Goal: Task Accomplishment & Management: Complete application form

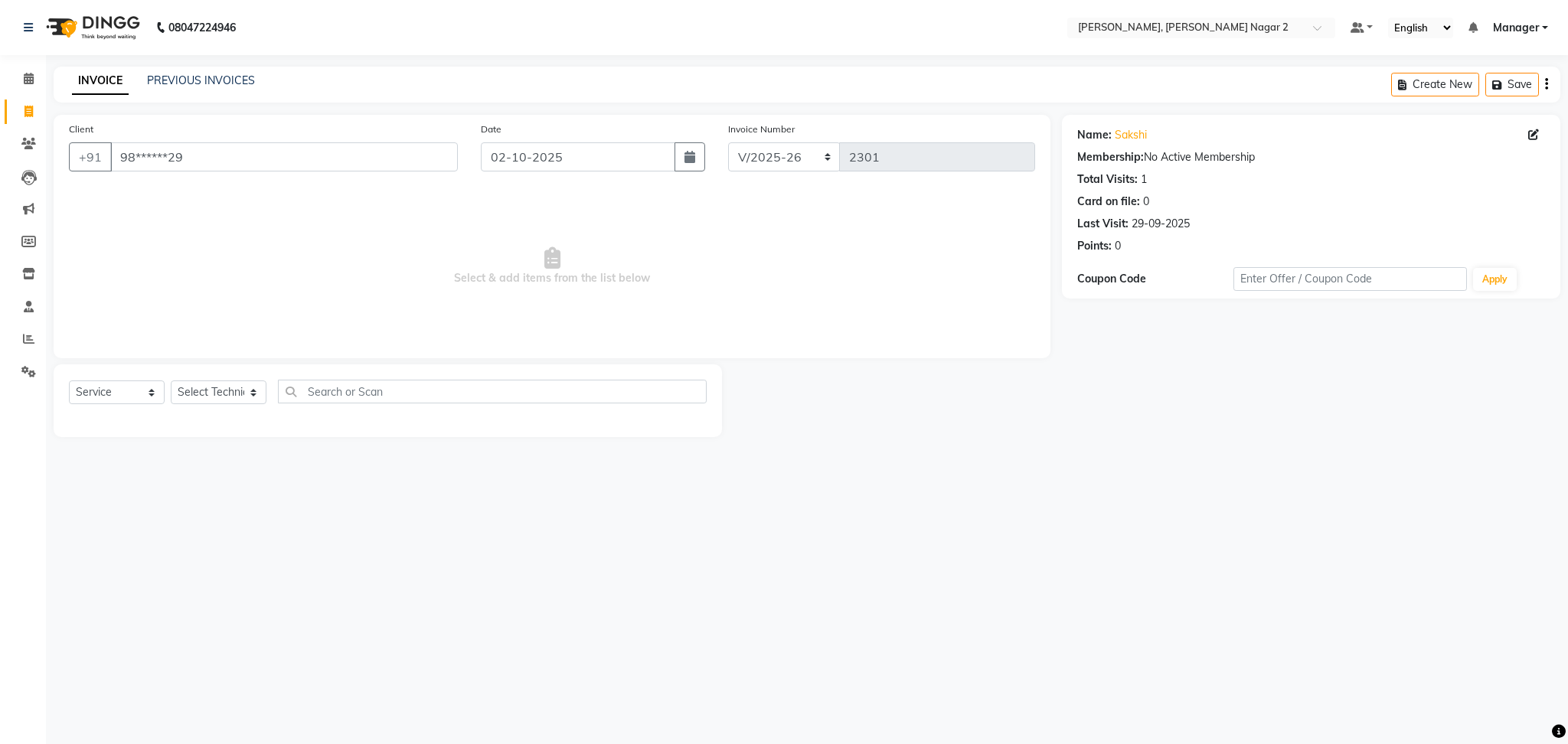
select select "4241"
select select "service"
click at [221, 155] on input "98******29" at bounding box center [284, 156] width 347 height 29
type input "9"
click at [181, 163] on input "Client" at bounding box center [284, 156] width 347 height 29
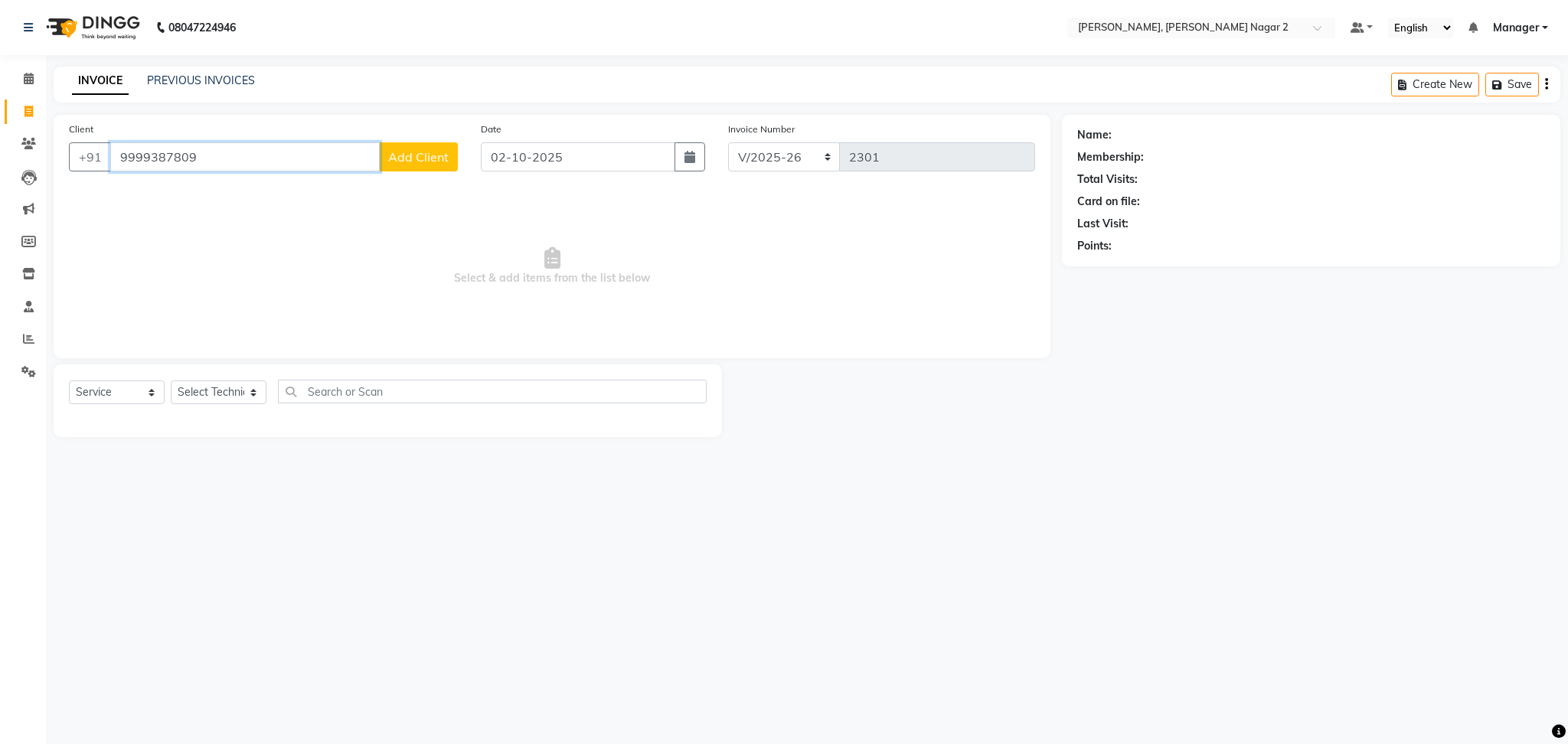
type input "9999387809"
click at [398, 159] on span "Add Client" at bounding box center [418, 156] width 60 height 15
select select "21"
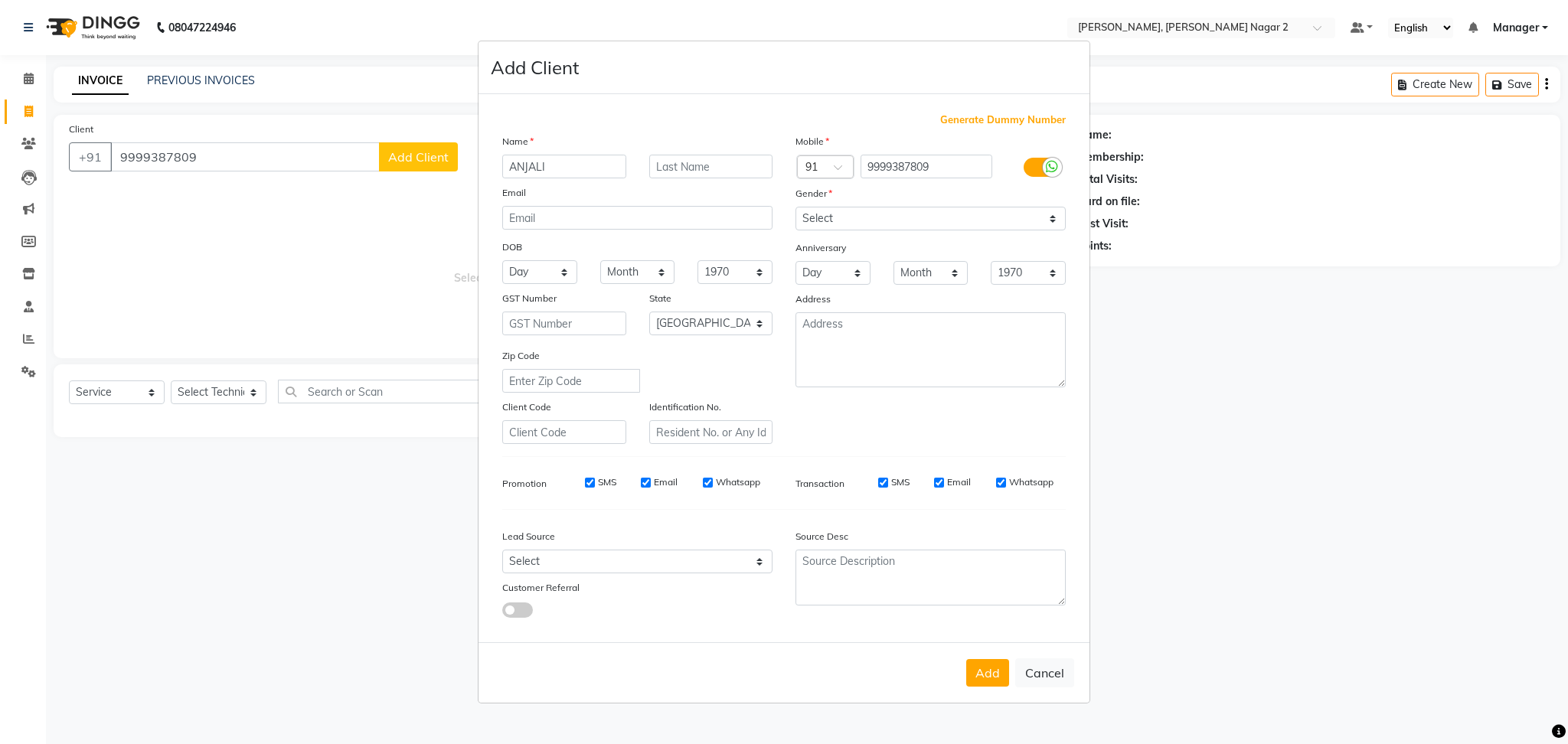
type input "ANJALI"
click at [890, 213] on select "Select [DEMOGRAPHIC_DATA] [DEMOGRAPHIC_DATA] Other Prefer Not To Say" at bounding box center [930, 218] width 270 height 24
select select "[DEMOGRAPHIC_DATA]"
click at [795, 207] on select "Select [DEMOGRAPHIC_DATA] [DEMOGRAPHIC_DATA] Other Prefer Not To Say" at bounding box center [930, 218] width 270 height 24
click at [981, 673] on button "Add" at bounding box center [988, 672] width 43 height 27
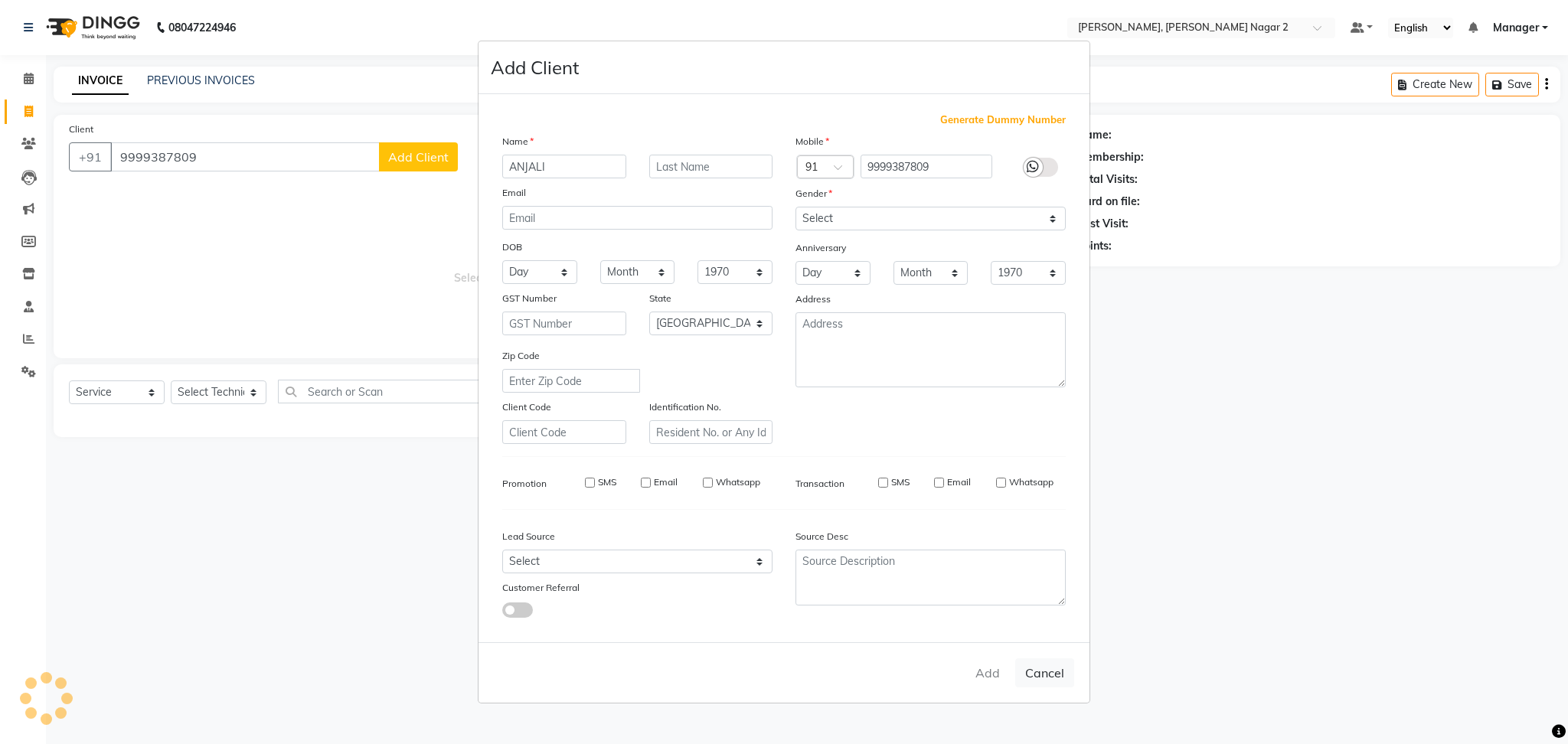
type input "99******09"
select select
select select "null"
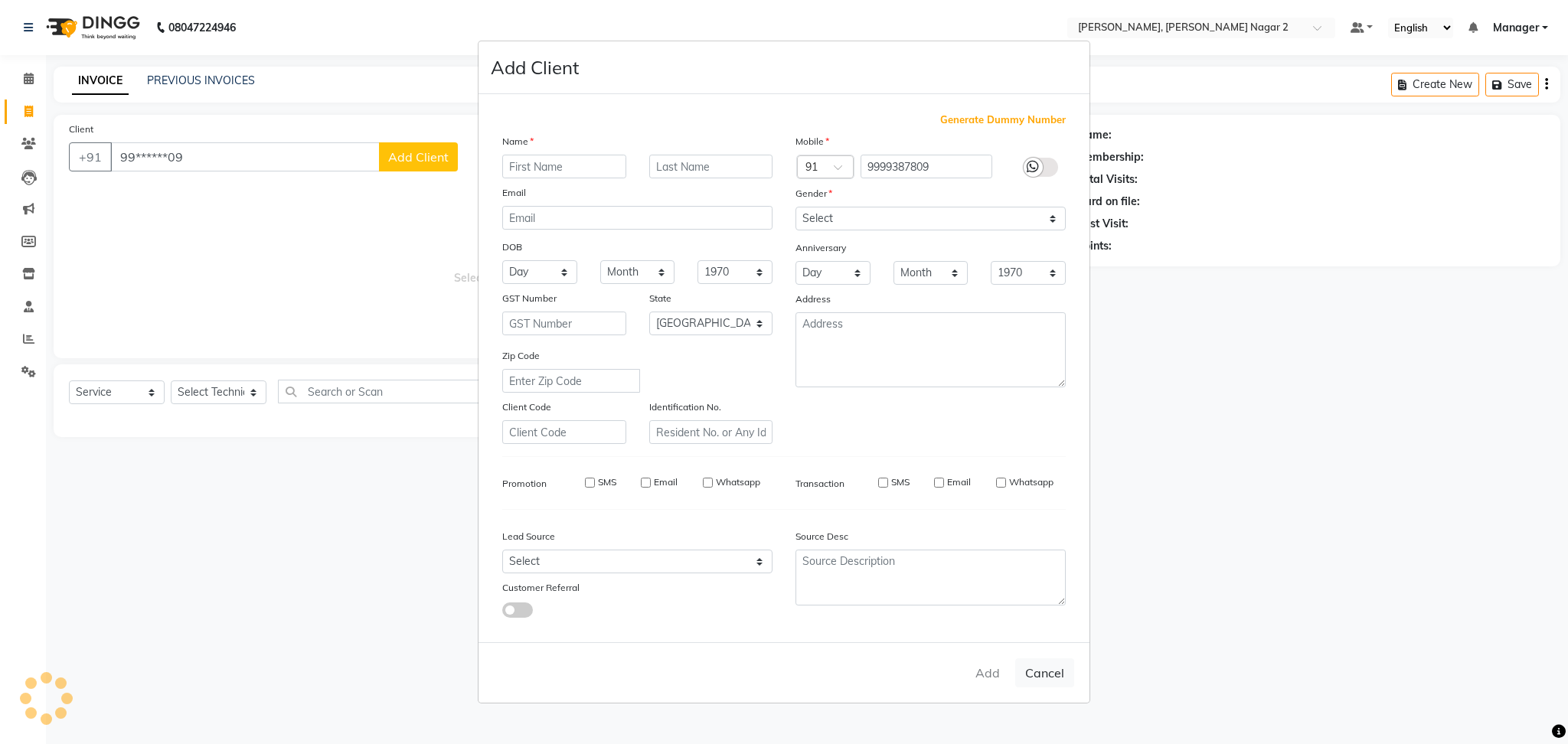
select select
checkbox input "false"
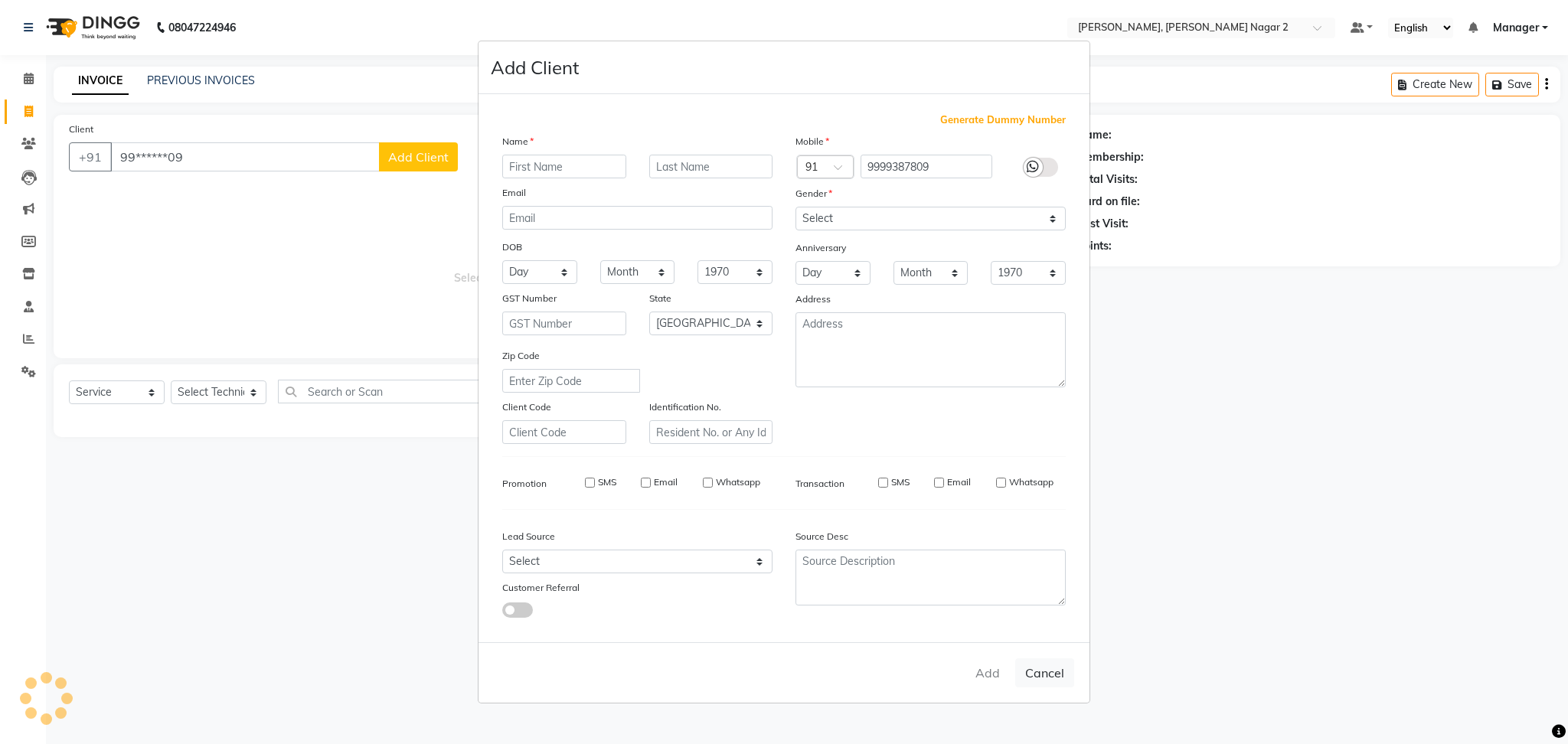
checkbox input "false"
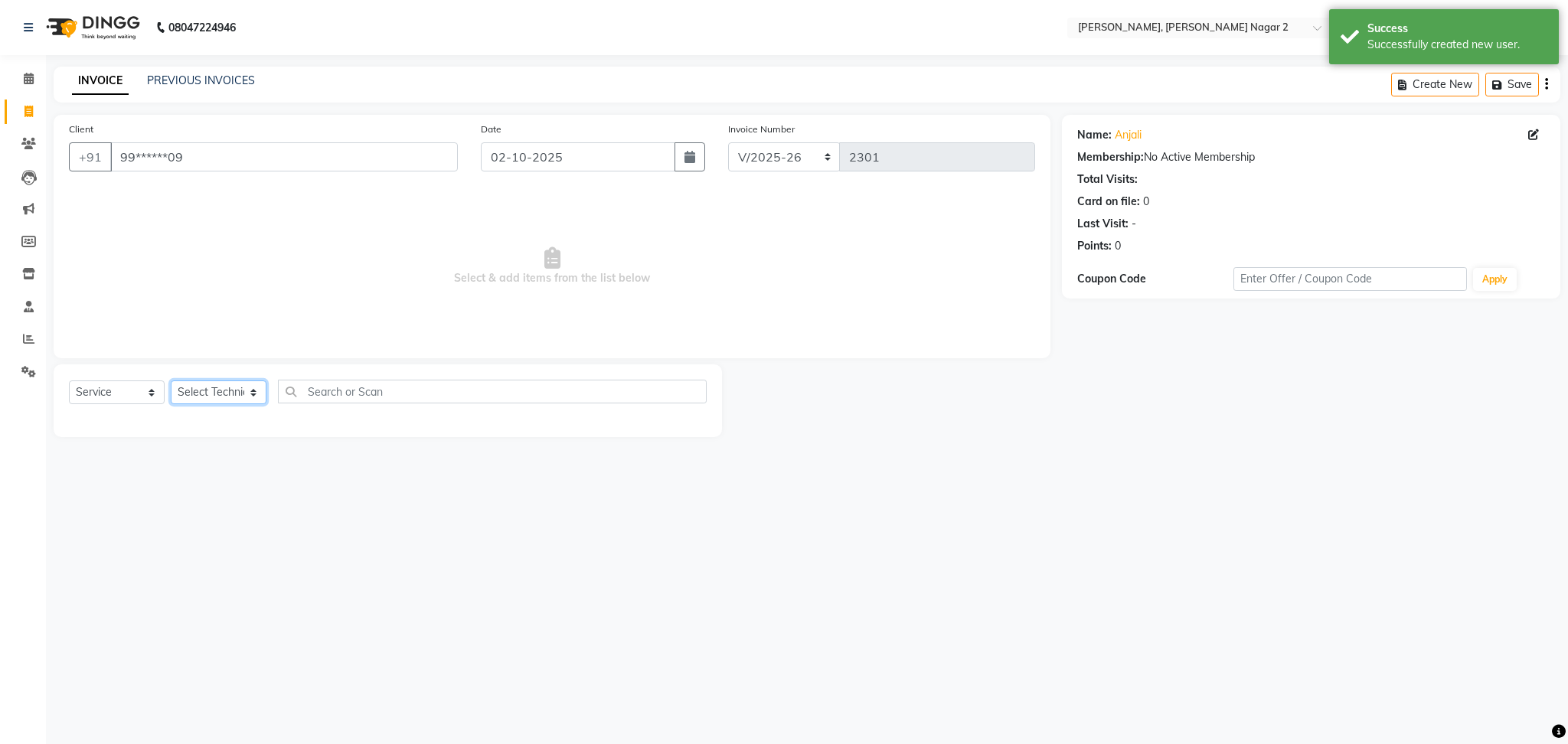
click at [210, 391] on select "Select Technician Ankit [PERSON_NAME] Manager [PERSON_NAME] [PERSON_NAME] [PERS…" at bounding box center [218, 392] width 95 height 24
select select "85363"
click at [170, 382] on select "Select Technician Ankit [PERSON_NAME] Manager [PERSON_NAME] [PERSON_NAME] [PERS…" at bounding box center [218, 392] width 95 height 24
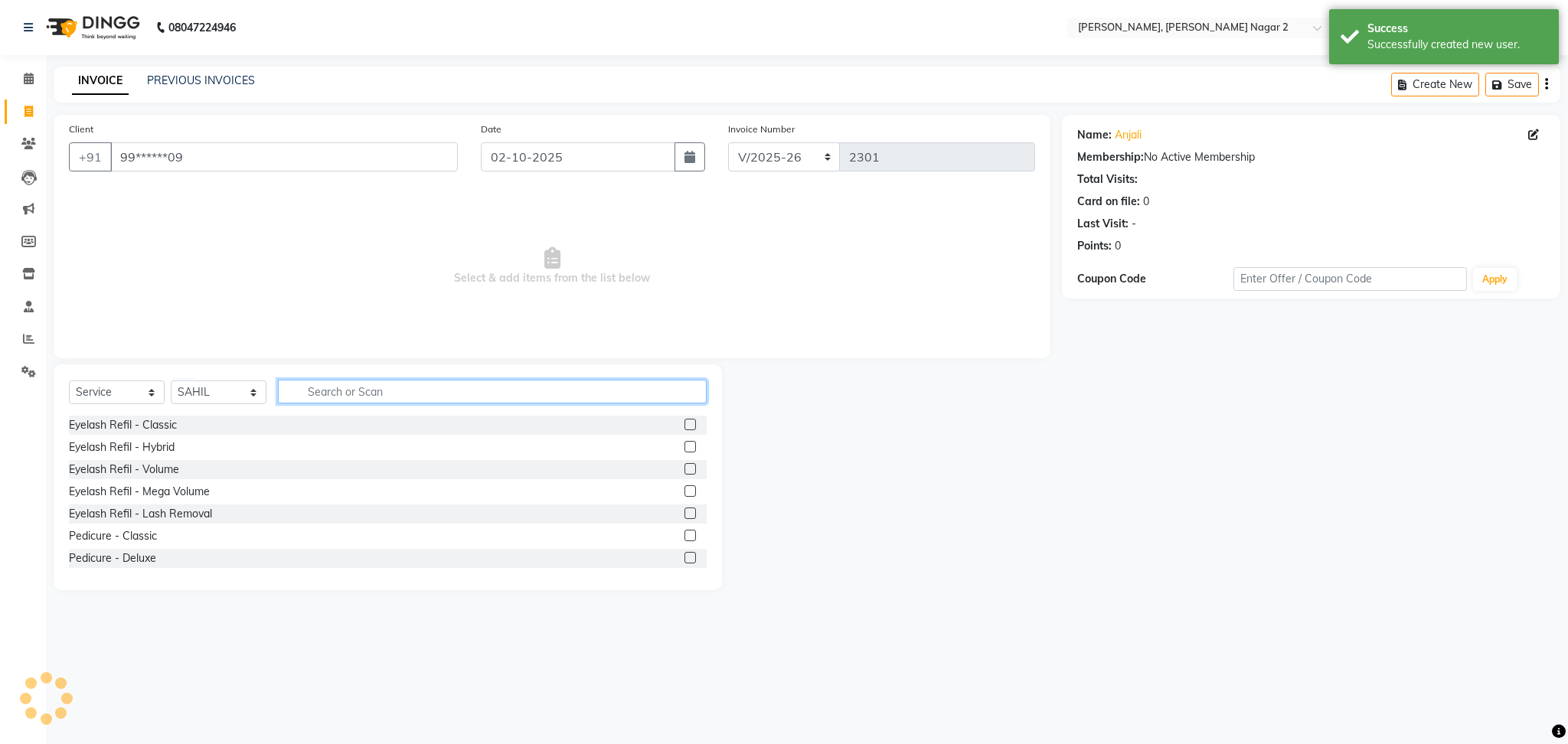
click at [308, 403] on input "text" at bounding box center [492, 391] width 428 height 24
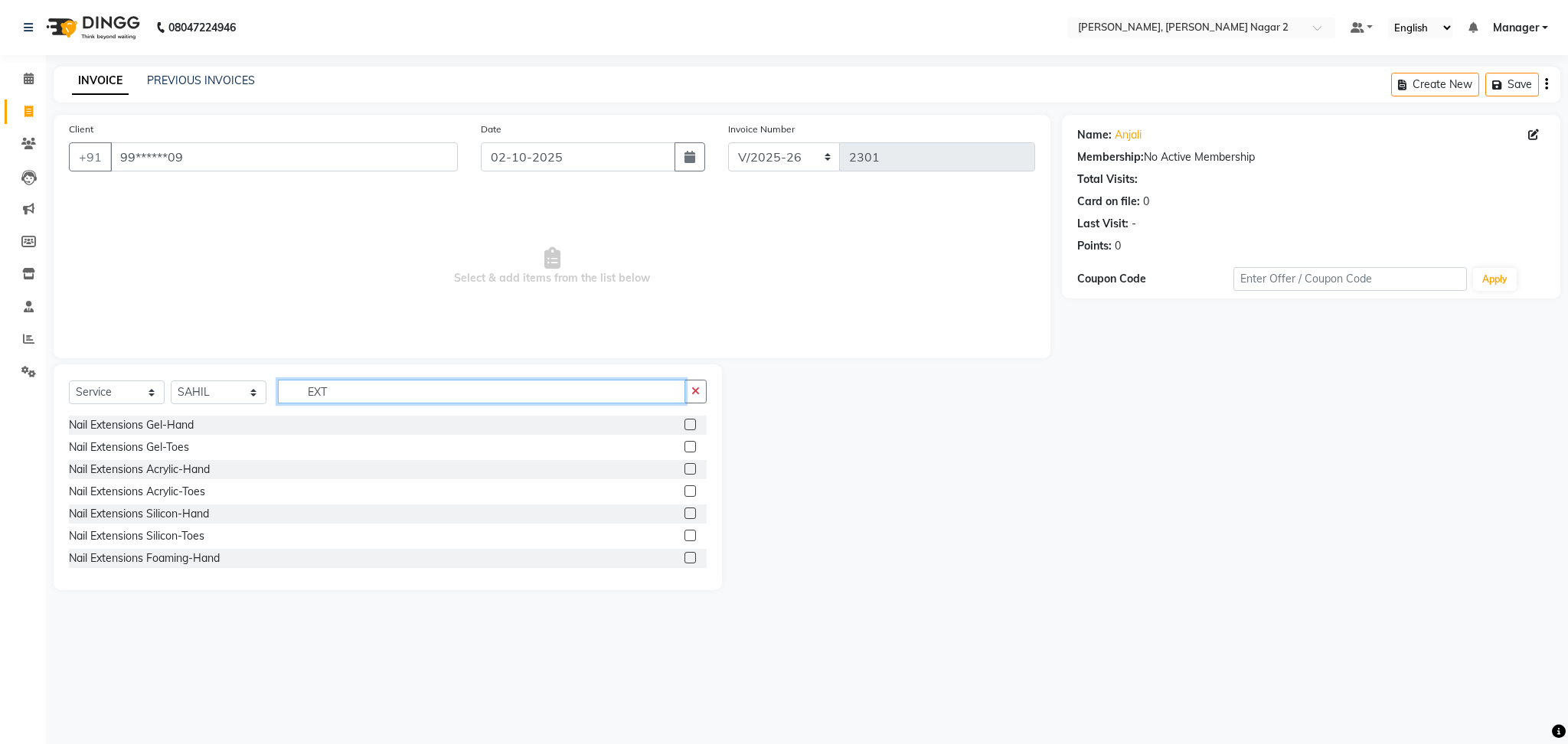
type input "EXT"
click at [685, 423] on label at bounding box center [690, 424] width 11 height 11
click at [685, 423] on input "checkbox" at bounding box center [689, 425] width 10 height 10
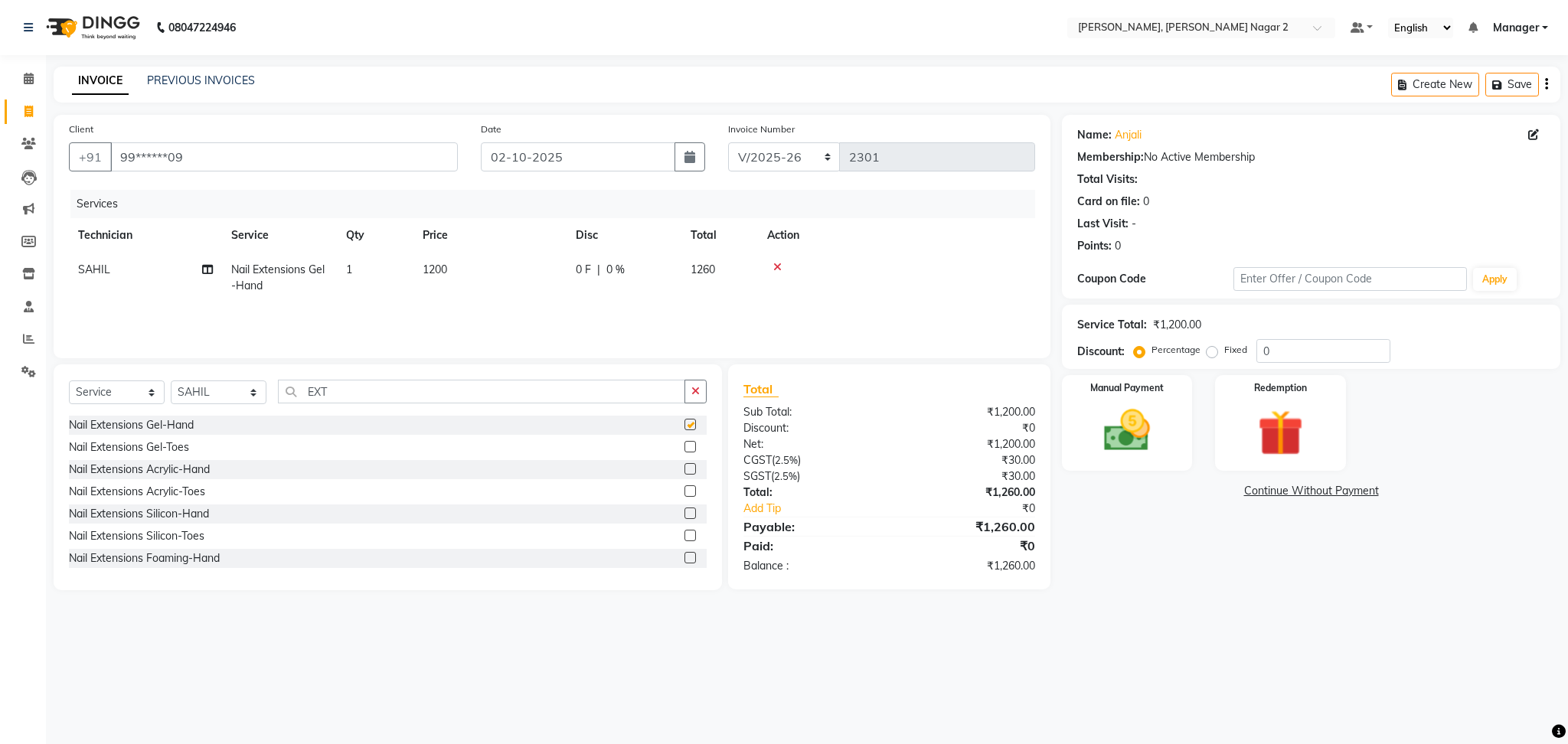
checkbox input "false"
click at [564, 277] on td "1200" at bounding box center [489, 277] width 153 height 50
select select "85363"
click at [564, 277] on input "1200" at bounding box center [562, 273] width 135 height 24
type input "1000"
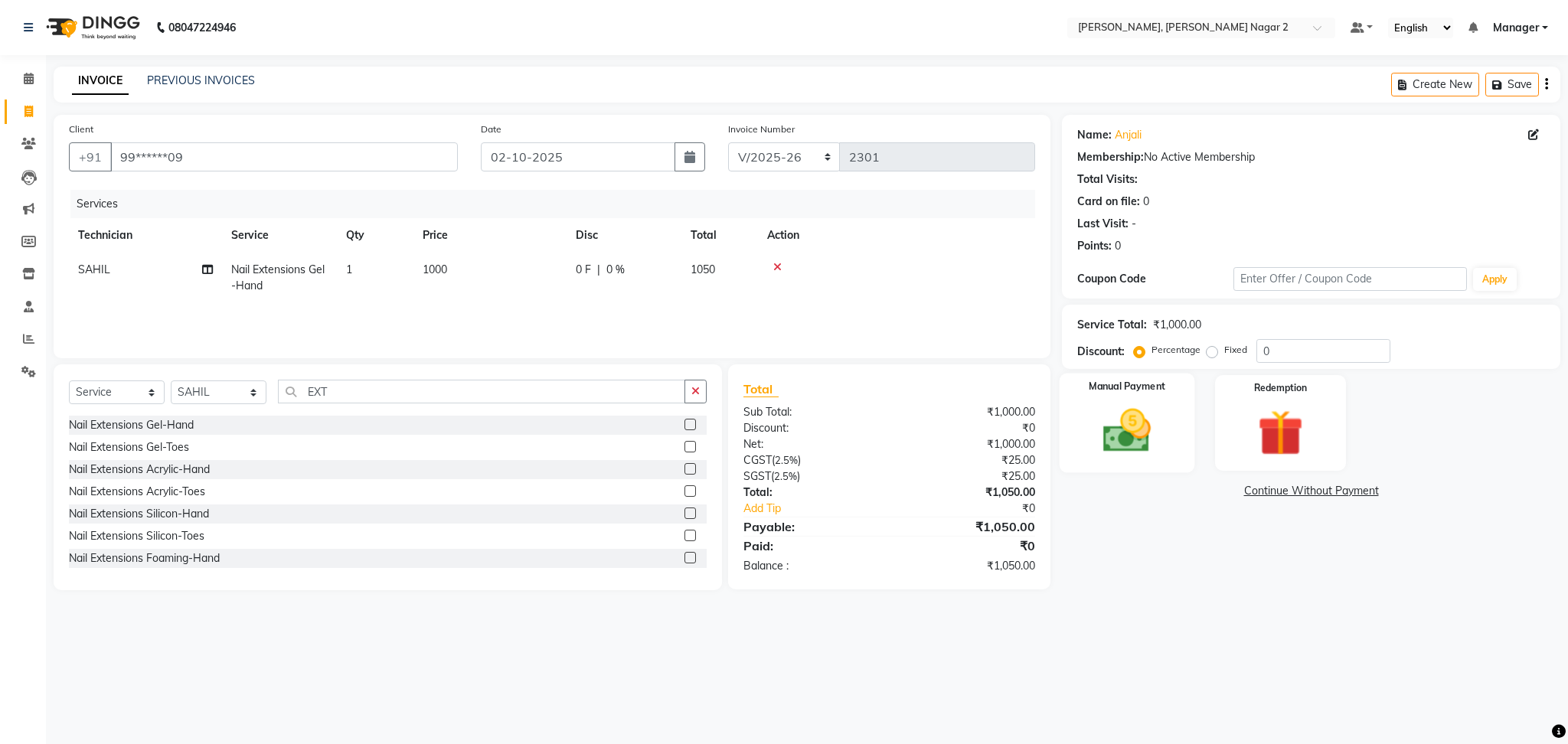
click at [1121, 433] on img at bounding box center [1127, 431] width 78 height 55
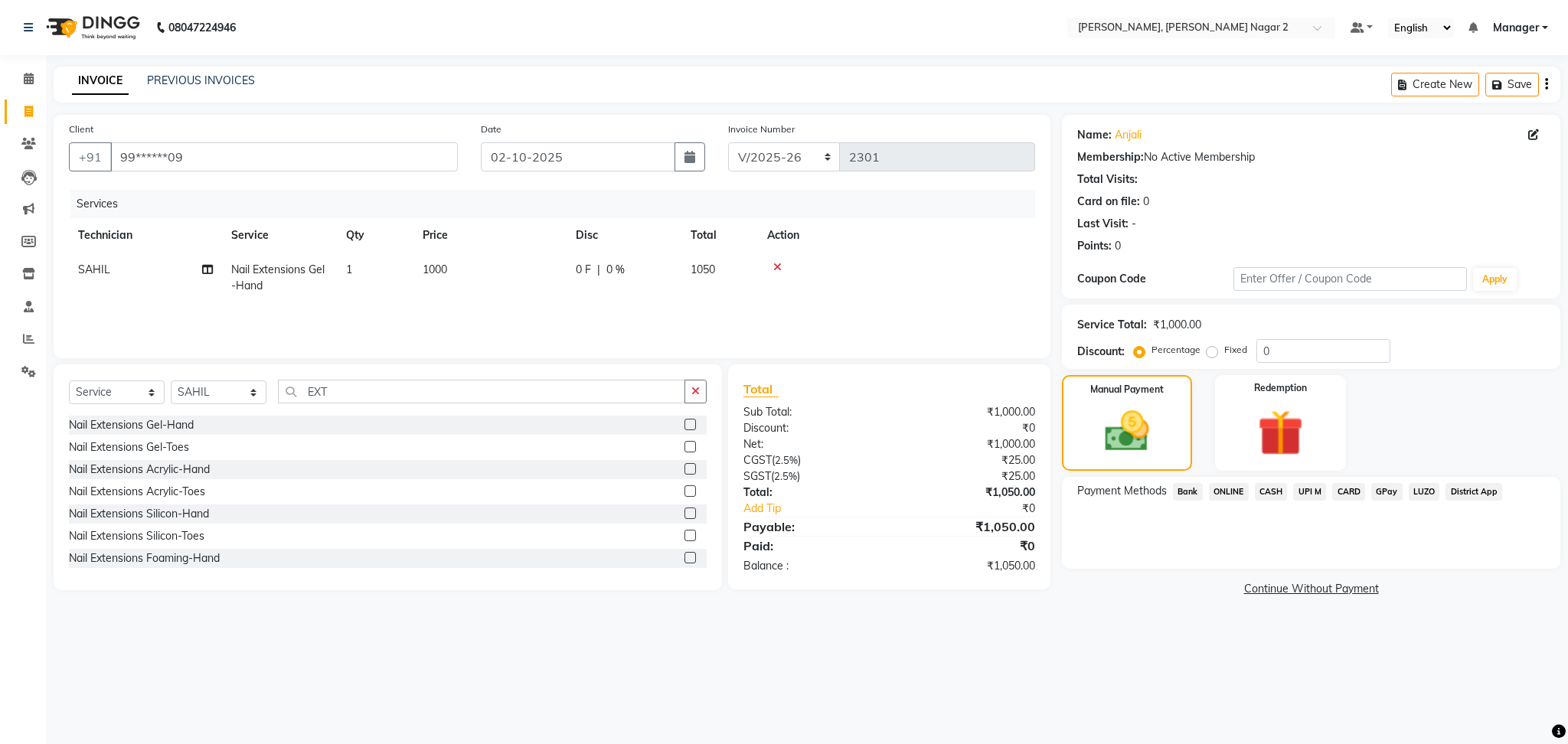
click at [679, 264] on td "0 F | 0 %" at bounding box center [624, 277] width 115 height 50
select select "85363"
click at [732, 278] on td "1050" at bounding box center [719, 277] width 77 height 50
select select "85363"
click at [732, 278] on input "0" at bounding box center [738, 273] width 46 height 24
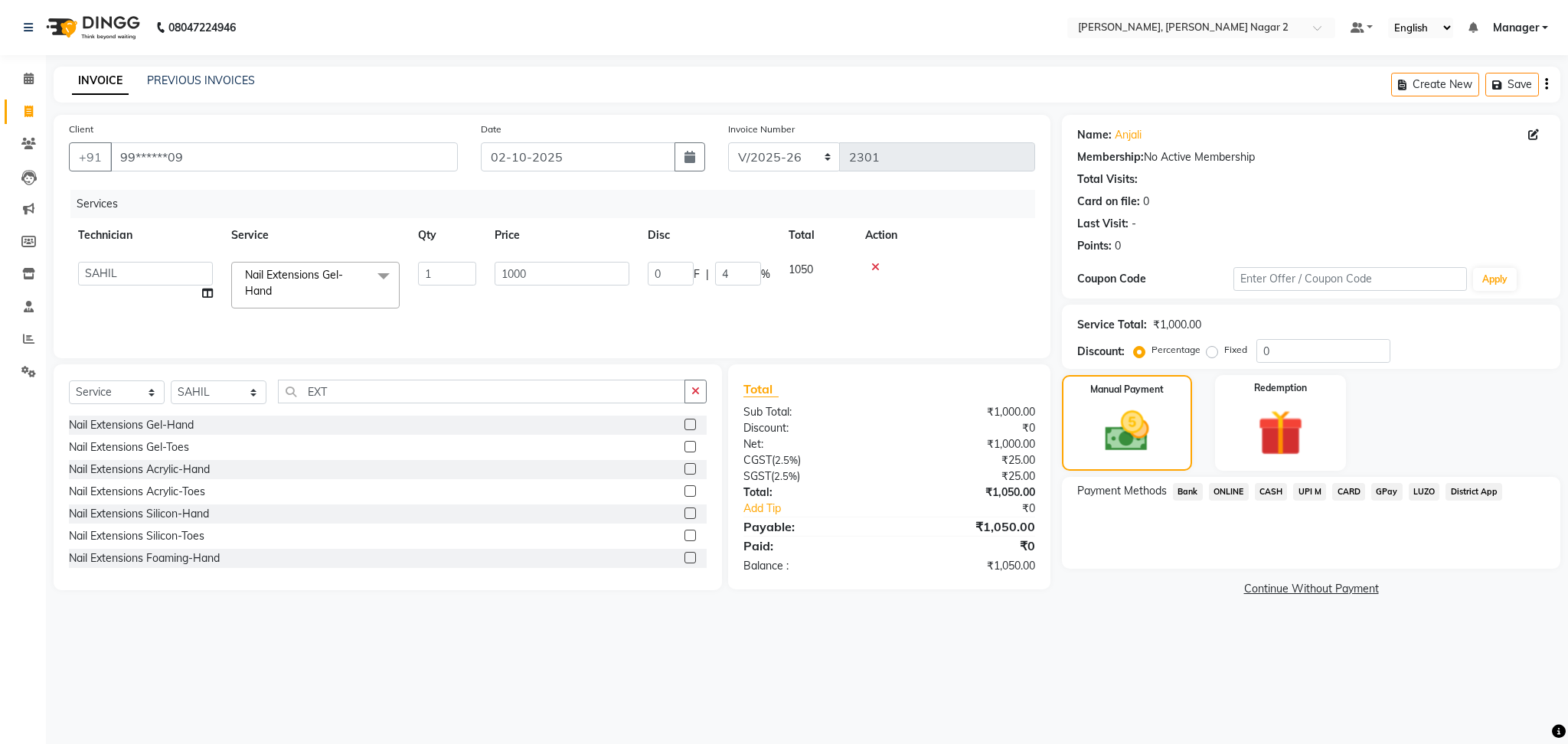
type input "4.7"
click at [971, 299] on td at bounding box center [897, 277] width 277 height 50
click at [1271, 492] on span "CASH" at bounding box center [1270, 492] width 33 height 18
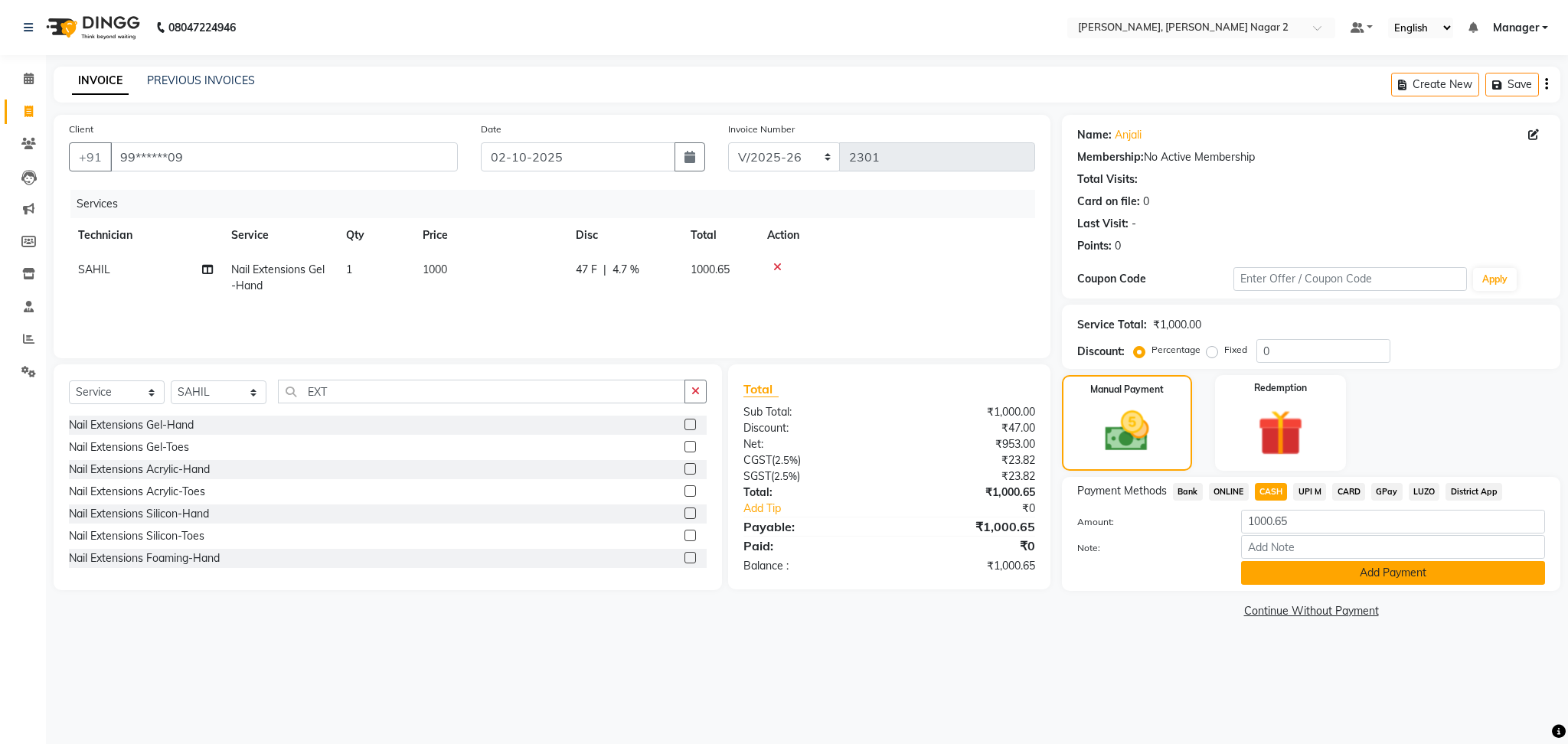
click at [1333, 576] on button "Add Payment" at bounding box center [1393, 573] width 304 height 24
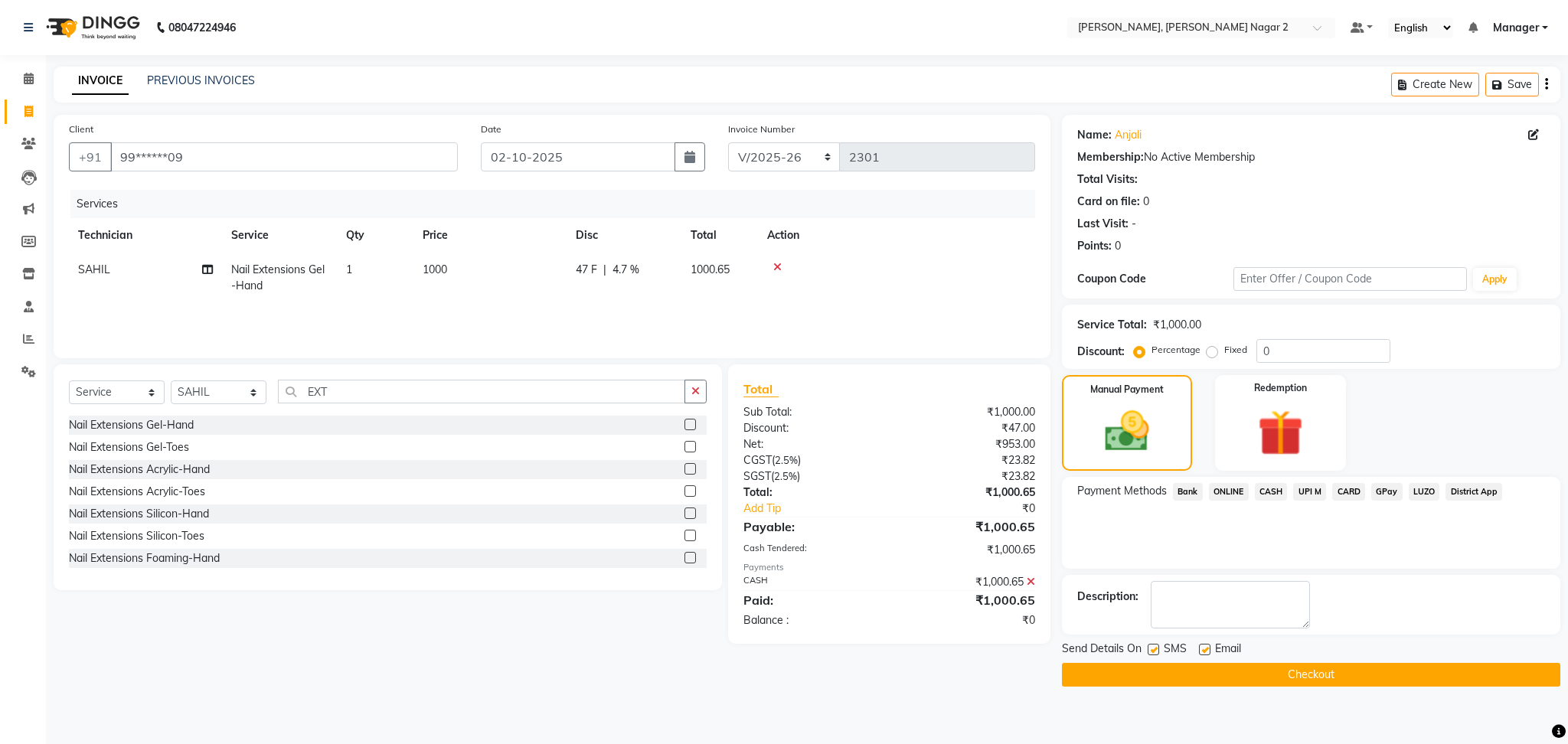
click at [1263, 679] on button "Checkout" at bounding box center [1311, 675] width 498 height 24
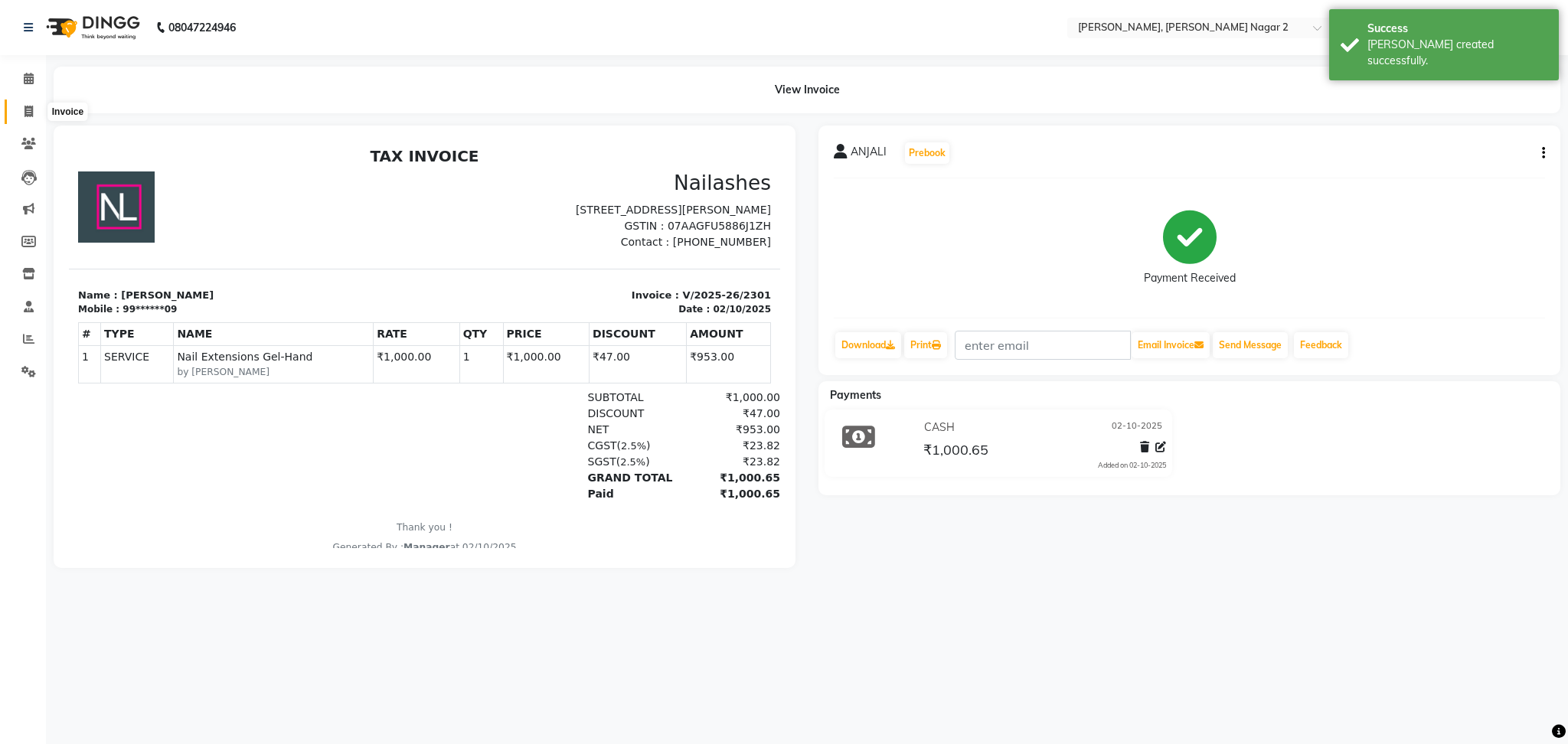
click at [25, 109] on icon at bounding box center [29, 111] width 9 height 11
select select "service"
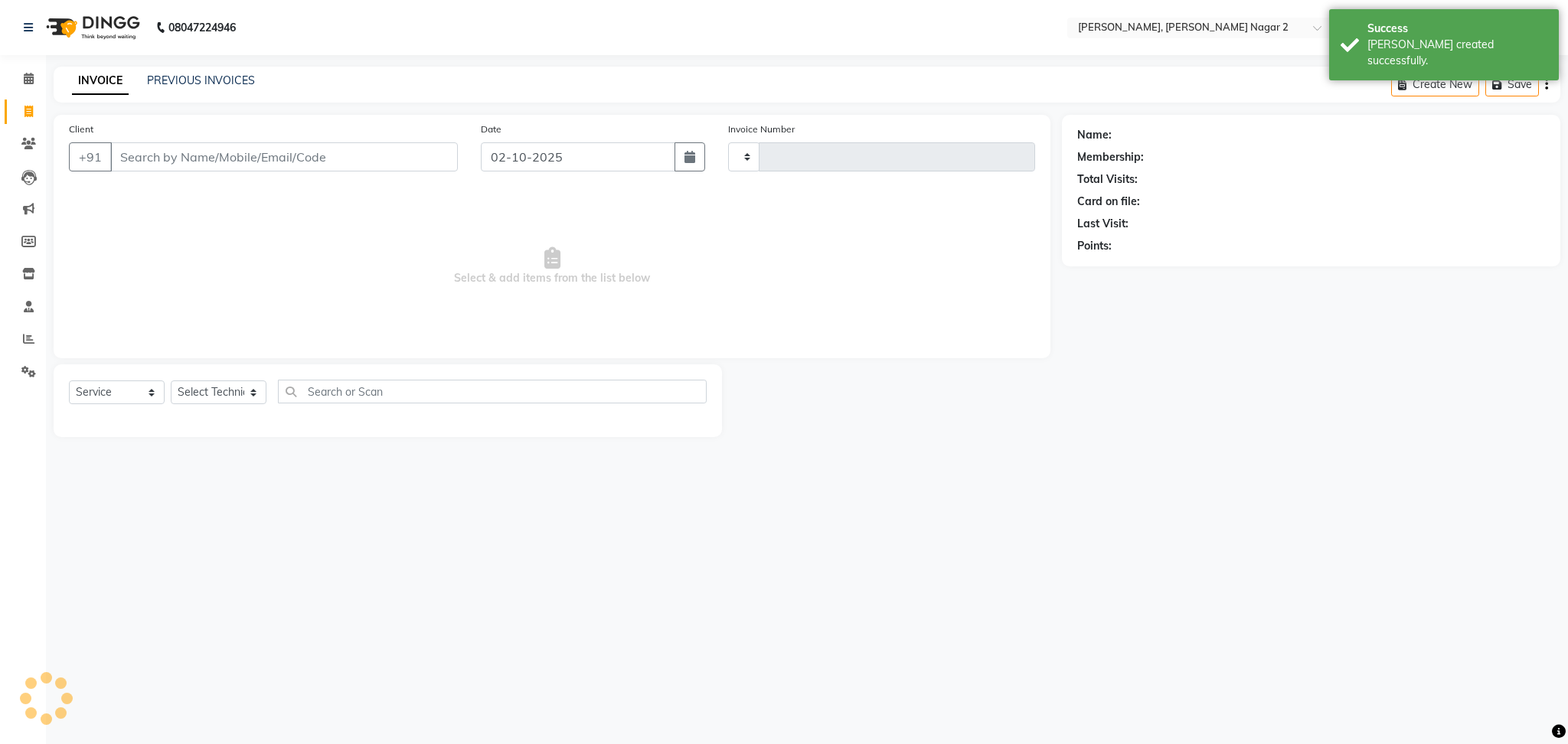
type input "2302"
select select "4241"
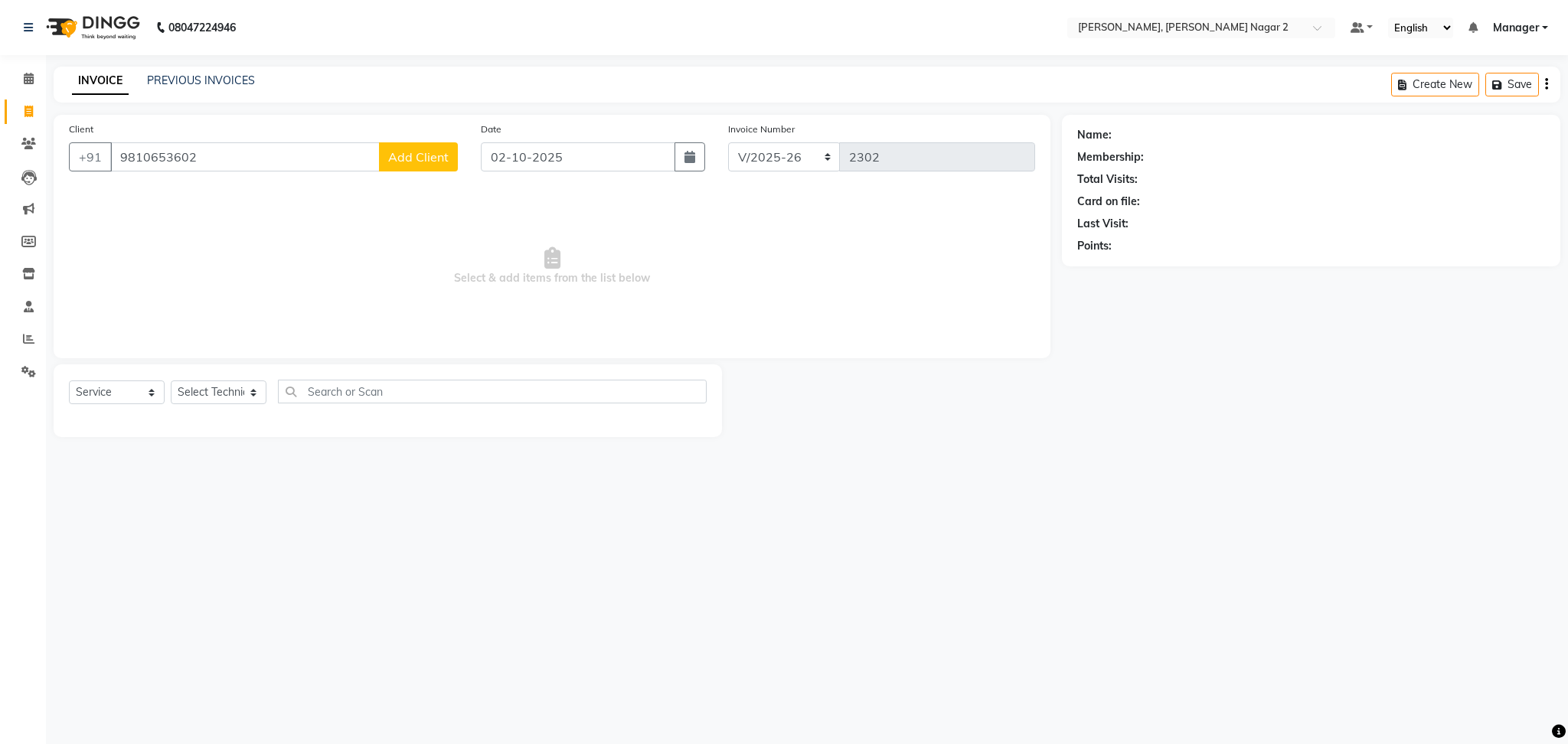
type input "9810653602"
click at [393, 163] on button "Add Client" at bounding box center [418, 156] width 79 height 29
select select "21"
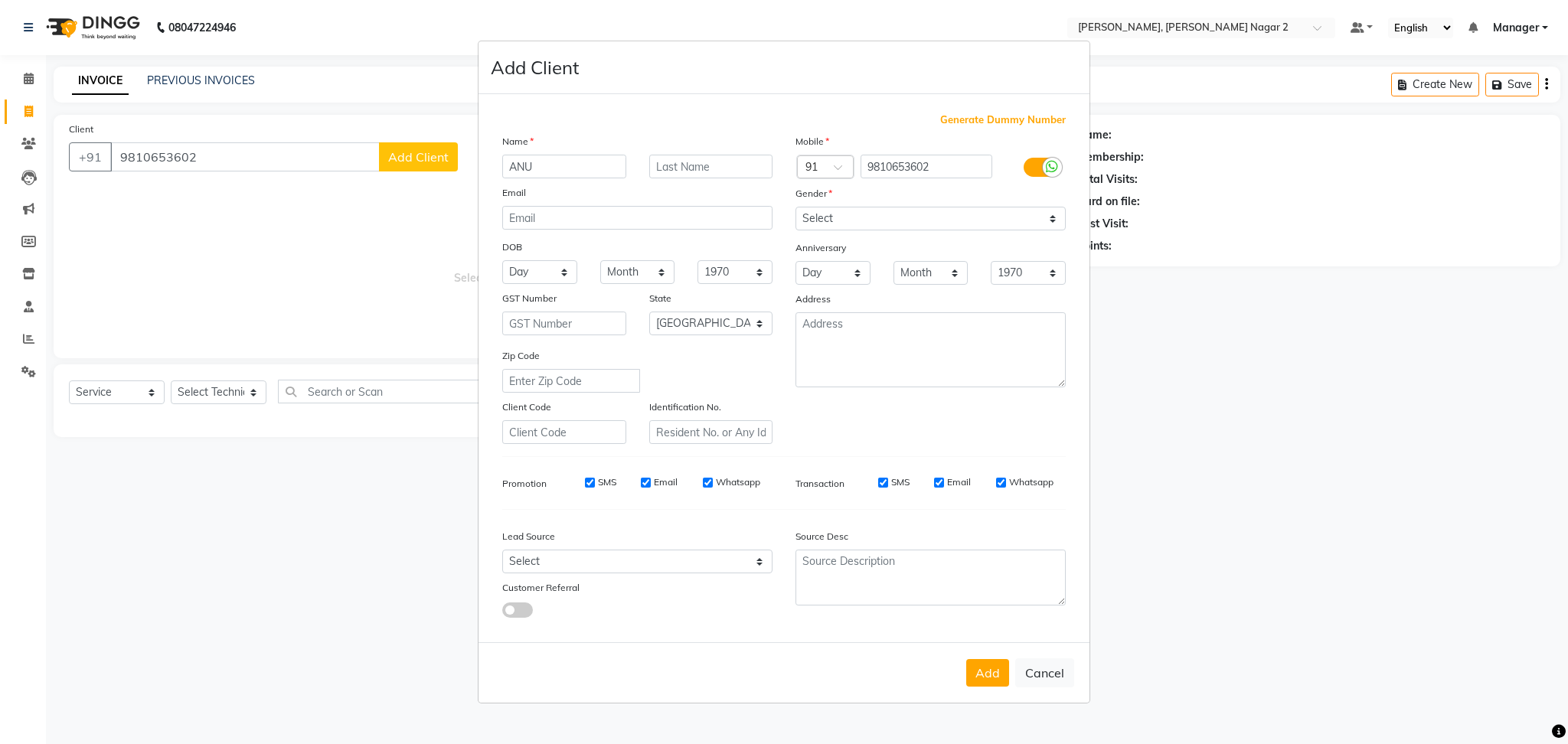
type input "ANU"
click at [845, 214] on select "Select [DEMOGRAPHIC_DATA] [DEMOGRAPHIC_DATA] Other Prefer Not To Say" at bounding box center [930, 218] width 270 height 24
select select "[DEMOGRAPHIC_DATA]"
click at [795, 207] on select "Select [DEMOGRAPHIC_DATA] [DEMOGRAPHIC_DATA] Other Prefer Not To Say" at bounding box center [930, 218] width 270 height 24
click at [1002, 676] on button "Add" at bounding box center [988, 672] width 43 height 27
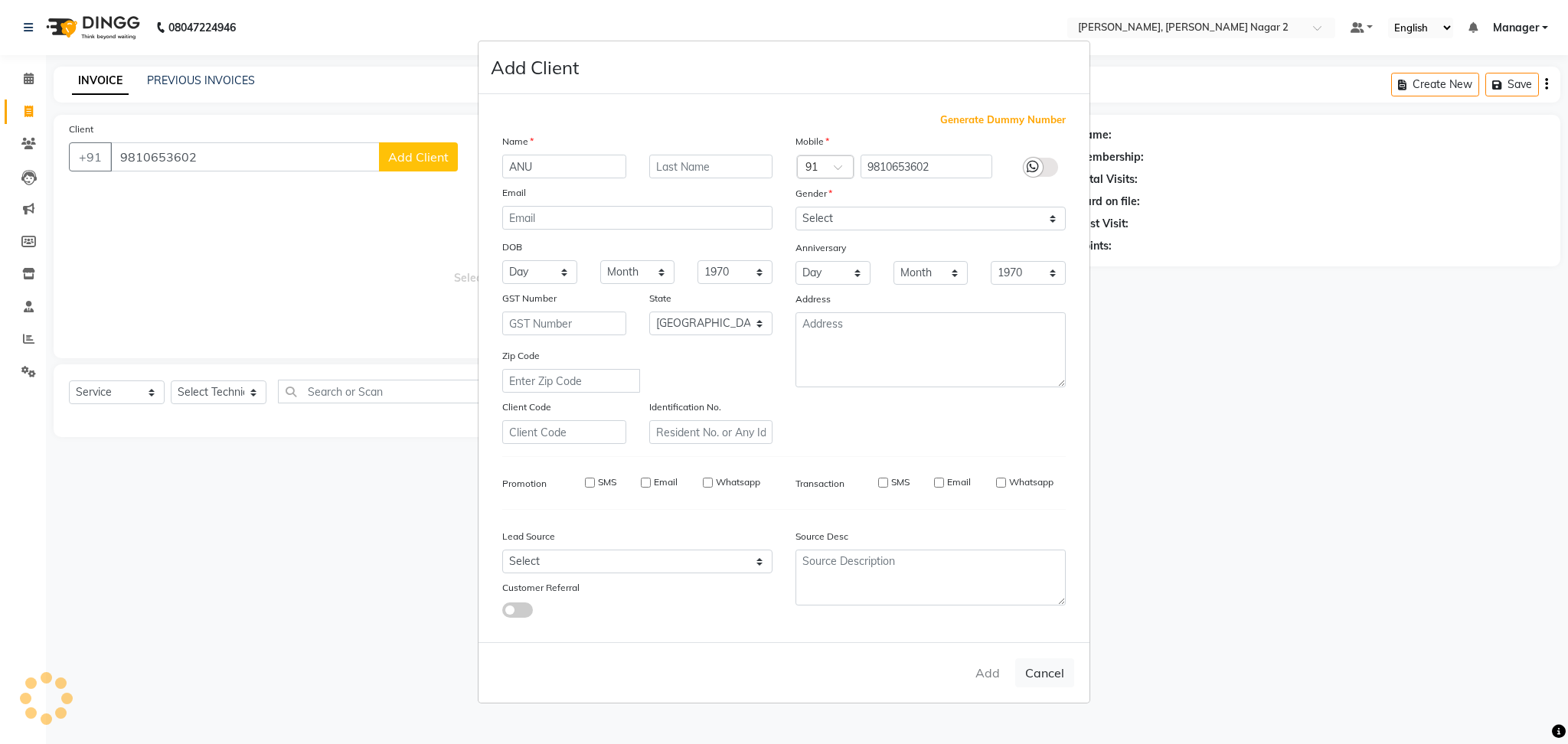
type input "98******02"
select select
select select "null"
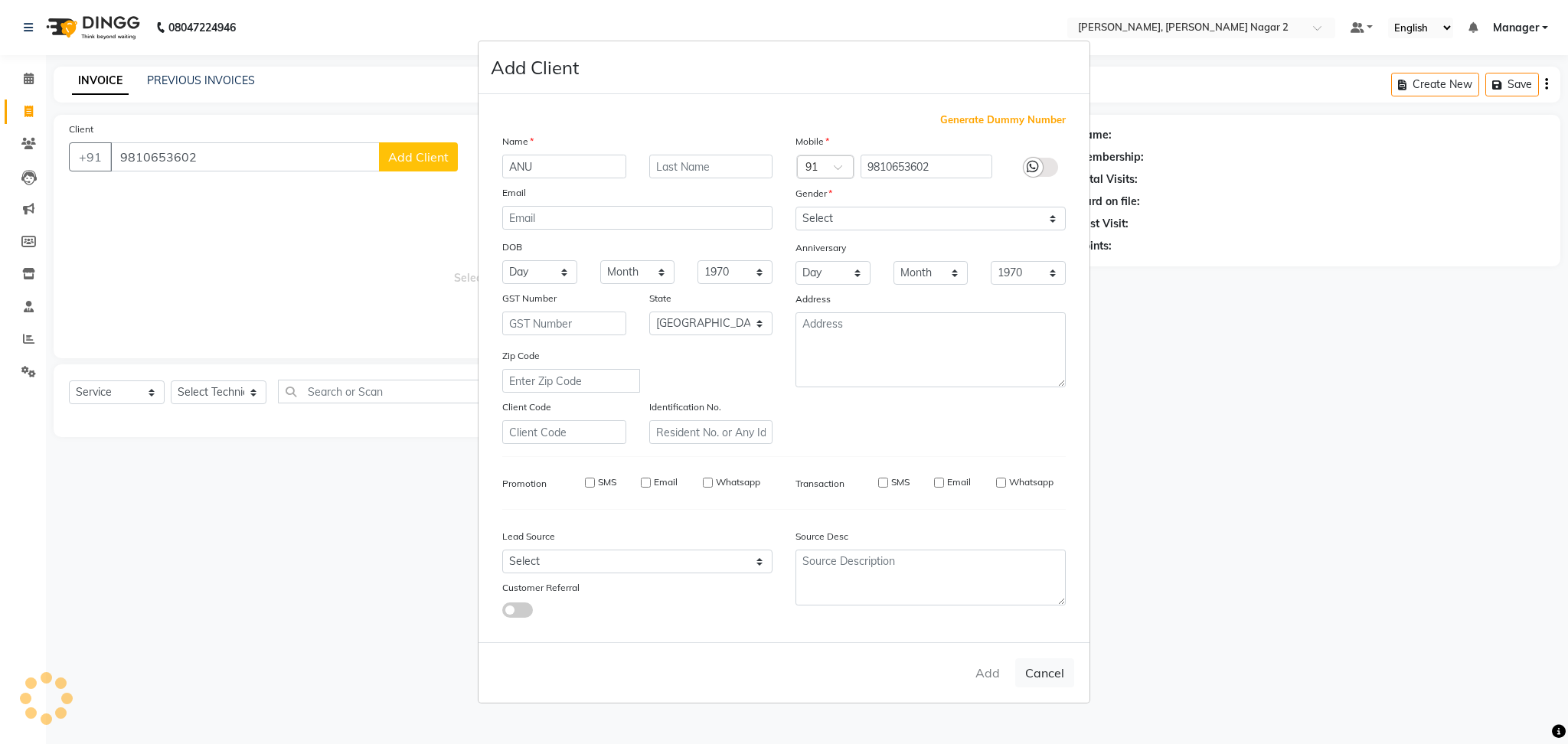
select select
checkbox input "false"
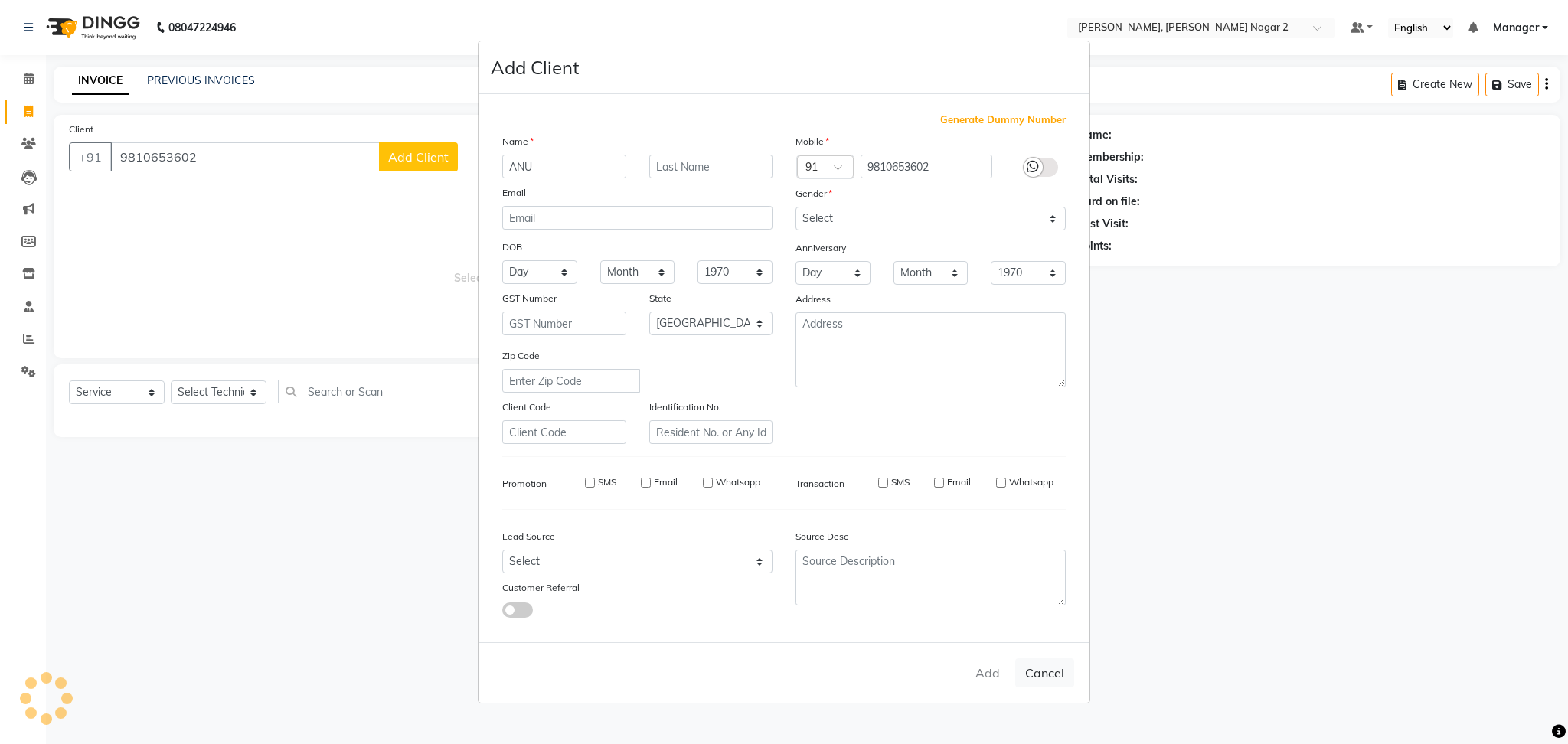
checkbox input "false"
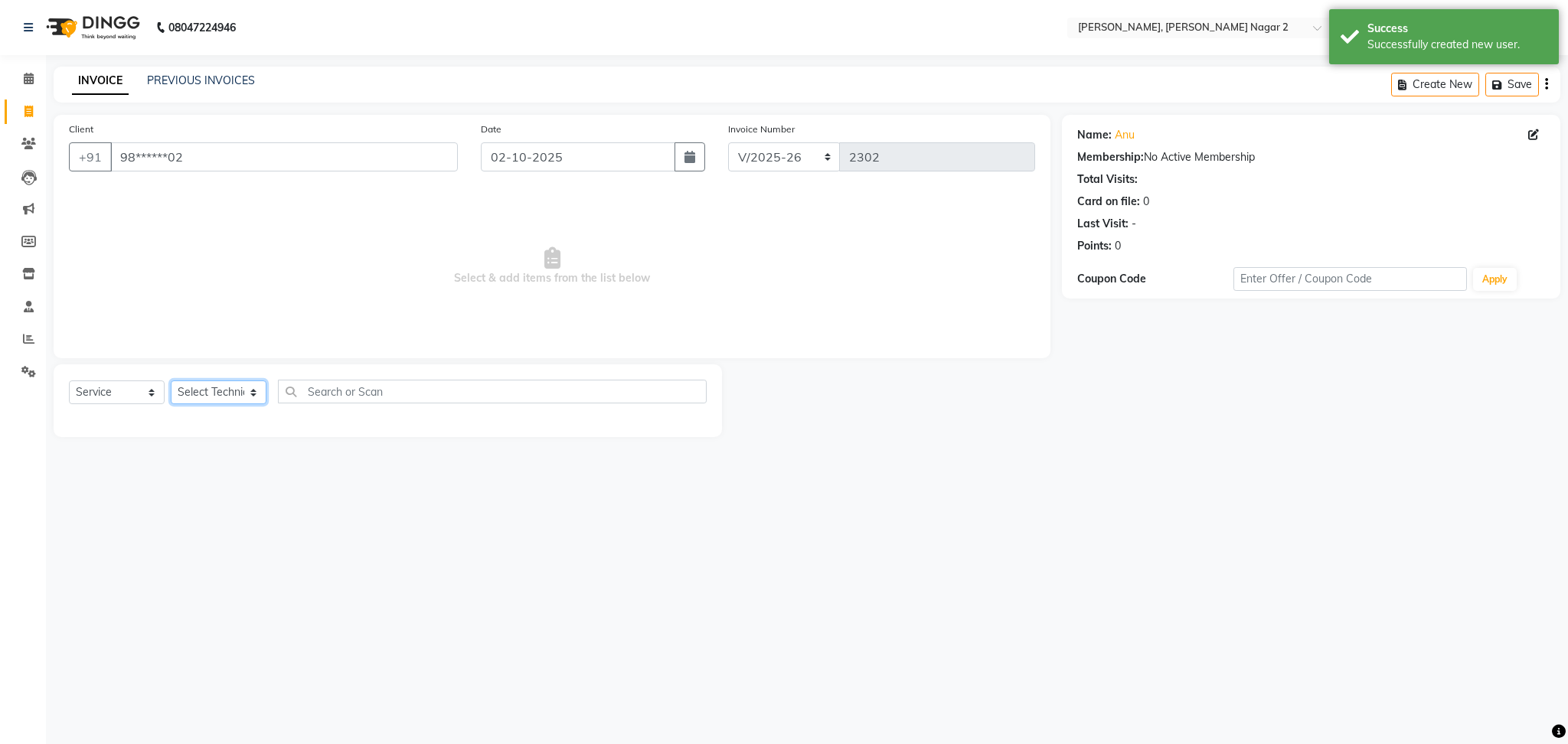
click at [196, 396] on select "Select Technician Ankit [PERSON_NAME] Manager [PERSON_NAME] [PERSON_NAME] [PERS…" at bounding box center [218, 392] width 95 height 24
select select "75962"
click at [170, 382] on select "Select Technician Ankit [PERSON_NAME] Manager [PERSON_NAME] [PERSON_NAME] [PERS…" at bounding box center [218, 392] width 95 height 24
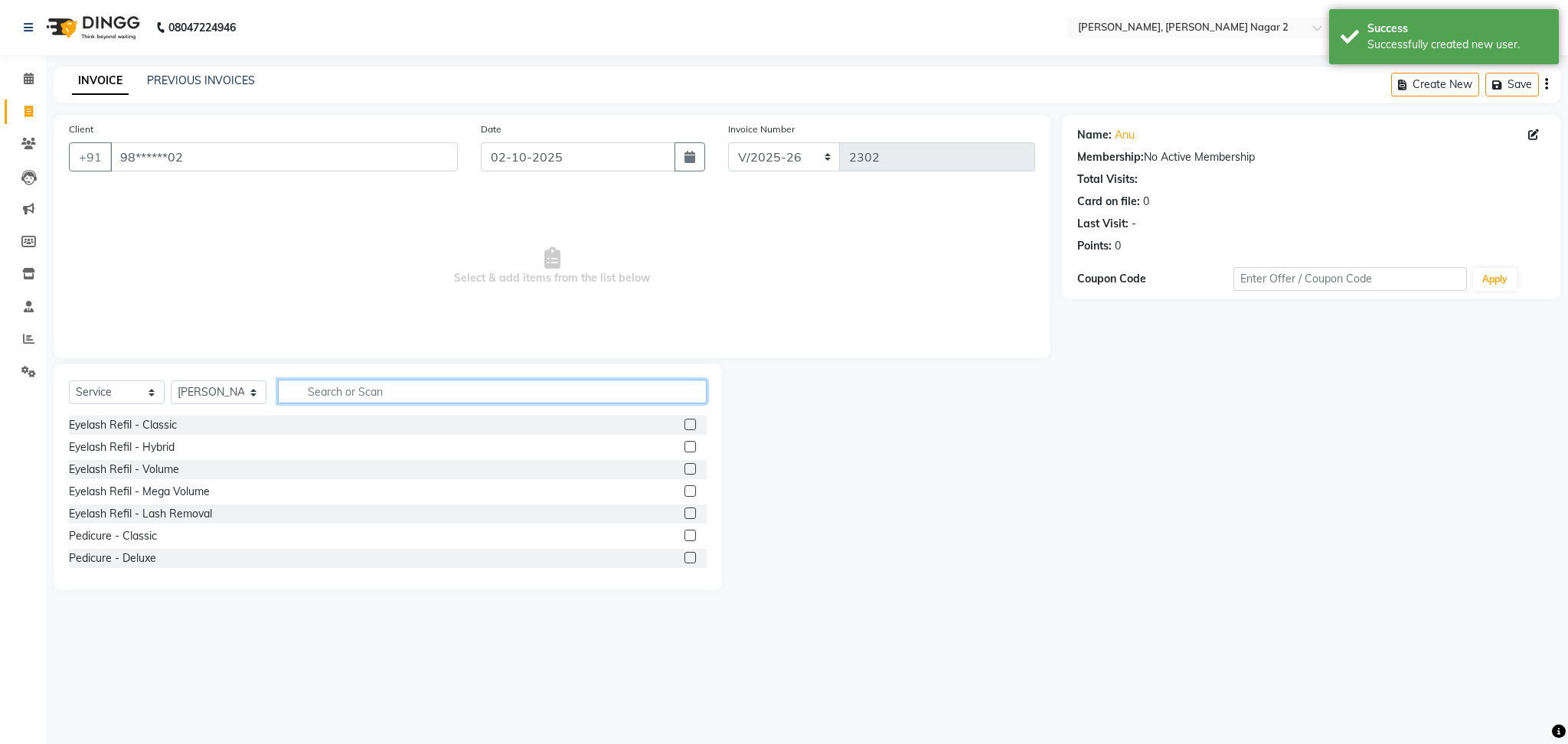
click at [337, 388] on input "text" at bounding box center [492, 391] width 428 height 24
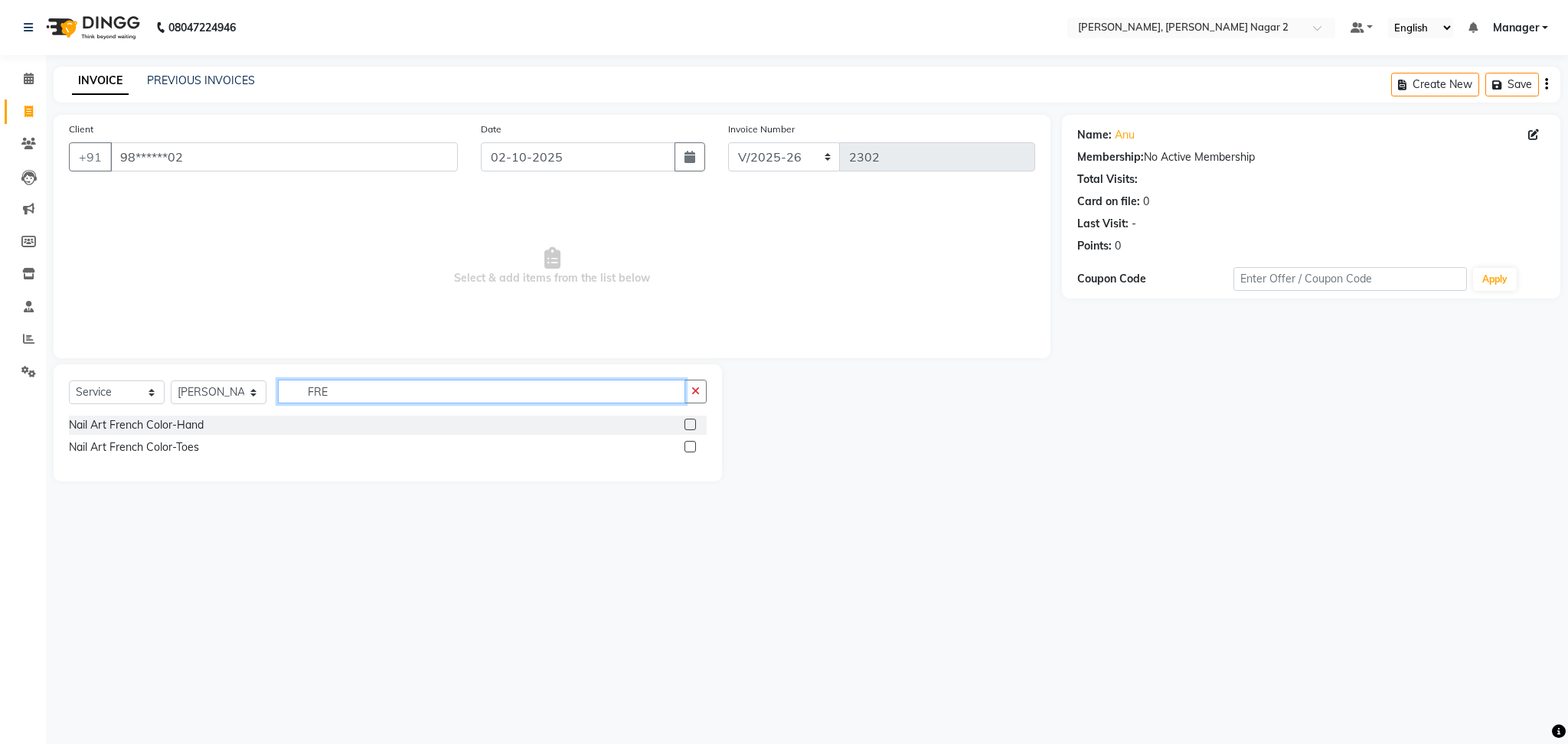
type input "FRE"
click at [692, 419] on label at bounding box center [690, 424] width 11 height 11
click at [692, 421] on input "checkbox" at bounding box center [689, 425] width 10 height 10
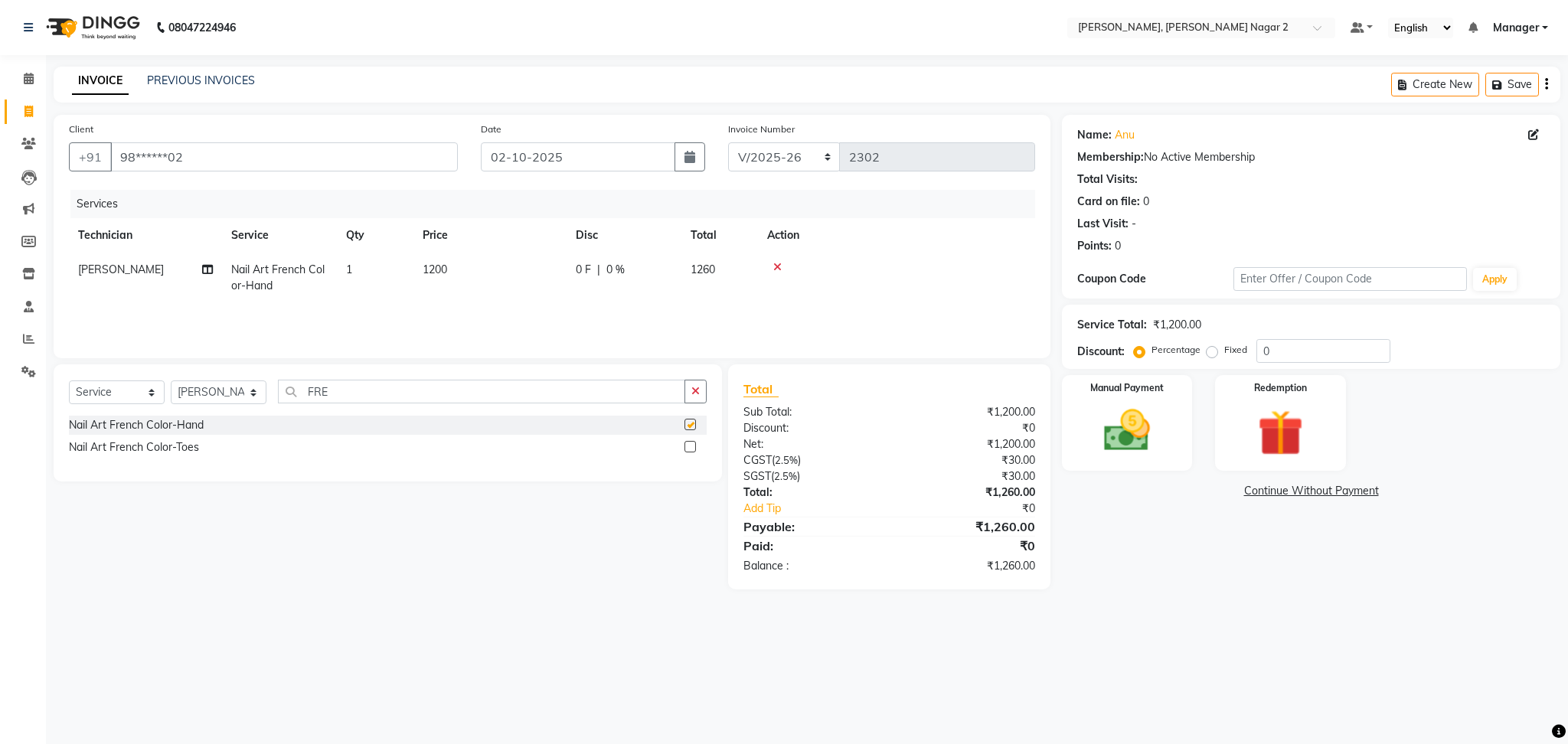
checkbox input "false"
click at [572, 267] on td "0 F | 0 %" at bounding box center [624, 277] width 115 height 50
select select "75962"
type input "1"
type input "2500"
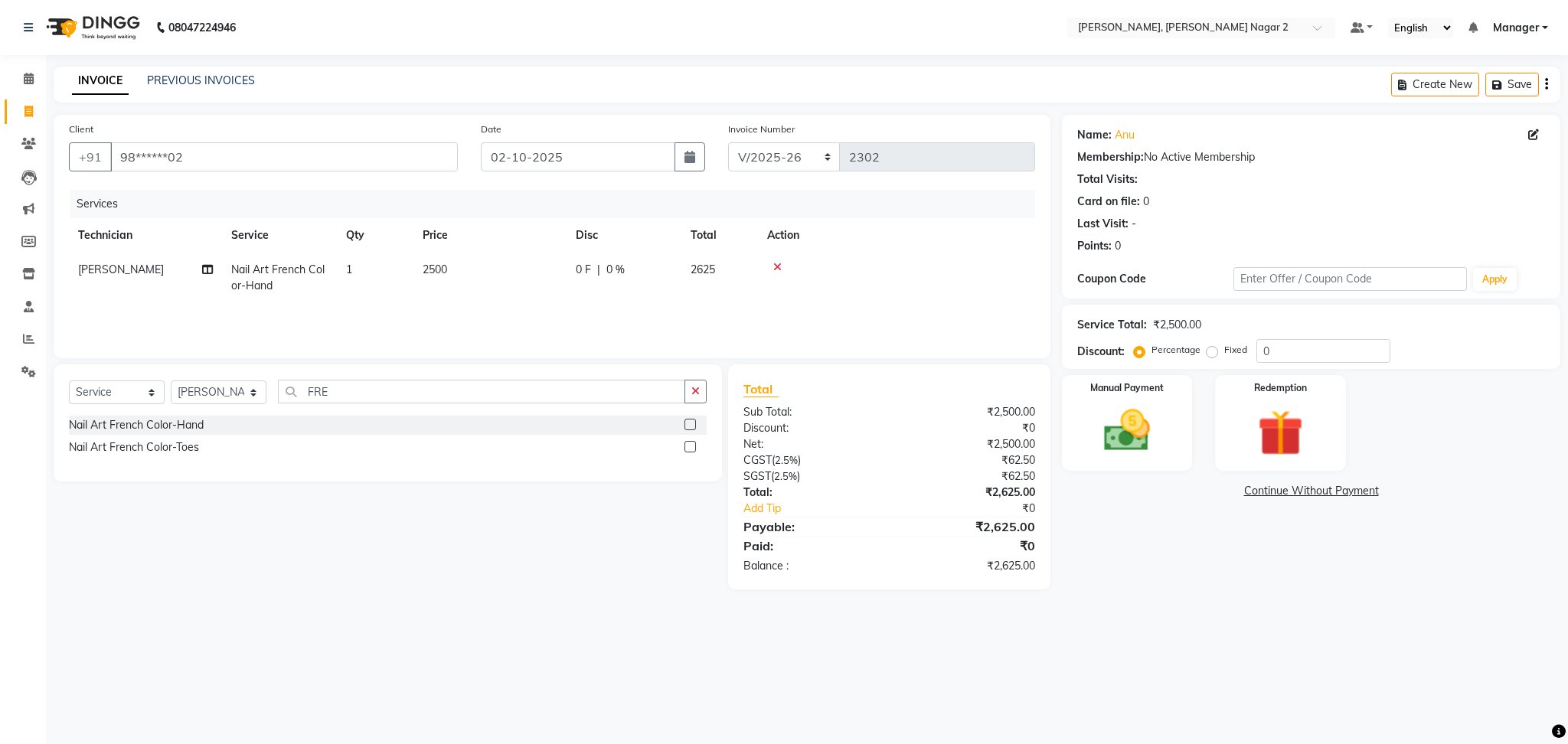
click at [749, 275] on td "2625" at bounding box center [719, 277] width 77 height 50
select select "75962"
click at [749, 275] on input "0" at bounding box center [738, 273] width 46 height 24
type input "4.7"
click at [1156, 417] on img at bounding box center [1127, 431] width 78 height 55
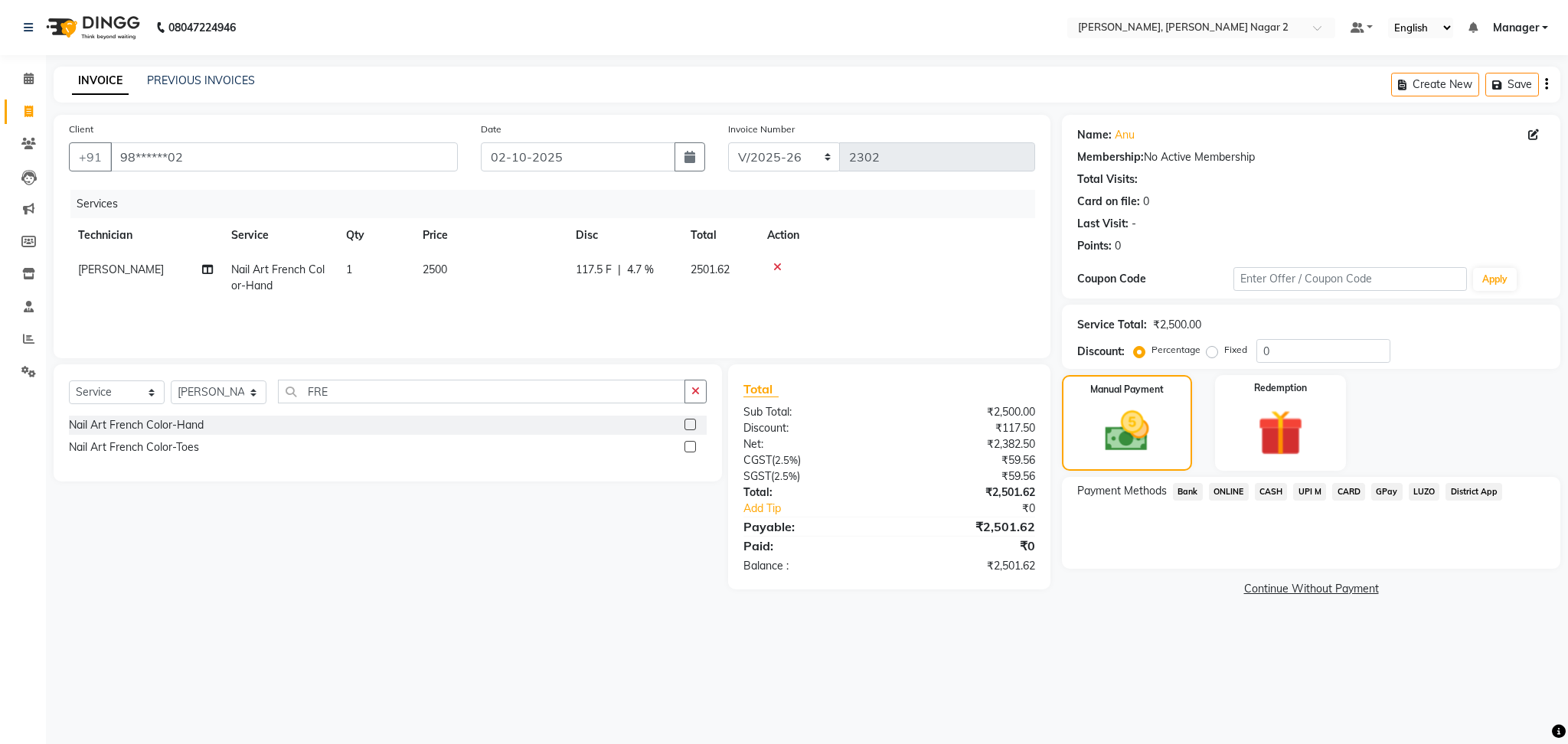
click at [1235, 497] on span "ONLINE" at bounding box center [1228, 492] width 40 height 18
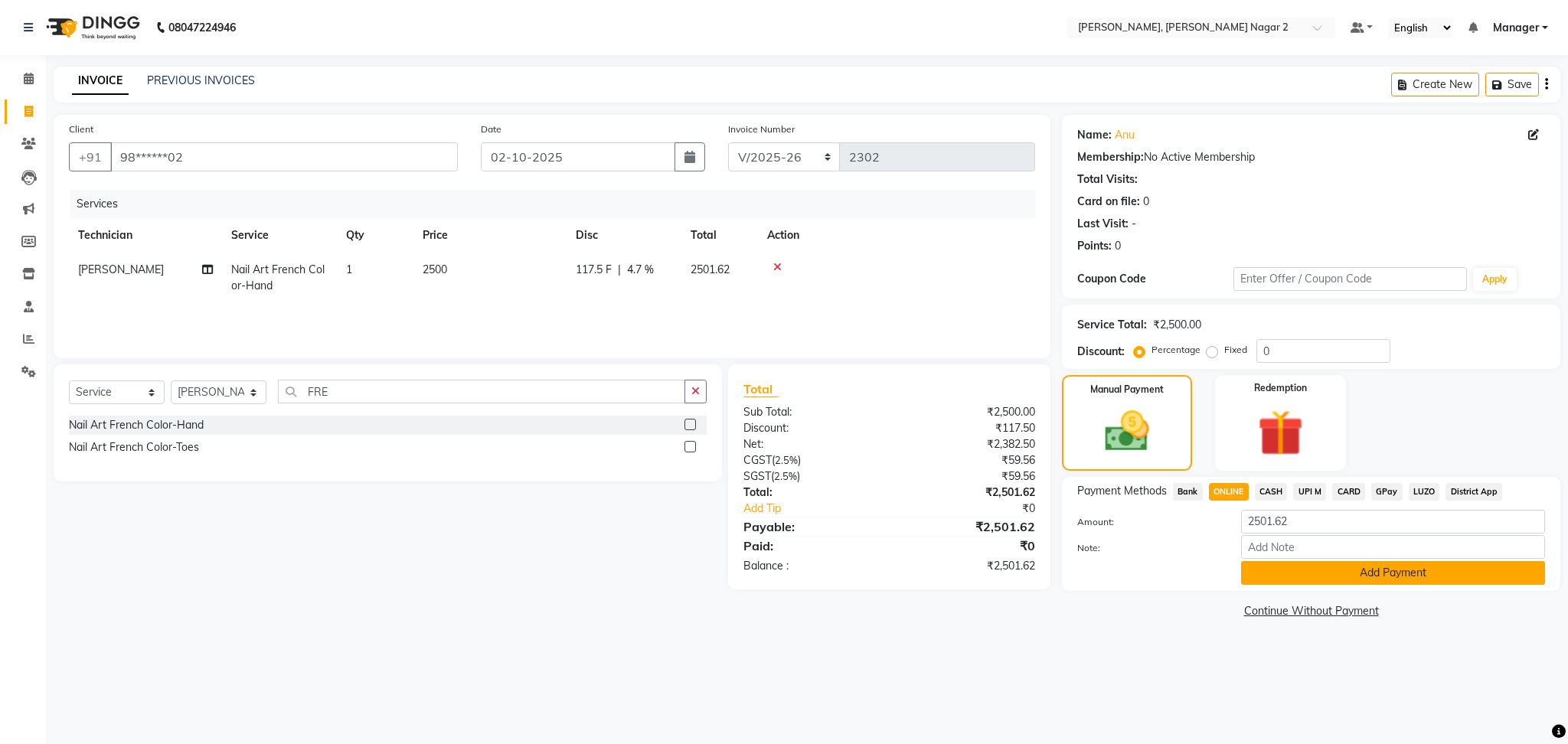
click at [1385, 583] on button "Add Payment" at bounding box center [1393, 573] width 304 height 24
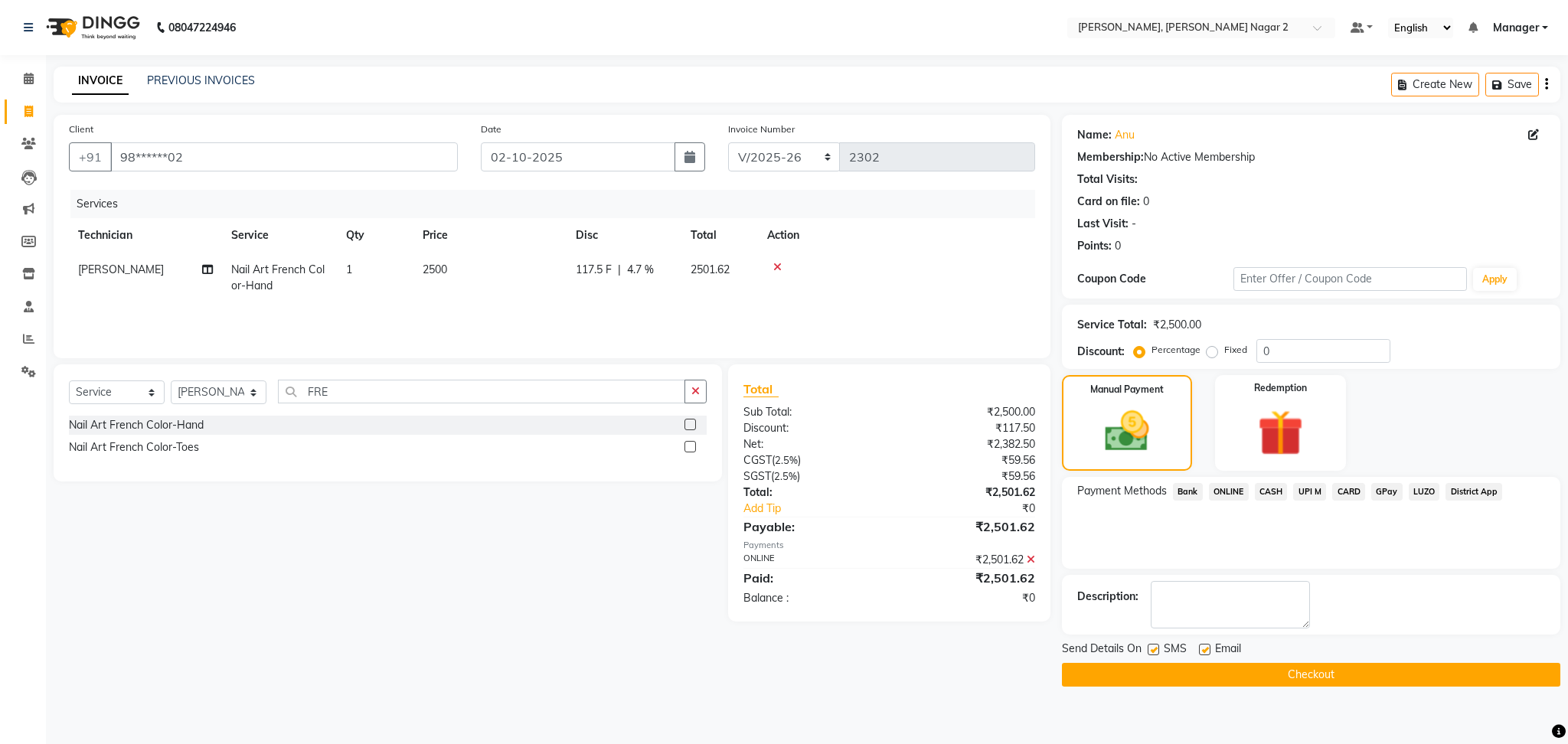
click at [1258, 683] on button "Checkout" at bounding box center [1311, 675] width 498 height 24
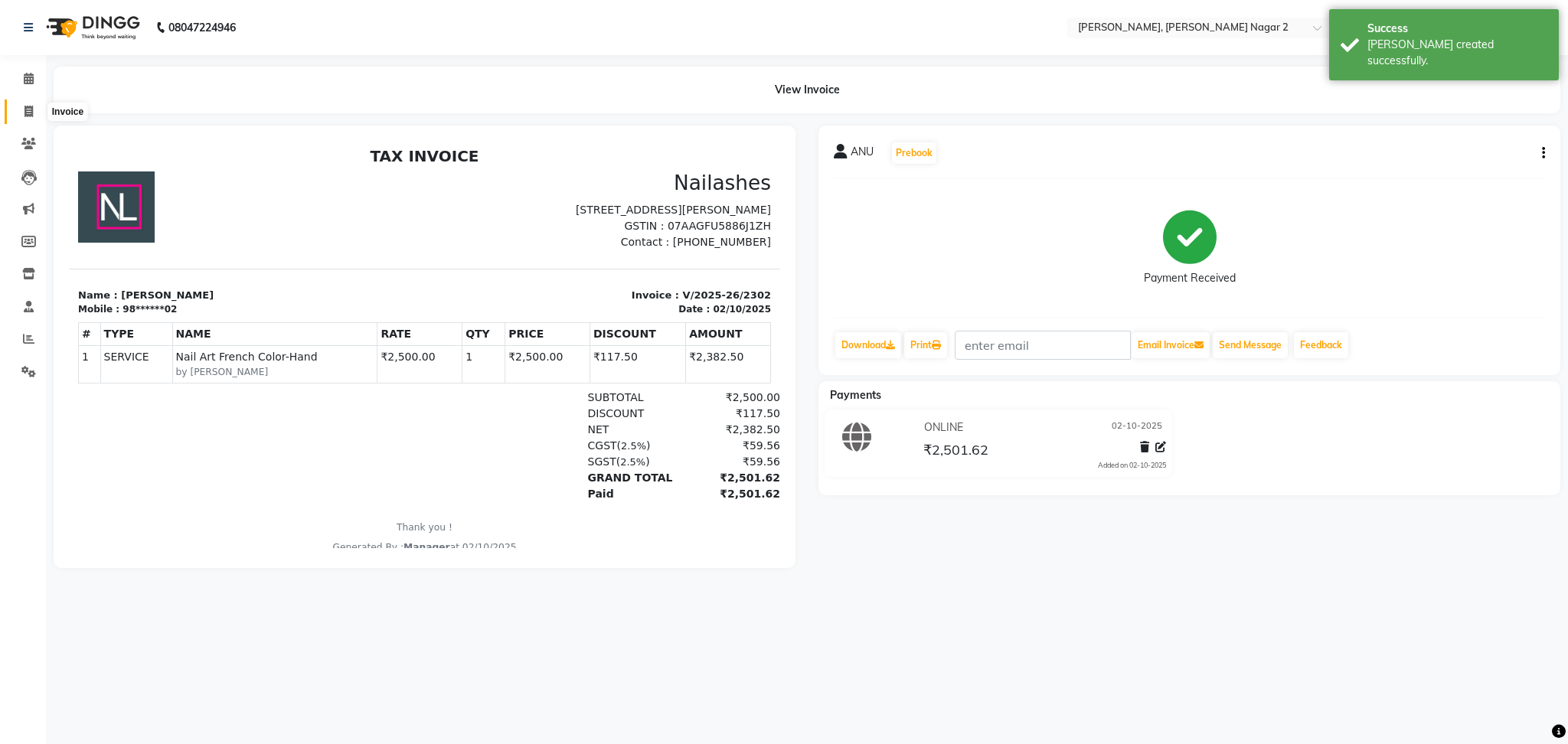
click at [32, 110] on icon at bounding box center [29, 111] width 9 height 11
select select "service"
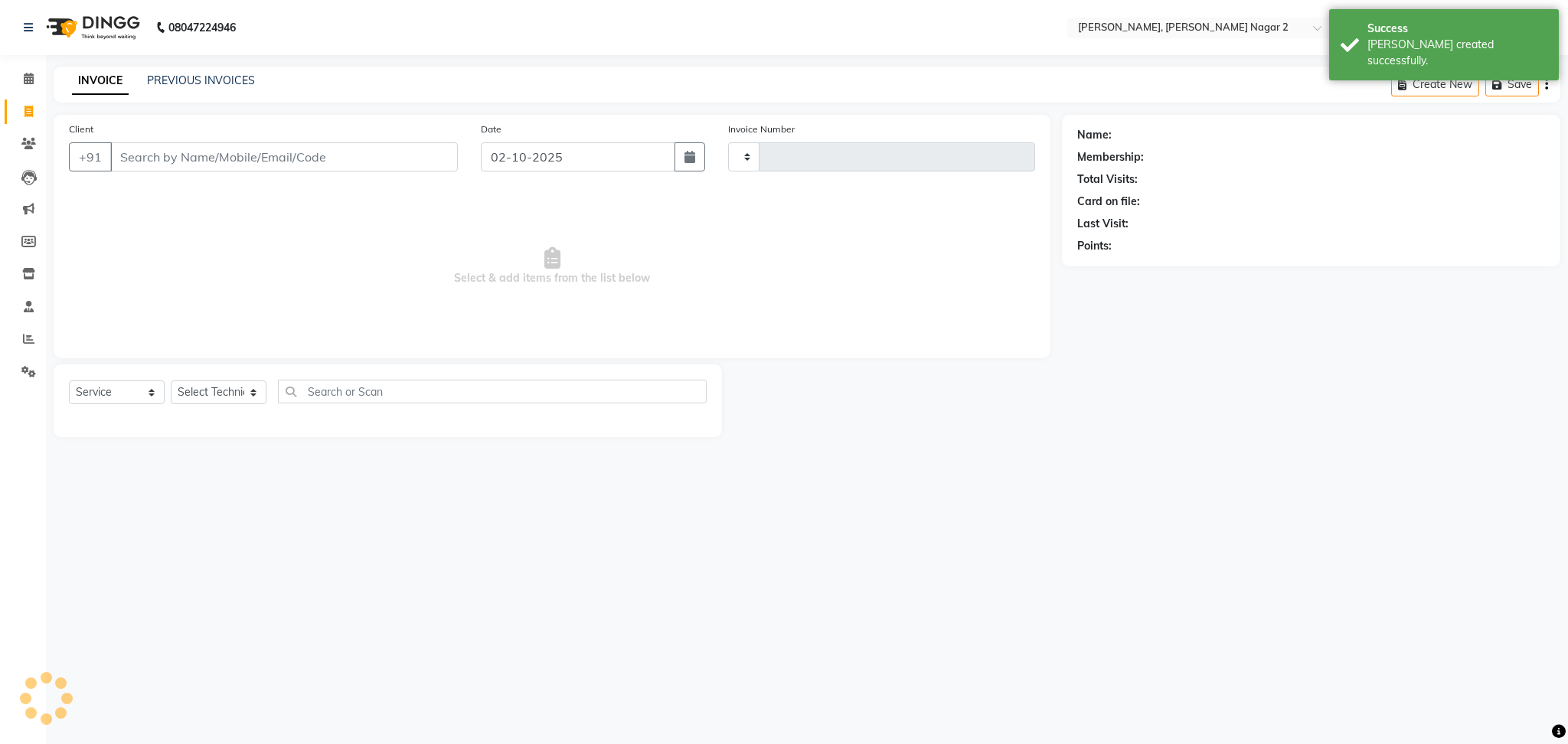
type input "2303"
select select "4241"
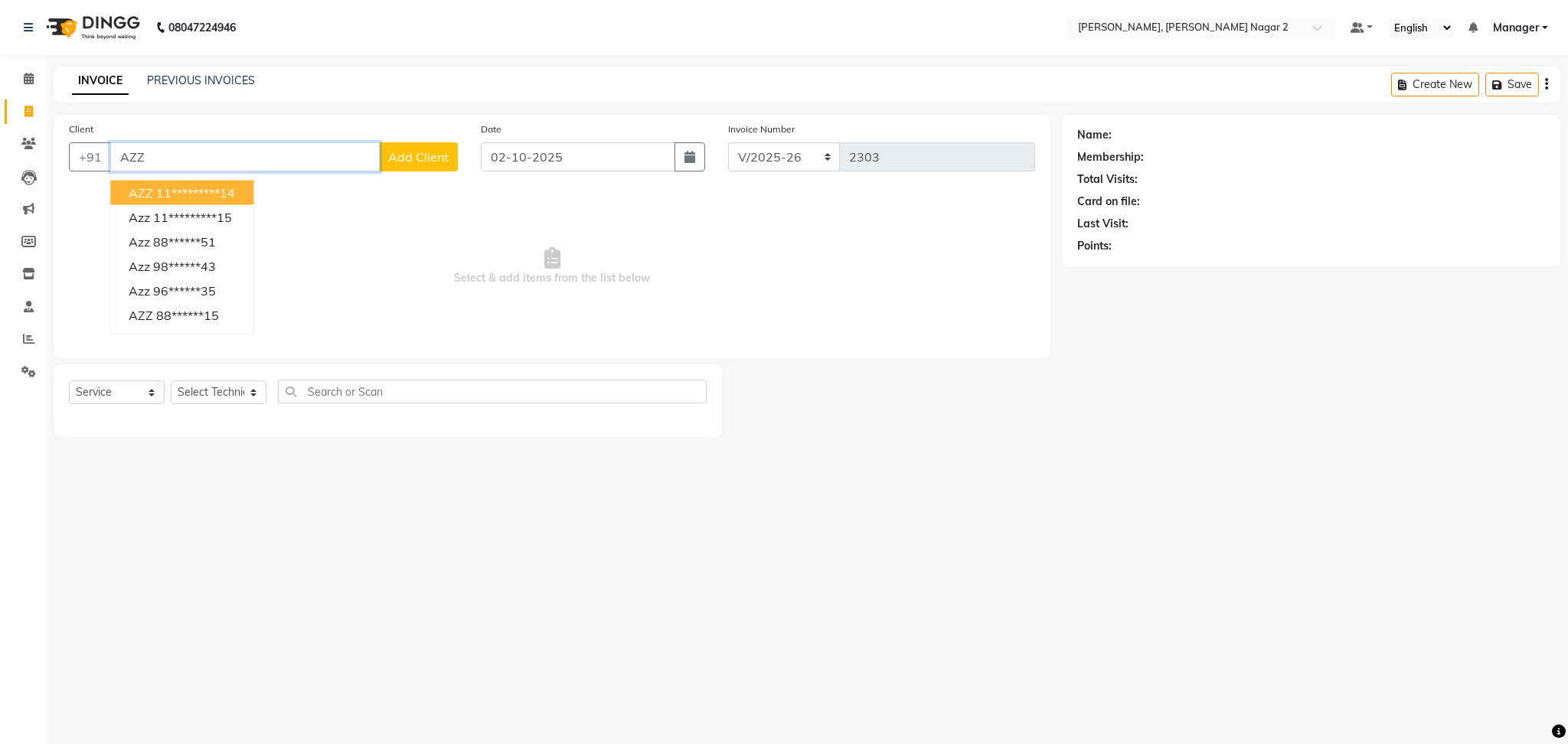
click at [210, 199] on ngb-highlight "11*********14" at bounding box center [195, 193] width 79 height 15
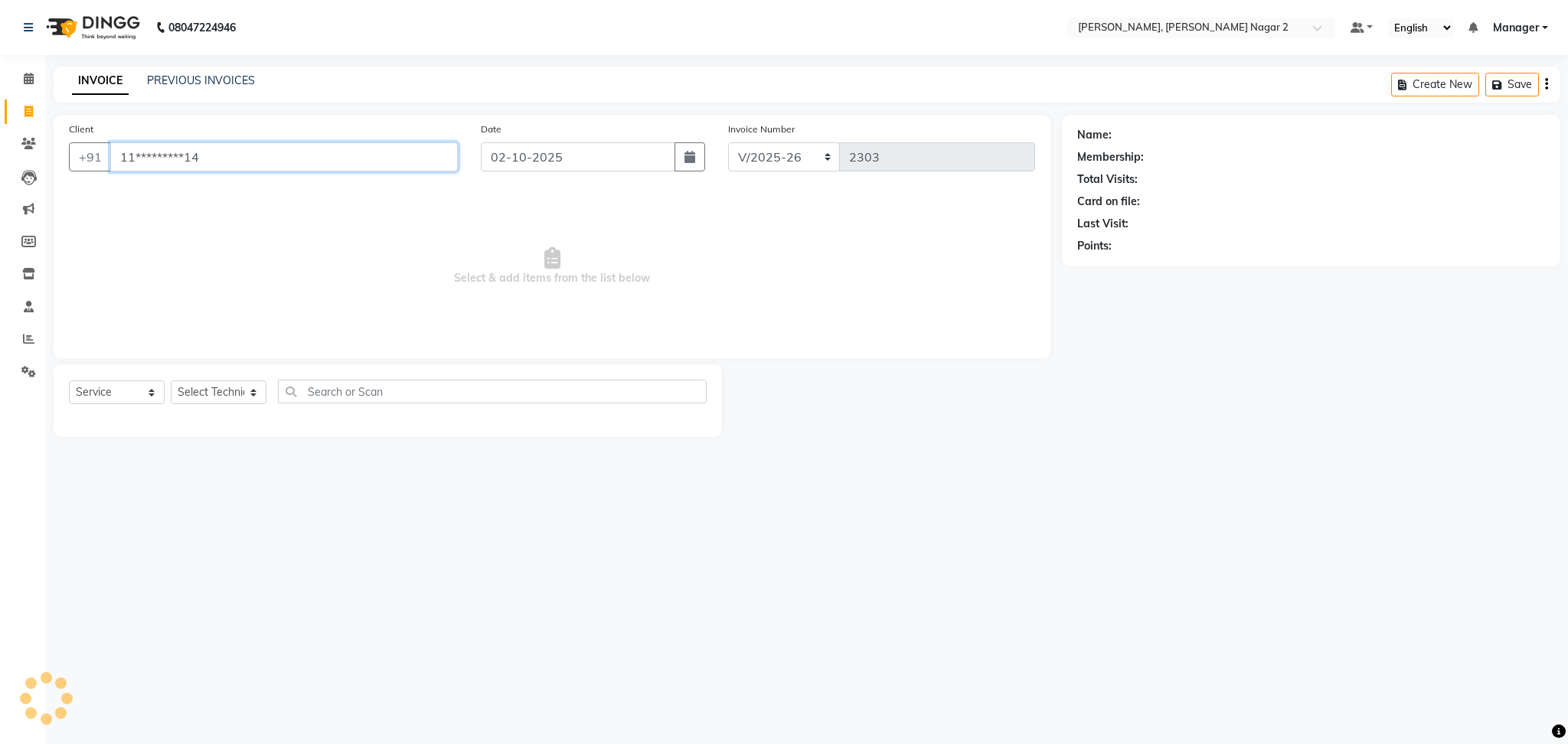
type input "11*********14"
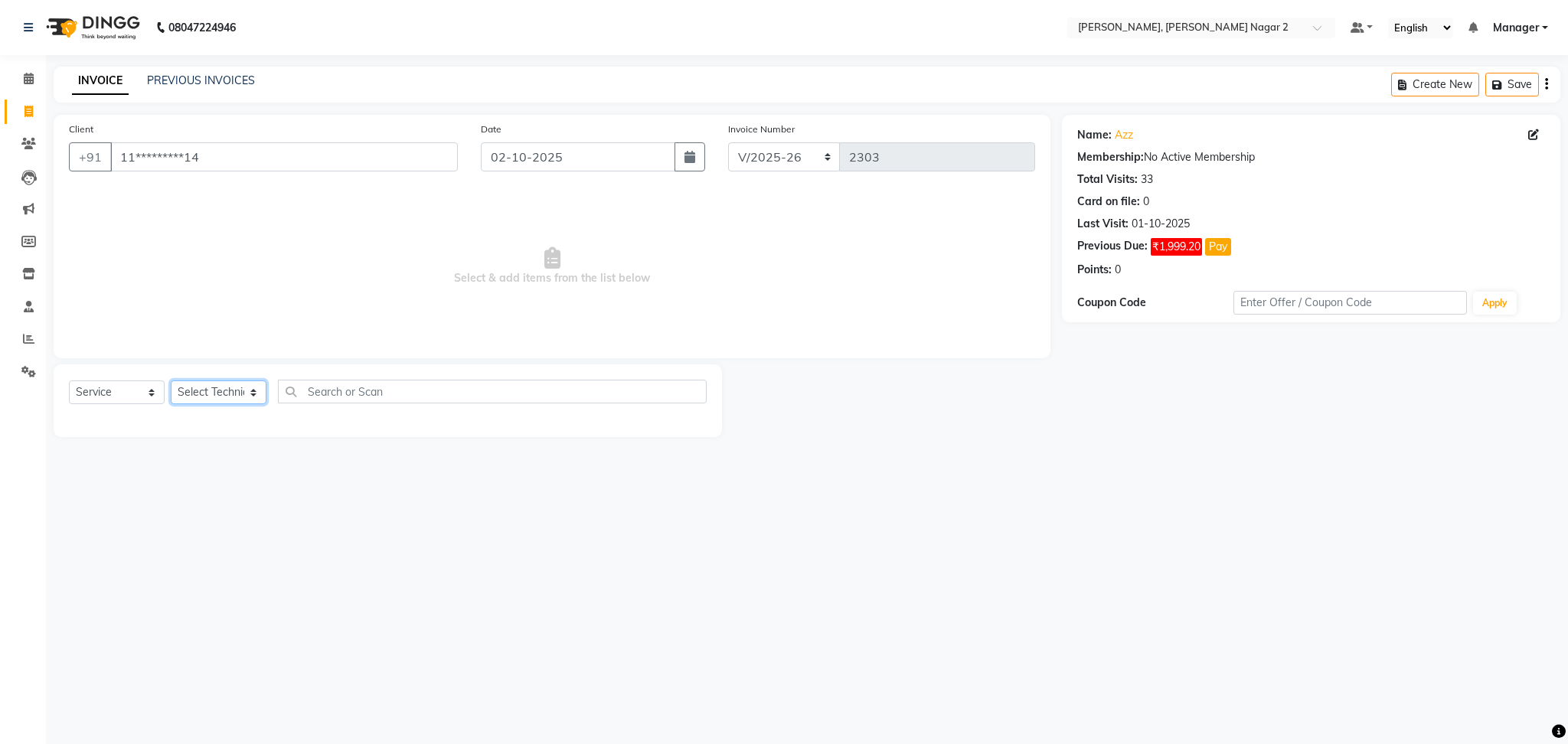
click at [190, 398] on select "Select Technician Ankit [PERSON_NAME] Manager [PERSON_NAME] [PERSON_NAME] [PERS…" at bounding box center [218, 392] width 95 height 24
click at [417, 384] on input "text" at bounding box center [492, 391] width 428 height 24
type input "PER"
click at [234, 391] on select "Select Technician Ankit [PERSON_NAME] Manager [PERSON_NAME] [PERSON_NAME] [PERS…" at bounding box center [218, 392] width 95 height 24
select select "89545"
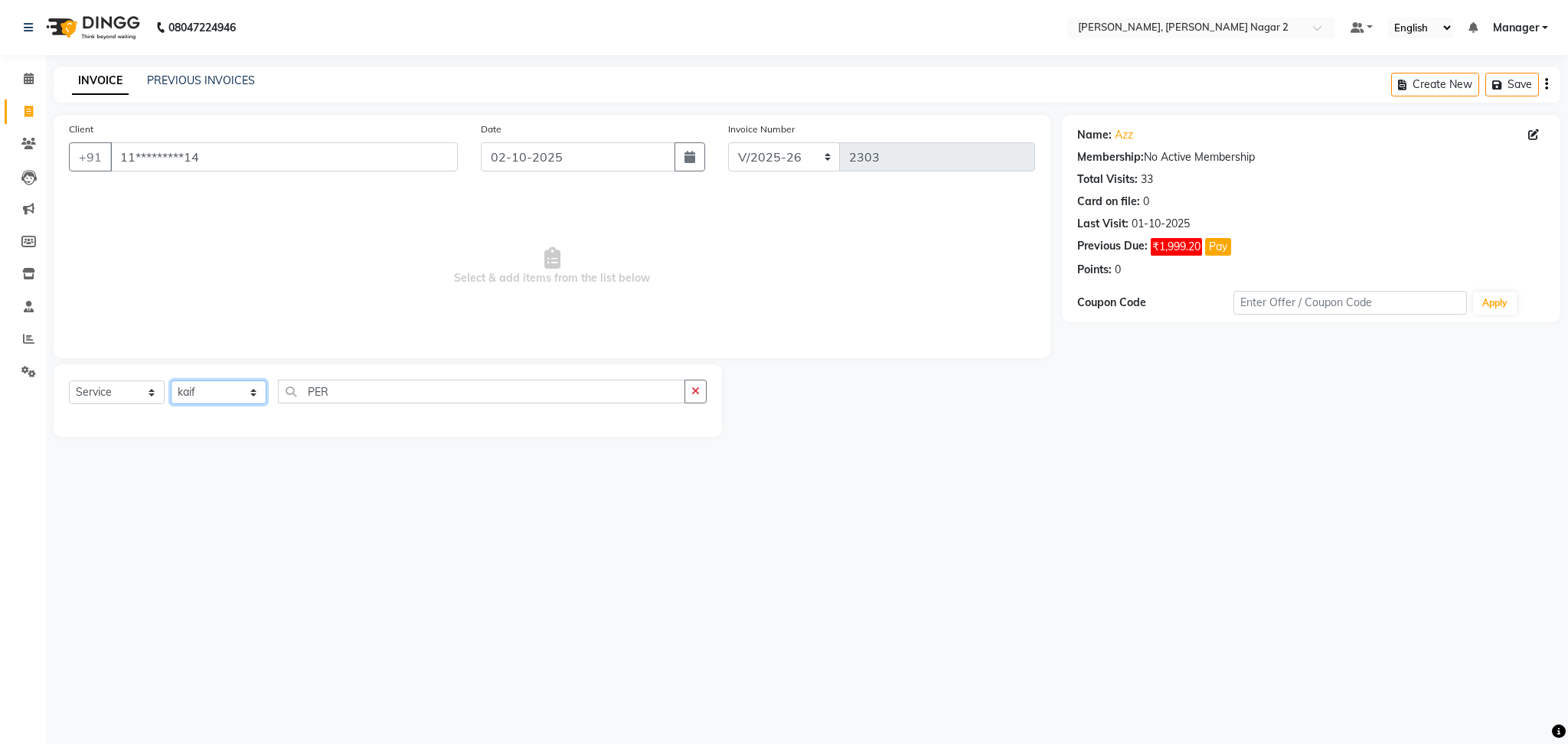
click at [170, 382] on select "Select Technician Ankit [PERSON_NAME] Manager [PERSON_NAME] [PERSON_NAME] [PERS…" at bounding box center [218, 392] width 95 height 24
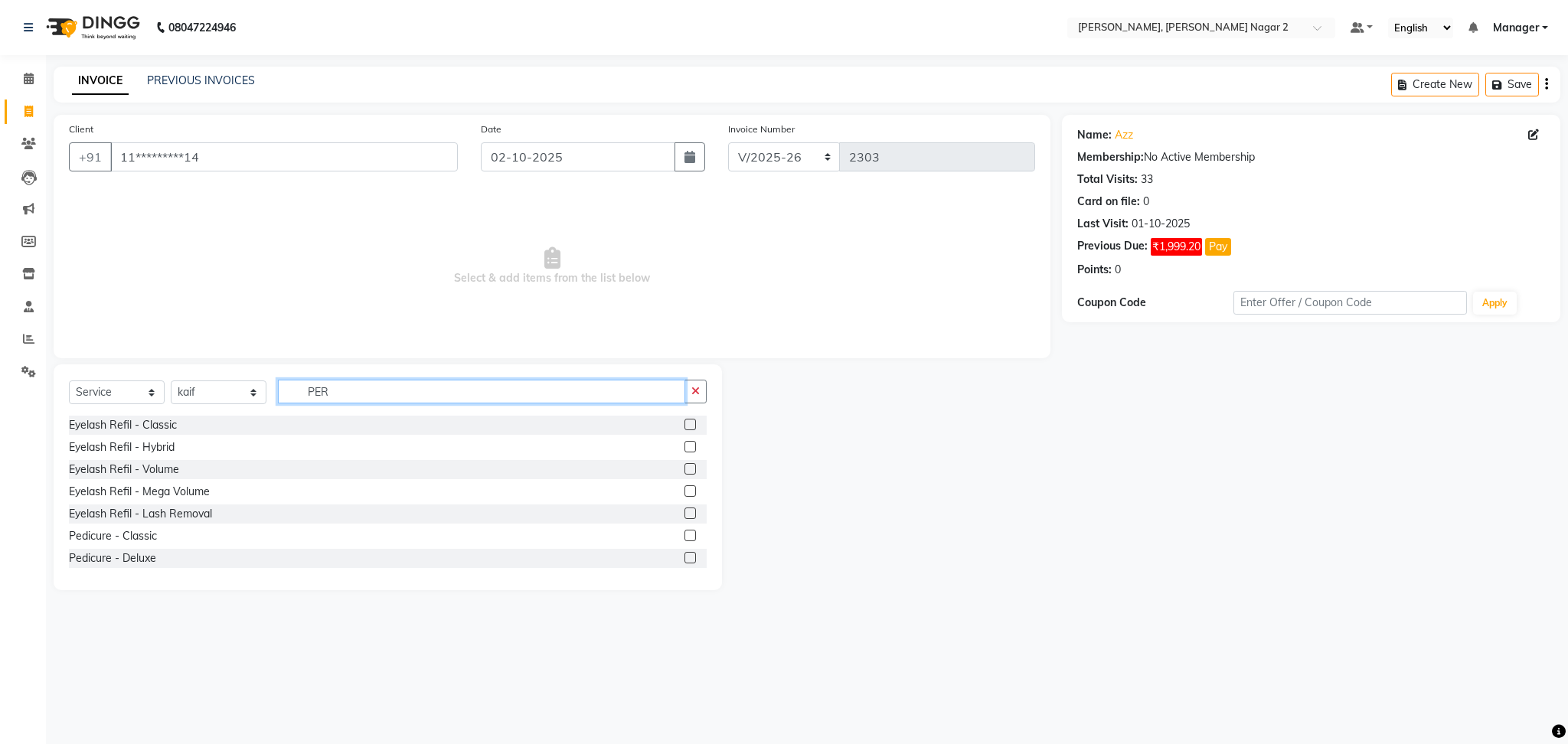
click at [365, 398] on input "PER" at bounding box center [481, 391] width 407 height 24
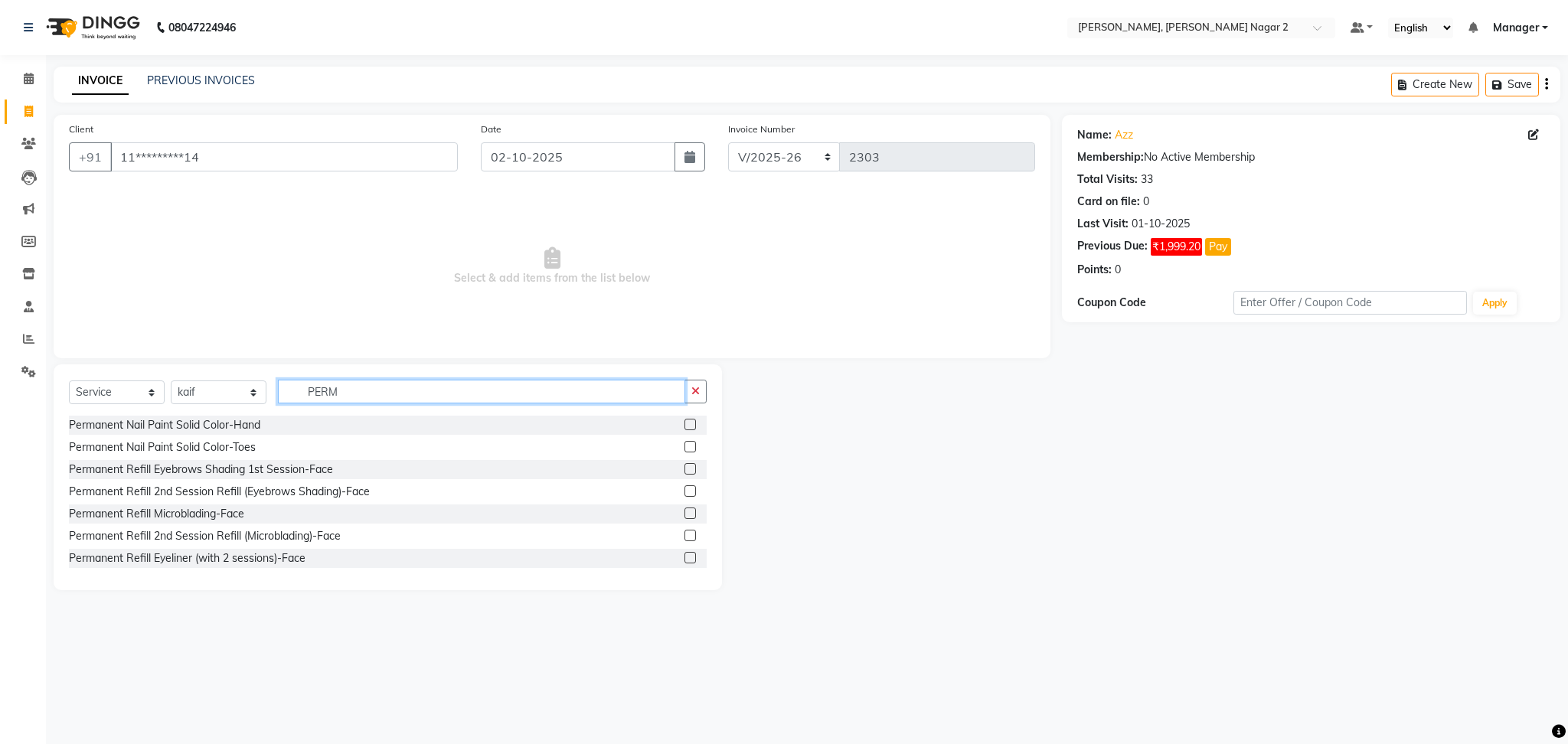
type input "PERM"
click at [685, 423] on label at bounding box center [690, 424] width 11 height 11
click at [685, 423] on input "checkbox" at bounding box center [689, 425] width 10 height 10
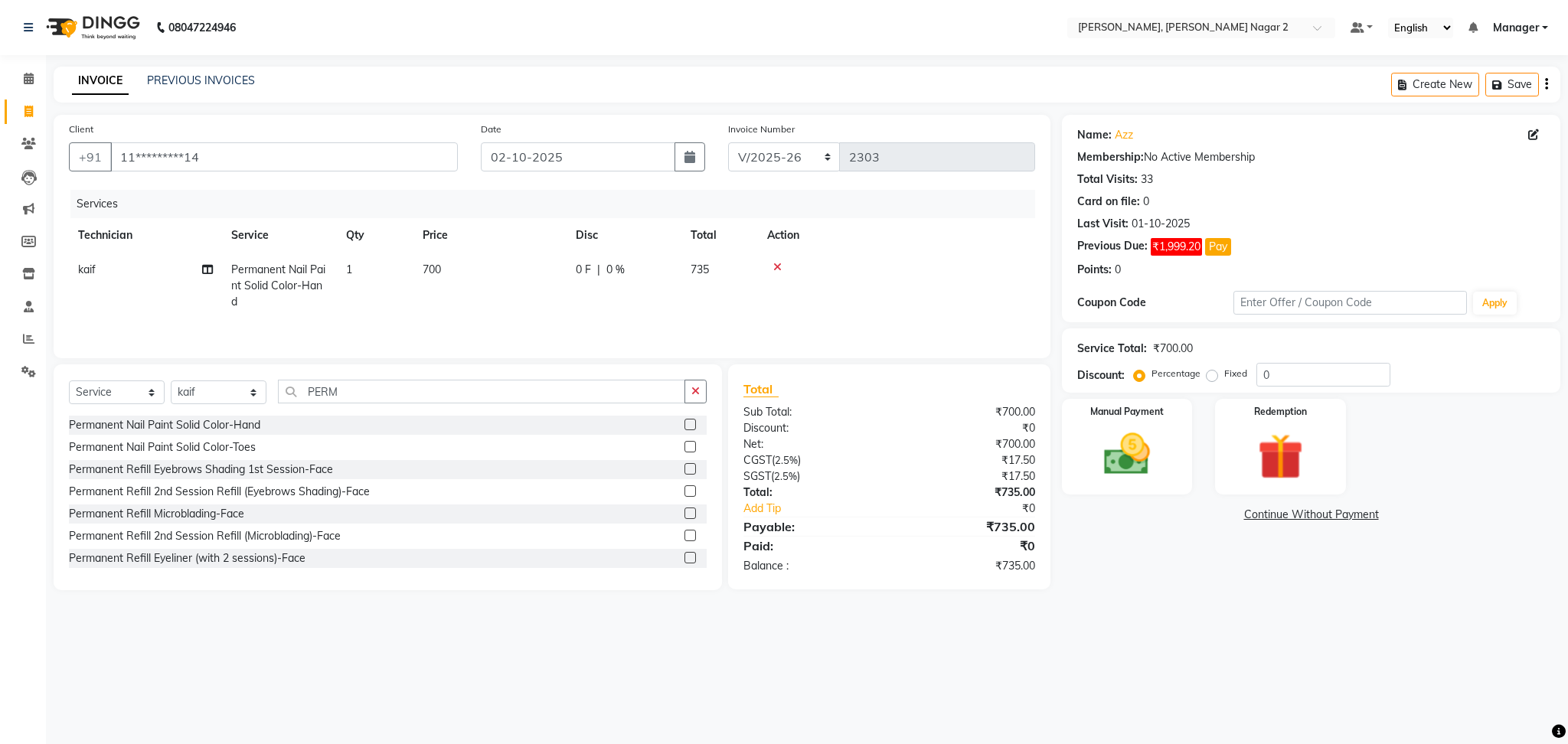
click at [685, 423] on label at bounding box center [690, 424] width 11 height 11
click at [685, 423] on input "checkbox" at bounding box center [689, 425] width 10 height 10
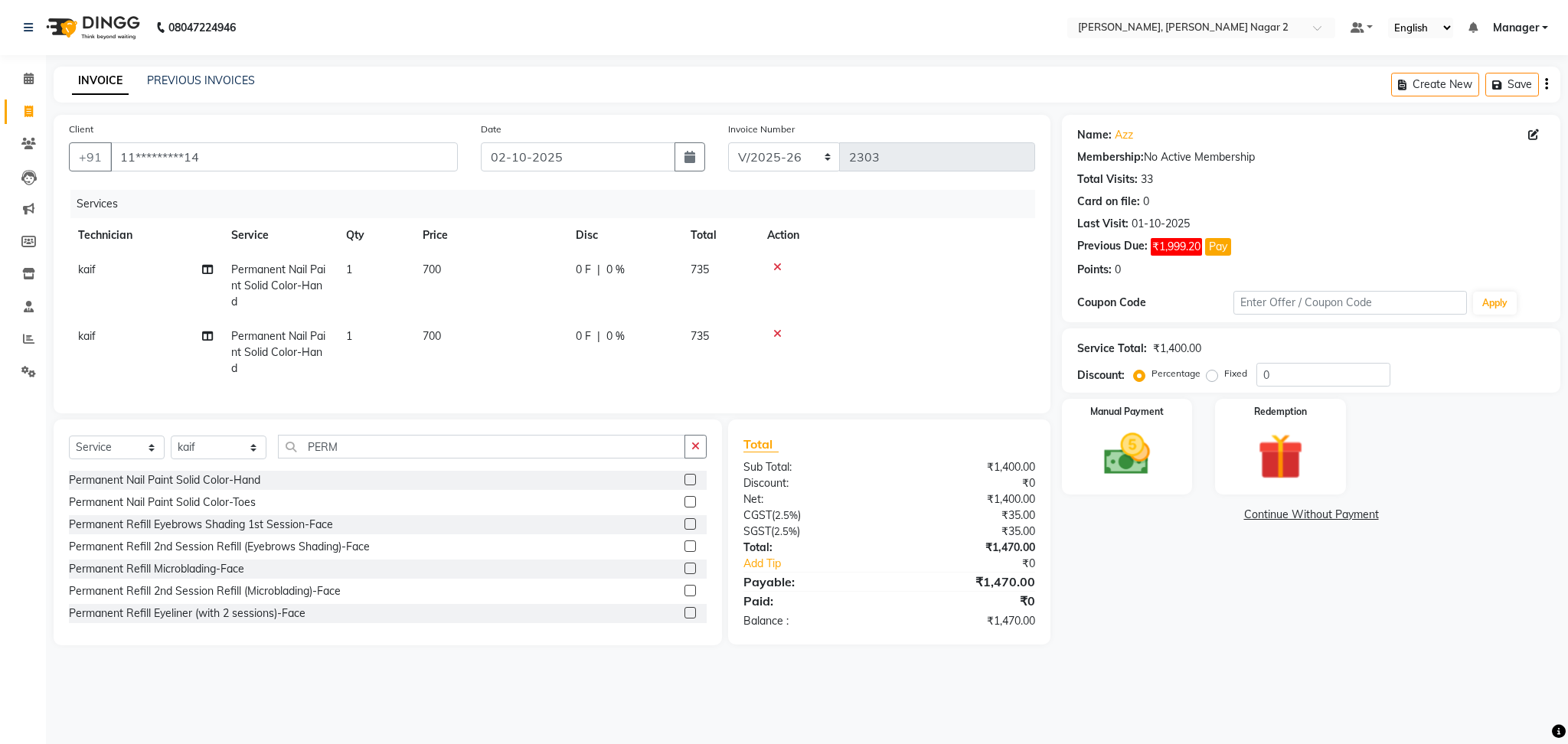
click at [670, 414] on div "Client +91 11*********14 Date [DATE] Invoice Number BTH/2025-26 RED/2025-26 V/2…" at bounding box center [552, 264] width 996 height 299
click at [685, 485] on label at bounding box center [690, 479] width 11 height 11
click at [685, 485] on input "checkbox" at bounding box center [689, 480] width 10 height 10
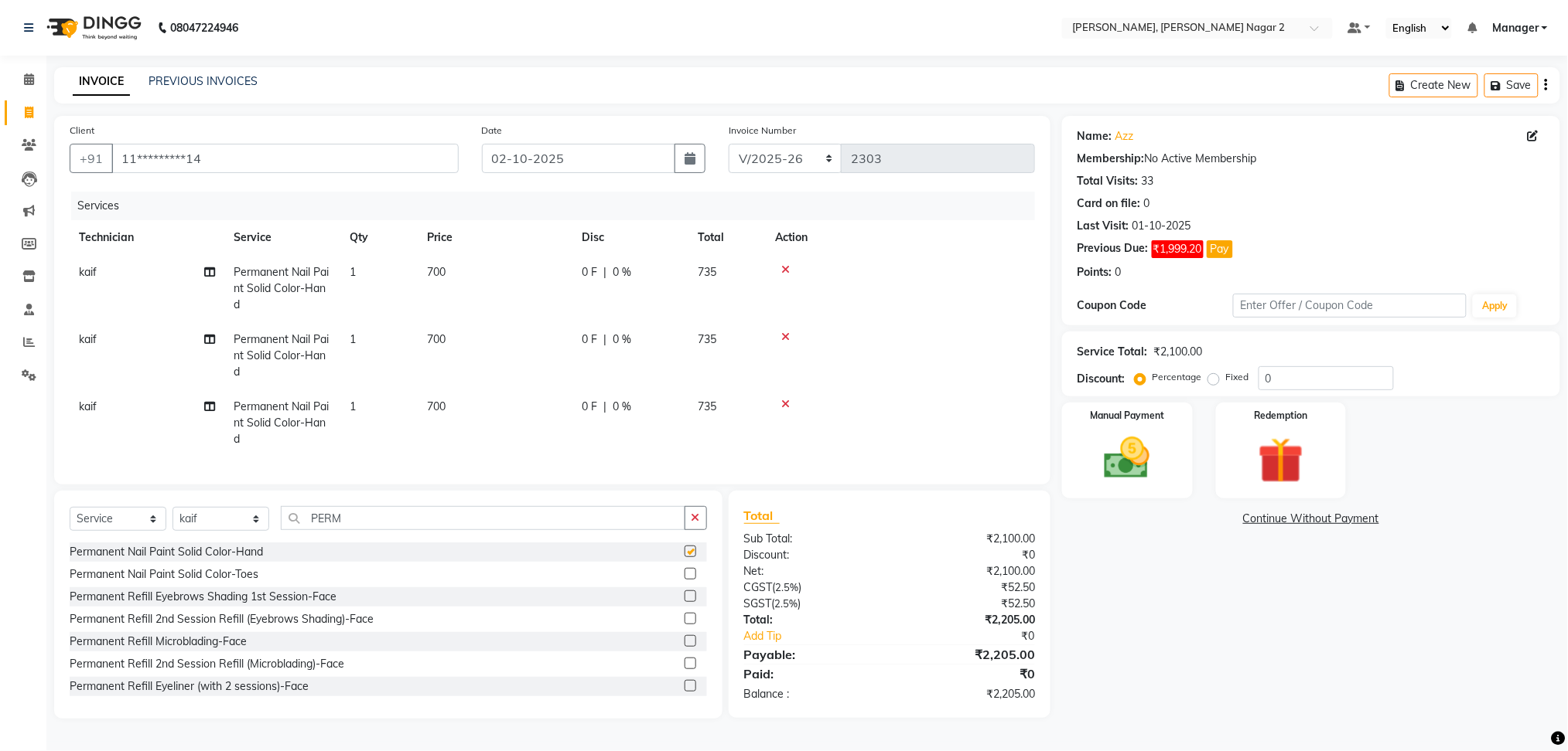
checkbox input "false"
click at [120, 350] on td "kaif" at bounding box center [146, 355] width 154 height 67
select select "89545"
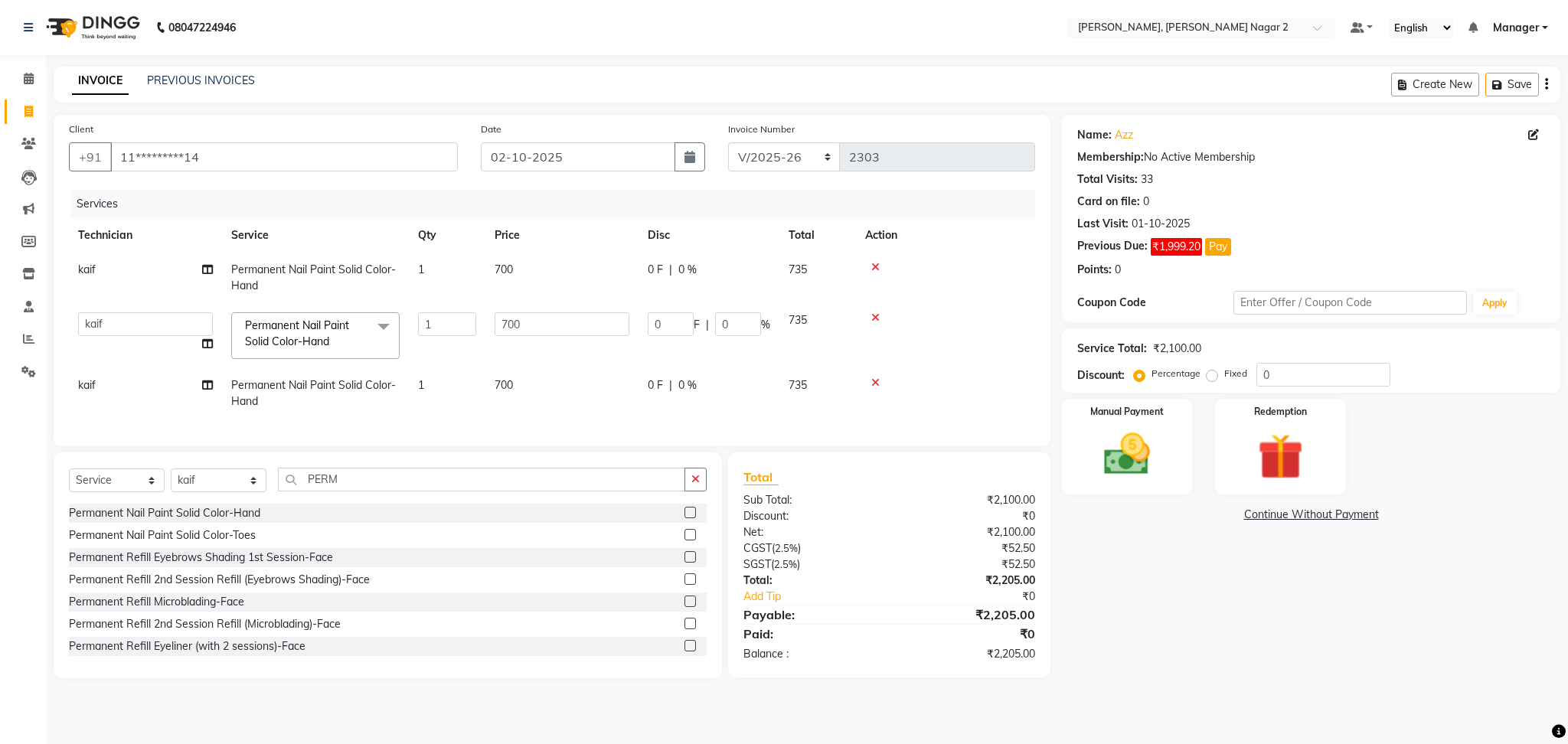
click at [118, 346] on td "Ankit [PERSON_NAME] Manager [PERSON_NAME] [PERSON_NAME] [PERSON_NAME] [PERSON_N…" at bounding box center [145, 336] width 153 height 65
click at [131, 330] on select "Ankit [PERSON_NAME] Manager [PERSON_NAME] [PERSON_NAME] [PERSON_NAME] [PERSON_N…" at bounding box center [145, 324] width 135 height 24
select select "52061"
click at [90, 393] on td "kaif" at bounding box center [145, 393] width 153 height 50
select select "89545"
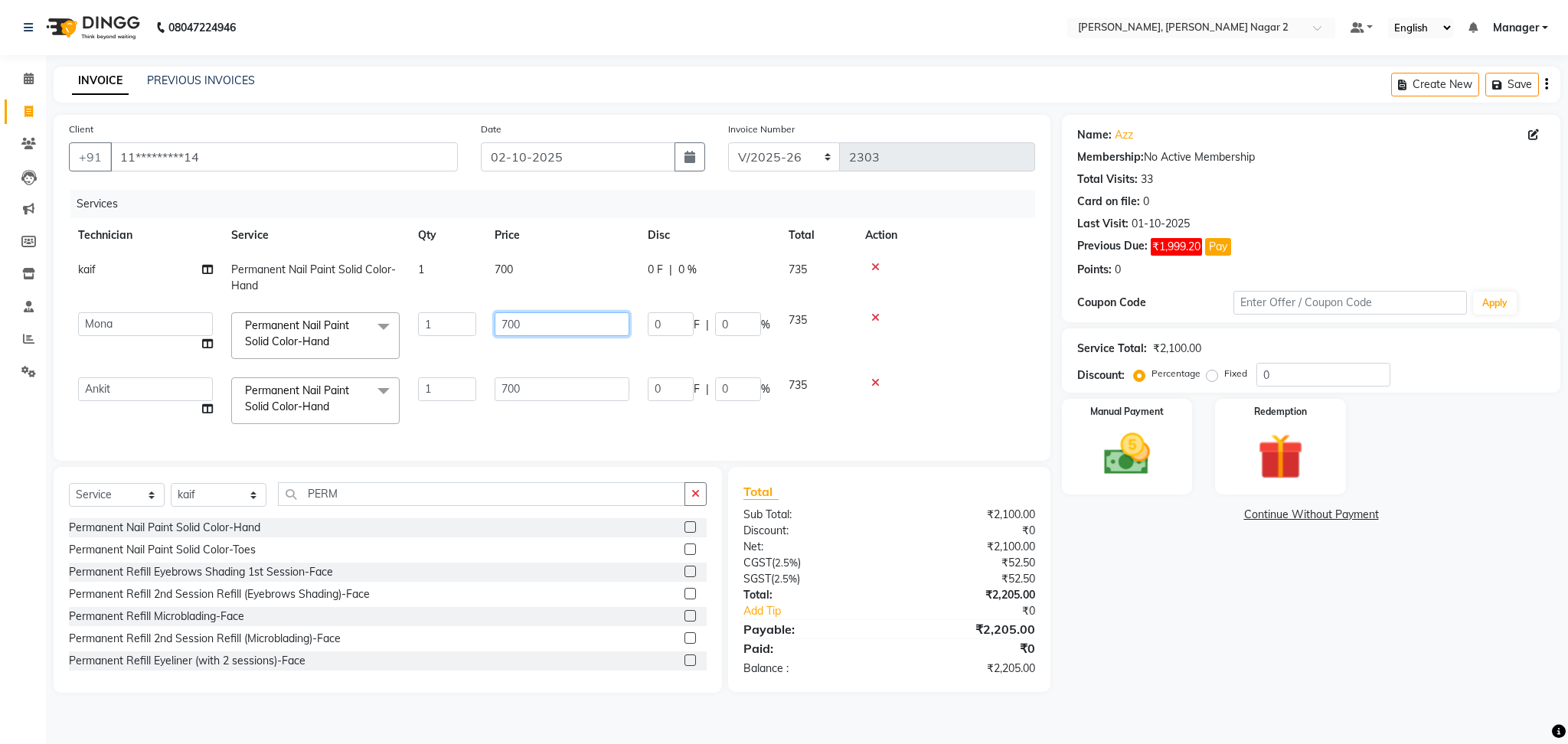
click at [549, 325] on input "700" at bounding box center [562, 324] width 135 height 24
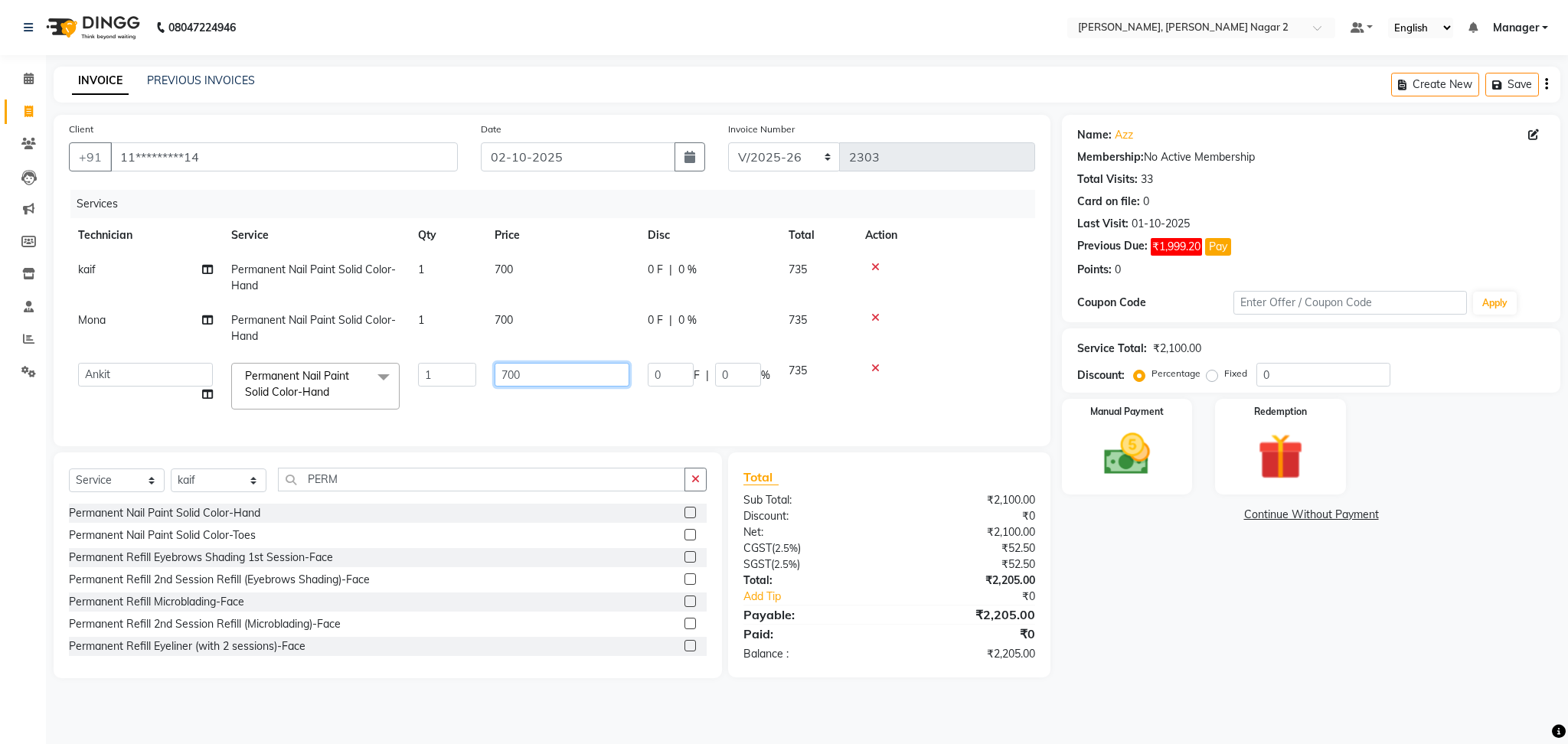
click at [549, 396] on td "700" at bounding box center [561, 386] width 153 height 65
type input "7"
type input "500"
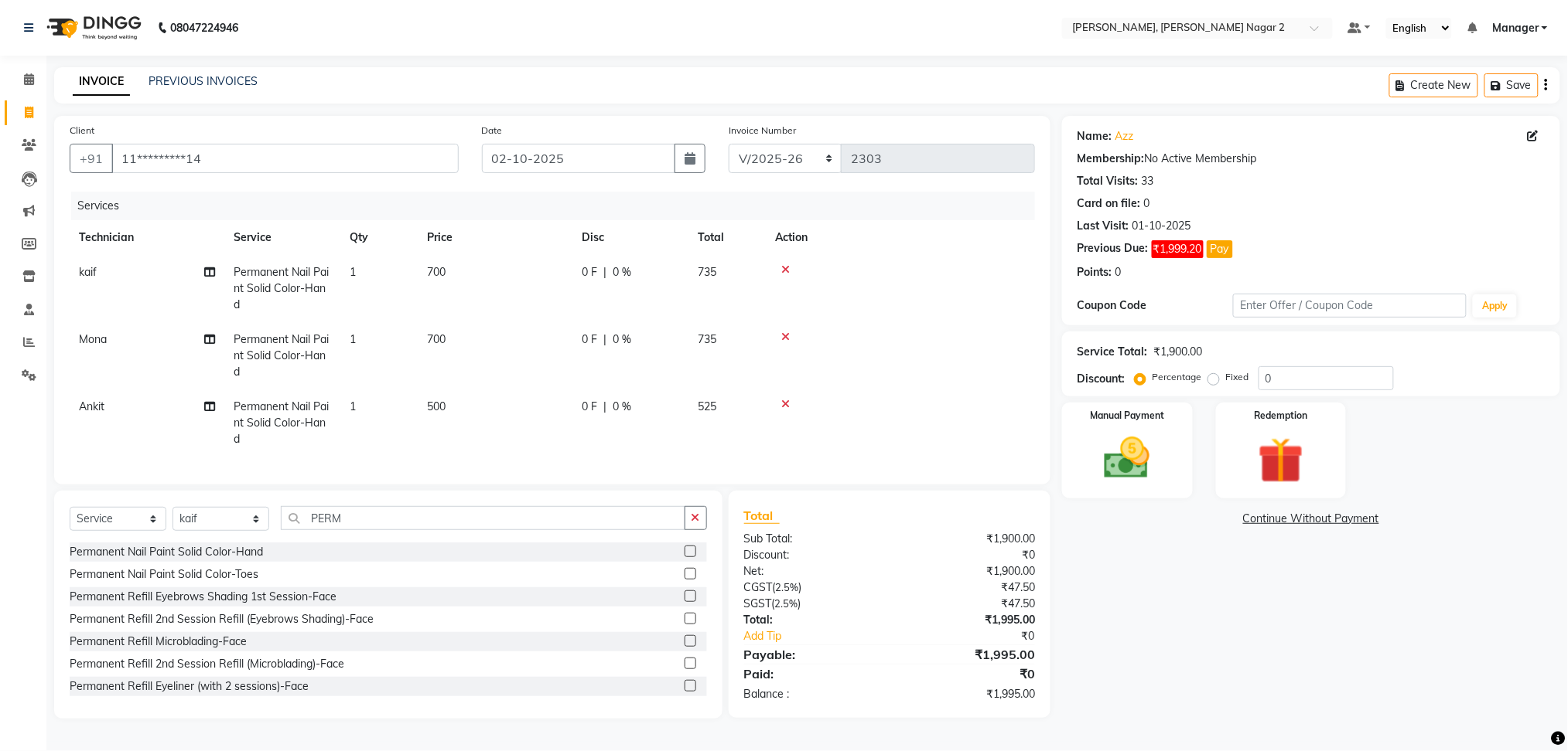
click at [759, 379] on td "735" at bounding box center [726, 355] width 78 height 67
select select "52061"
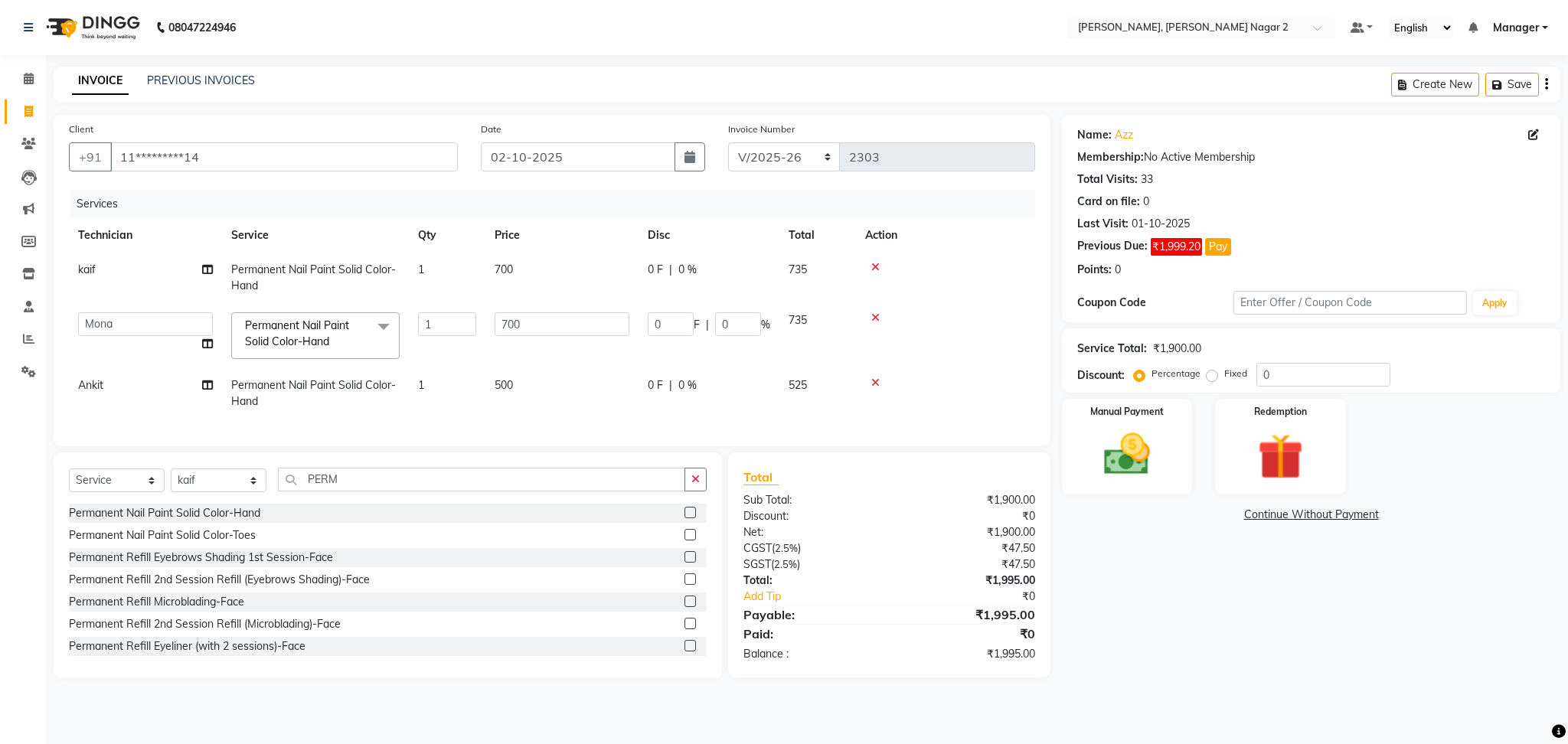
click at [752, 384] on div "0 F | 0 %" at bounding box center [708, 385] width 123 height 16
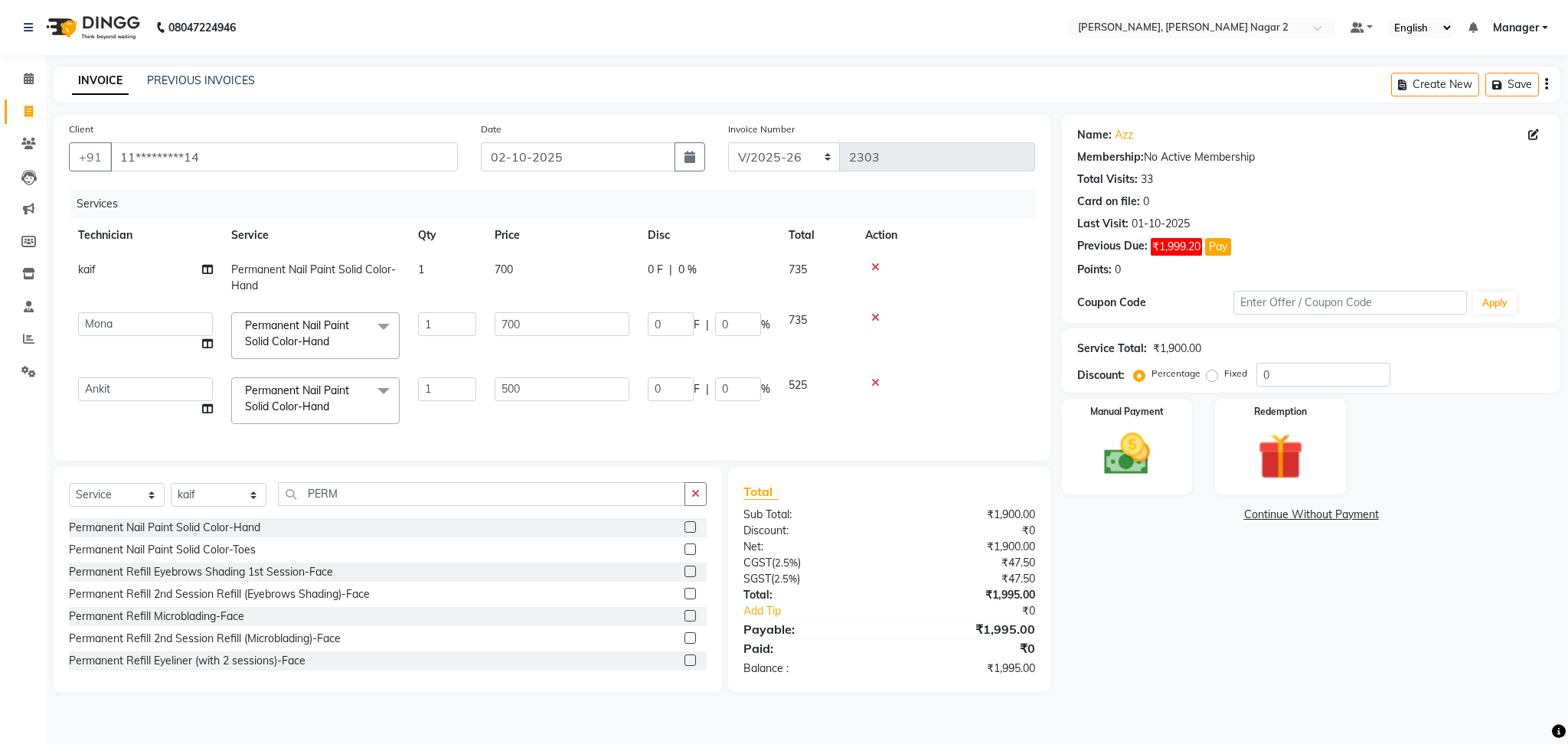
click at [752, 384] on input "0" at bounding box center [738, 389] width 46 height 24
type input "4.7"
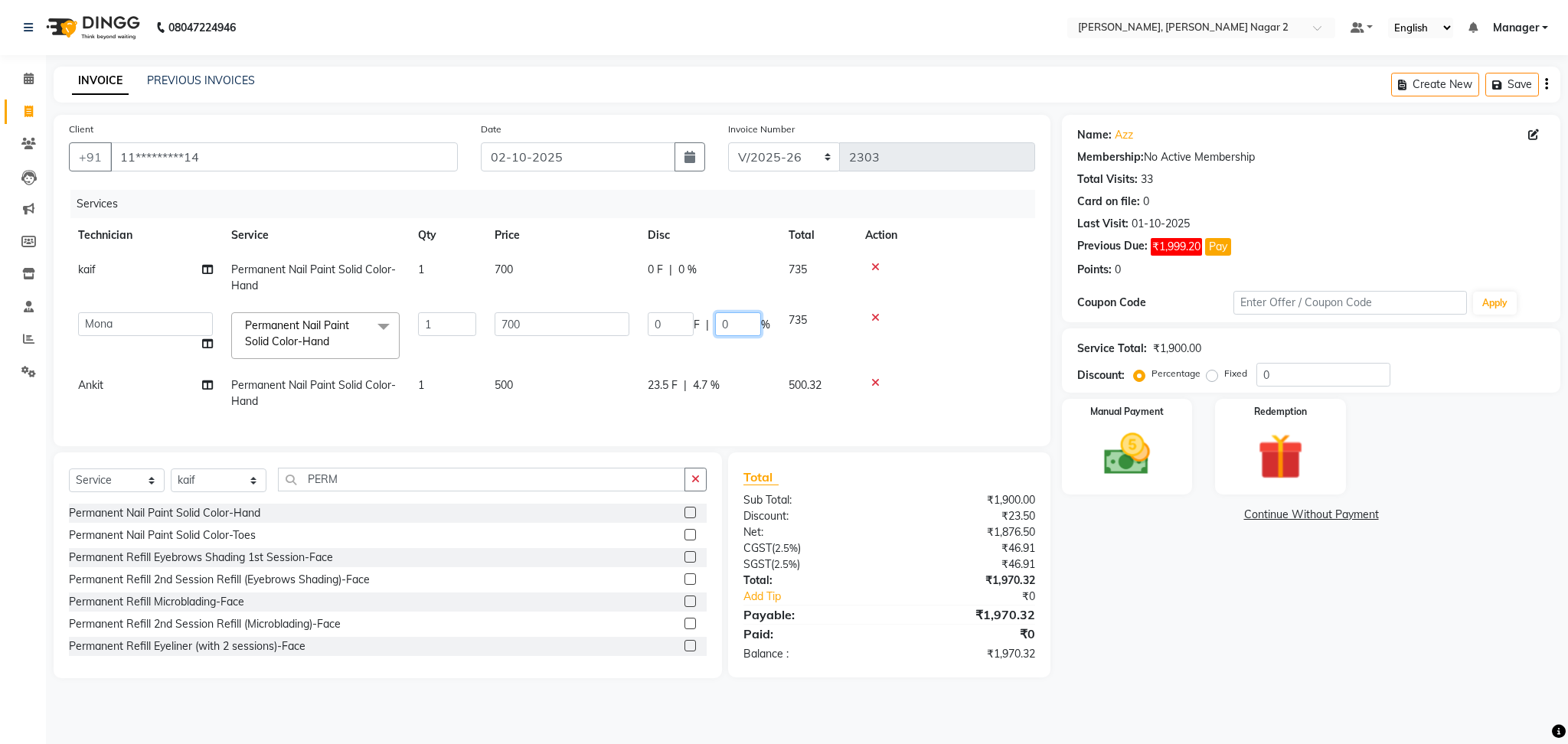
click at [749, 318] on input "0" at bounding box center [738, 324] width 46 height 24
type input "4.7"
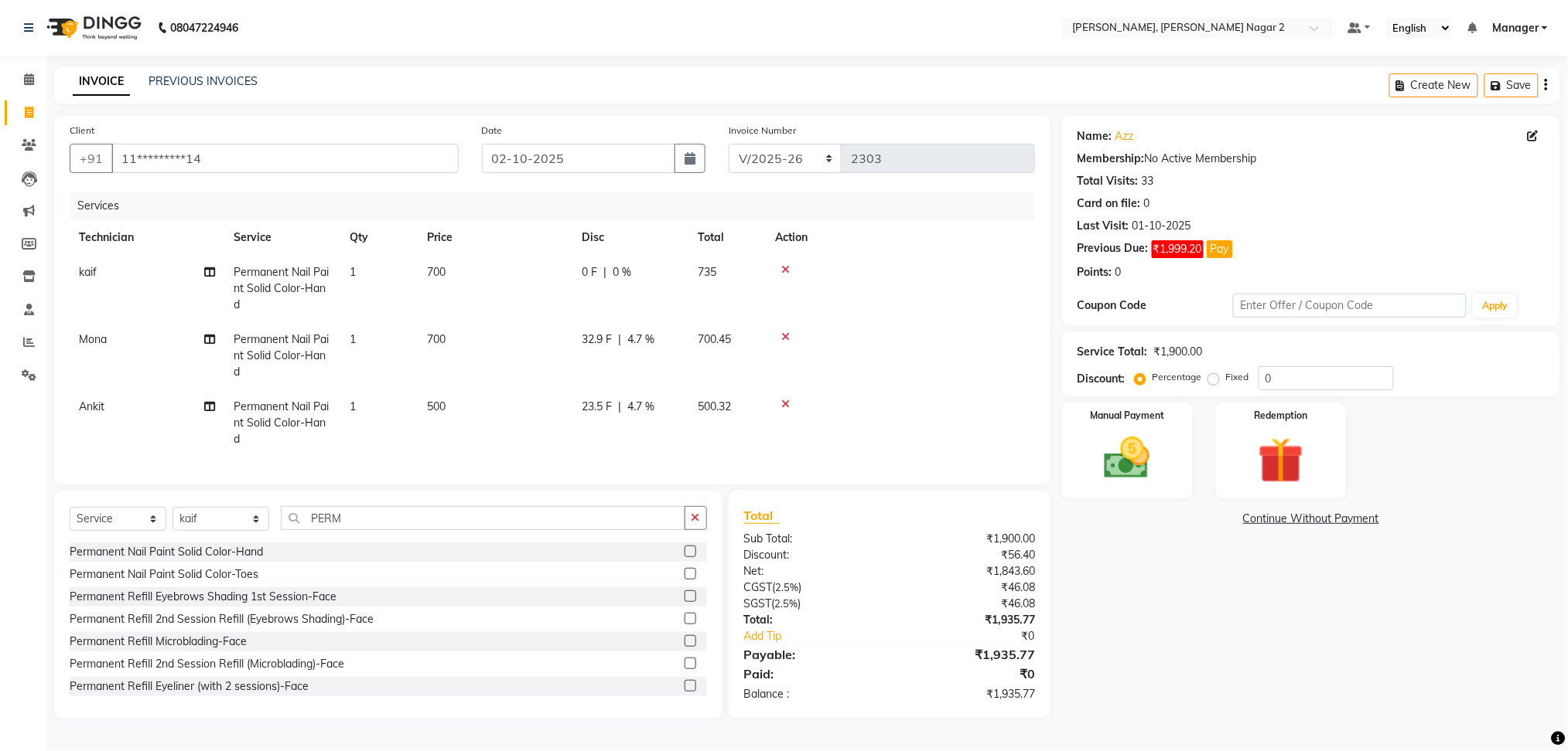
click at [478, 338] on td "700" at bounding box center [494, 355] width 154 height 67
select select "52061"
click at [541, 322] on td "700" at bounding box center [494, 355] width 154 height 67
select select "52061"
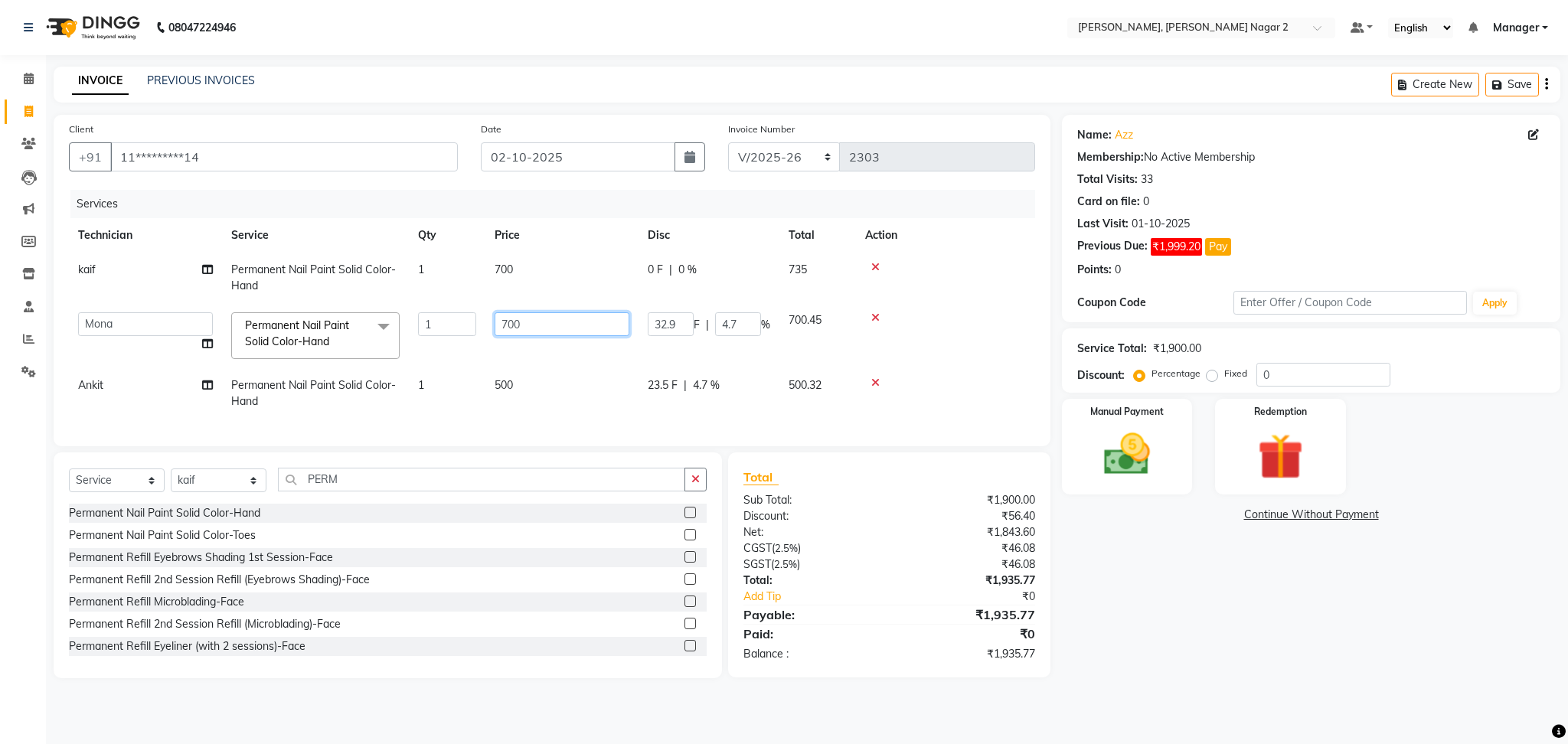
click at [535, 319] on input "700" at bounding box center [562, 324] width 135 height 24
type input "500"
click at [541, 273] on td "700" at bounding box center [561, 277] width 153 height 50
select select "89545"
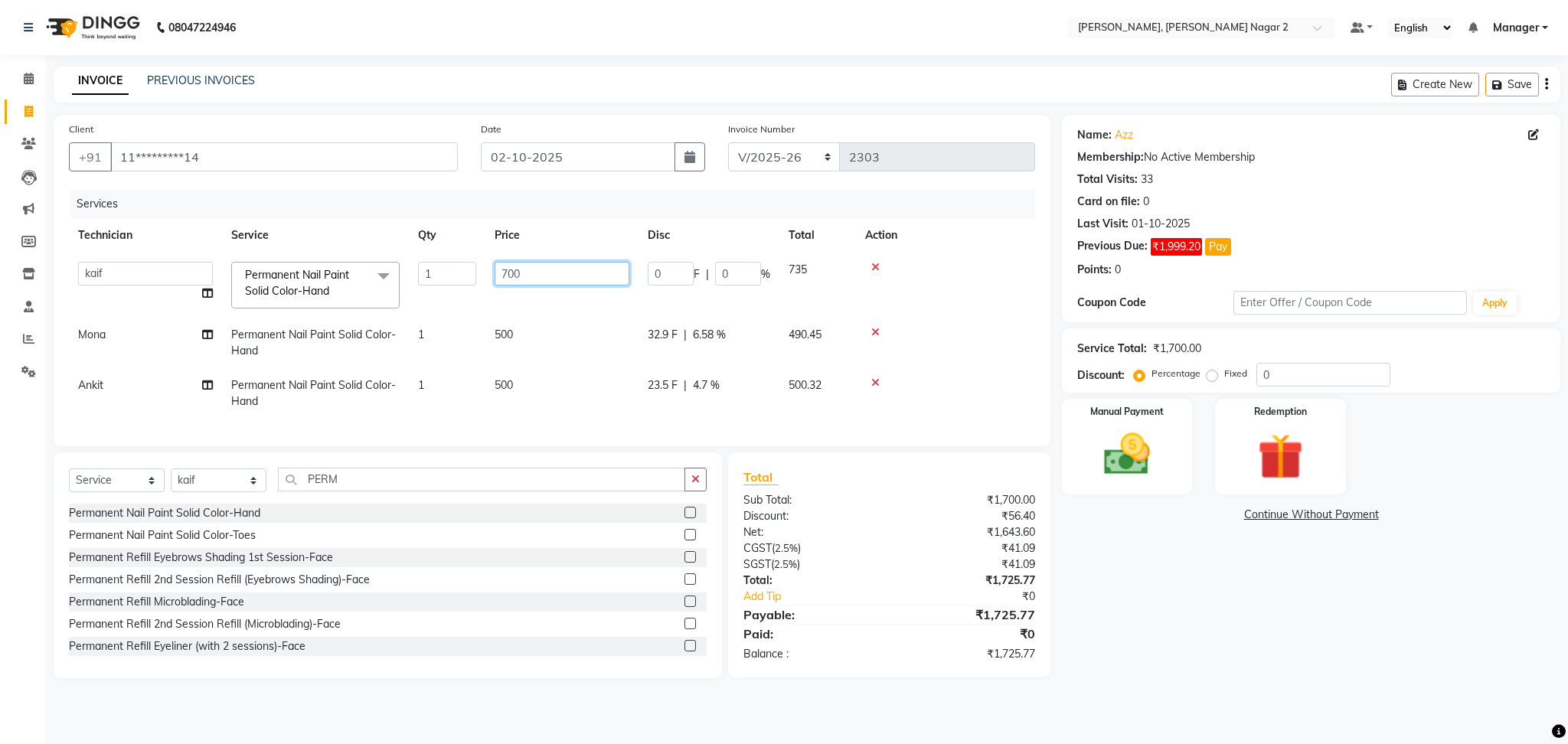
click at [541, 273] on input "700" at bounding box center [562, 273] width 135 height 24
type input "500"
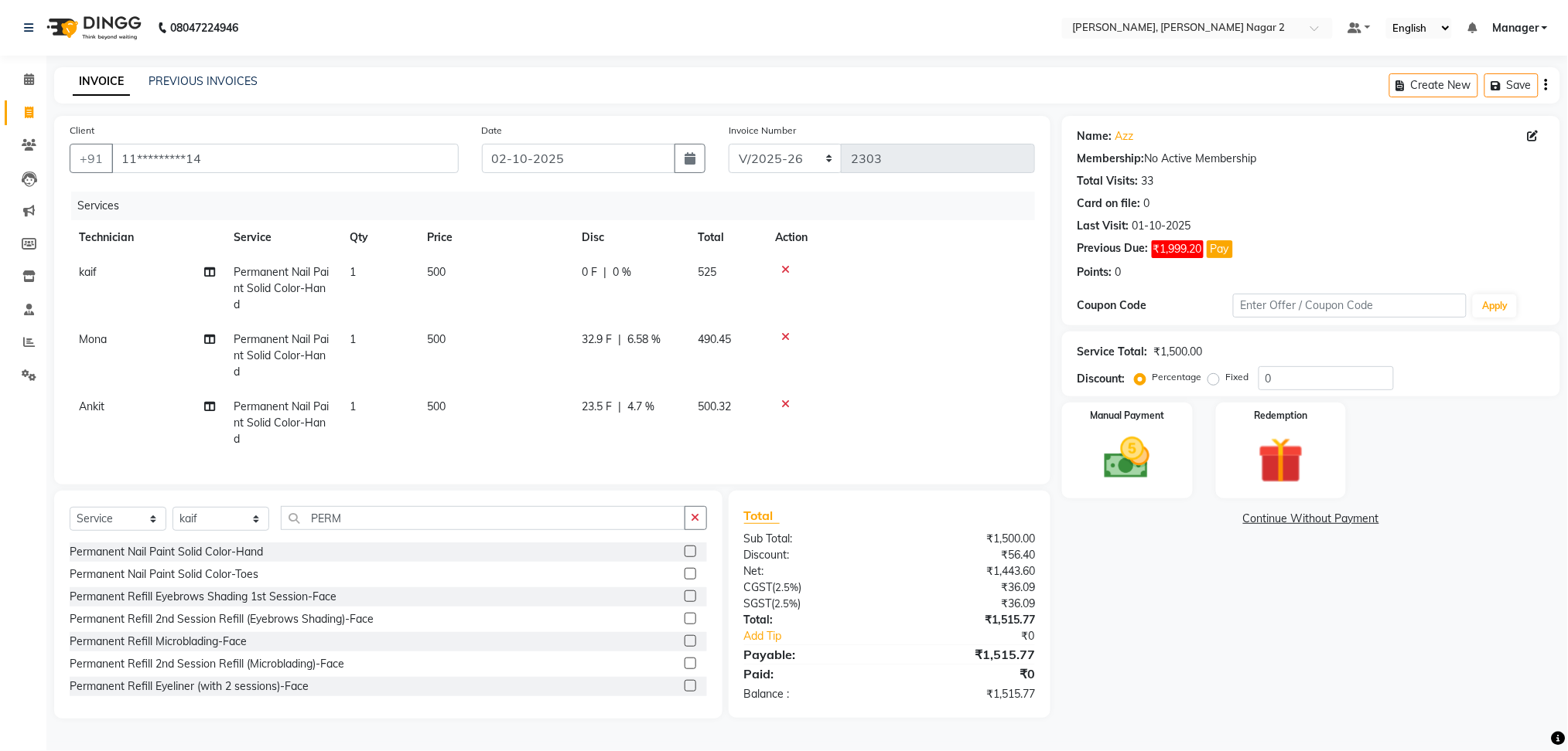
click at [750, 276] on td "525" at bounding box center [726, 288] width 78 height 67
select select "89545"
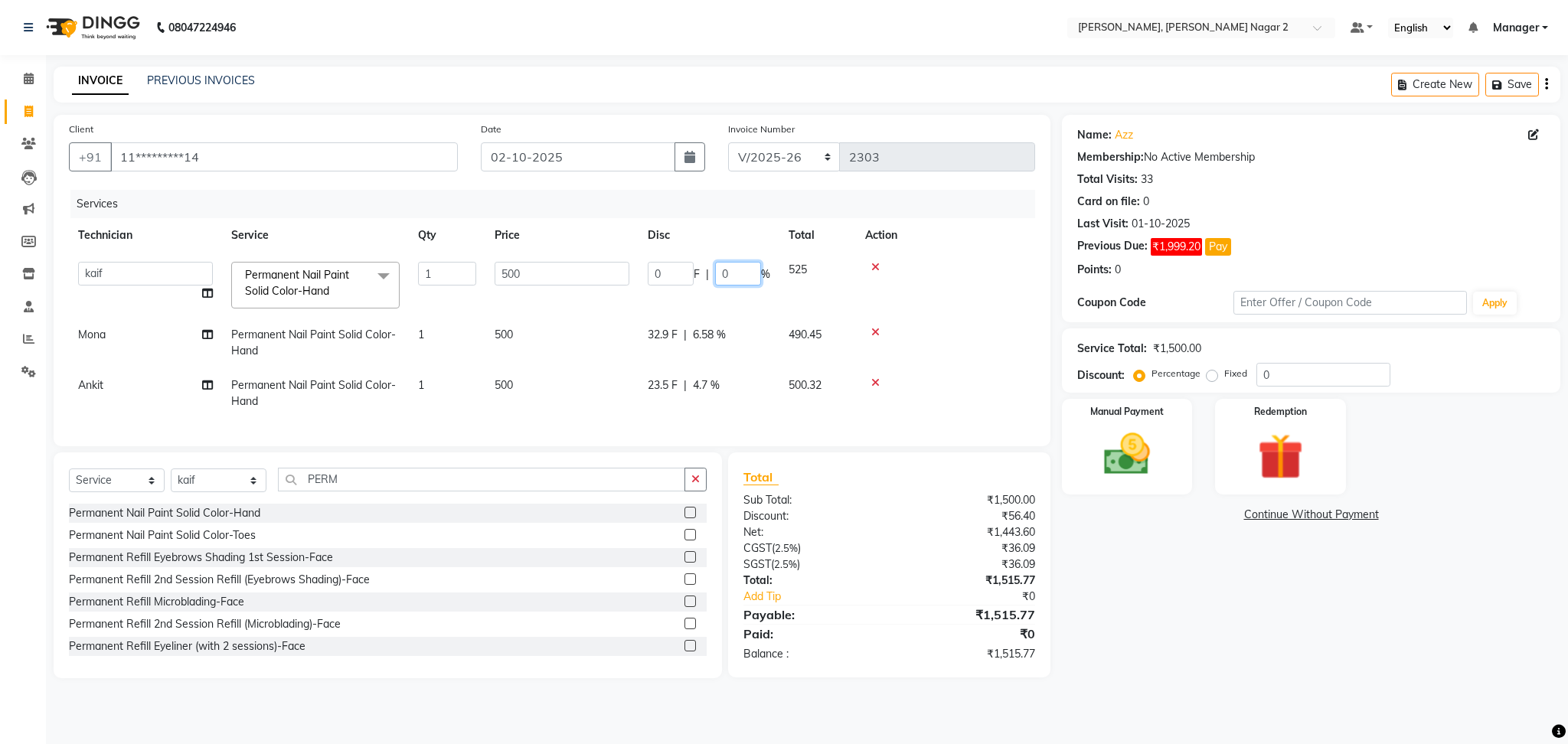
click at [742, 274] on input "0" at bounding box center [738, 273] width 46 height 24
type input "4.7"
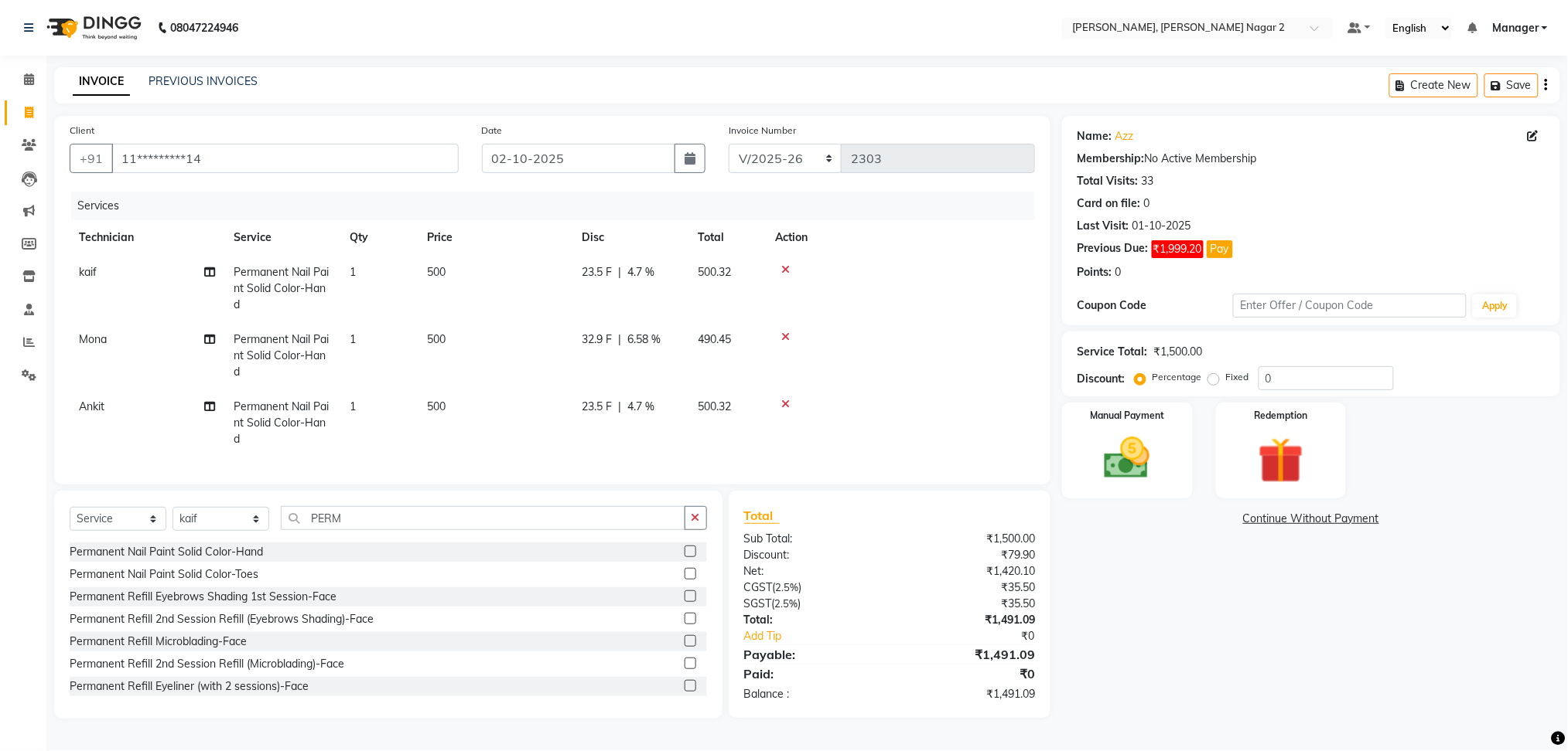
click at [931, 359] on td at bounding box center [900, 355] width 270 height 67
click at [676, 351] on td "32.9 F | 6.58 %" at bounding box center [630, 355] width 116 height 67
select select "52061"
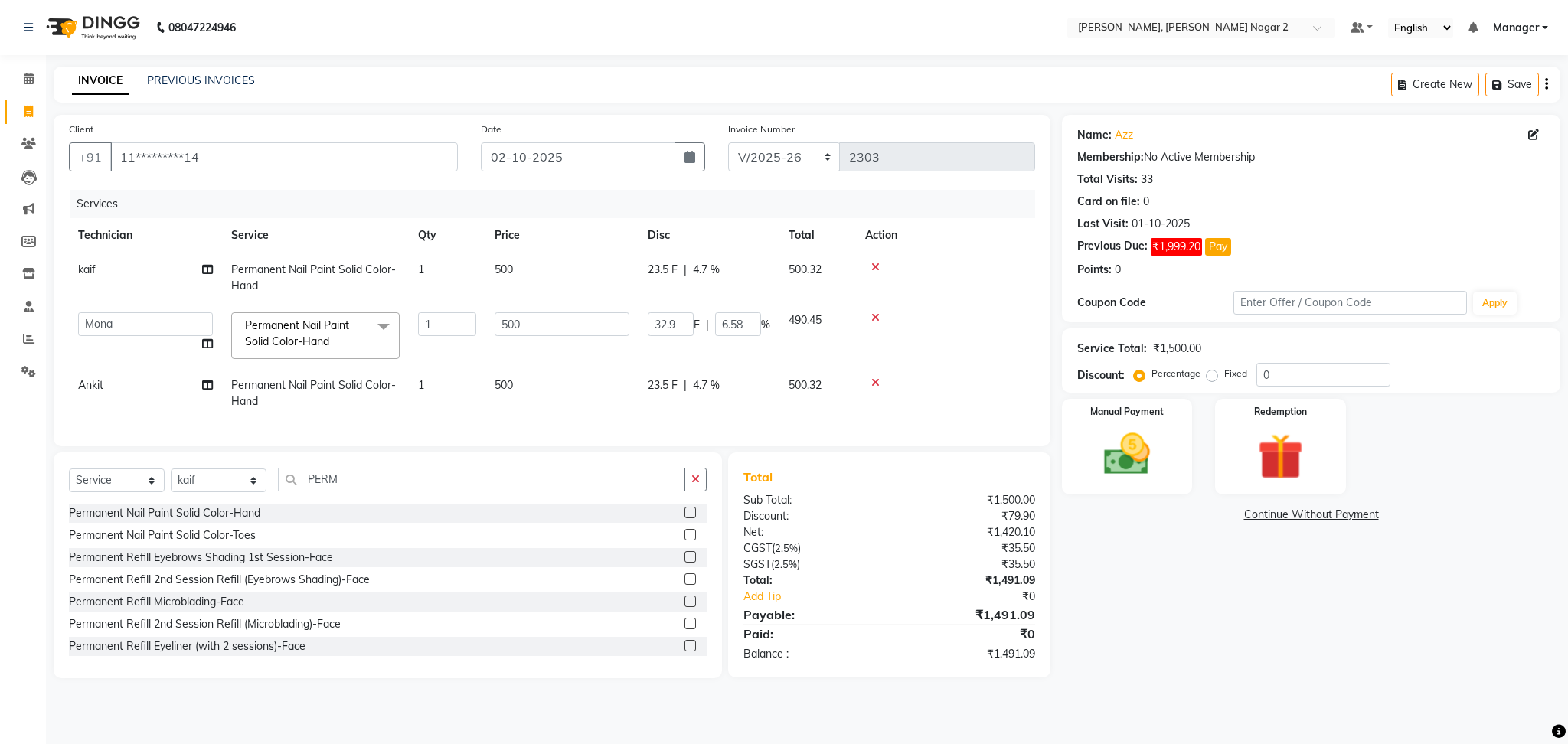
click at [669, 347] on td "32.9 F | 6.58 %" at bounding box center [708, 336] width 140 height 65
click at [740, 323] on input "6.58" at bounding box center [738, 324] width 46 height 24
type input "6"
type input "4.7"
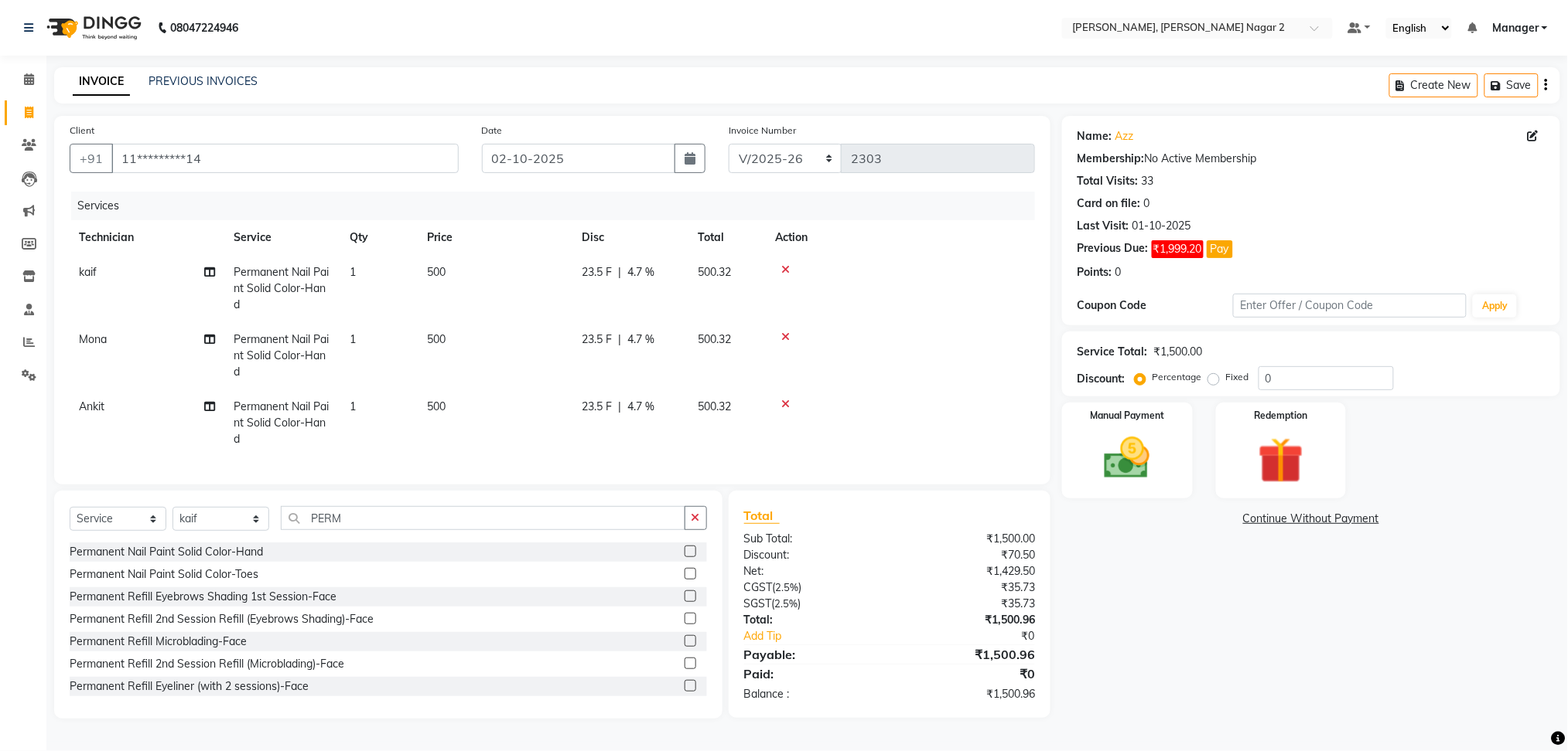
click at [1189, 635] on div "Name: Azz Membership: No Active Membership Total Visits: 33 Card on file: 0 Las…" at bounding box center [1316, 417] width 510 height 603
click at [1117, 451] on img at bounding box center [1126, 459] width 78 height 55
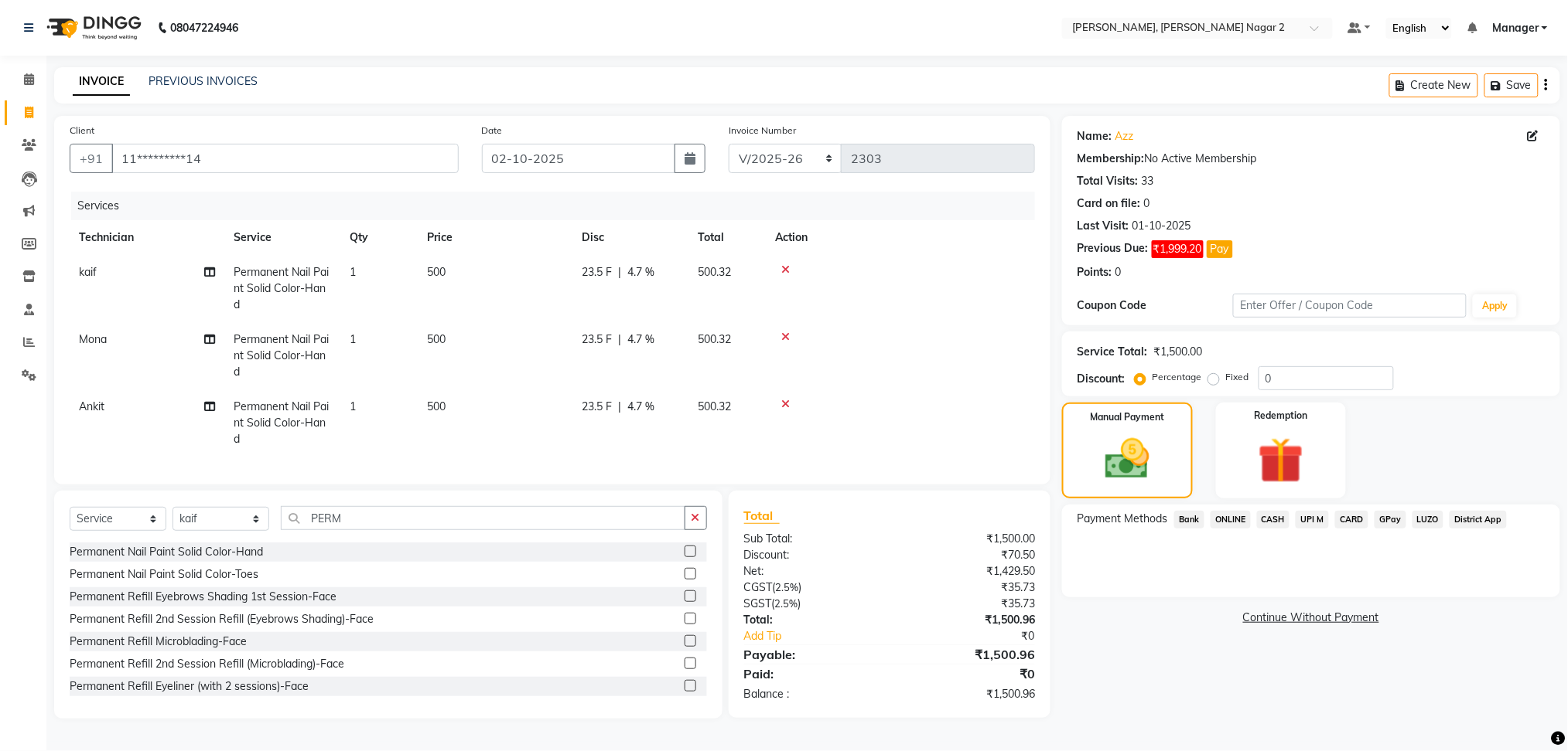
click at [1221, 513] on span "ONLINE" at bounding box center [1230, 520] width 40 height 18
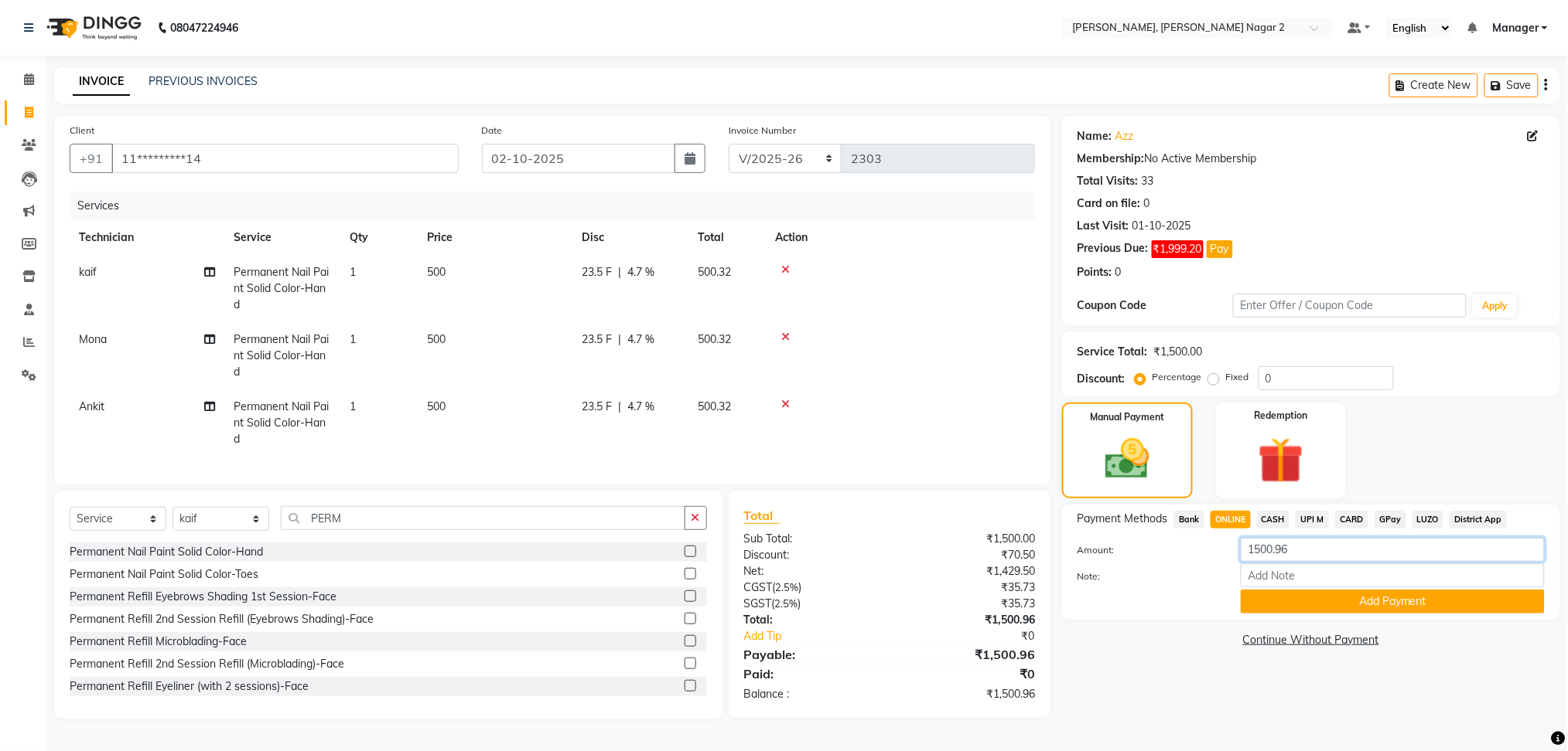
click at [1306, 548] on input "1500.96" at bounding box center [1392, 549] width 304 height 24
type input "1"
type input "500"
click at [1292, 610] on button "Add Payment" at bounding box center [1392, 601] width 304 height 24
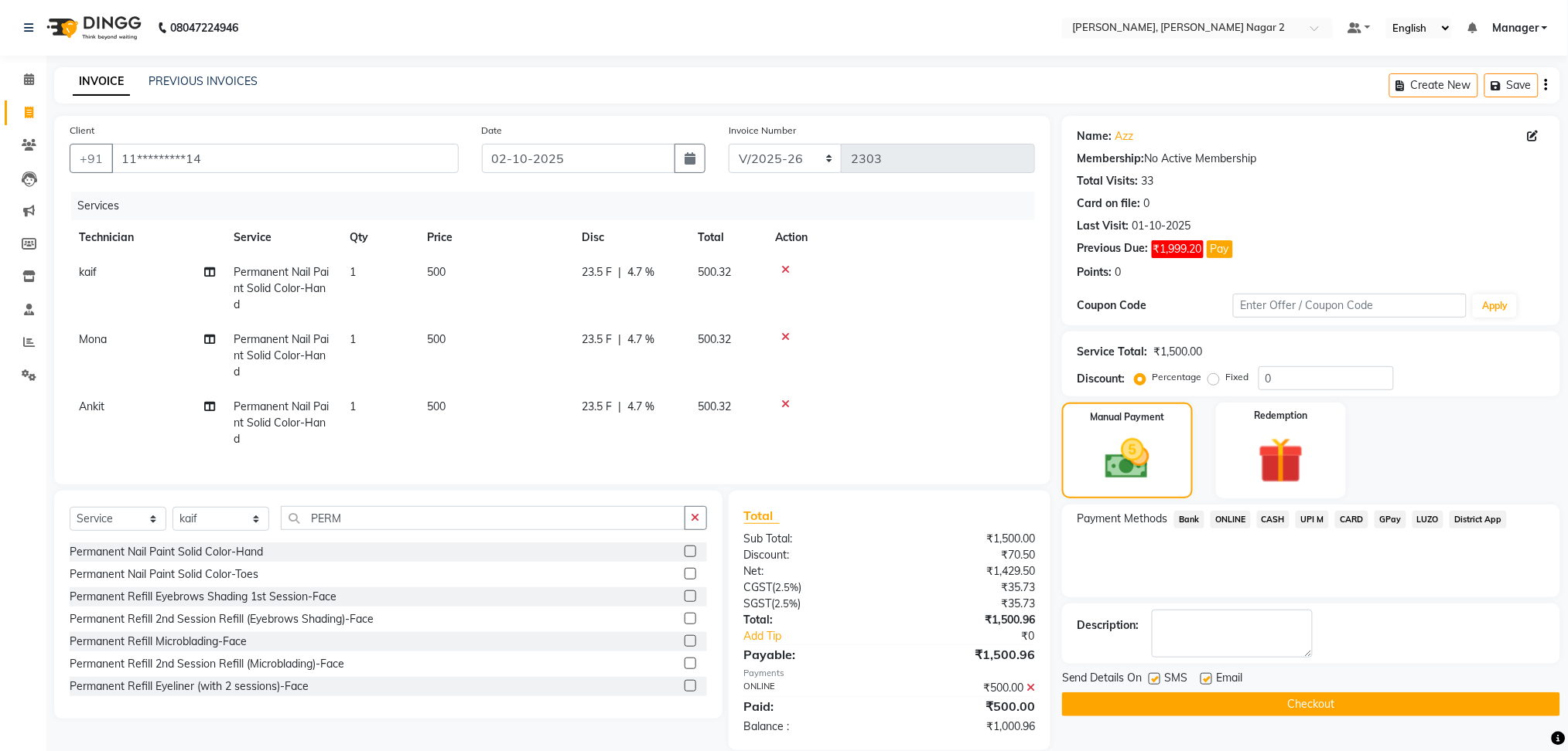
click at [1274, 519] on span "CASH" at bounding box center [1273, 520] width 33 height 18
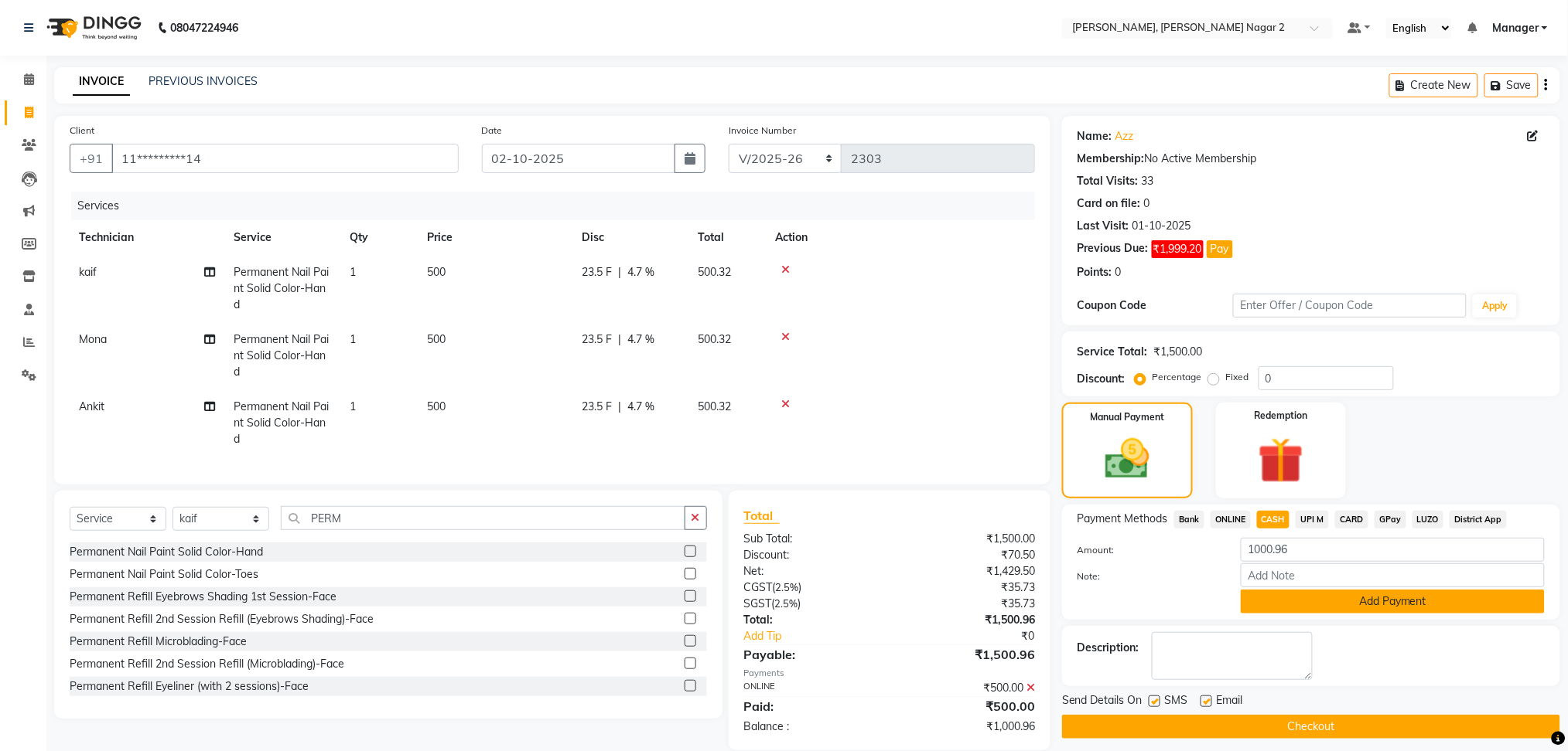
click at [1319, 611] on button "Add Payment" at bounding box center [1392, 601] width 304 height 24
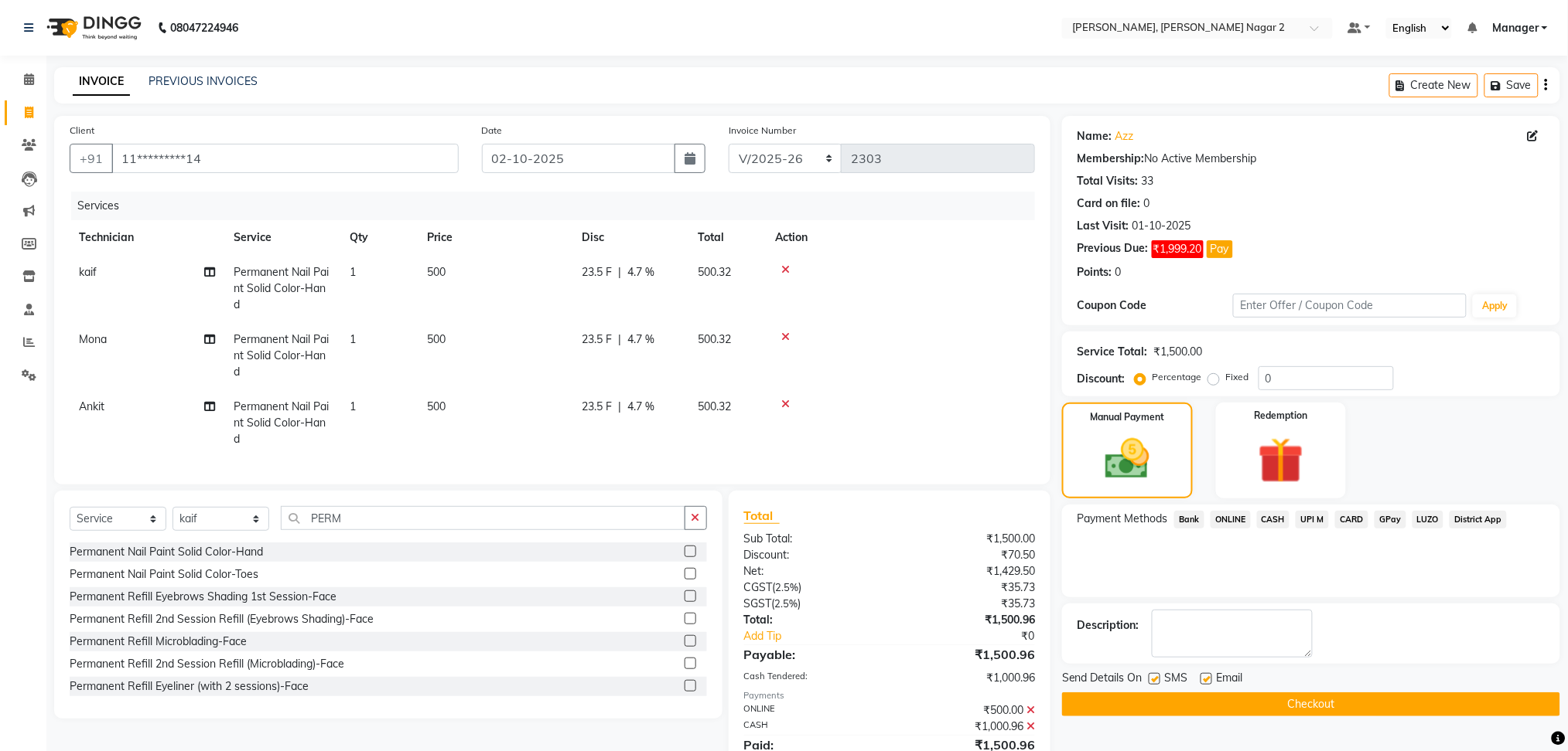
click at [1290, 706] on button "Checkout" at bounding box center [1311, 705] width 498 height 24
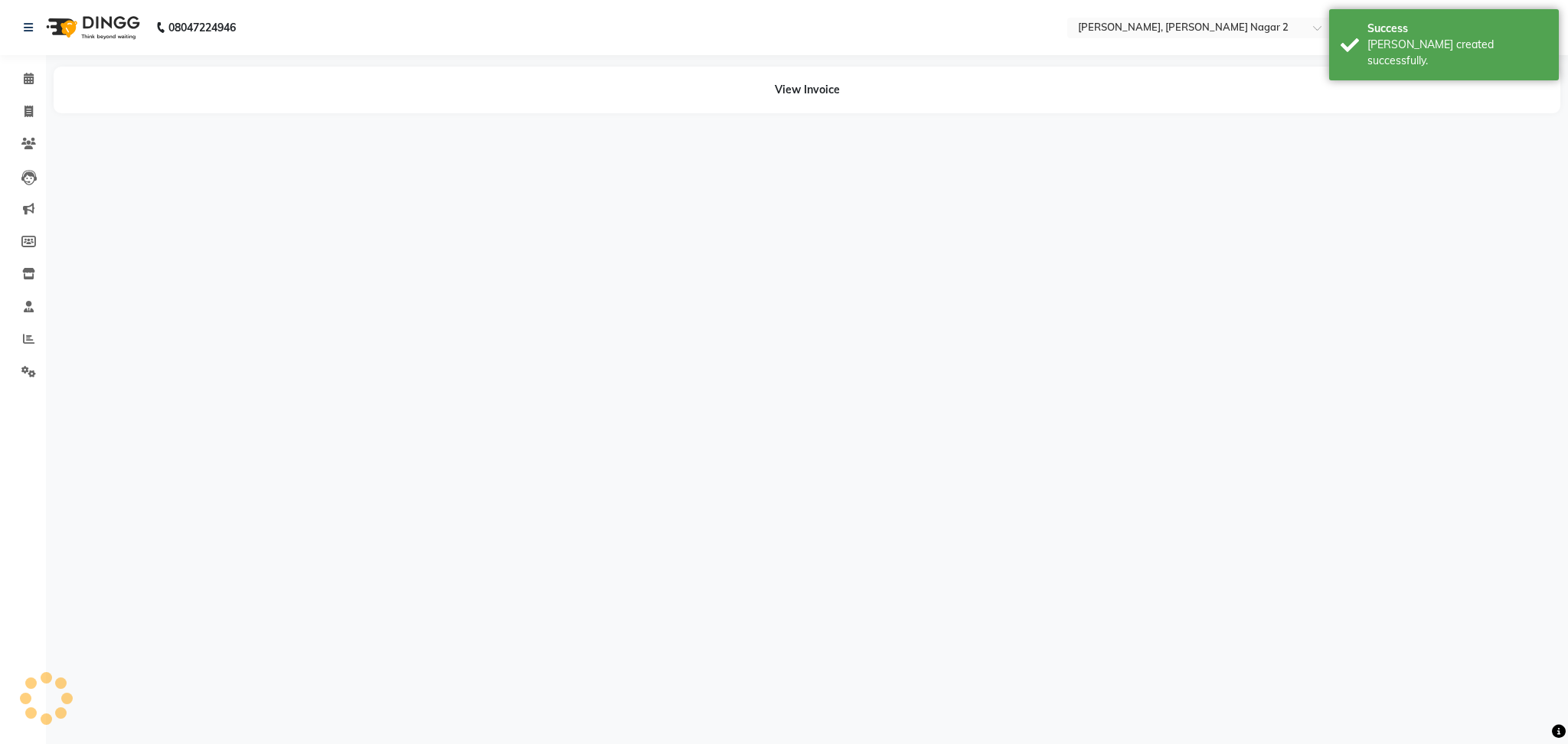
click at [549, 320] on div "08047224946 Select Location × Nailashes, [PERSON_NAME] Nagar 2 Default Panel My…" at bounding box center [784, 372] width 1568 height 744
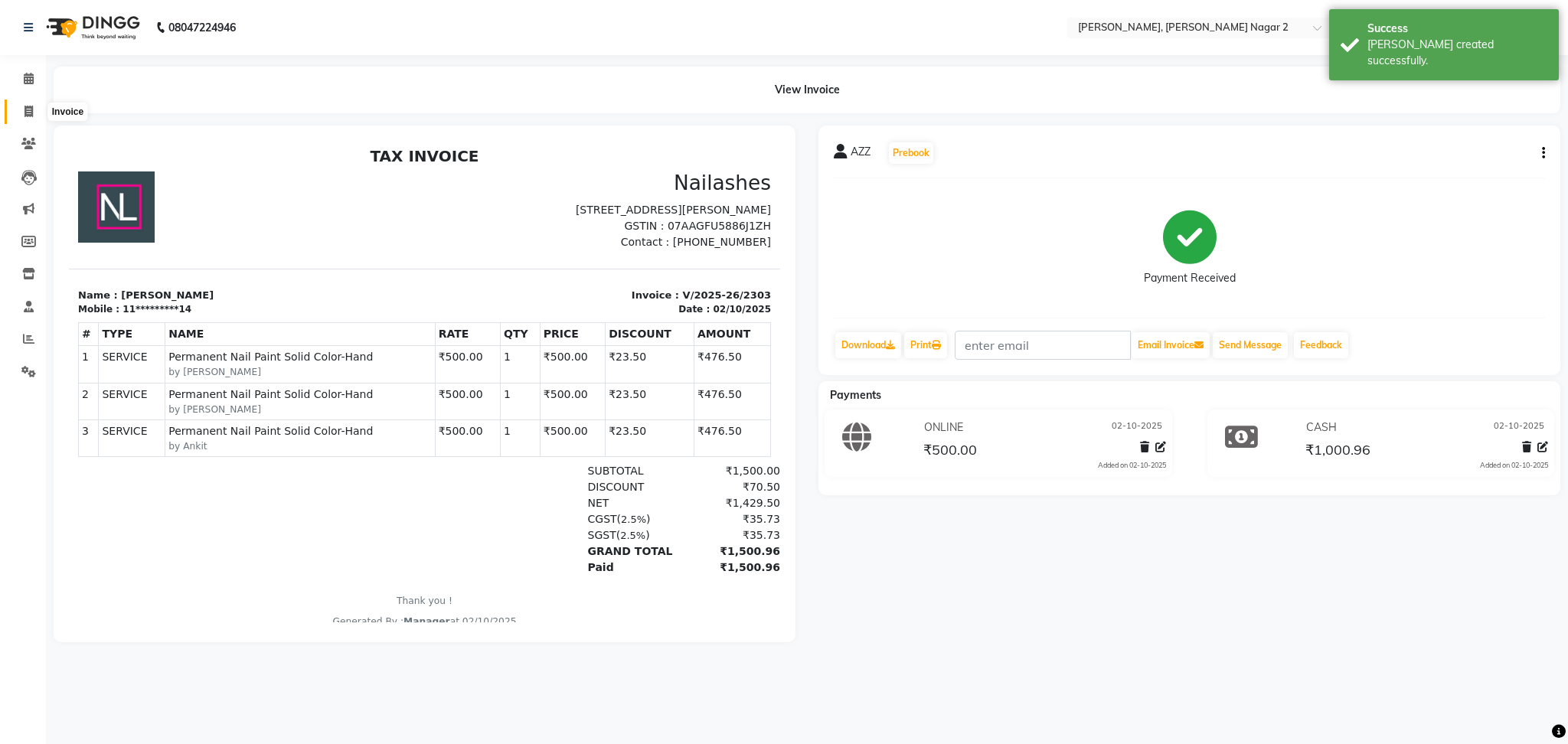
click at [20, 113] on span at bounding box center [28, 112] width 27 height 18
select select "service"
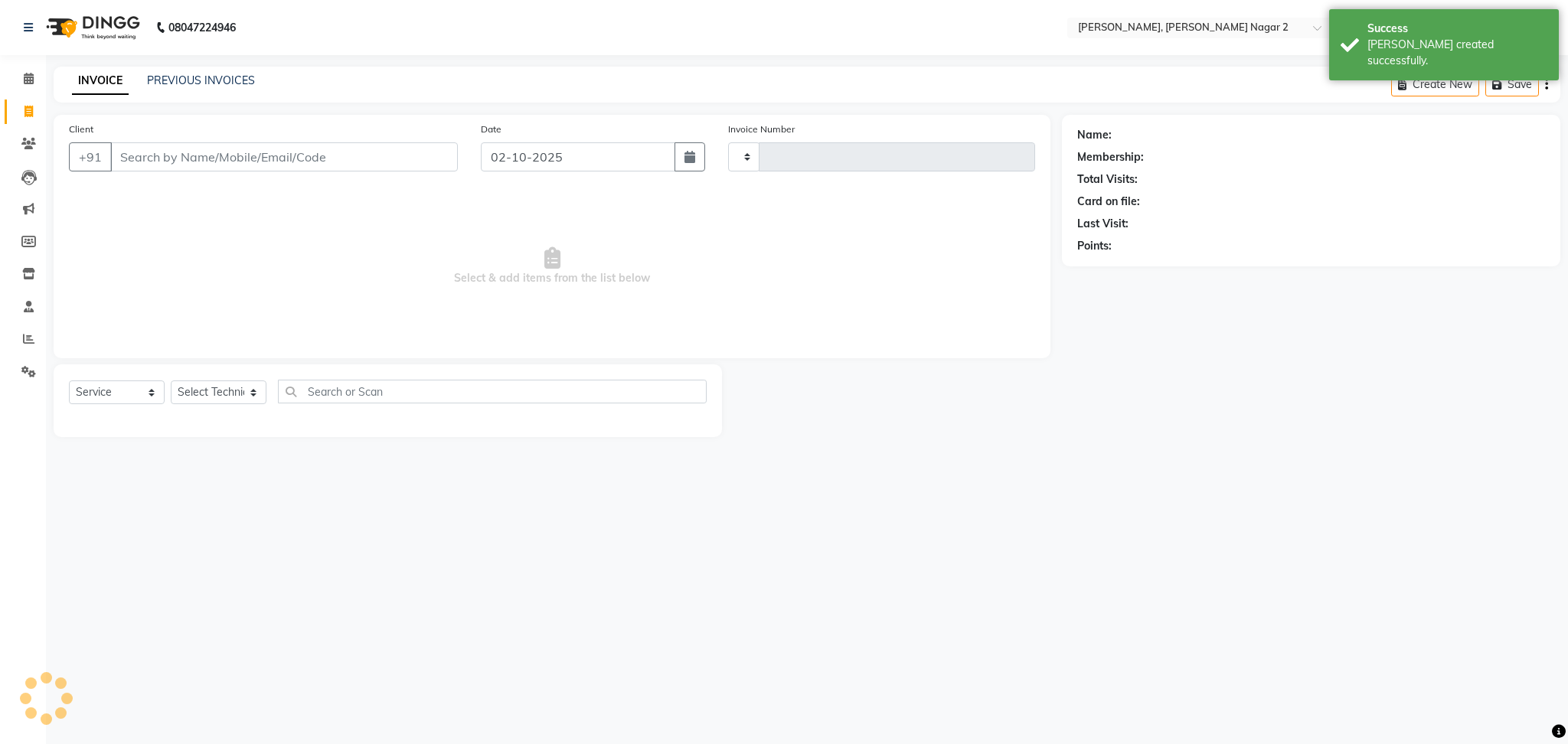
type input "2304"
select select "4241"
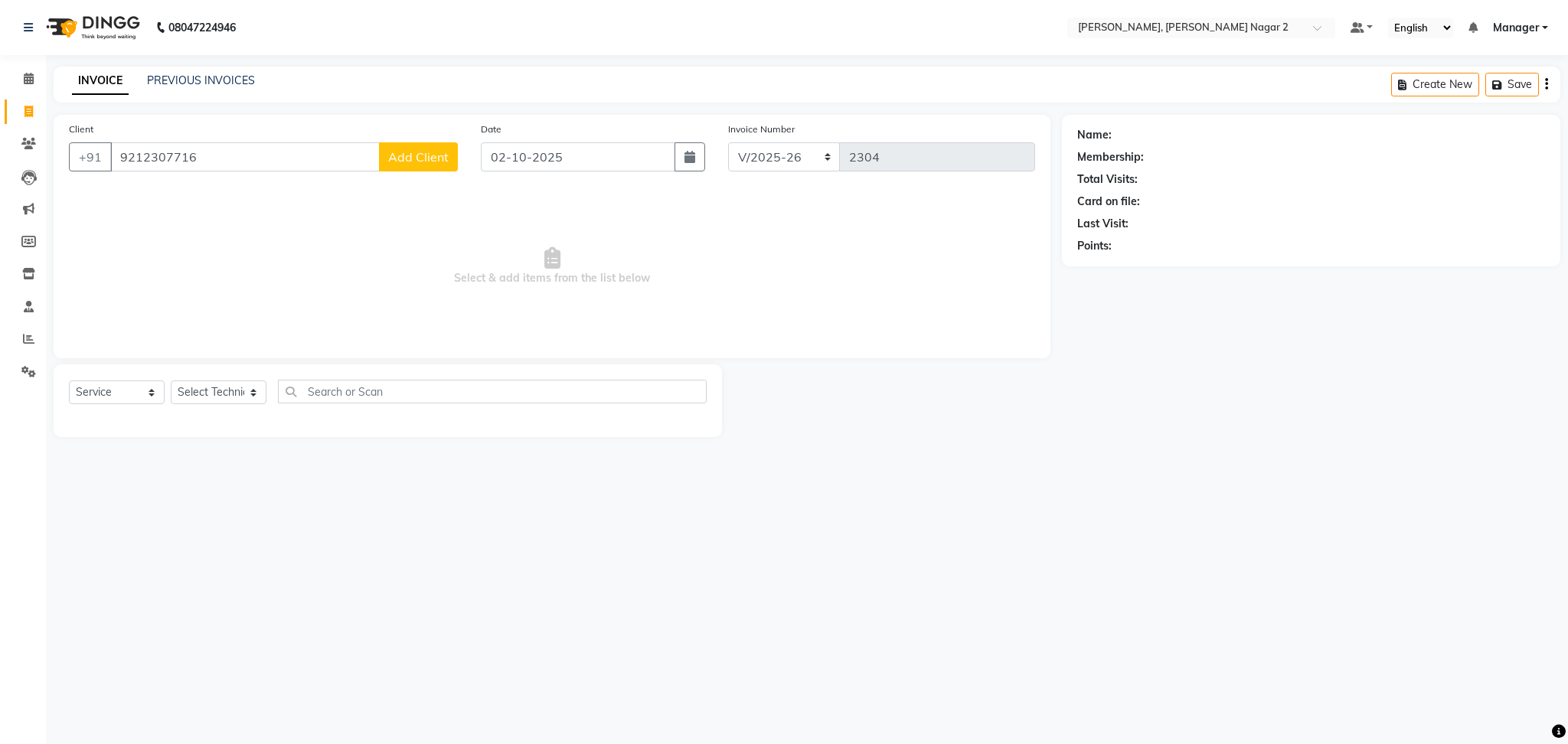
type input "9212307716"
click at [426, 154] on span "Add Client" at bounding box center [418, 156] width 60 height 15
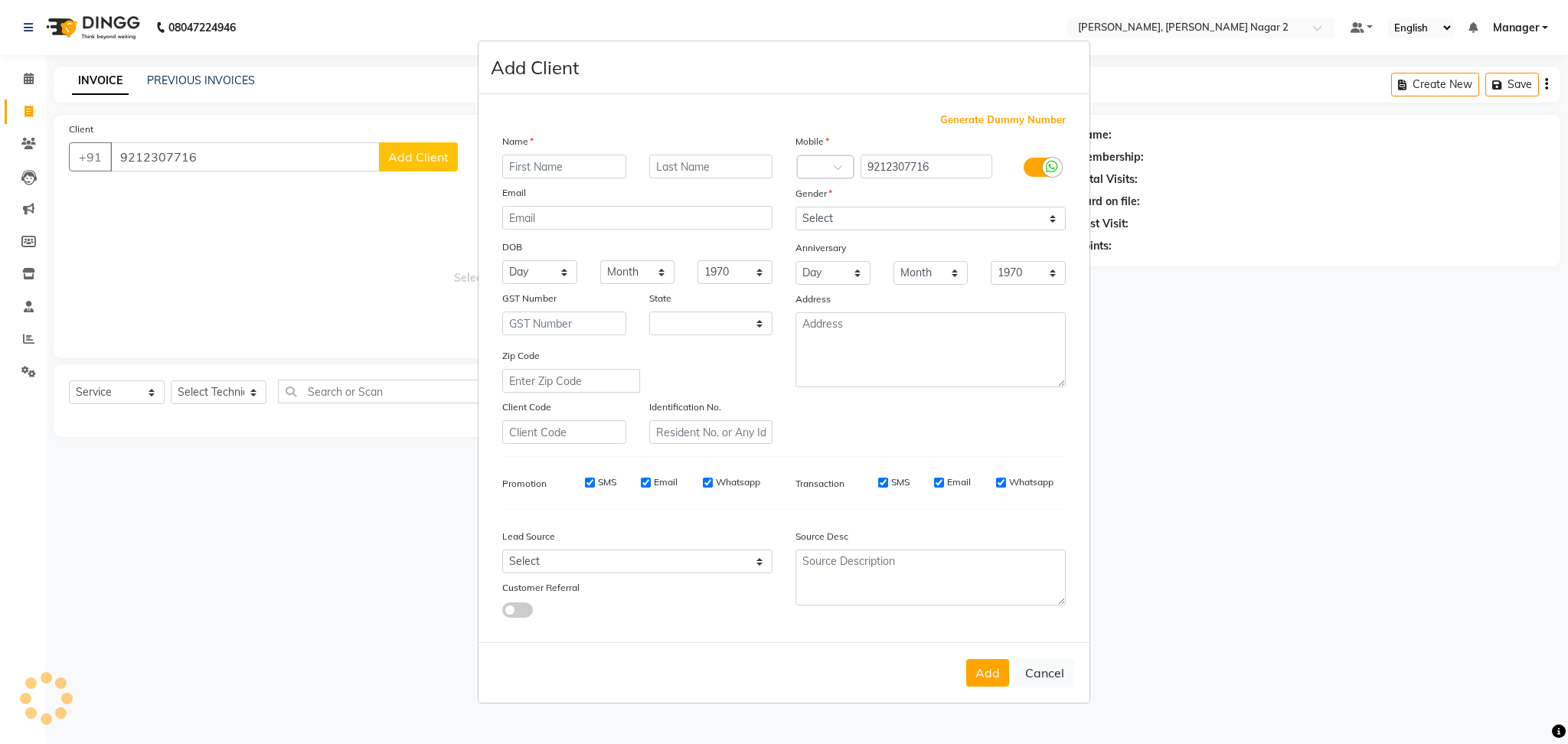
select select "21"
type input "AUSH"
click at [868, 215] on select "Select [DEMOGRAPHIC_DATA] [DEMOGRAPHIC_DATA] Other Prefer Not To Say" at bounding box center [930, 218] width 270 height 24
select select "[DEMOGRAPHIC_DATA]"
click at [795, 207] on select "Select [DEMOGRAPHIC_DATA] [DEMOGRAPHIC_DATA] Other Prefer Not To Say" at bounding box center [930, 218] width 270 height 24
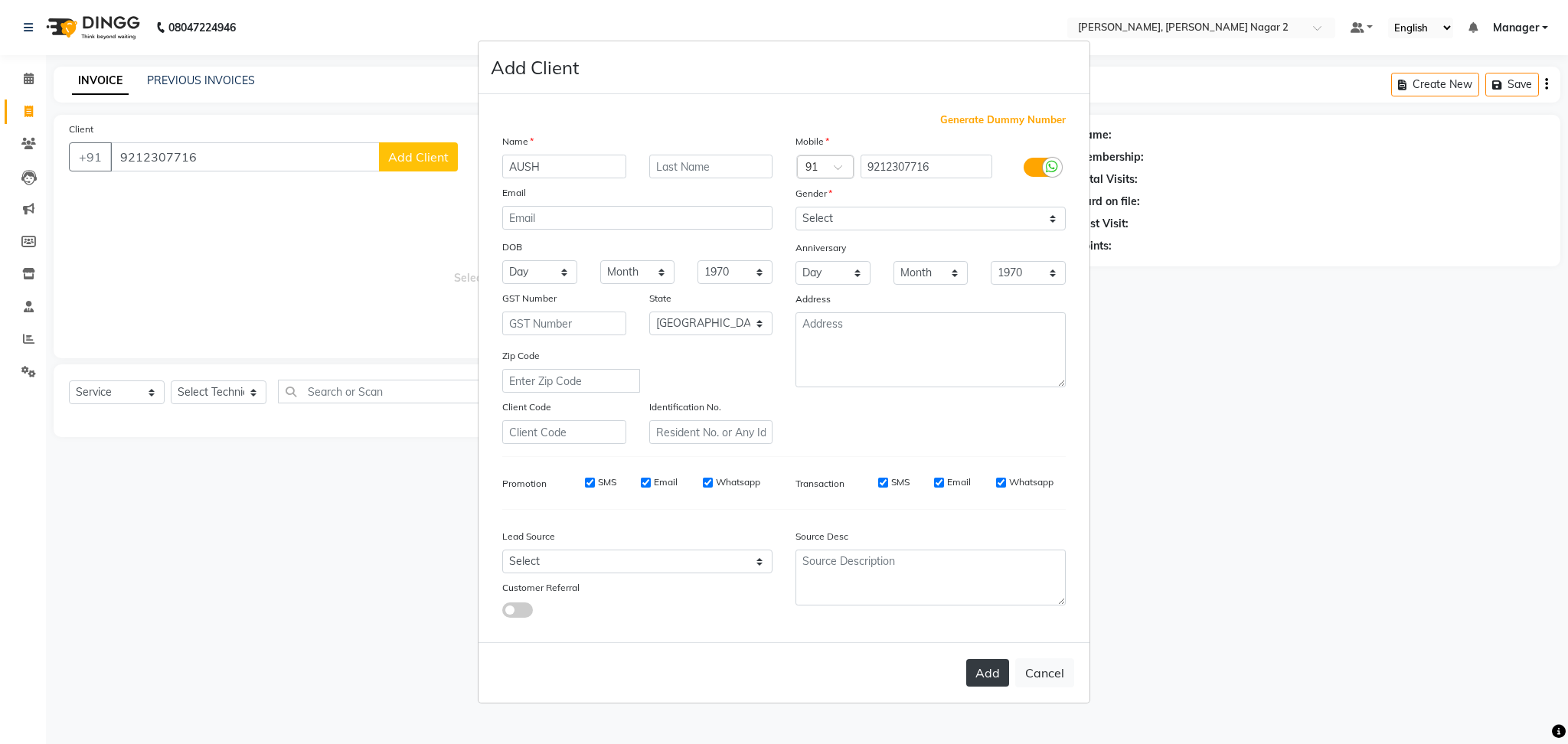
click at [979, 675] on button "Add" at bounding box center [988, 672] width 43 height 27
type input "92******16"
select select
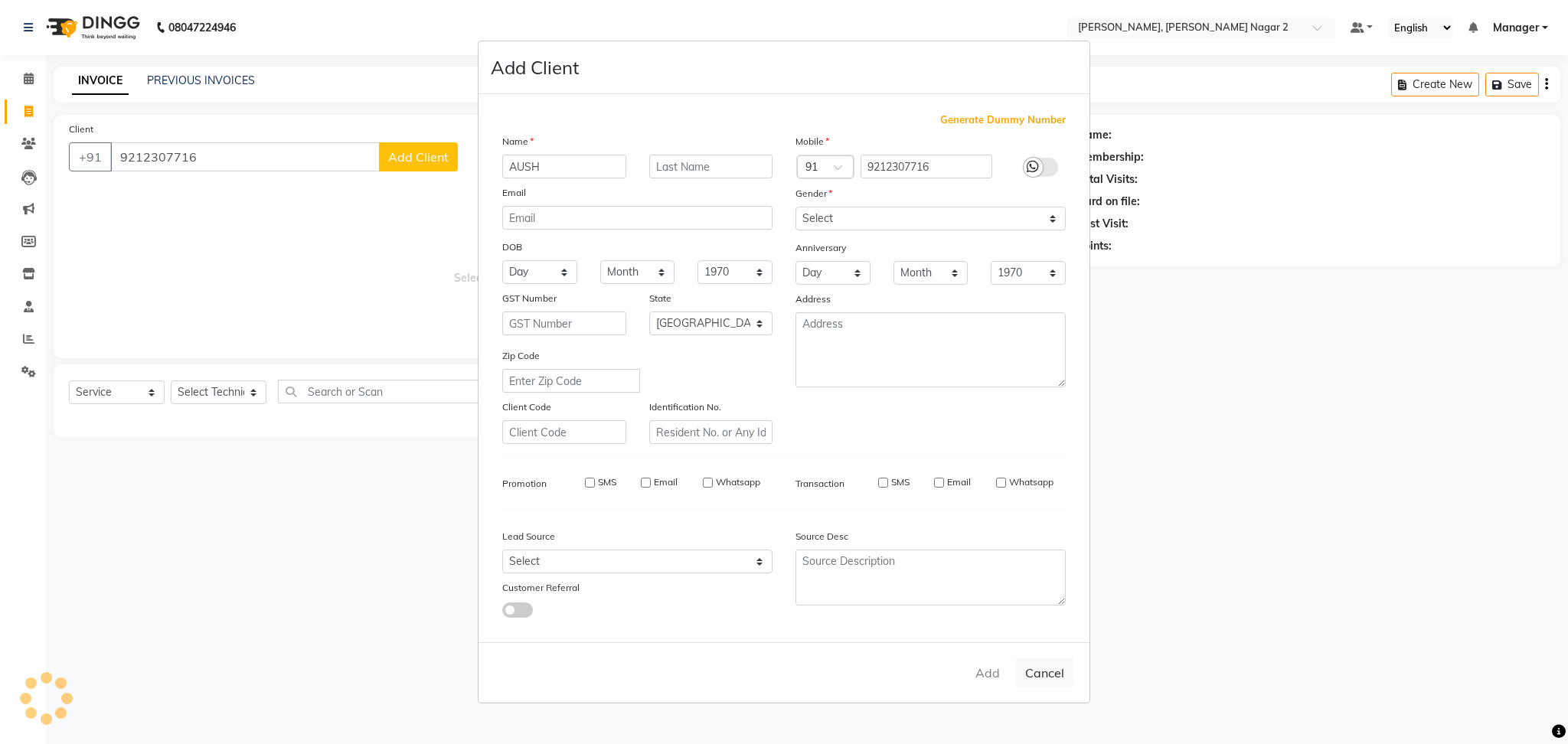
select select "null"
select select
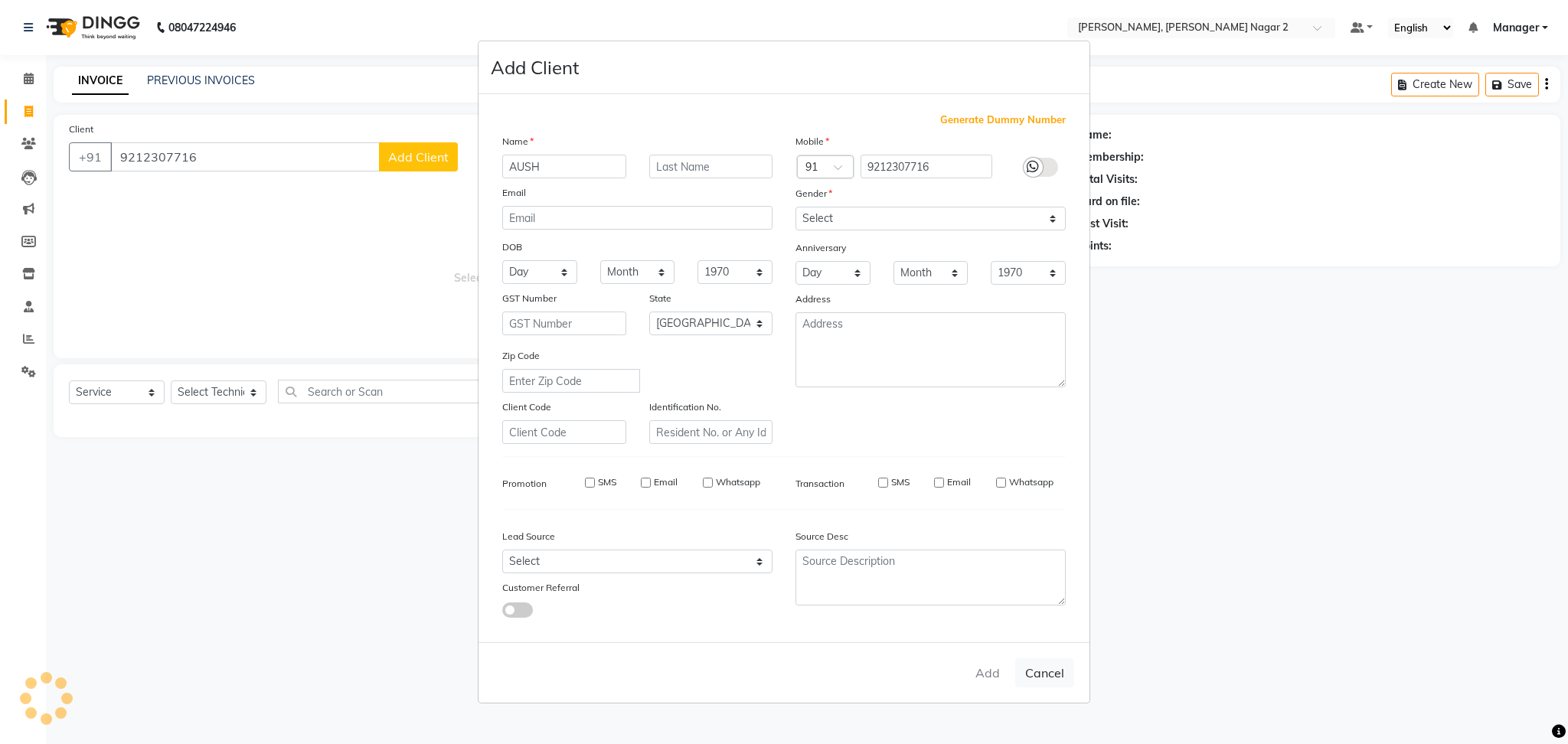
checkbox input "false"
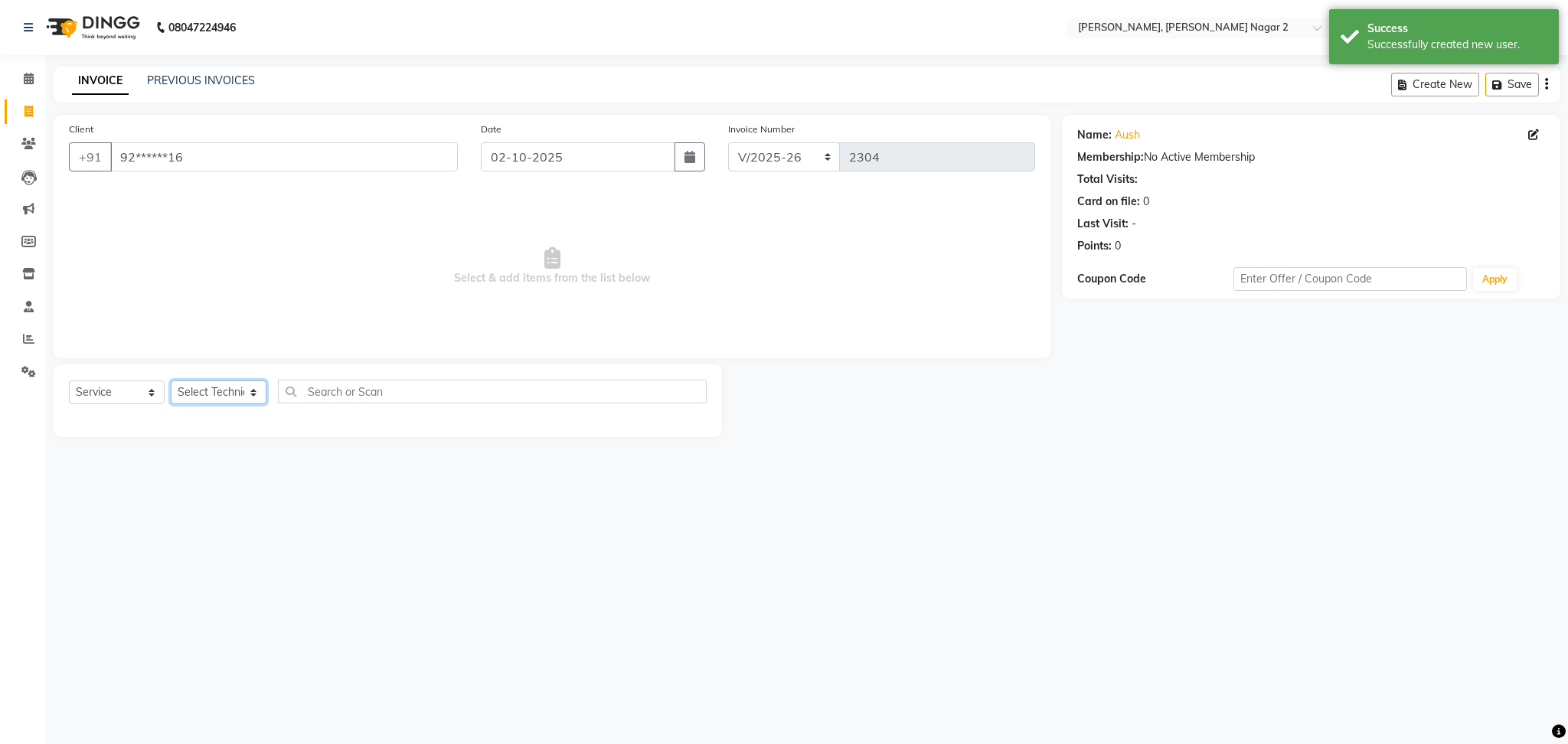
click at [221, 399] on select "Select Technician Ankit [PERSON_NAME] Manager [PERSON_NAME] [PERSON_NAME] [PERS…" at bounding box center [218, 392] width 95 height 24
select select "85363"
click at [170, 382] on select "Select Technician Ankit [PERSON_NAME] Manager [PERSON_NAME] [PERSON_NAME] [PERS…" at bounding box center [218, 392] width 95 height 24
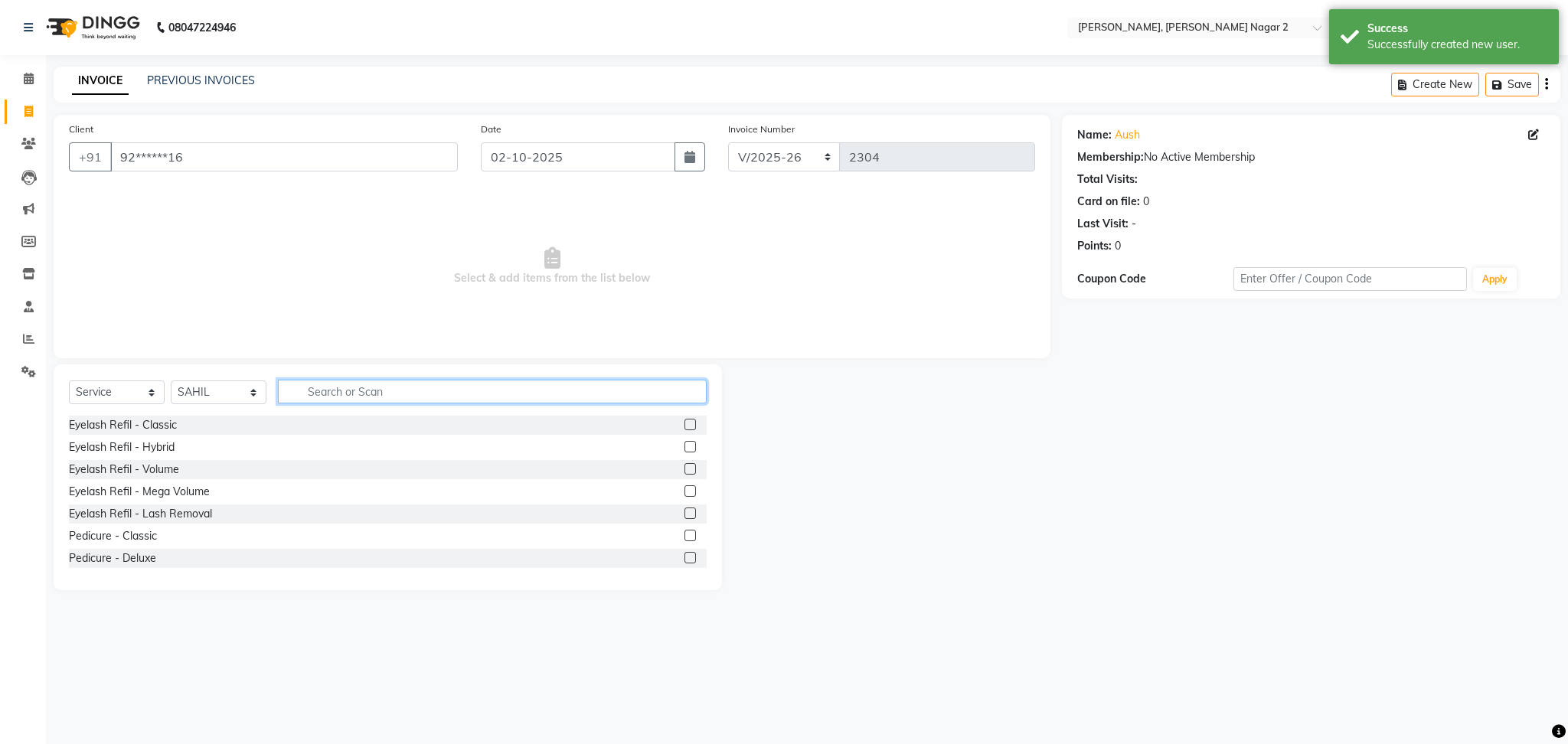
click at [338, 394] on input "text" at bounding box center [492, 391] width 428 height 24
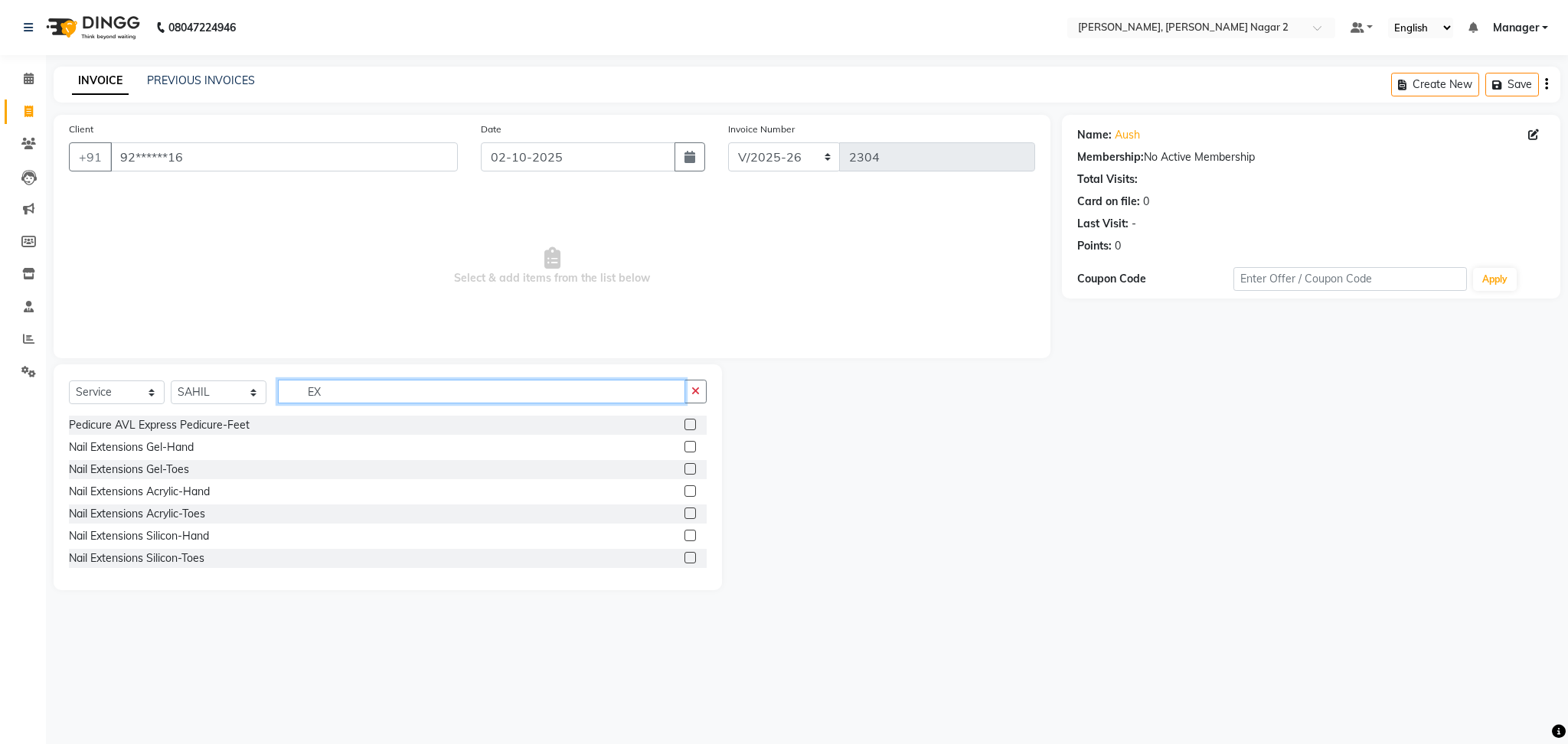
type input "EX"
click at [685, 447] on label at bounding box center [690, 446] width 11 height 11
click at [685, 447] on input "checkbox" at bounding box center [689, 447] width 10 height 10
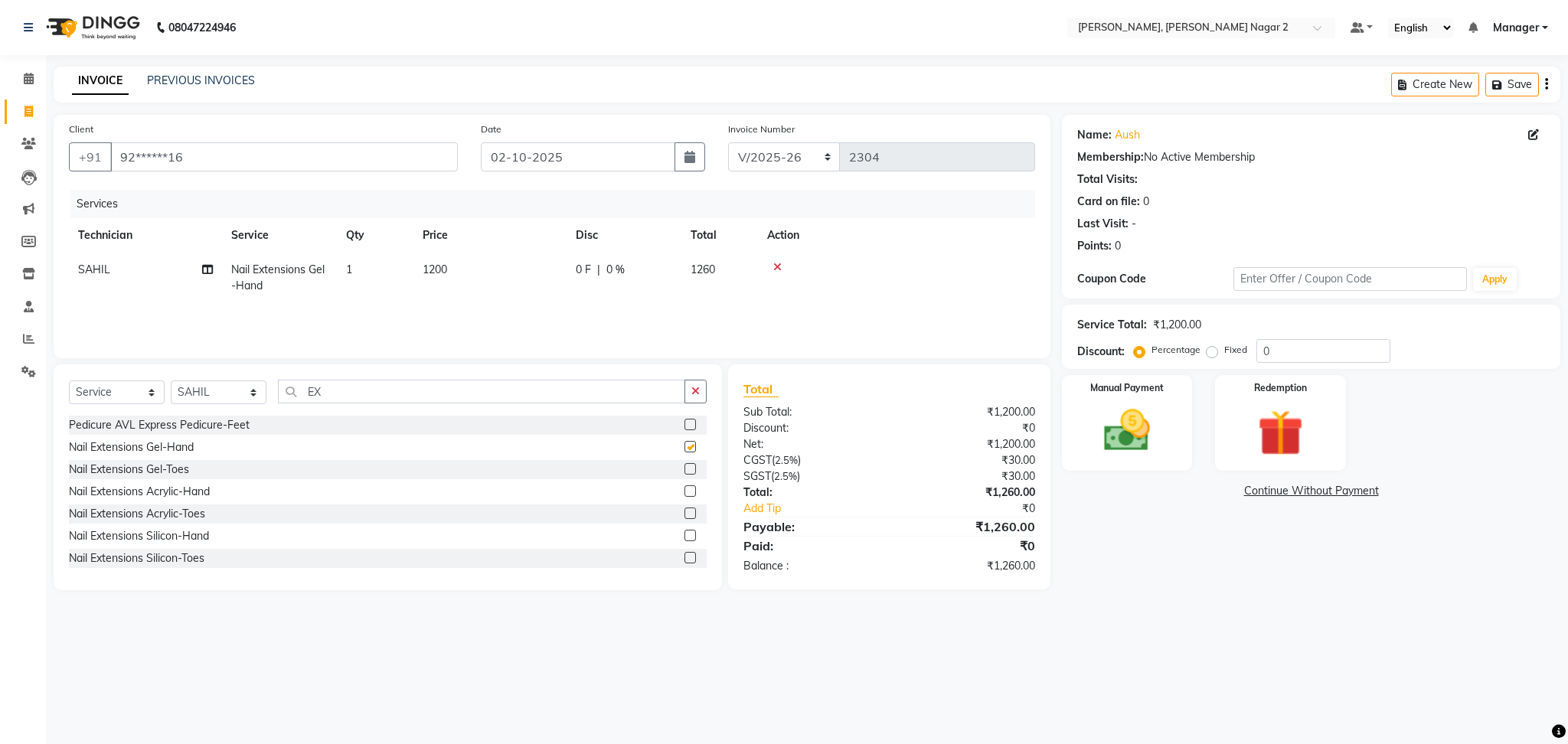
checkbox input "false"
click at [560, 269] on td "1200" at bounding box center [489, 277] width 153 height 50
select select "85363"
type input "1700"
click at [747, 273] on td "1785" at bounding box center [719, 277] width 77 height 50
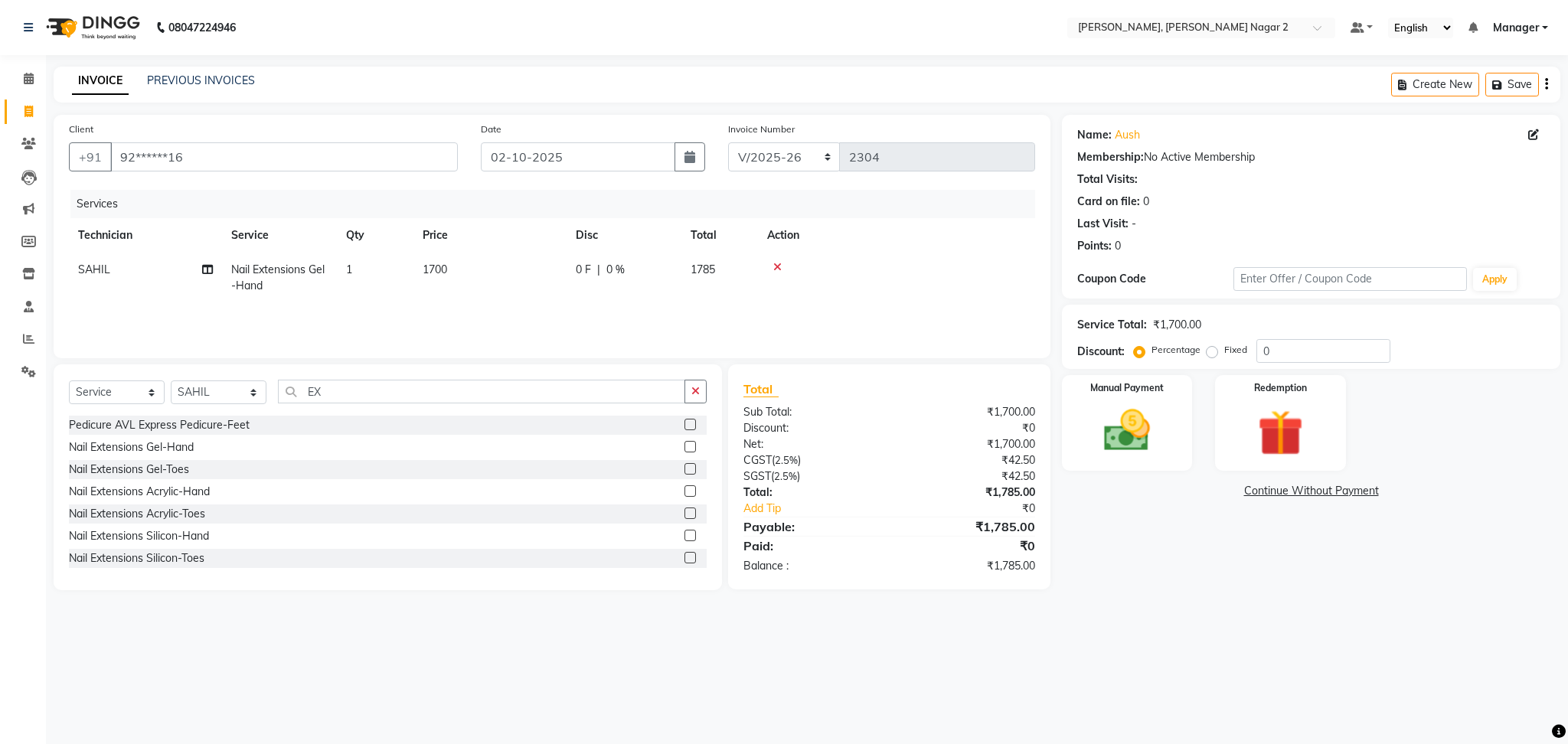
select select "85363"
click at [747, 273] on input "0" at bounding box center [738, 273] width 46 height 24
type input "2"
type input "4.7"
click at [225, 394] on select "Select Technician Ankit [PERSON_NAME] Manager [PERSON_NAME] [PERSON_NAME] [PERS…" at bounding box center [218, 392] width 95 height 24
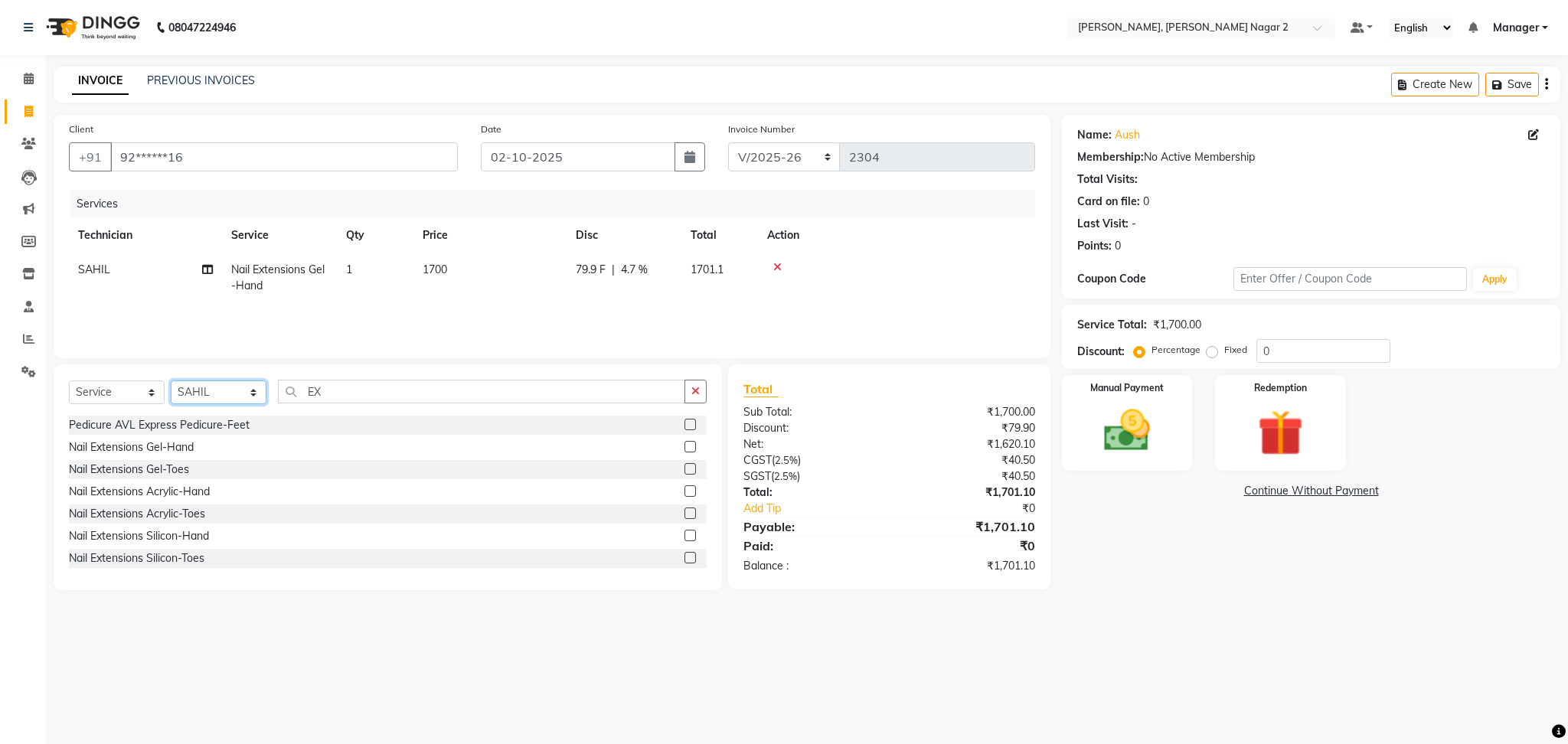
click at [225, 394] on select "Select Technician Ankit [PERSON_NAME] Manager [PERSON_NAME] [PERSON_NAME] [PERS…" at bounding box center [218, 392] width 95 height 24
select select "89545"
click at [170, 382] on select "Select Technician Ankit [PERSON_NAME] Manager [PERSON_NAME] [PERSON_NAME] [PERS…" at bounding box center [218, 392] width 95 height 24
click at [327, 393] on input "EX" at bounding box center [481, 391] width 407 height 24
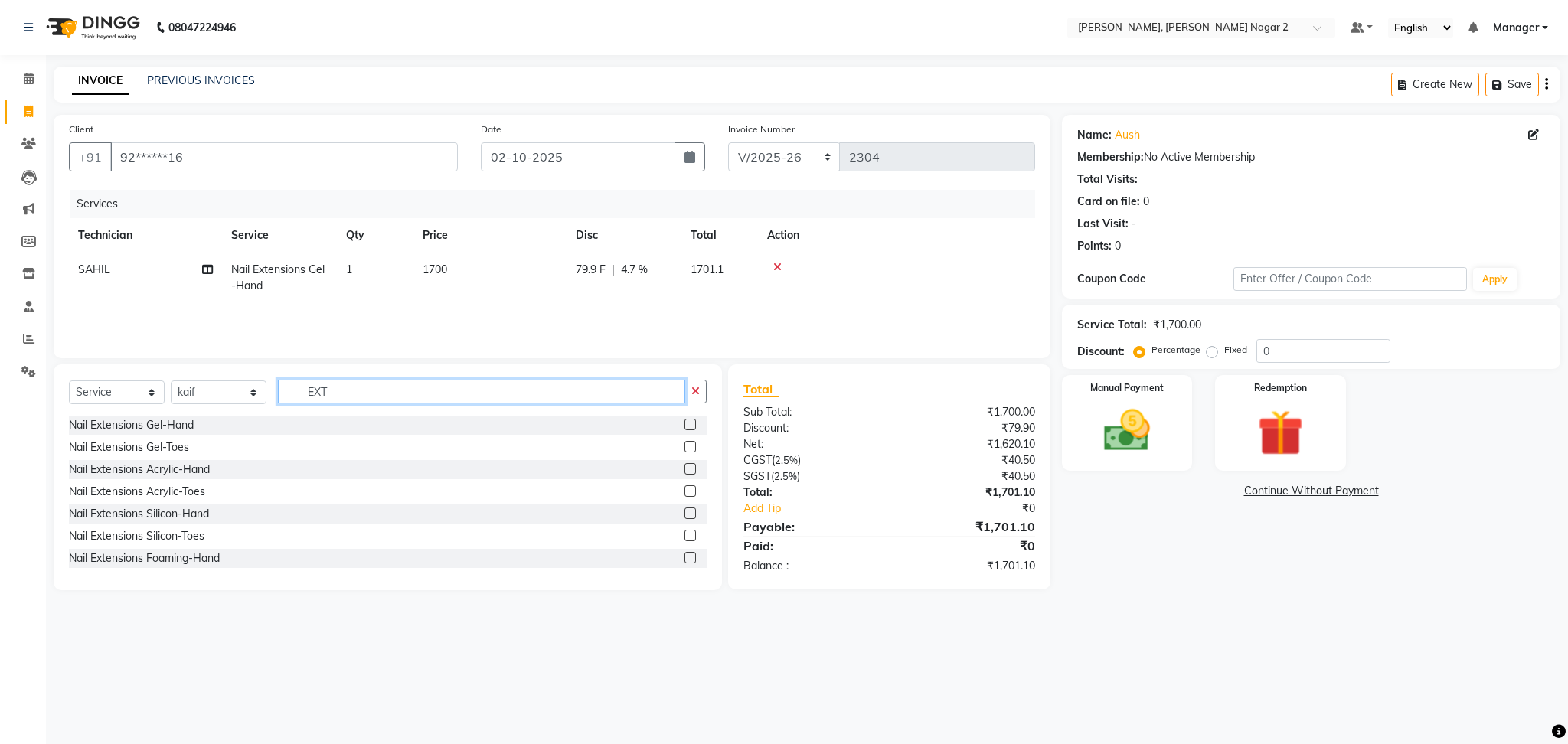
type input "EXT"
click at [685, 422] on label at bounding box center [690, 424] width 11 height 11
click at [685, 422] on input "checkbox" at bounding box center [689, 425] width 10 height 10
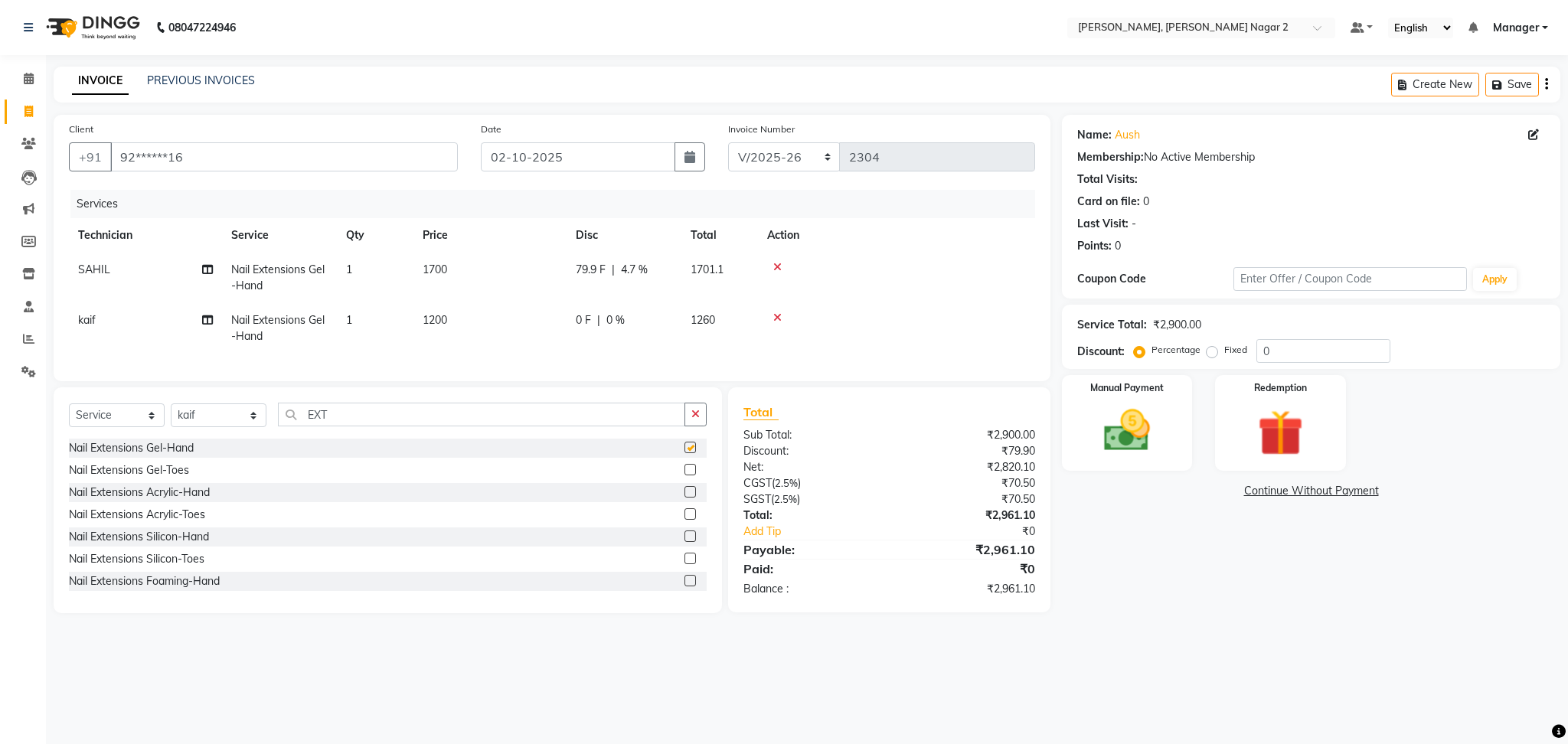
checkbox input "false"
click at [490, 324] on td "1200" at bounding box center [489, 328] width 153 height 50
select select "89545"
click at [490, 324] on td "1200" at bounding box center [561, 320] width 153 height 65
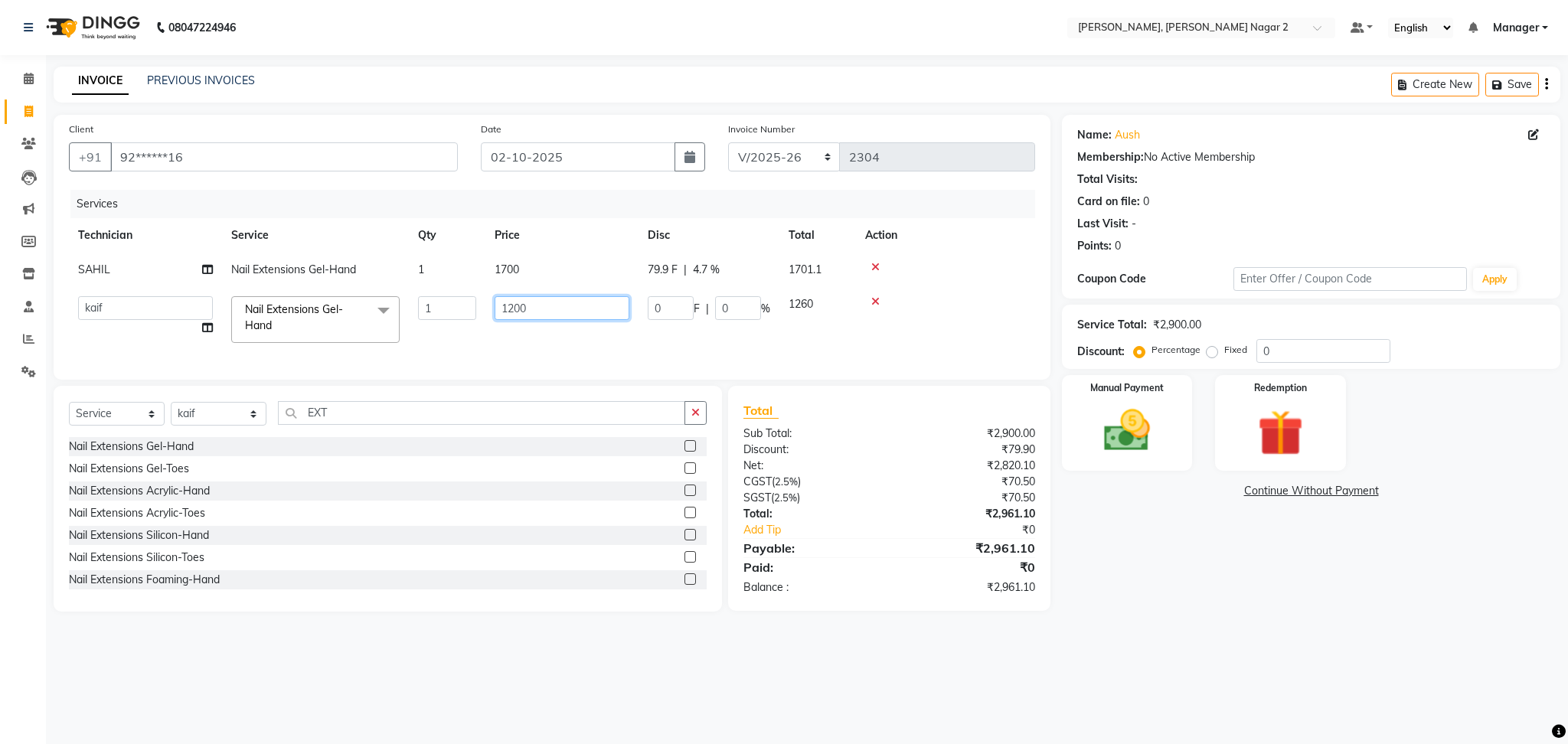
click at [559, 307] on input "1200" at bounding box center [562, 307] width 135 height 24
type input "1000"
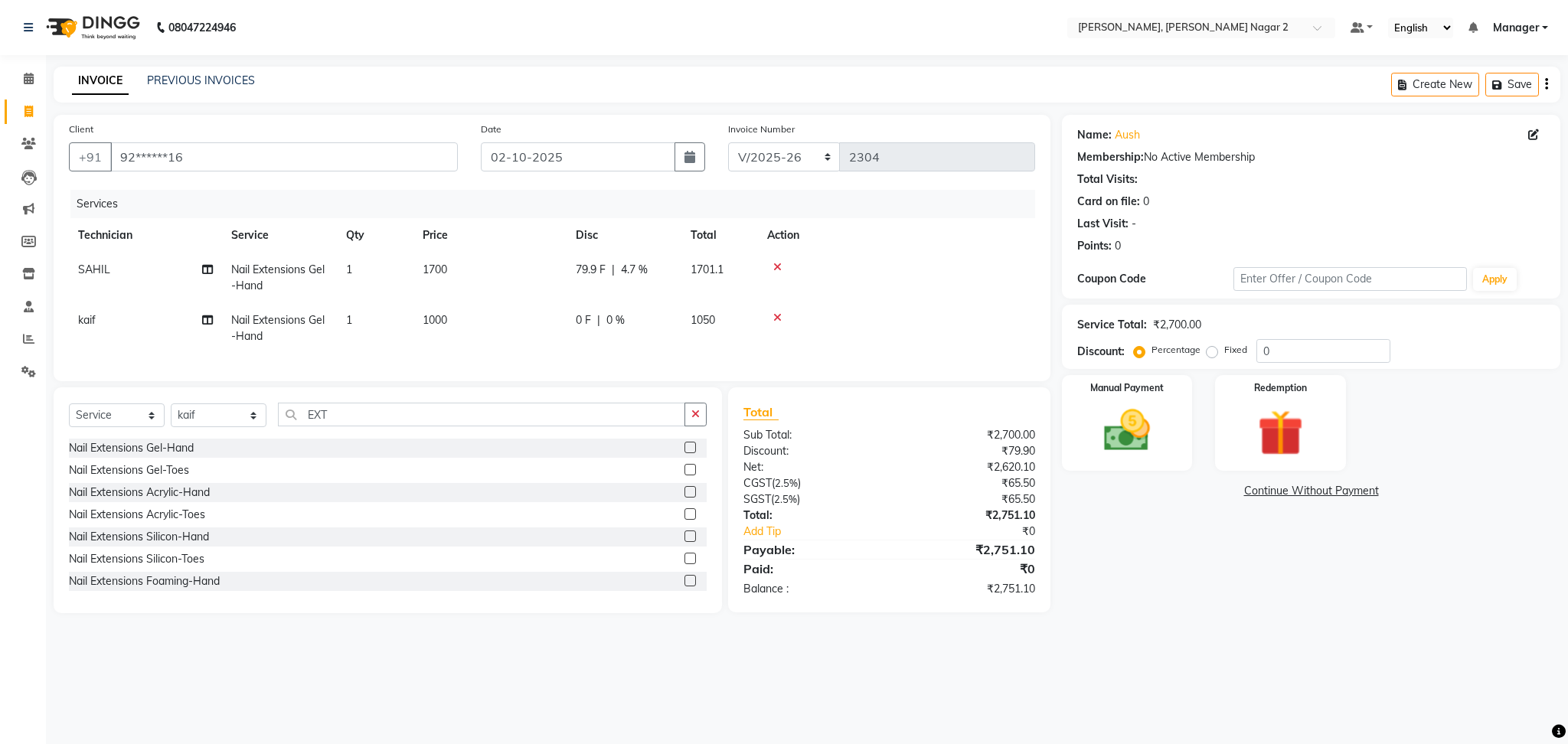
click at [754, 312] on td "1050" at bounding box center [719, 328] width 77 height 50
select select "89545"
click at [754, 312] on input "0" at bounding box center [738, 307] width 46 height 24
type input "4.7"
click at [206, 428] on select "Select Technician Ankit [PERSON_NAME] Manager [PERSON_NAME] [PERSON_NAME] [PERS…" at bounding box center [218, 415] width 95 height 24
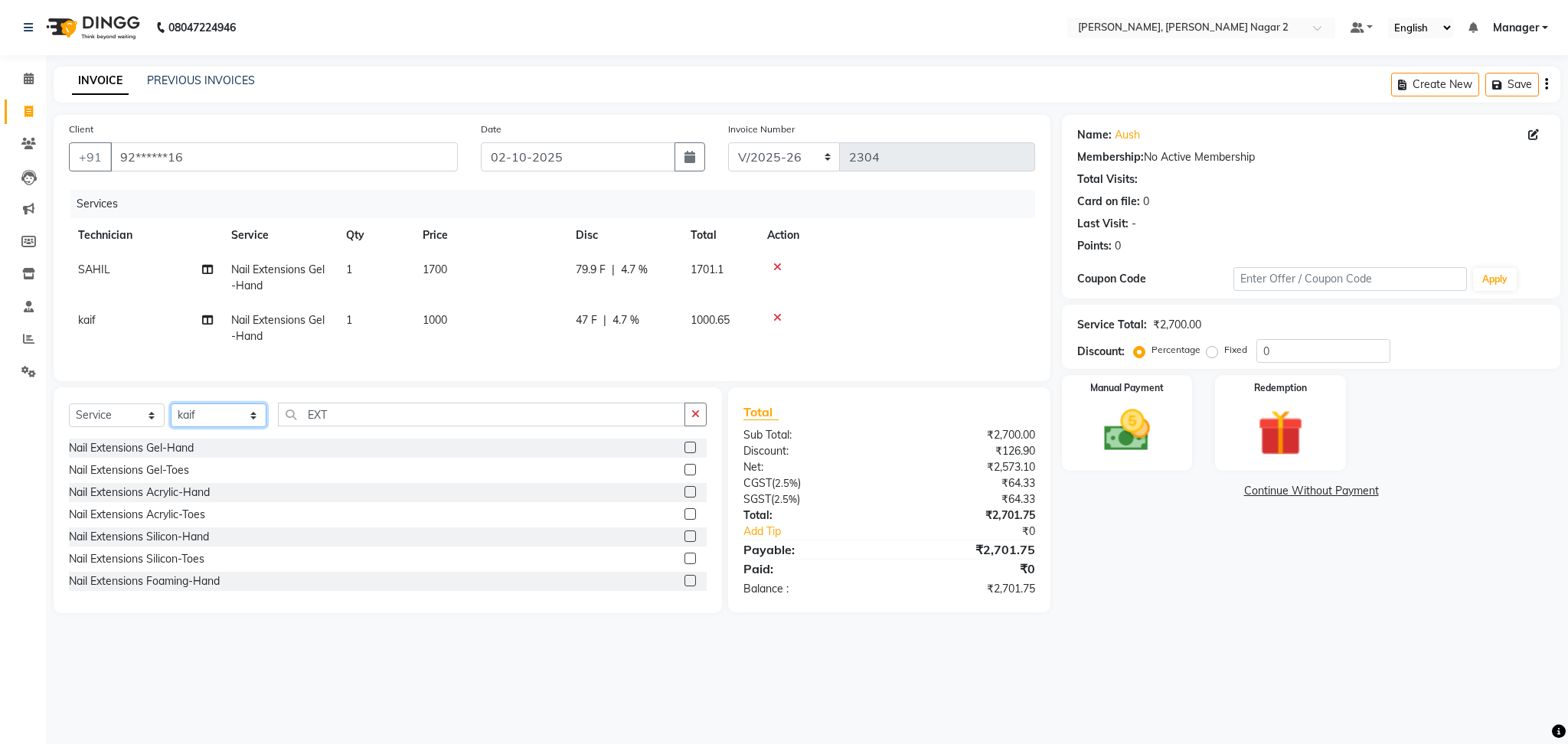
select select "75962"
click at [170, 420] on select "Select Technician Ankit [PERSON_NAME] Manager [PERSON_NAME] [PERSON_NAME] [PERS…" at bounding box center [218, 415] width 95 height 24
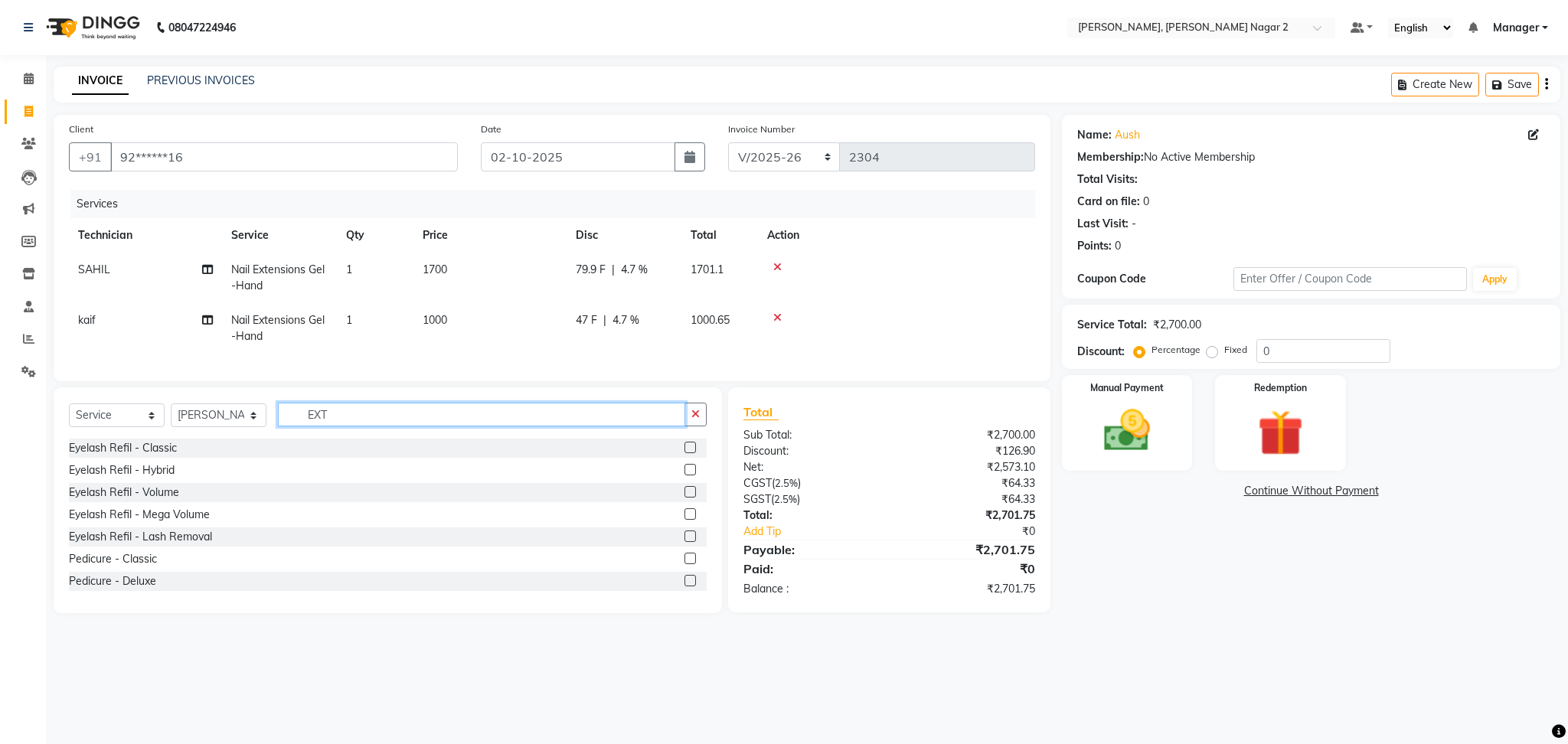
click at [338, 427] on input "EXT" at bounding box center [481, 414] width 407 height 24
type input "EX"
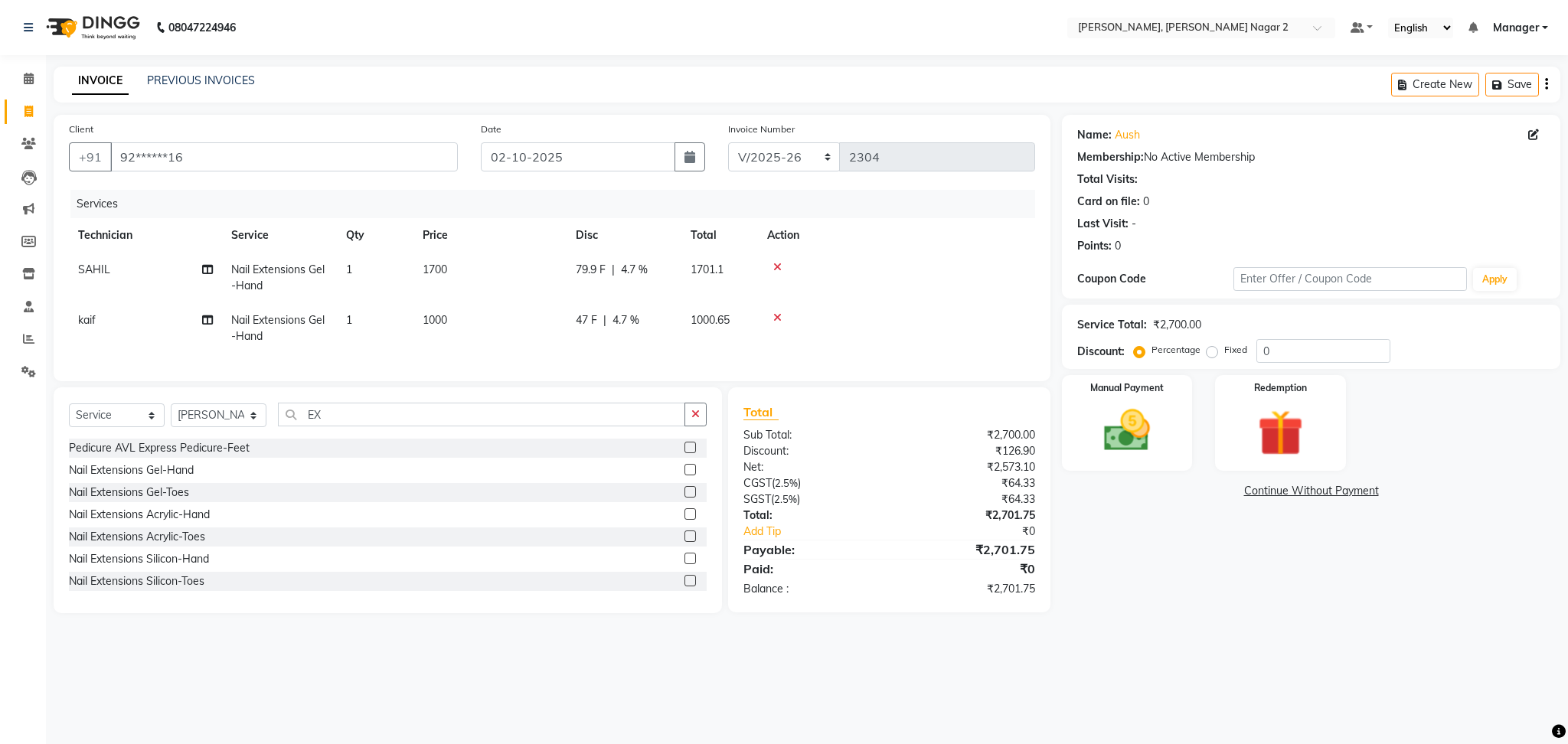
click at [685, 475] on label at bounding box center [690, 469] width 11 height 11
click at [685, 475] on input "checkbox" at bounding box center [689, 470] width 10 height 10
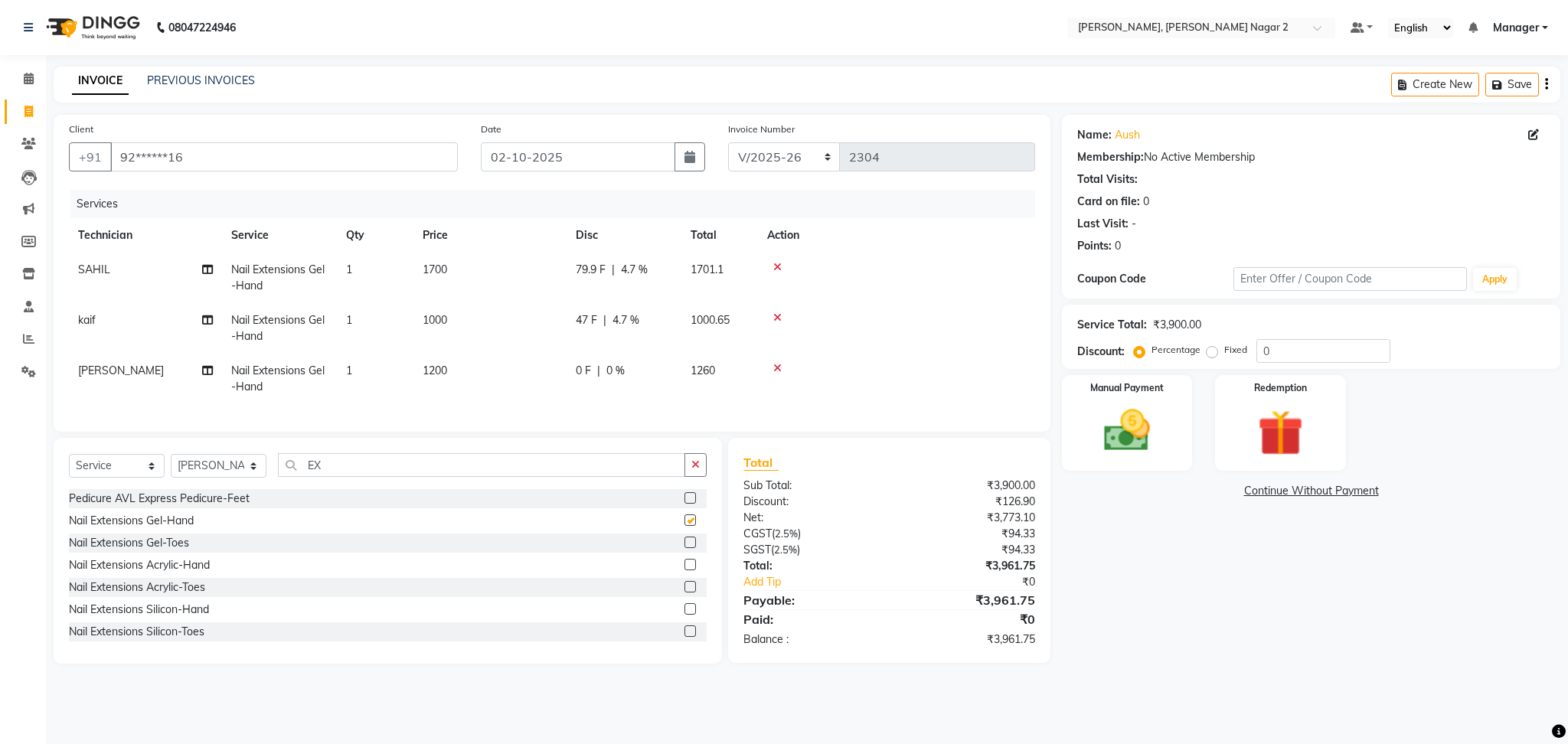
checkbox input "false"
click at [503, 371] on td "1200" at bounding box center [489, 378] width 153 height 50
select select "75962"
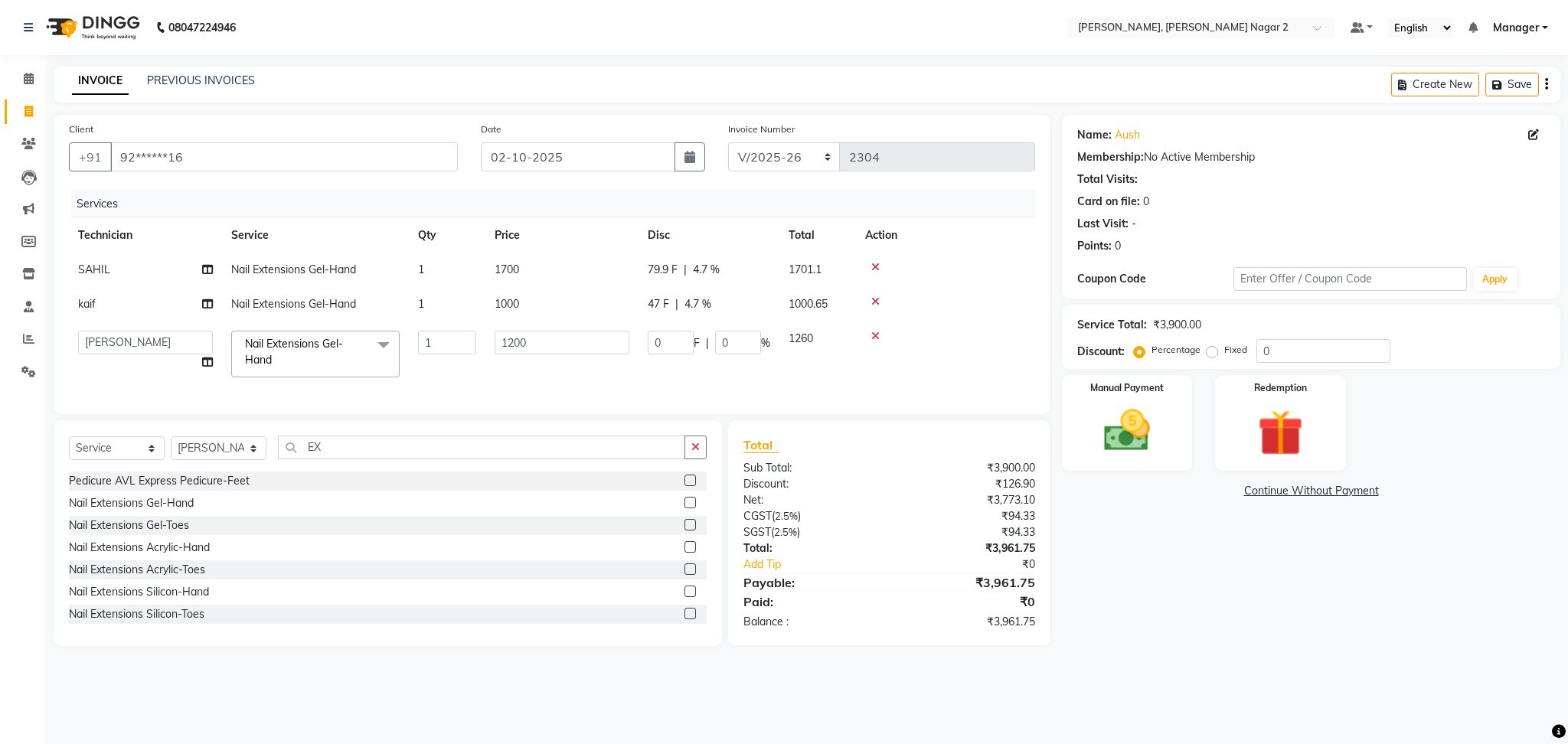
click at [503, 371] on td "1200" at bounding box center [561, 354] width 153 height 65
click at [553, 343] on input "1200" at bounding box center [562, 342] width 135 height 24
type input "1000"
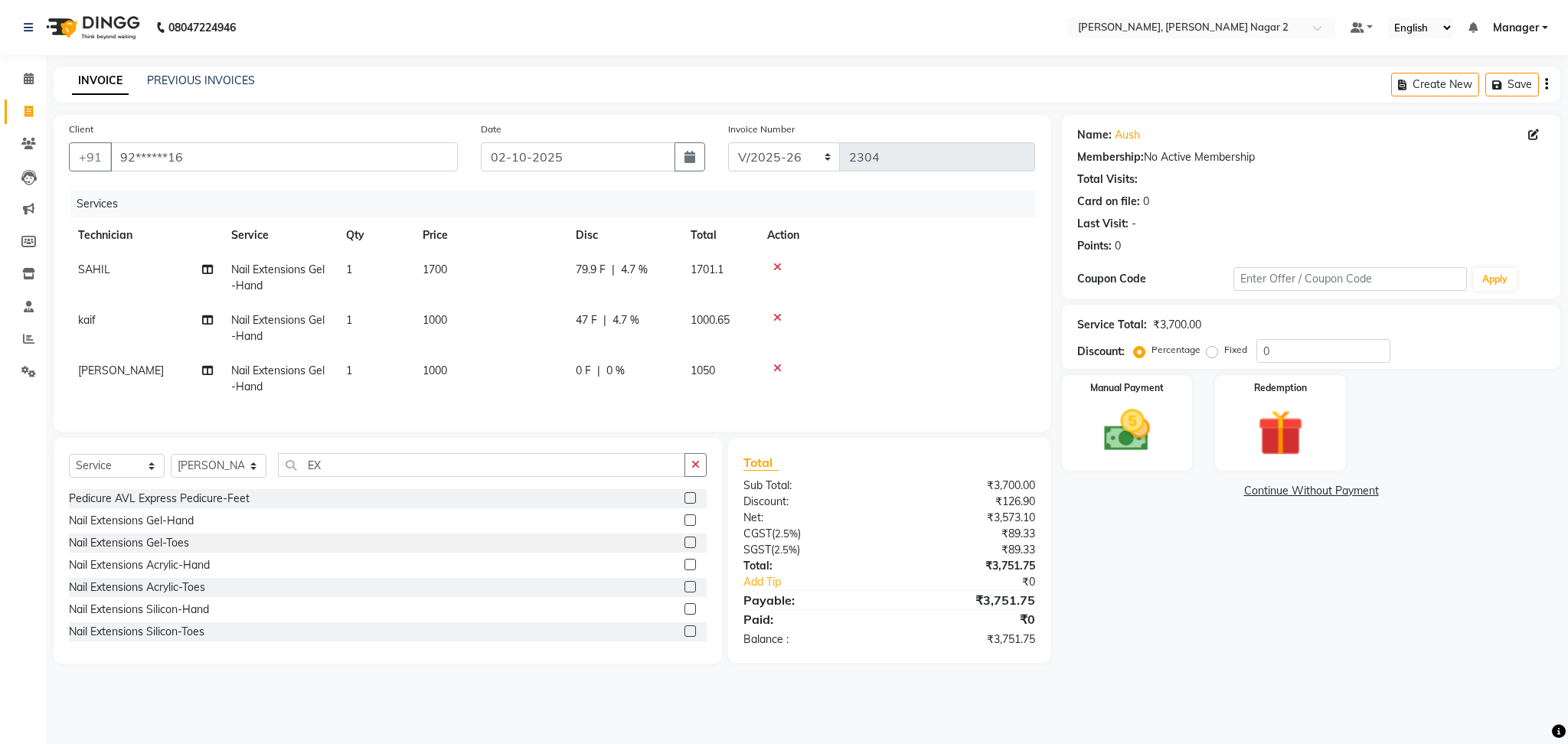
click at [746, 337] on td "1000.65" at bounding box center [719, 328] width 77 height 50
select select "89545"
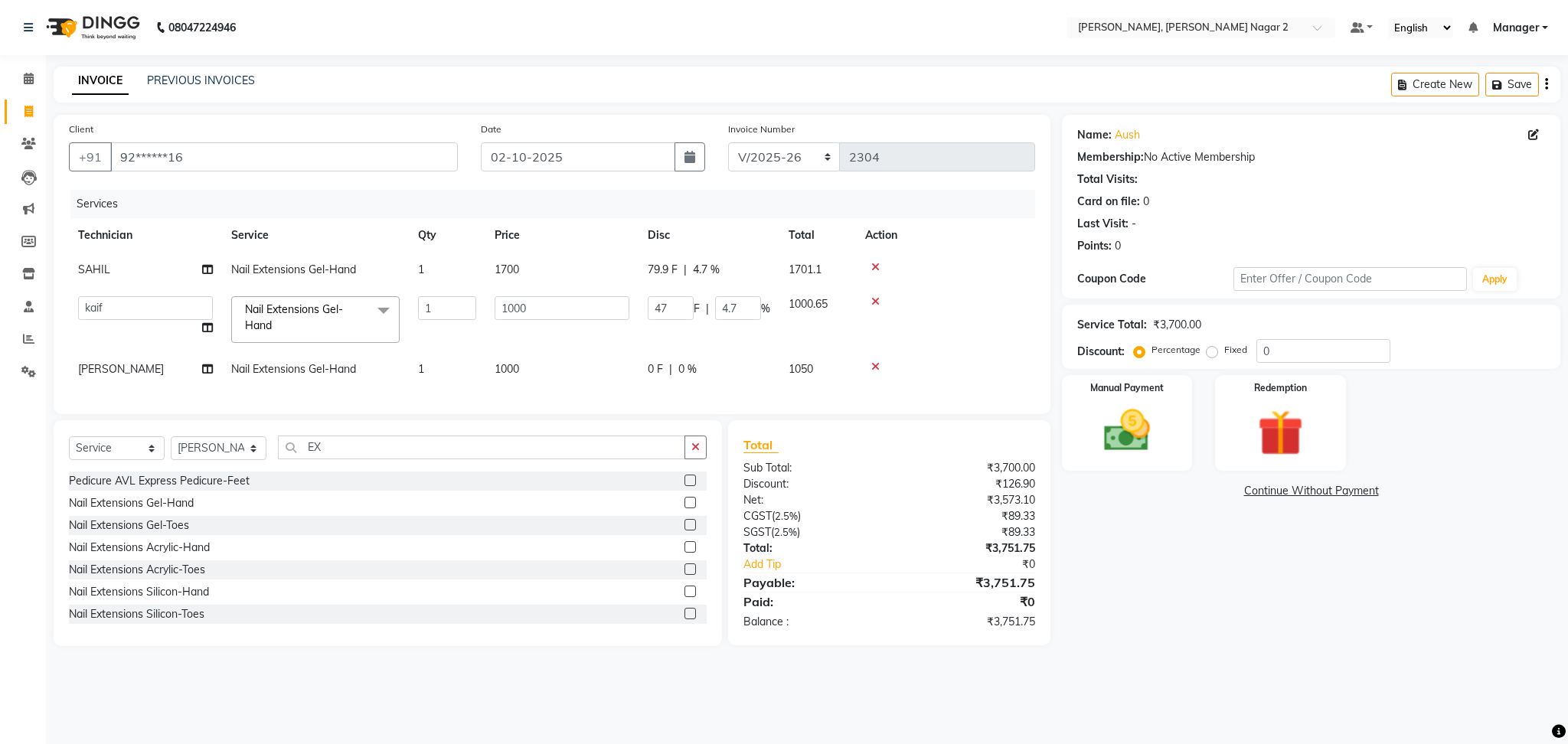
click at [740, 377] on div "0 F | 0 %" at bounding box center [708, 369] width 123 height 16
select select "75962"
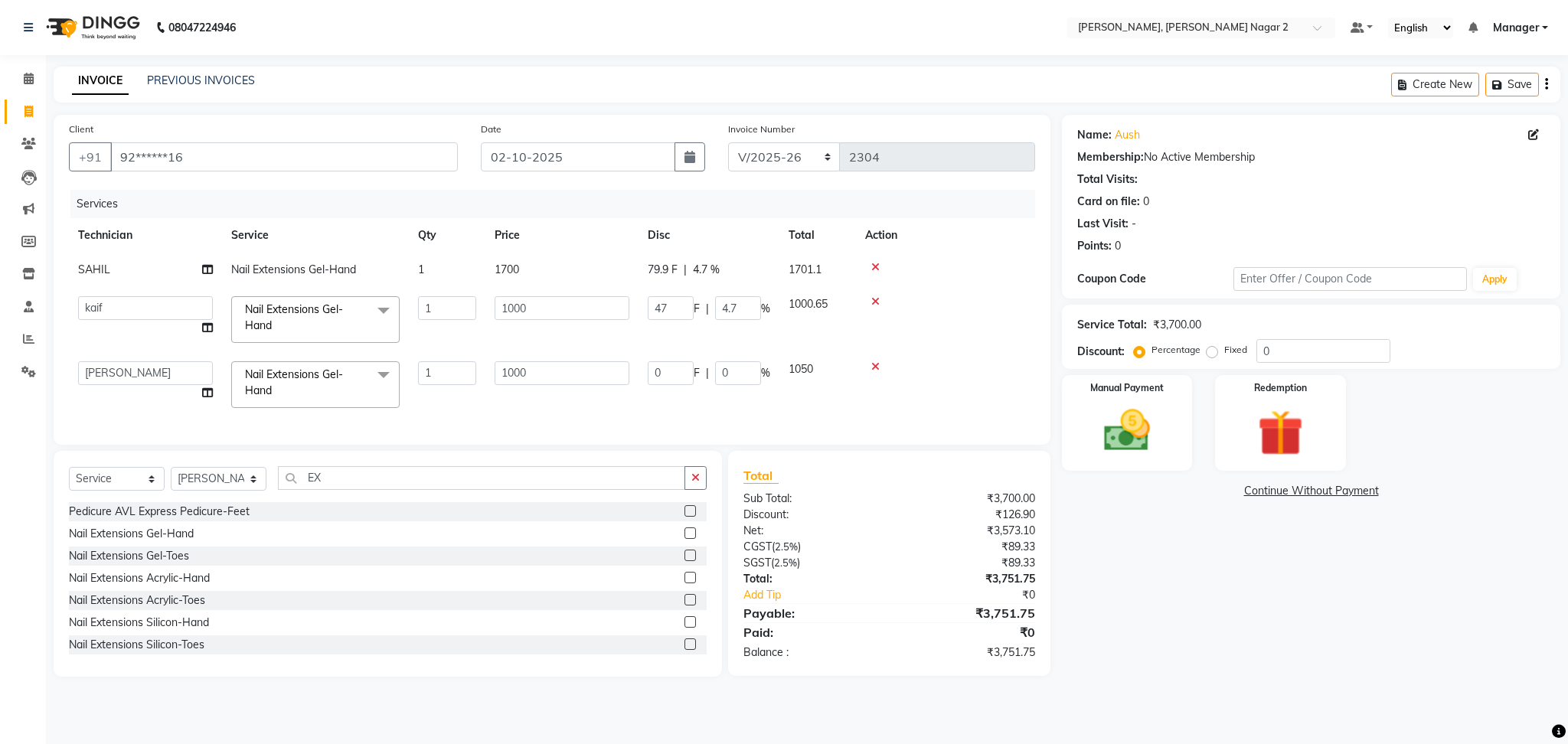
click at [740, 377] on input "0" at bounding box center [738, 373] width 46 height 24
type input "4.7"
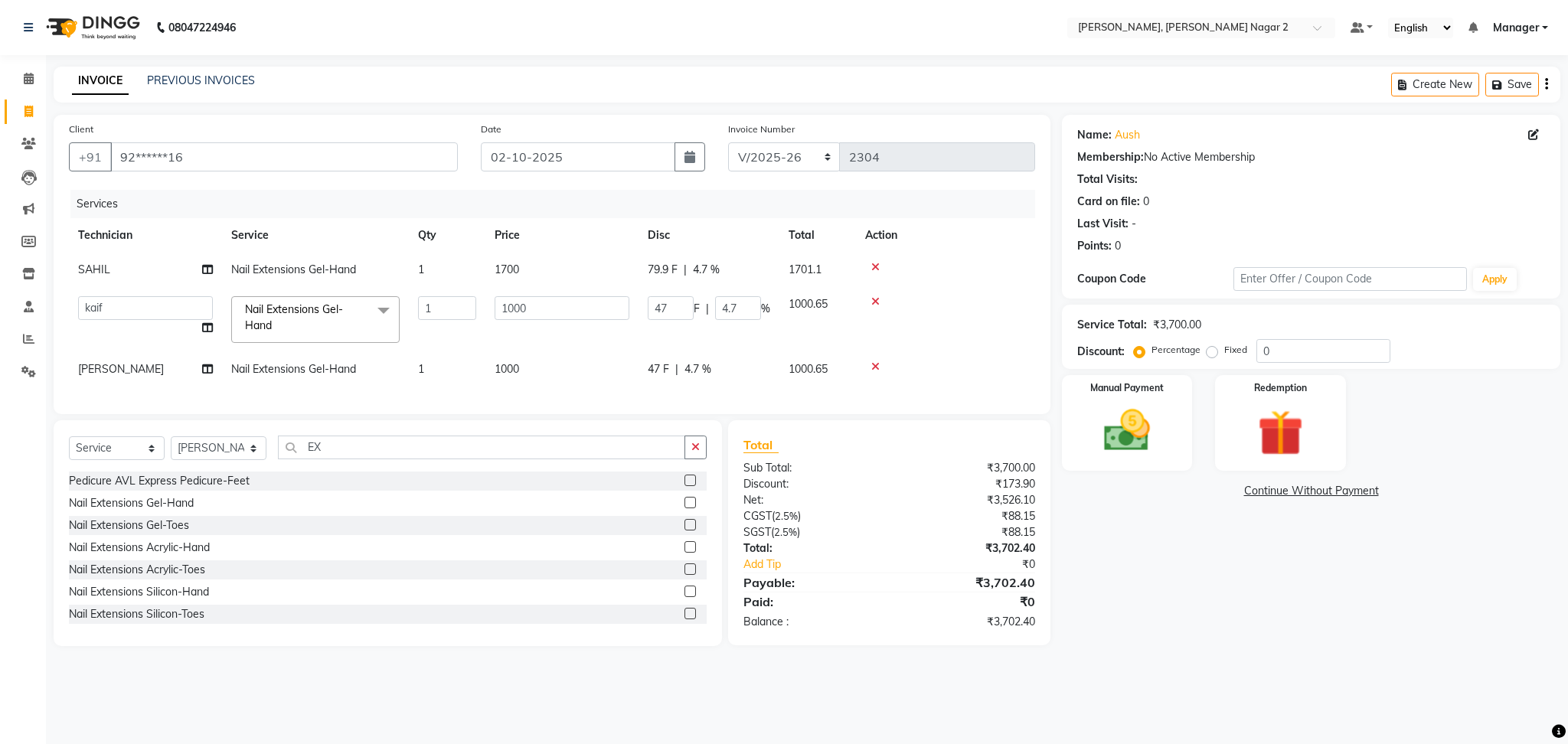
click at [1163, 603] on div "Name: Aush Membership: No Active Membership Total Visits: Card on file: 0 Last …" at bounding box center [1316, 380] width 510 height 531
click at [1167, 436] on div "Manual Payment" at bounding box center [1126, 423] width 135 height 100
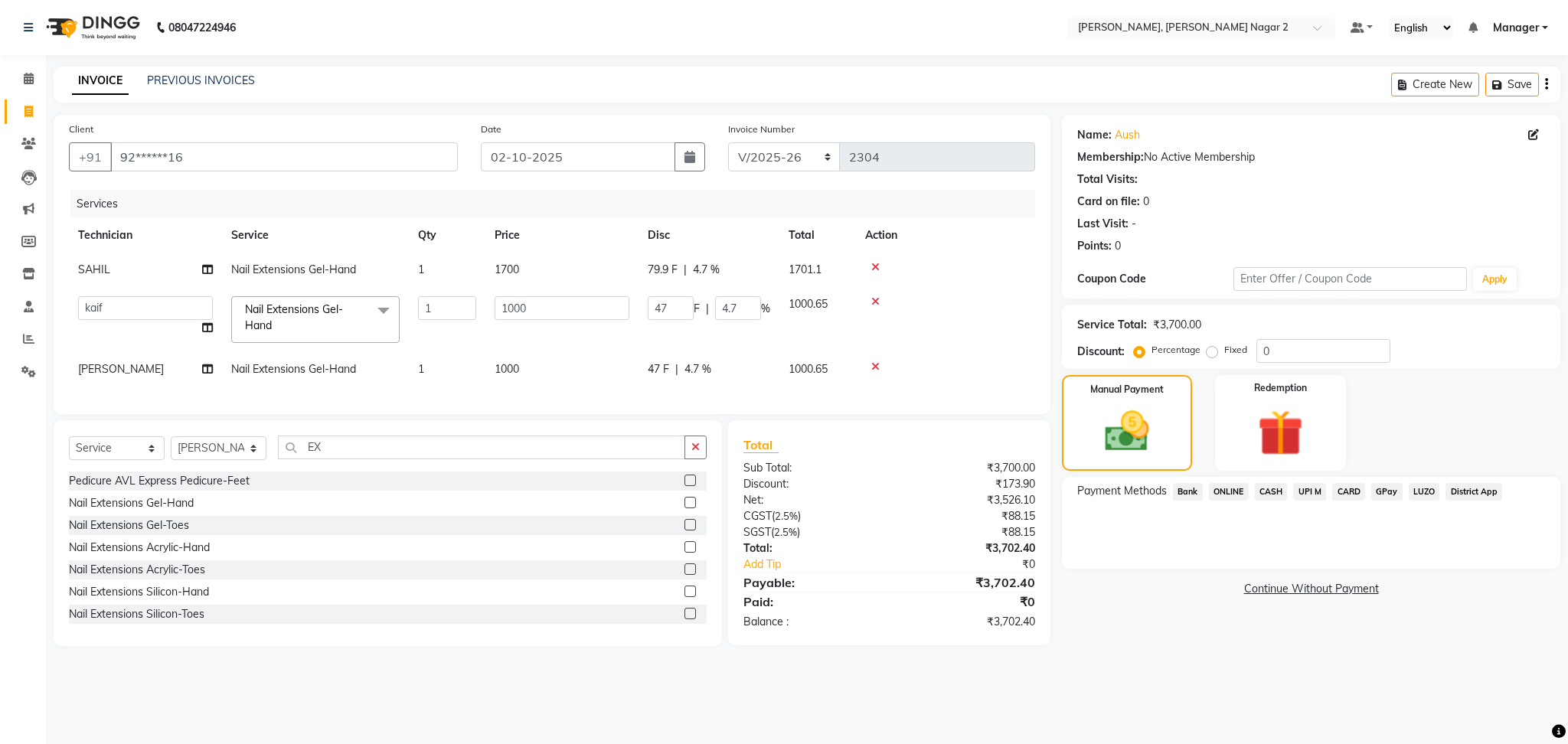
click at [1283, 492] on span "CASH" at bounding box center [1270, 492] width 33 height 18
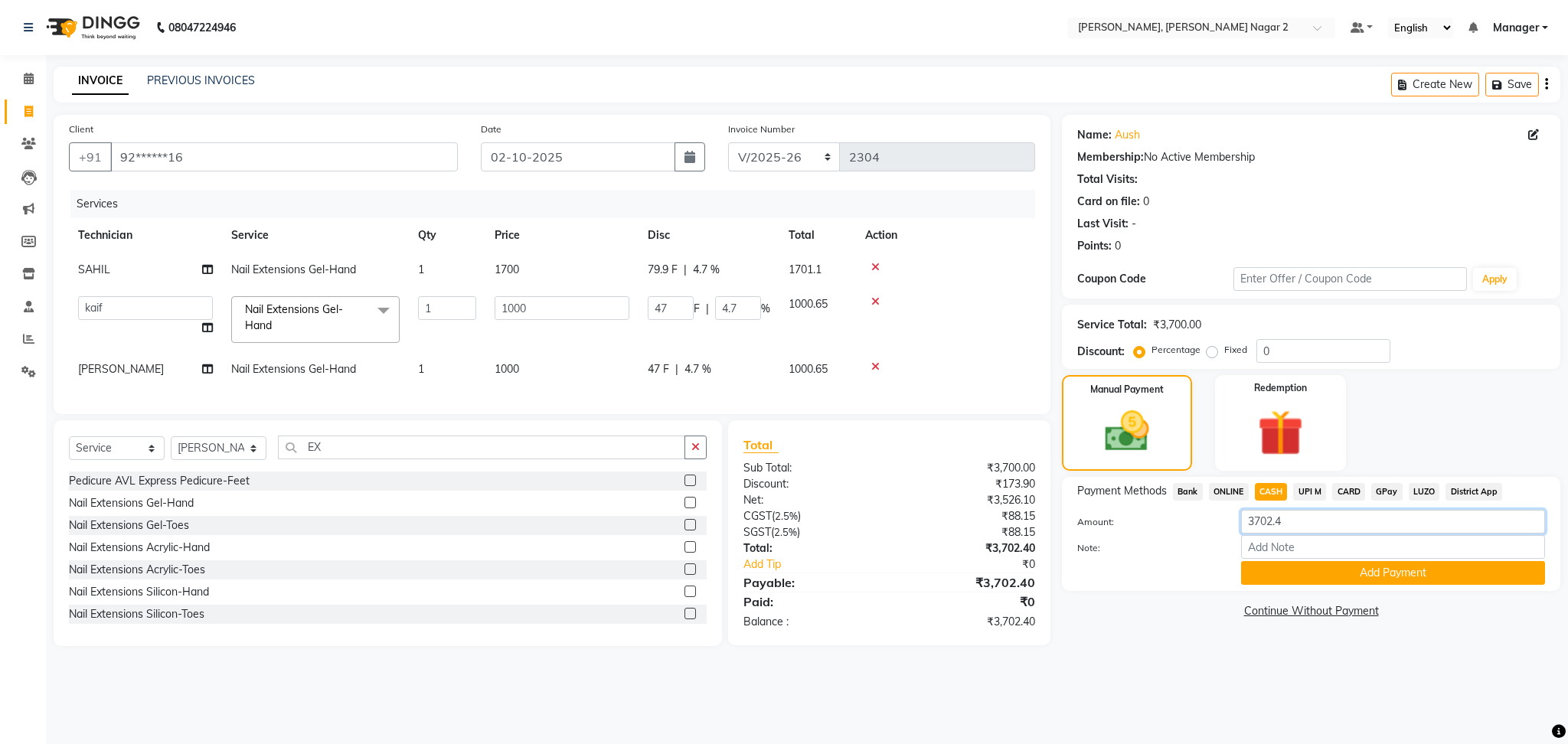
click at [1296, 530] on input "3702.4" at bounding box center [1393, 521] width 304 height 24
type input "3"
type input "1000"
click at [1324, 573] on button "Add Payment" at bounding box center [1393, 573] width 304 height 24
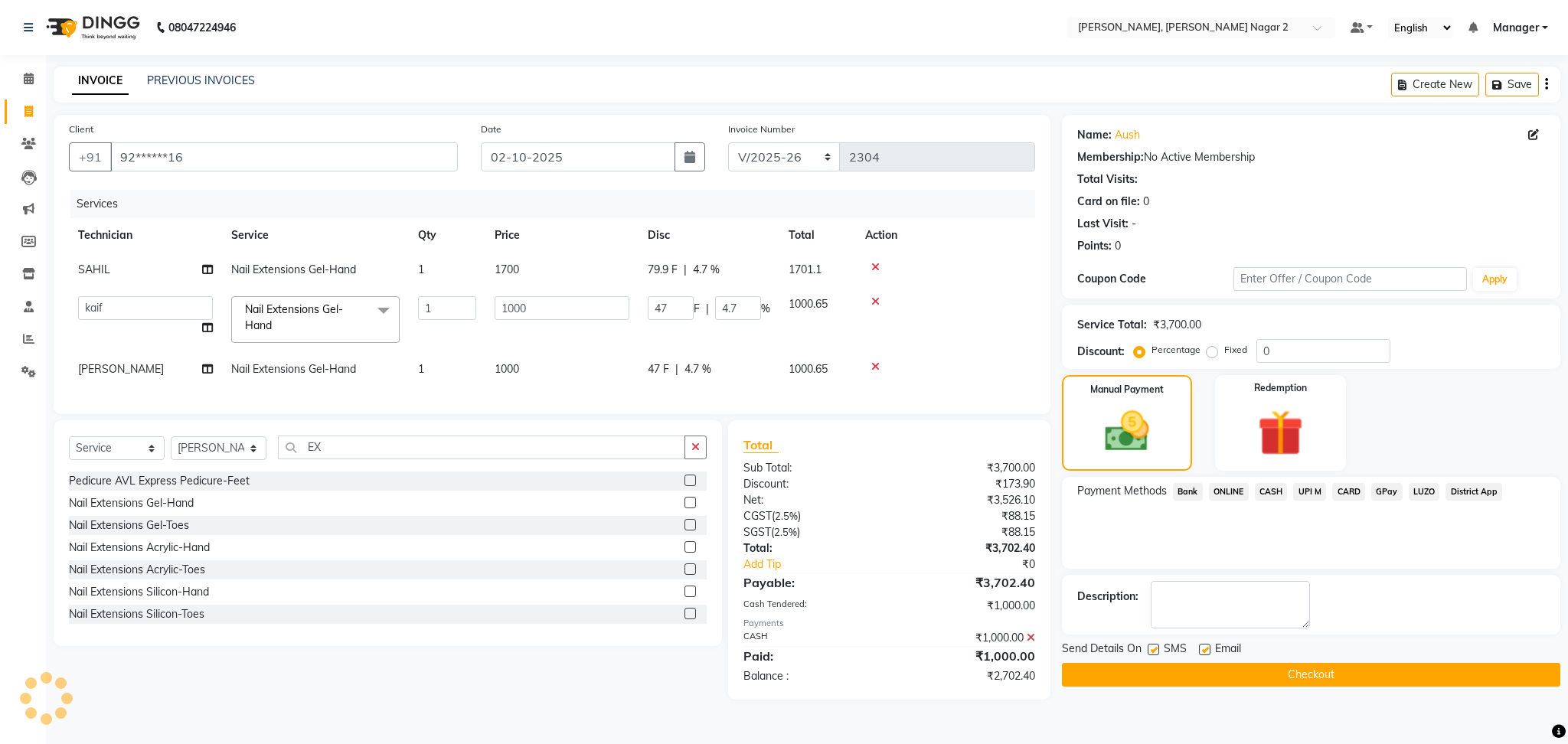
click at [1226, 494] on span "ONLINE" at bounding box center [1228, 492] width 40 height 18
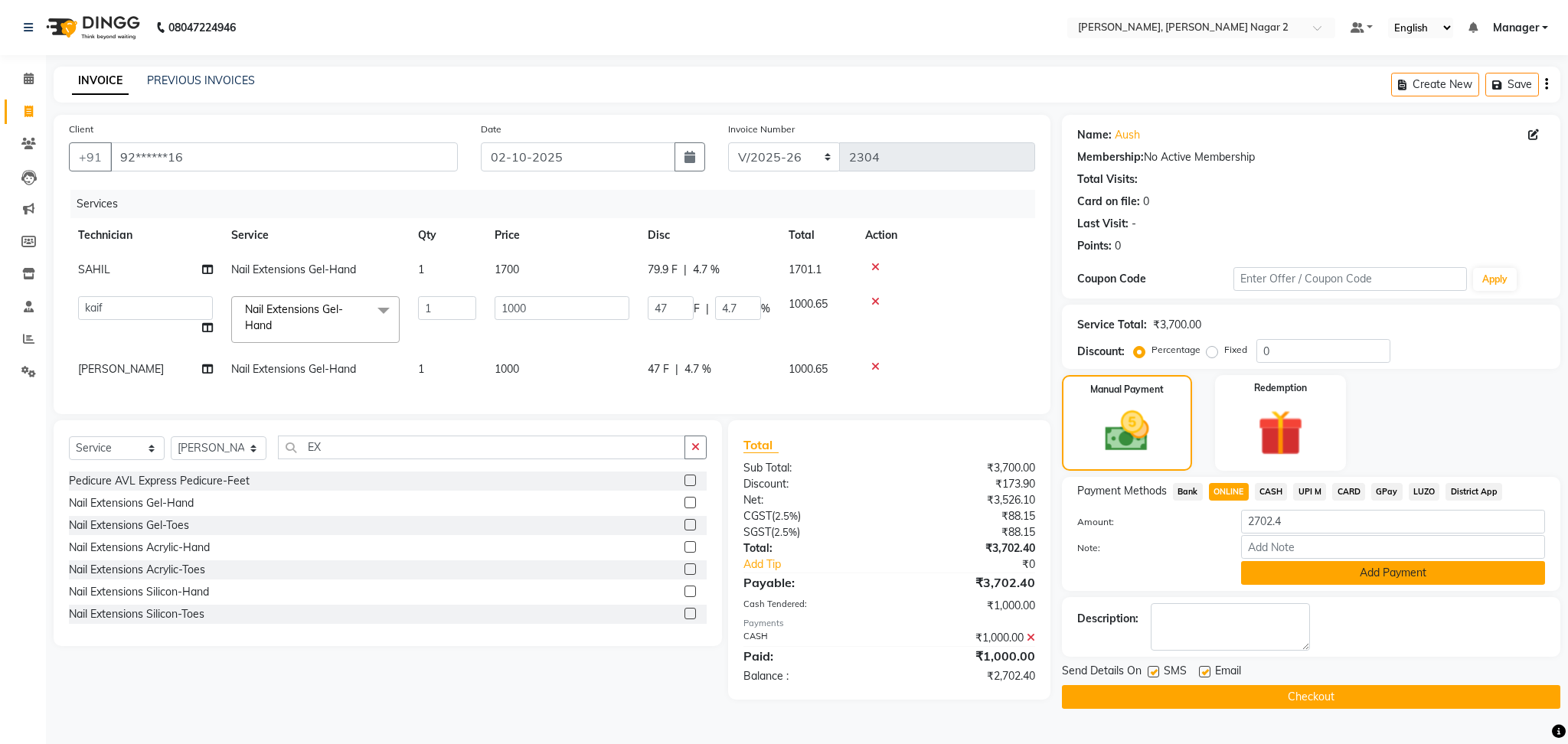
click at [1311, 578] on button "Add Payment" at bounding box center [1393, 573] width 304 height 24
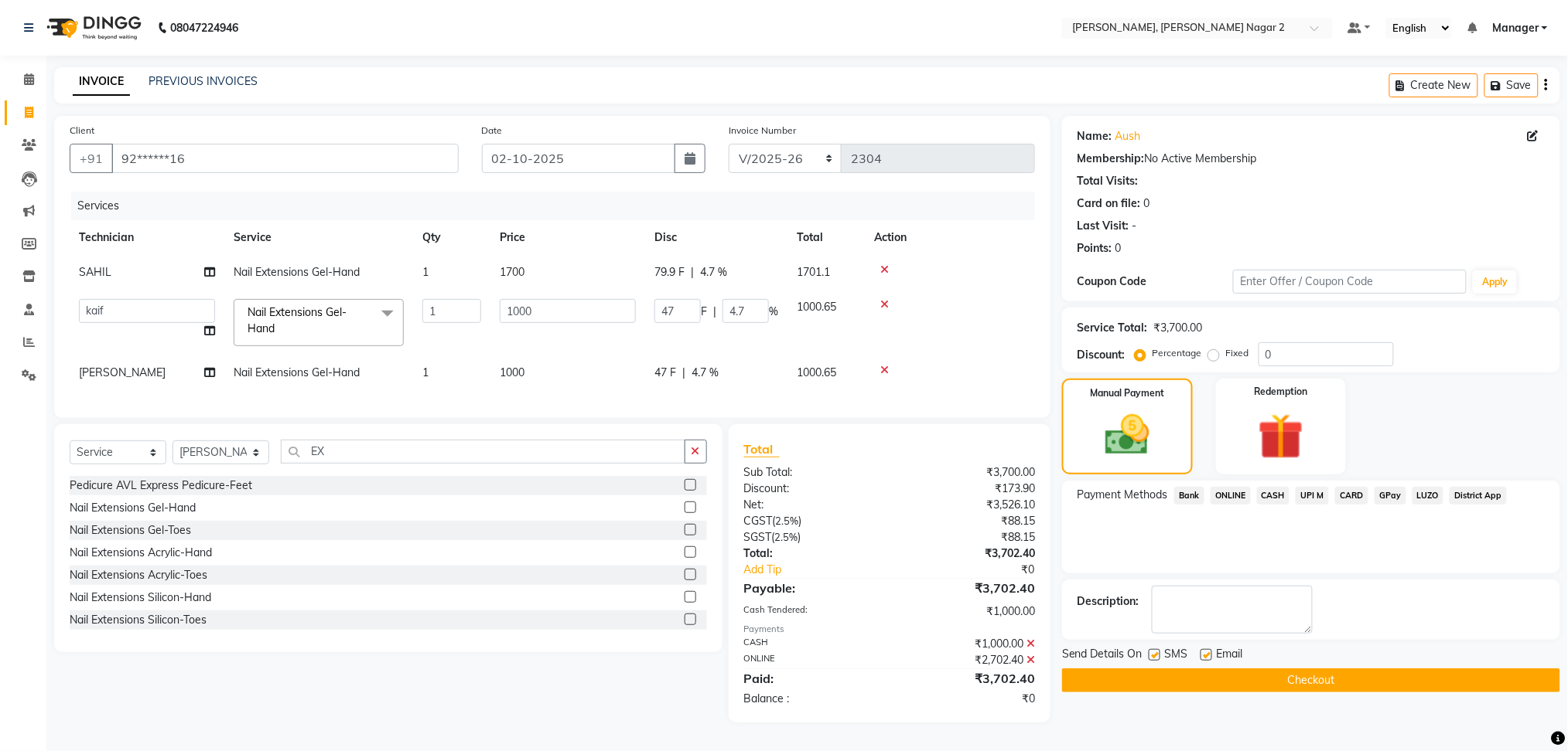
click at [1302, 677] on button "Checkout" at bounding box center [1311, 681] width 498 height 24
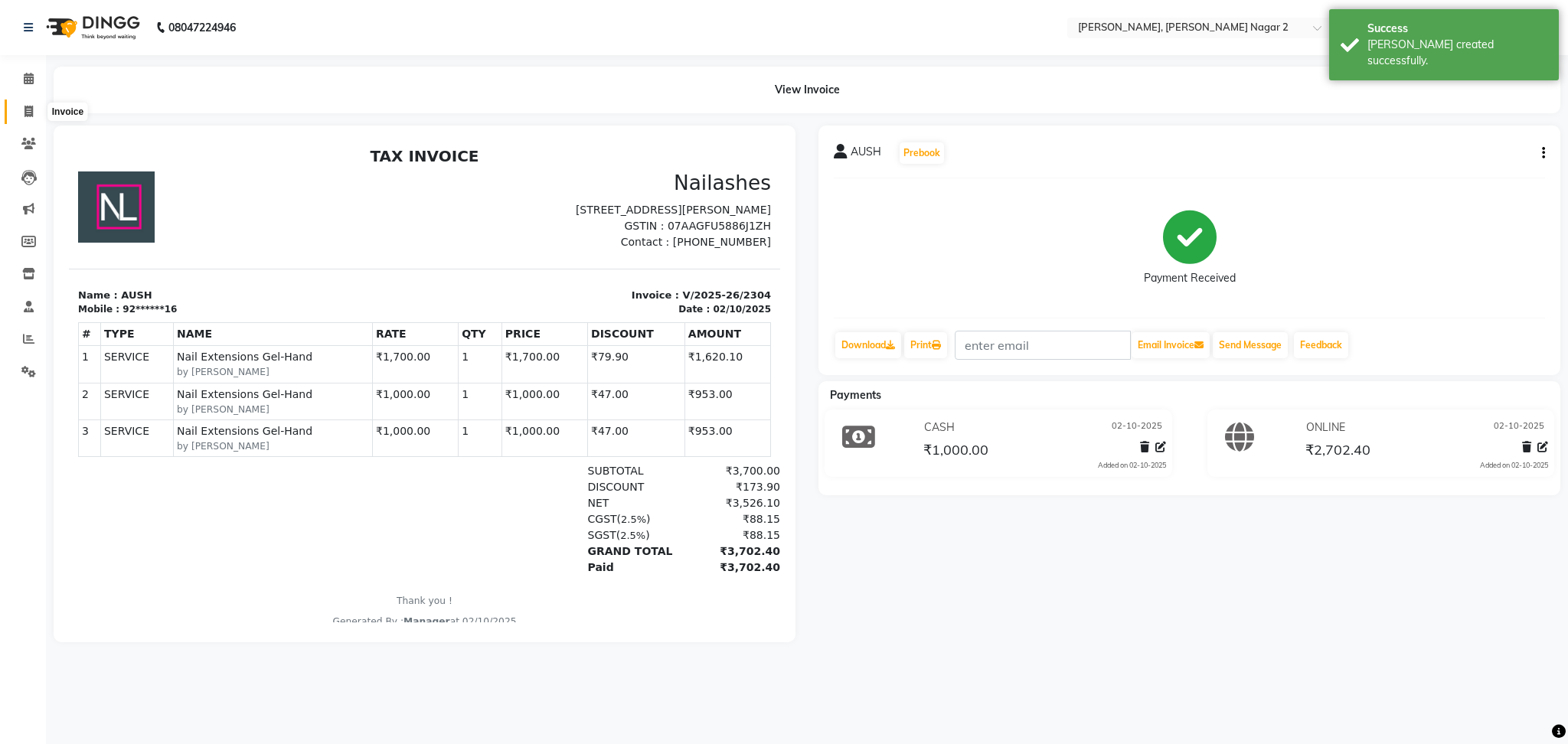
click at [19, 110] on span at bounding box center [28, 112] width 27 height 18
select select "service"
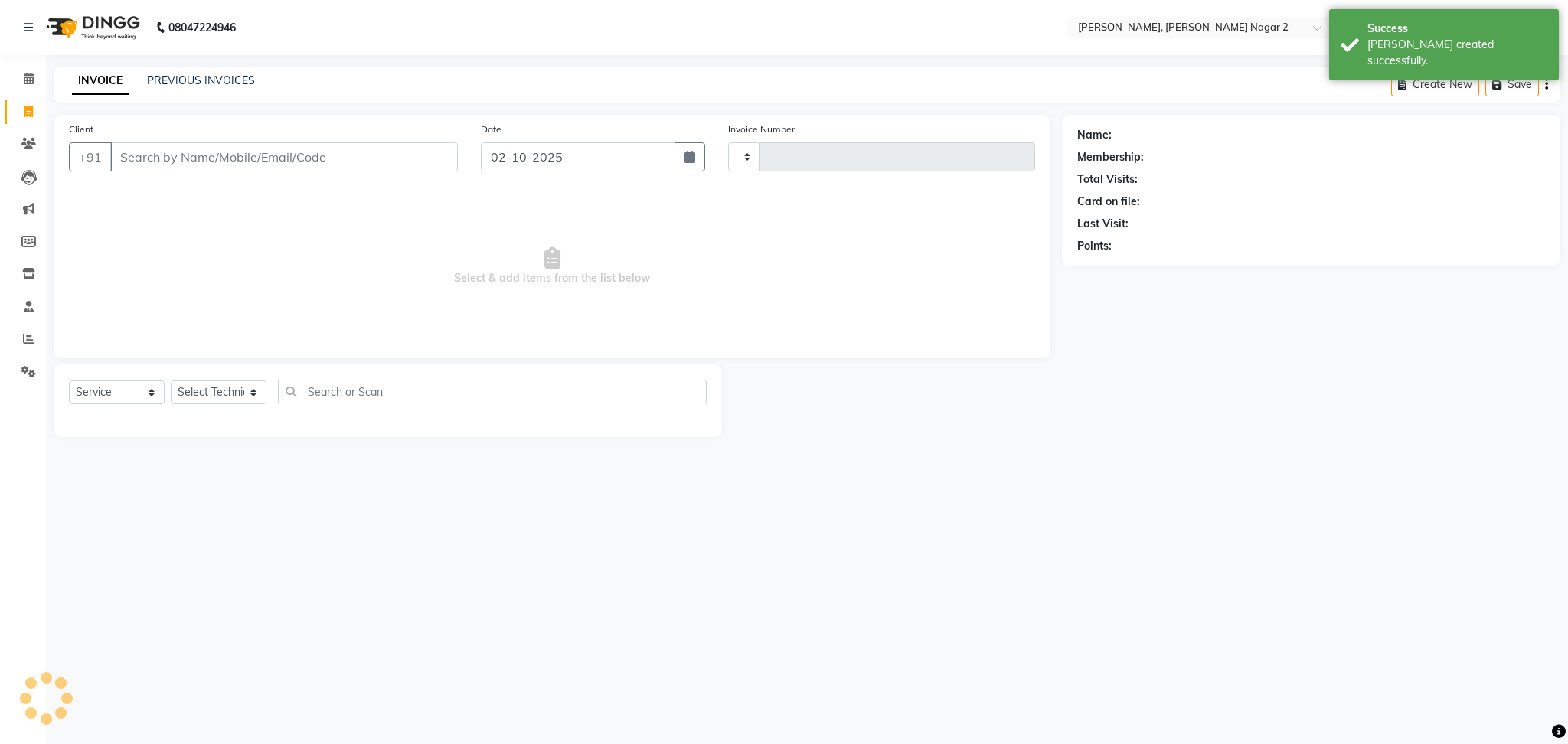
type input "2305"
select select "4241"
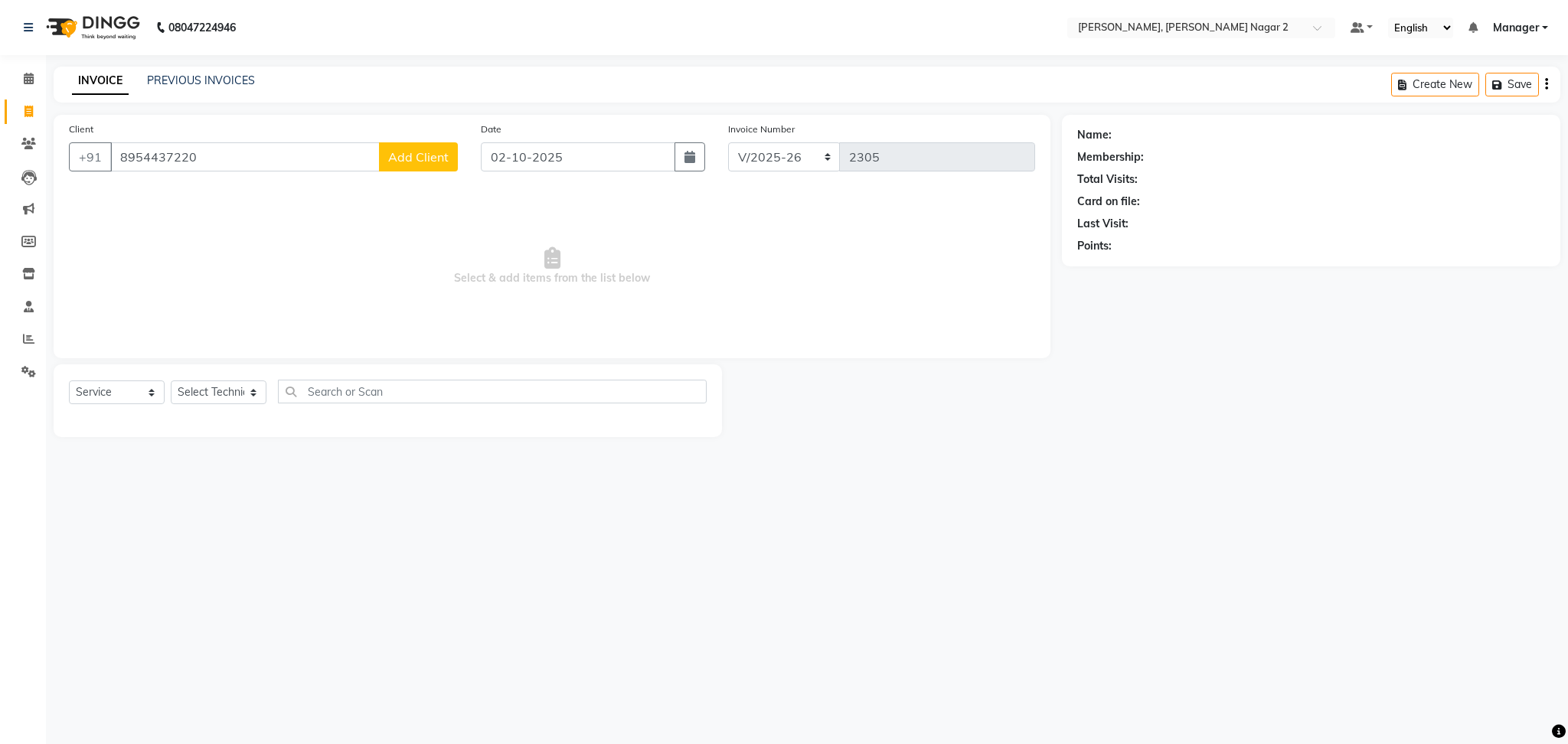
type input "8954437220"
click at [420, 156] on span "Add Client" at bounding box center [418, 156] width 60 height 15
select select "21"
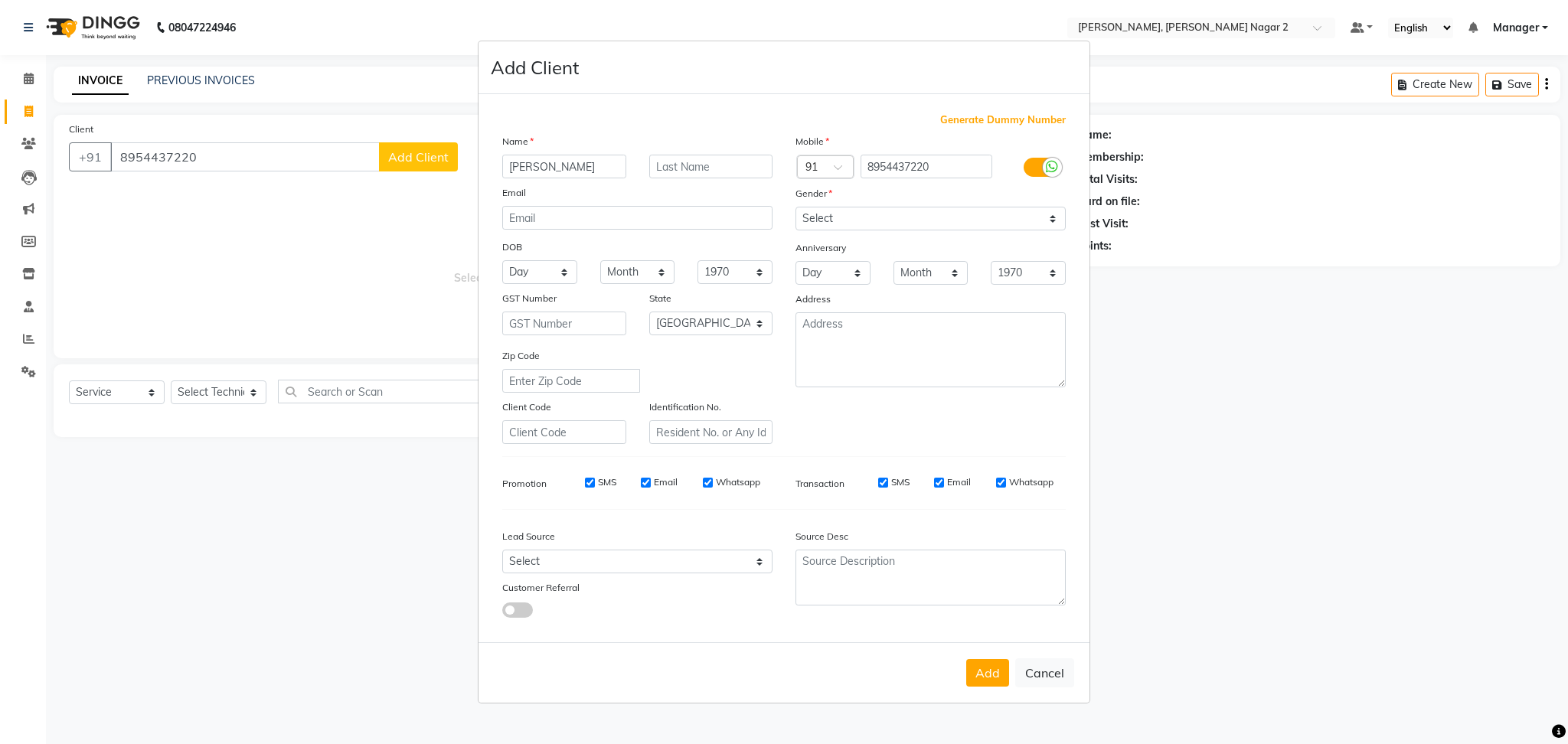
type input "[PERSON_NAME]"
click at [854, 214] on select "Select [DEMOGRAPHIC_DATA] [DEMOGRAPHIC_DATA] Other Prefer Not To Say" at bounding box center [930, 218] width 270 height 24
select select "[DEMOGRAPHIC_DATA]"
click at [795, 207] on select "Select [DEMOGRAPHIC_DATA] [DEMOGRAPHIC_DATA] Other Prefer Not To Say" at bounding box center [930, 218] width 270 height 24
click at [985, 671] on button "Add" at bounding box center [988, 672] width 43 height 27
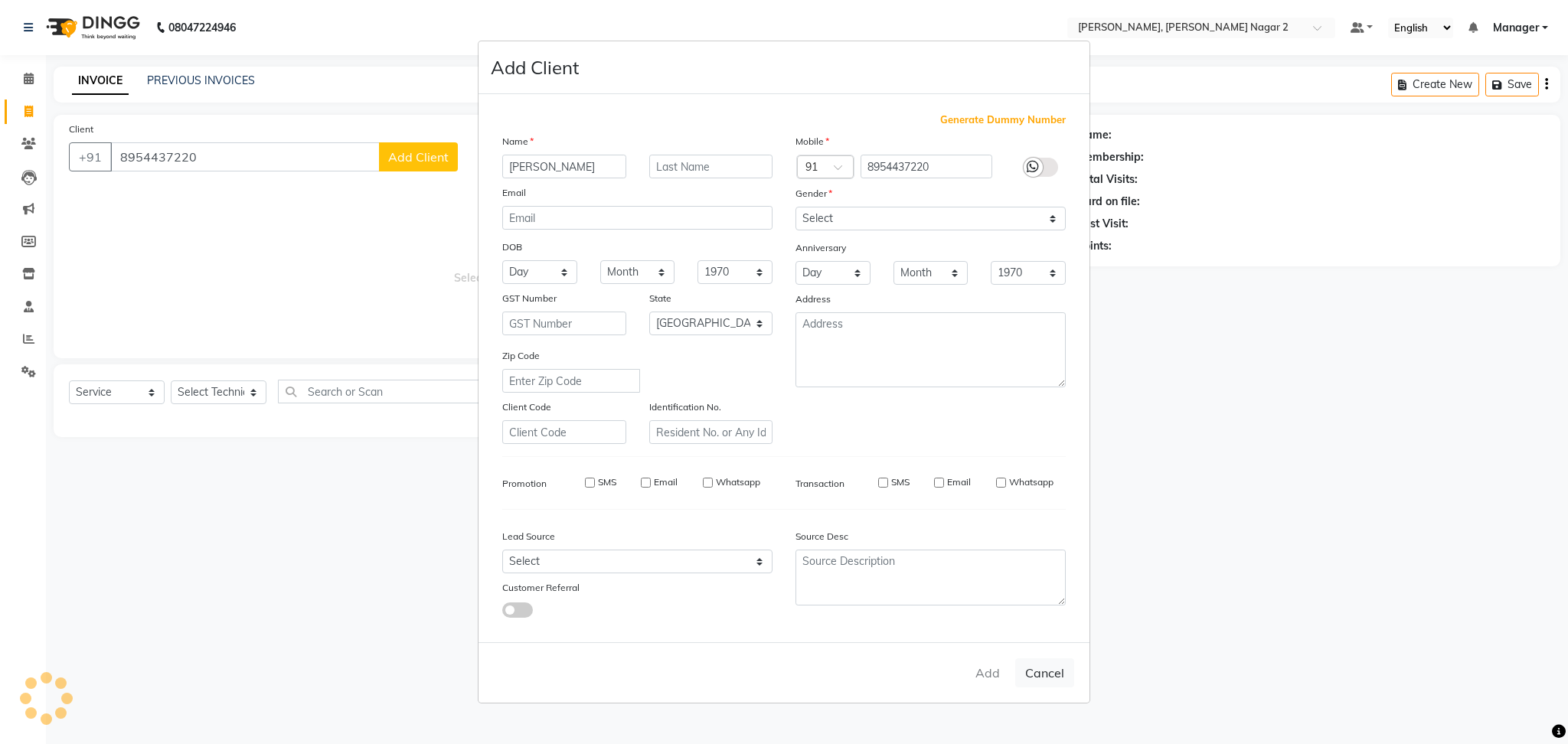
type input "89******20"
select select
select select "null"
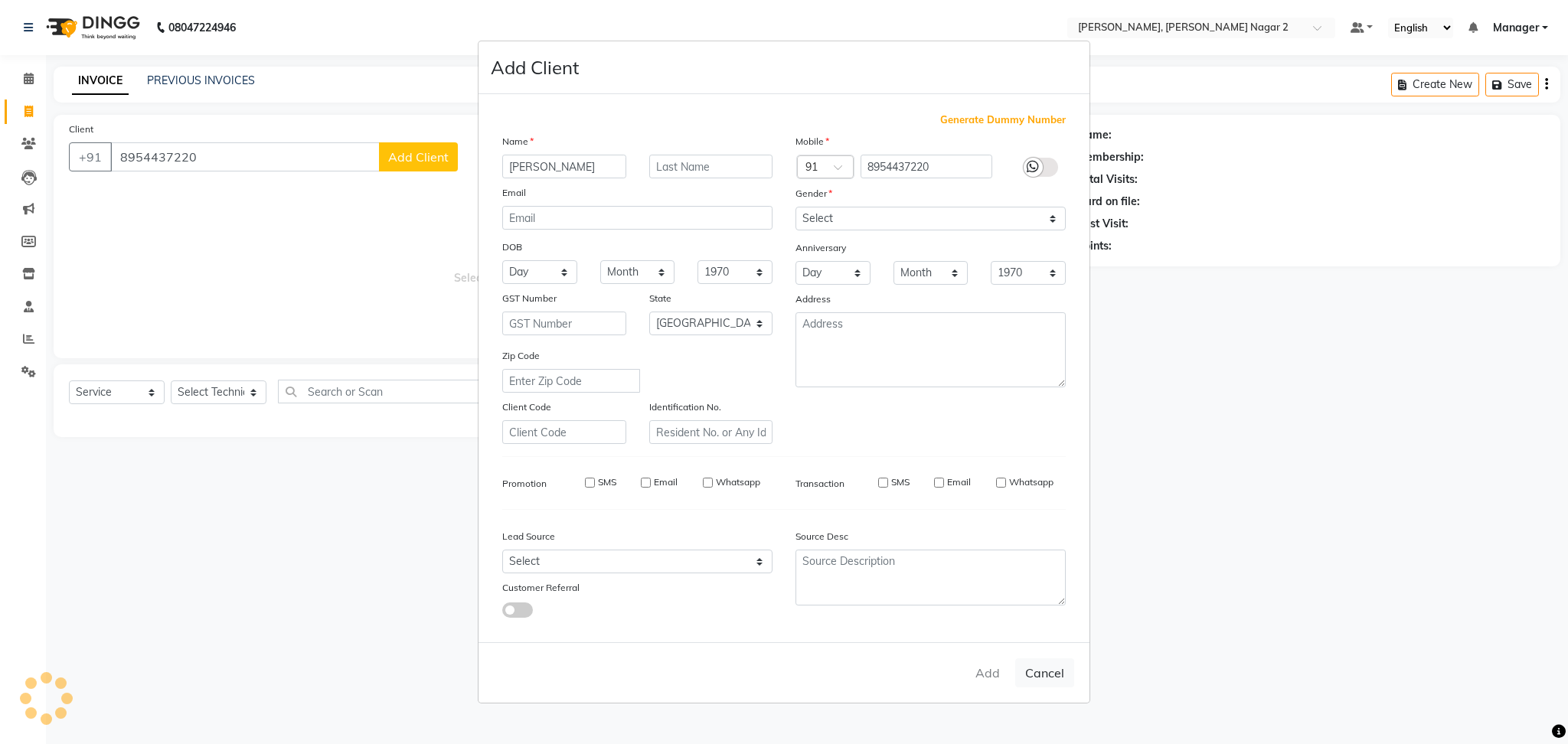
select select
checkbox input "false"
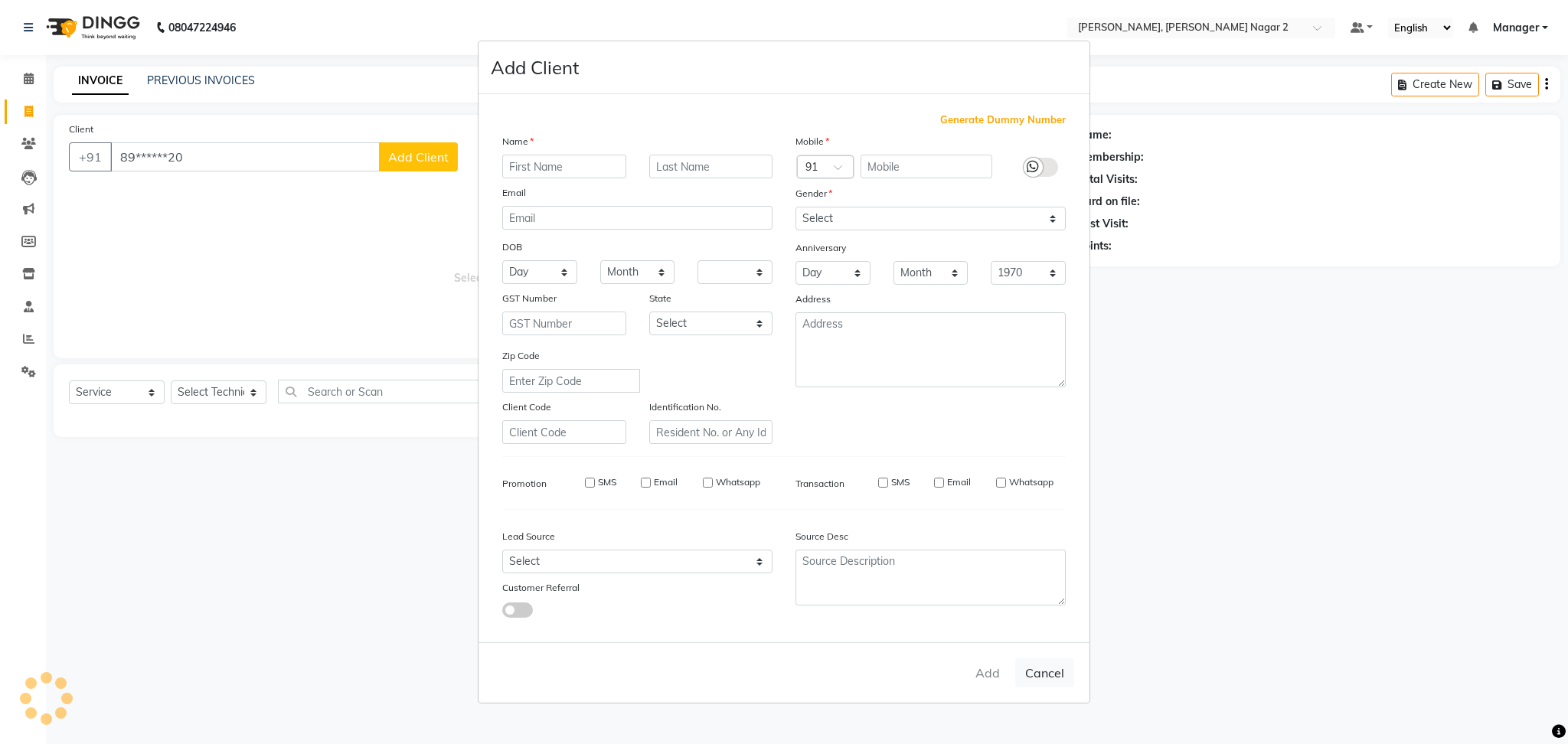
checkbox input "false"
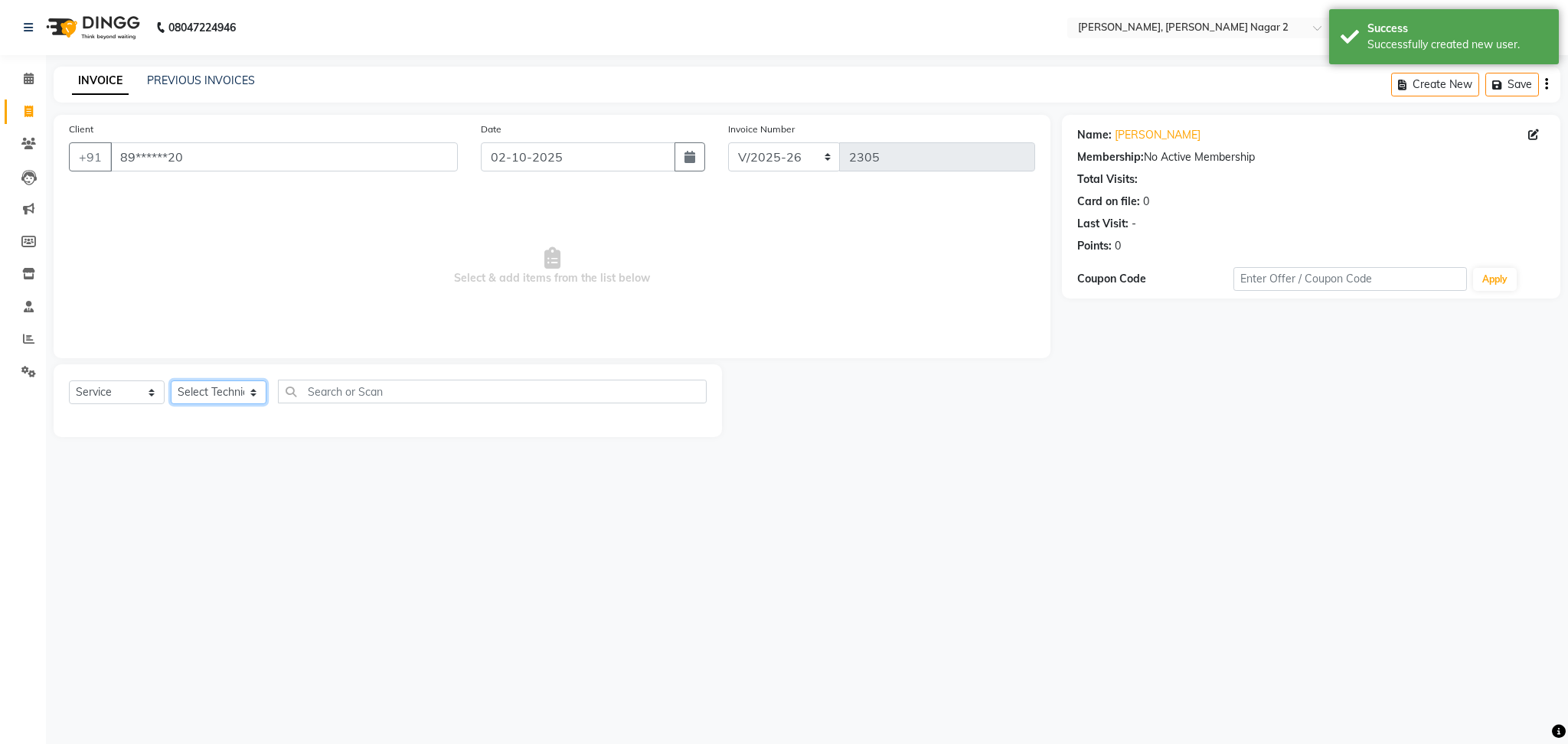
click at [228, 398] on select "Select Technician Ankit [PERSON_NAME] Manager [PERSON_NAME] [PERSON_NAME] [PERS…" at bounding box center [218, 392] width 95 height 24
select select "52061"
click at [170, 382] on select "Select Technician Ankit [PERSON_NAME] Manager [PERSON_NAME] [PERSON_NAME] [PERS…" at bounding box center [218, 392] width 95 height 24
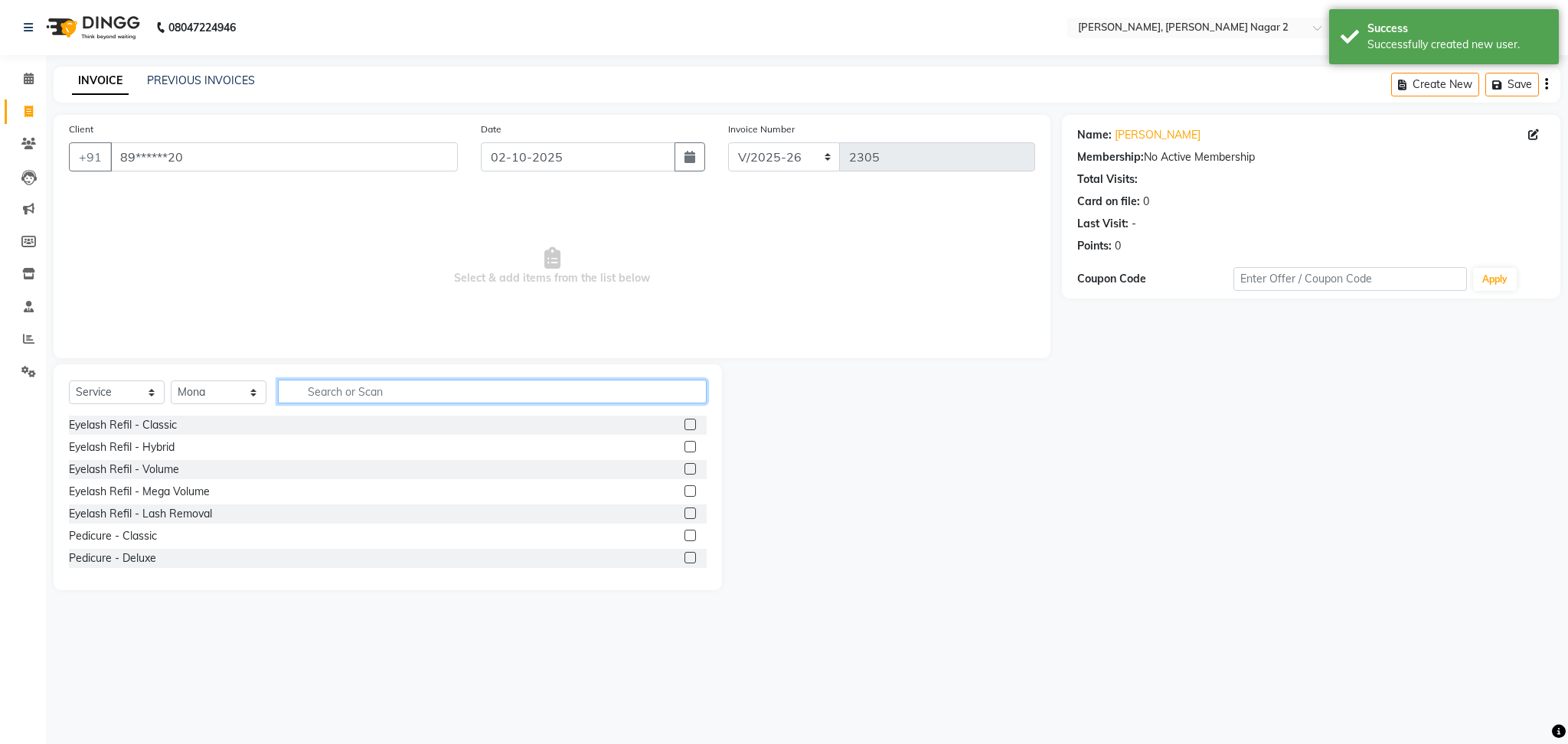
click at [347, 399] on input "text" at bounding box center [492, 391] width 428 height 24
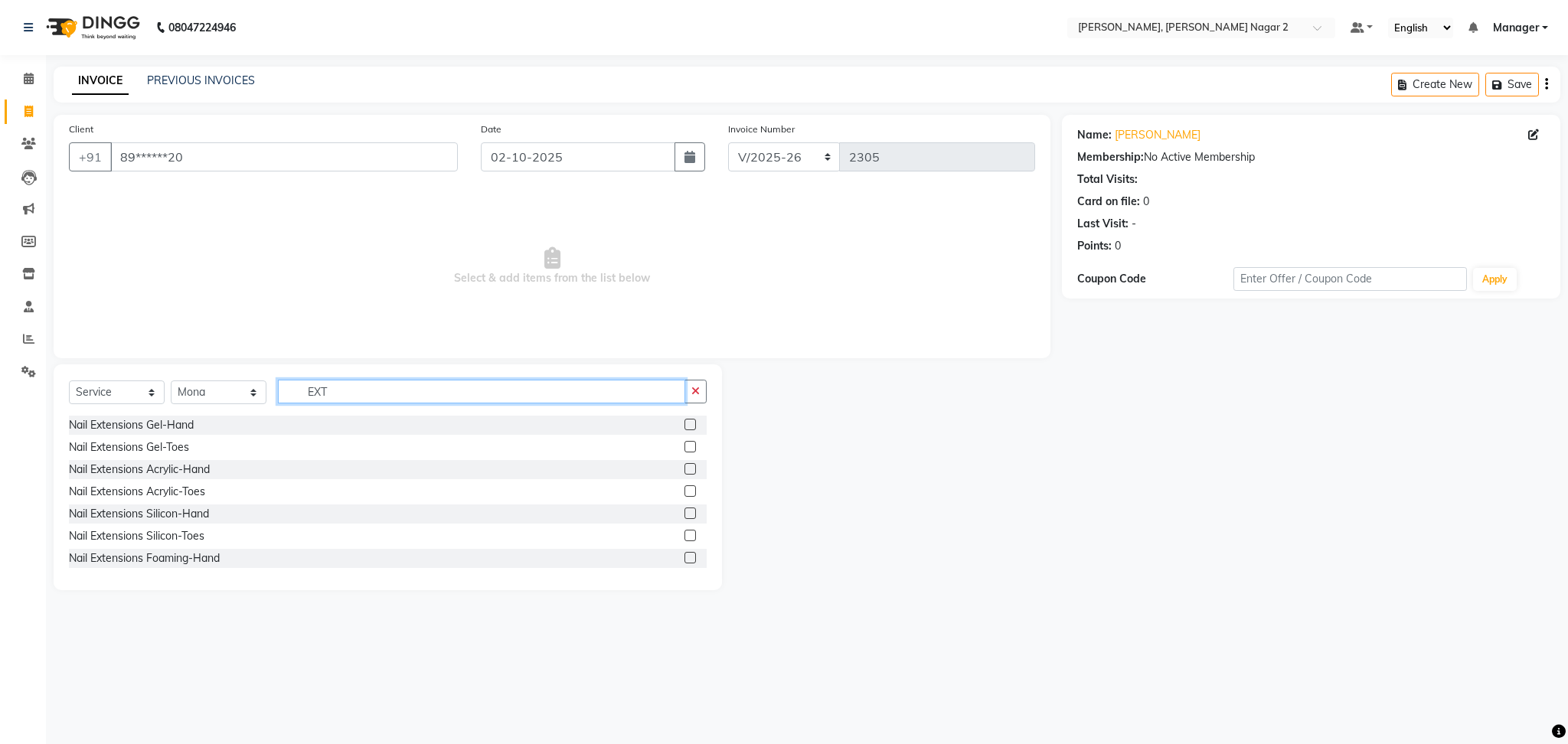
type input "EXT"
click at [685, 427] on label at bounding box center [690, 424] width 11 height 11
click at [685, 427] on input "checkbox" at bounding box center [689, 425] width 10 height 10
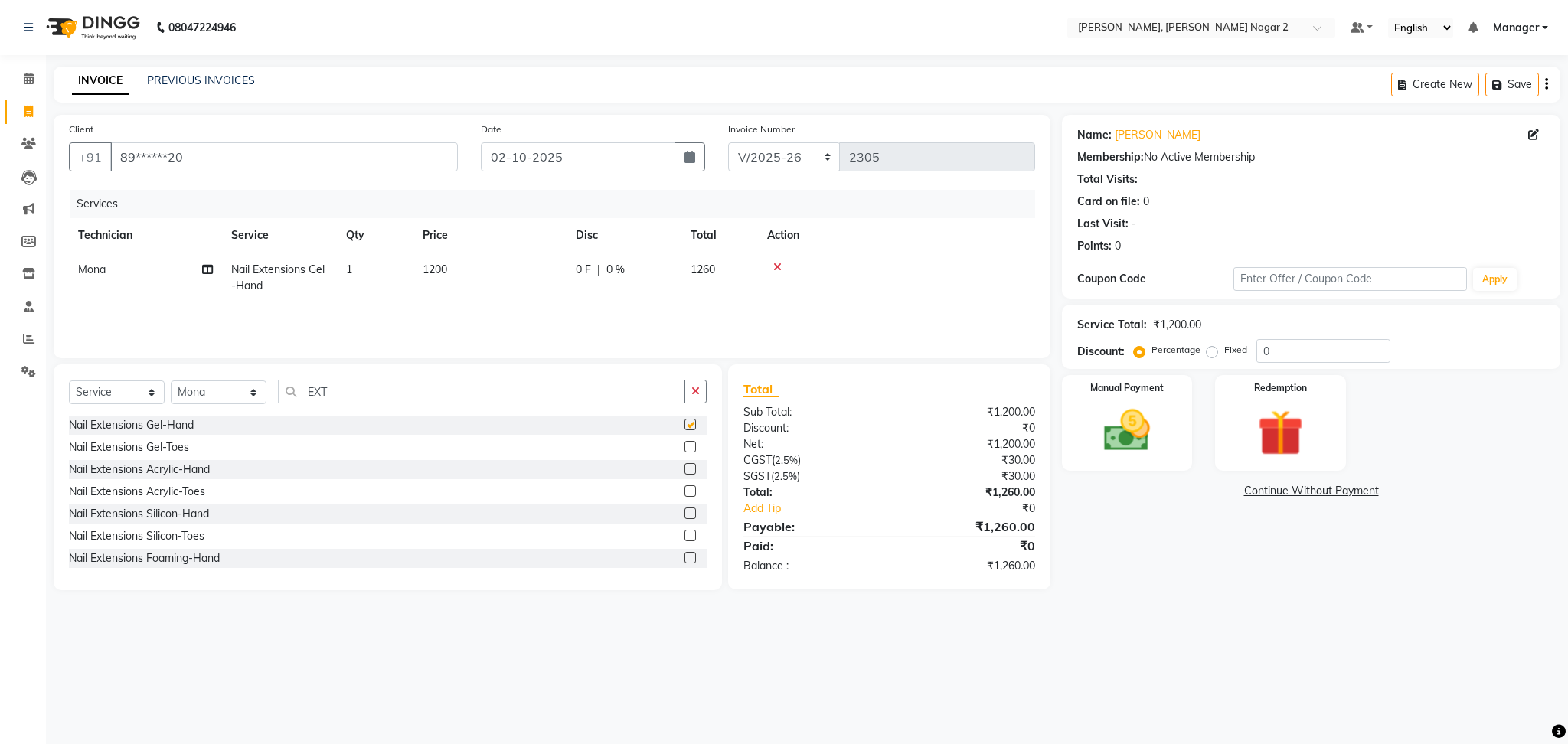
checkbox input "false"
click at [568, 271] on td "0 F | 0 %" at bounding box center [624, 277] width 115 height 50
select select "52061"
type input "1000"
click at [738, 278] on td "1050" at bounding box center [719, 277] width 77 height 50
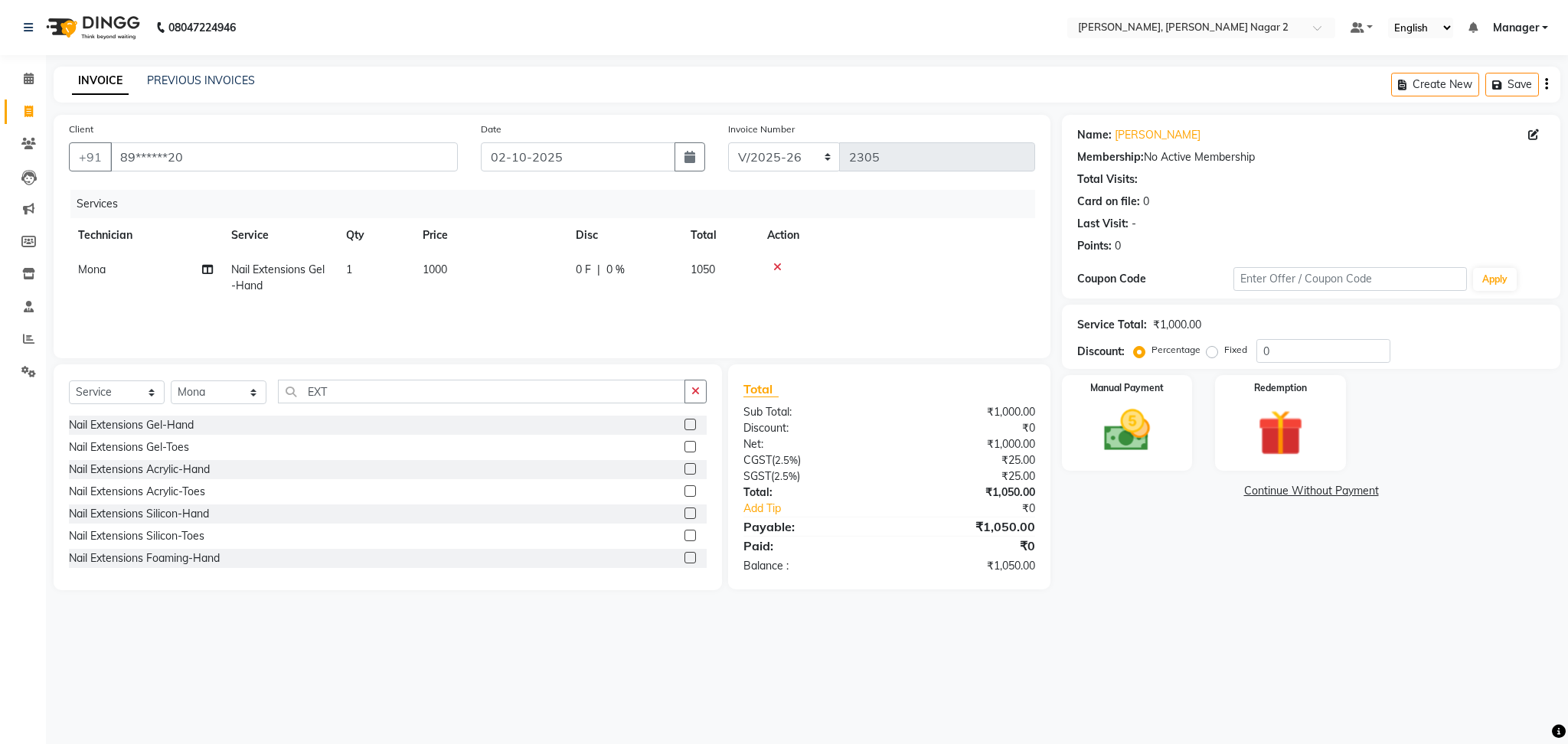
select select "52061"
click at [738, 278] on input "0" at bounding box center [738, 273] width 46 height 24
type input "4.7"
click at [1143, 430] on img at bounding box center [1127, 431] width 78 height 55
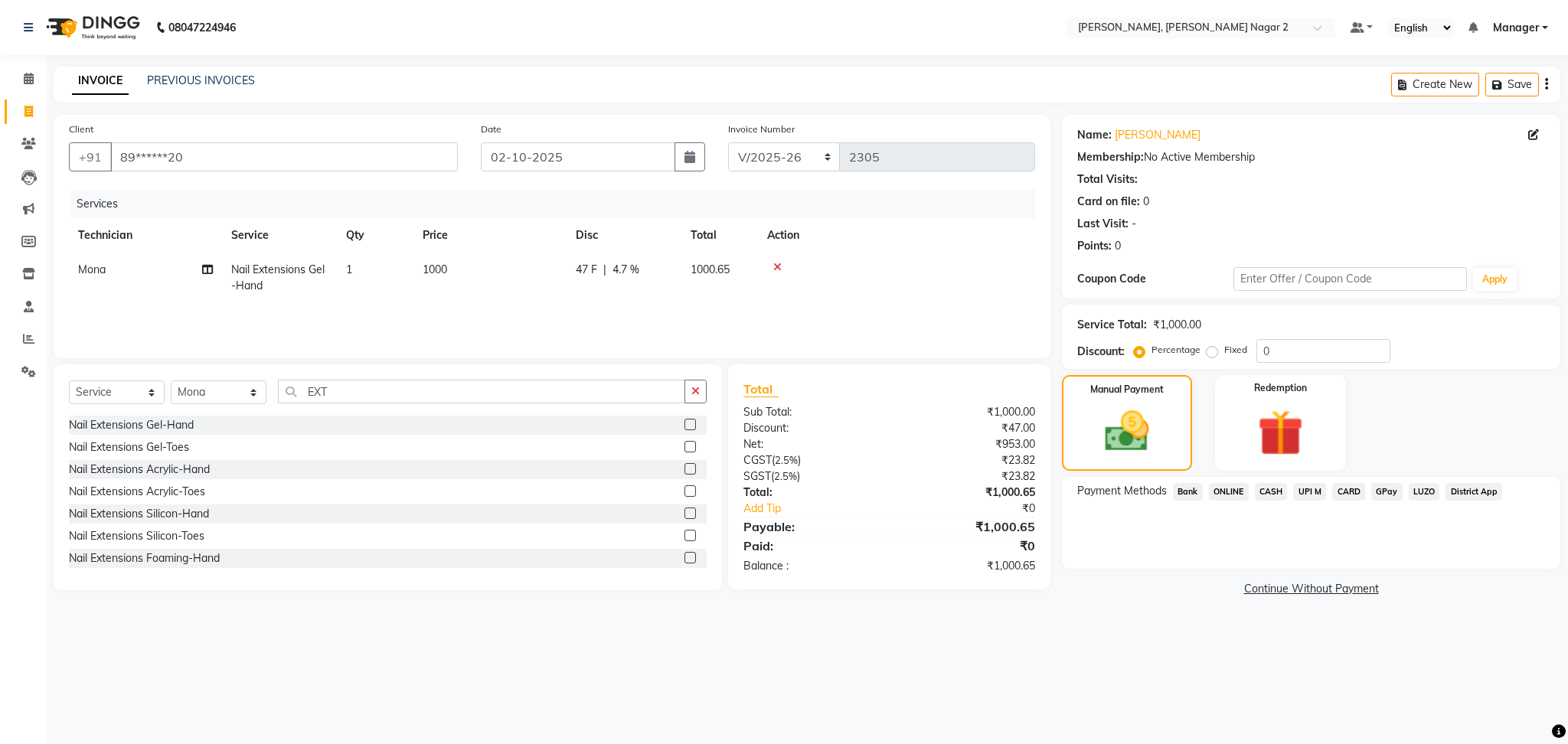
click at [1267, 496] on span "CASH" at bounding box center [1270, 492] width 33 height 18
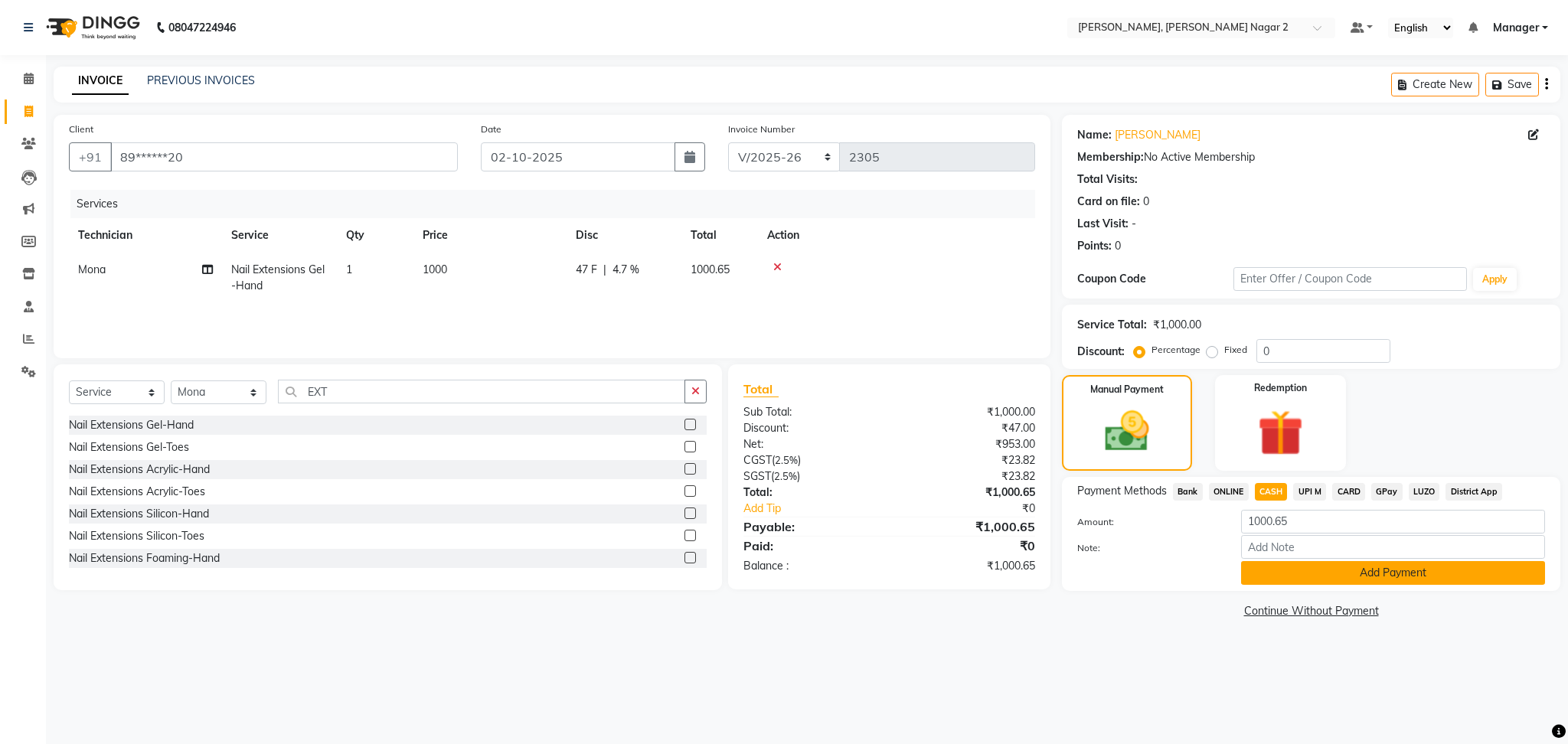
click at [1316, 574] on button "Add Payment" at bounding box center [1393, 573] width 304 height 24
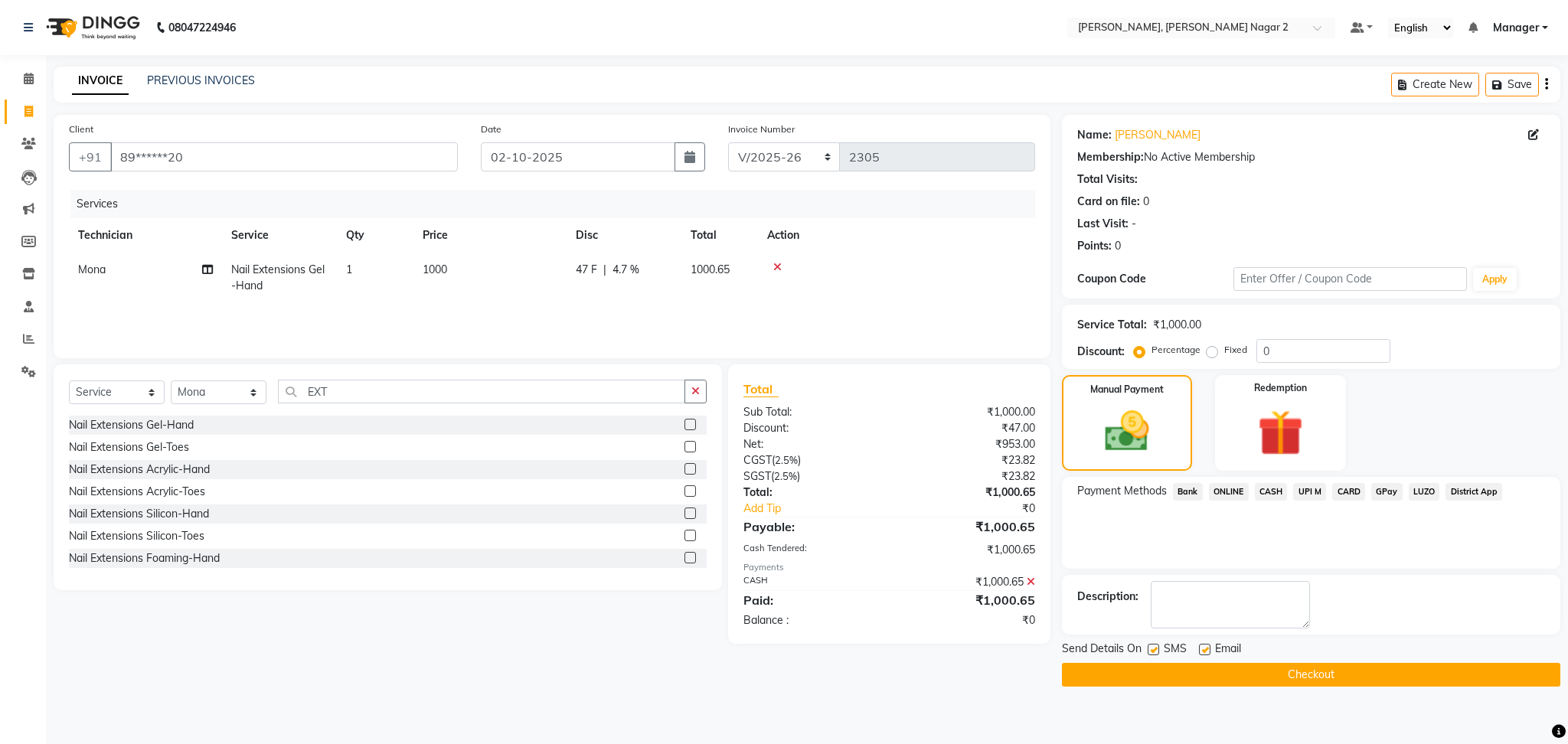
click at [1344, 675] on button "Checkout" at bounding box center [1311, 675] width 498 height 24
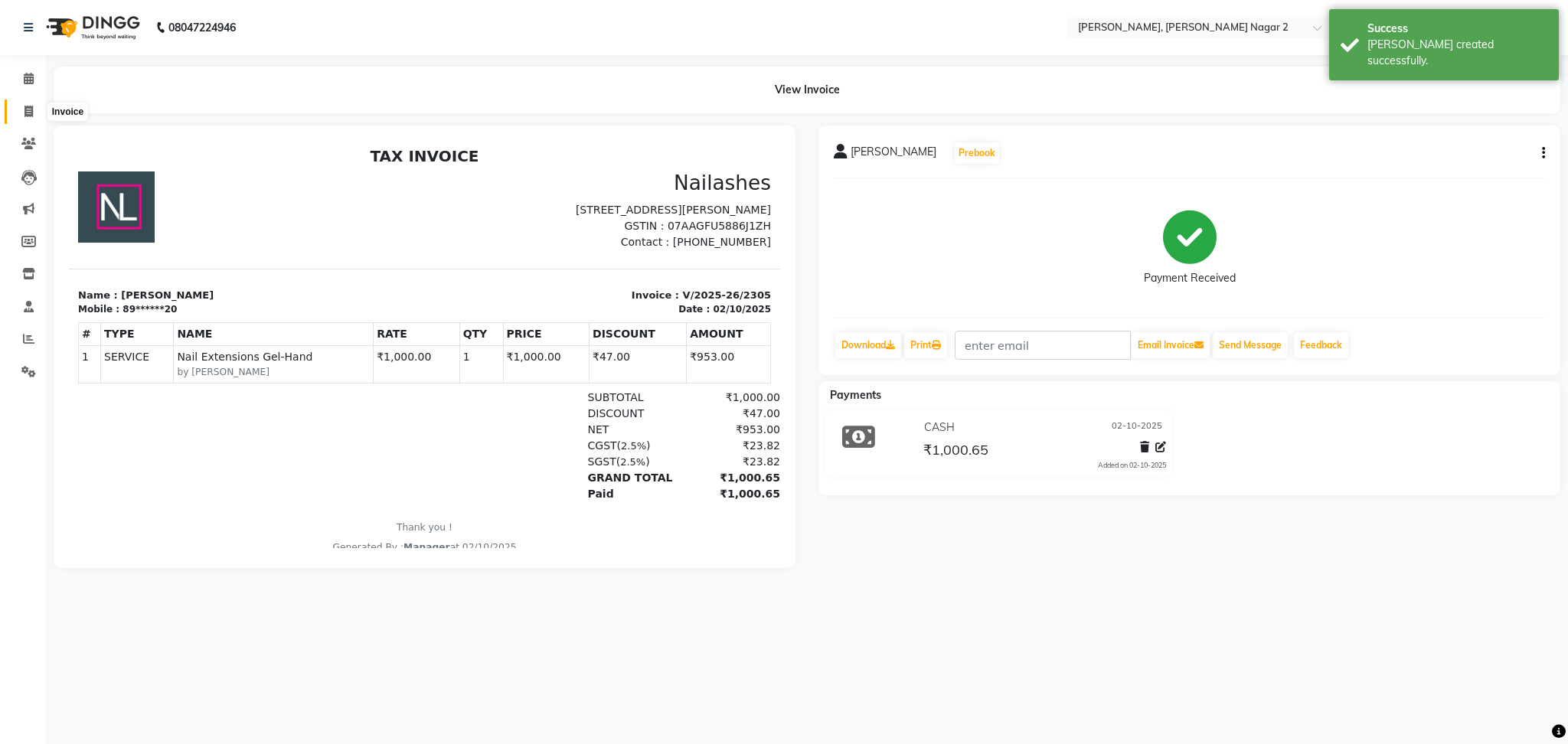
click at [26, 112] on icon at bounding box center [29, 111] width 9 height 11
select select "4241"
select select "service"
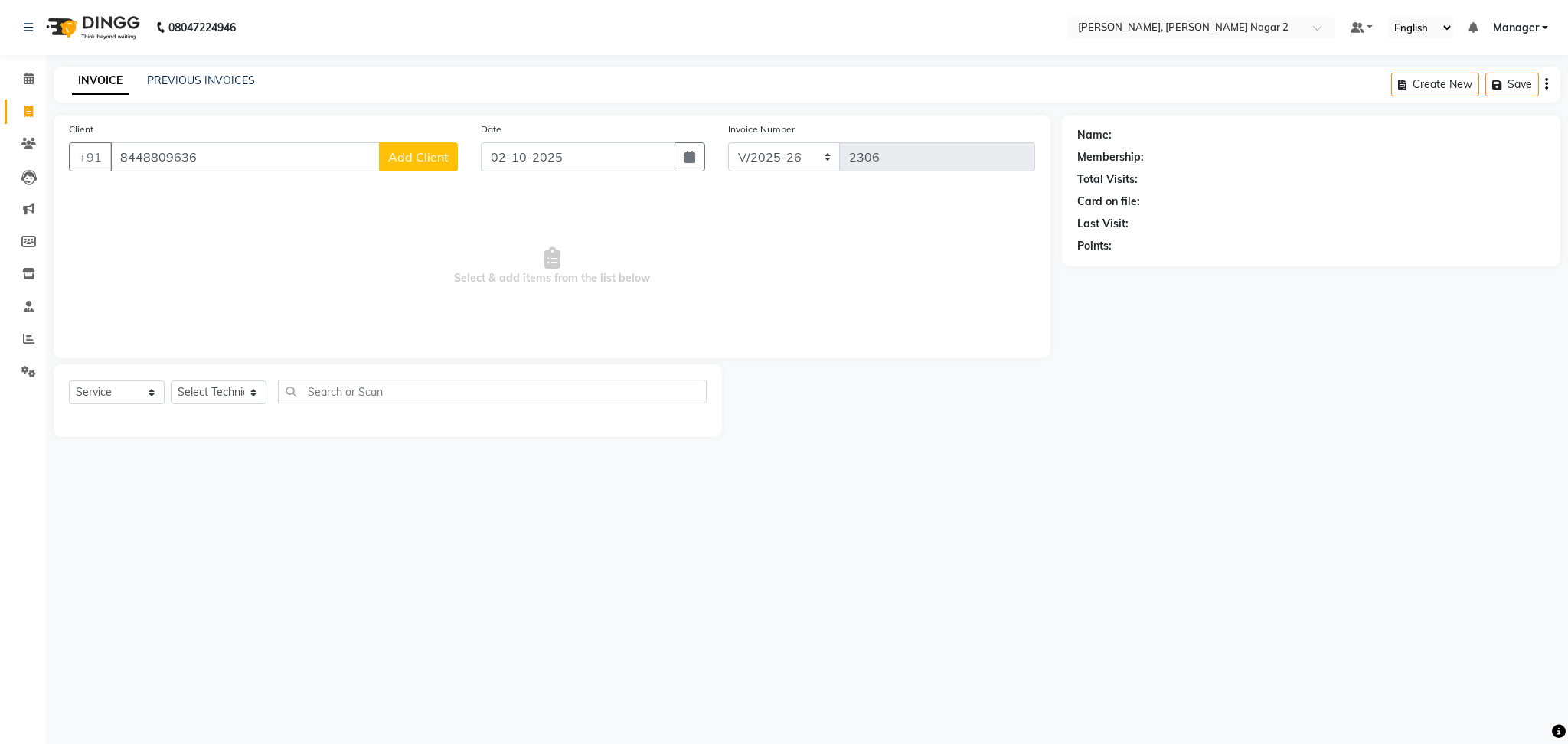
type input "8448809636"
click at [424, 153] on span "Add Client" at bounding box center [418, 156] width 60 height 15
select select "21"
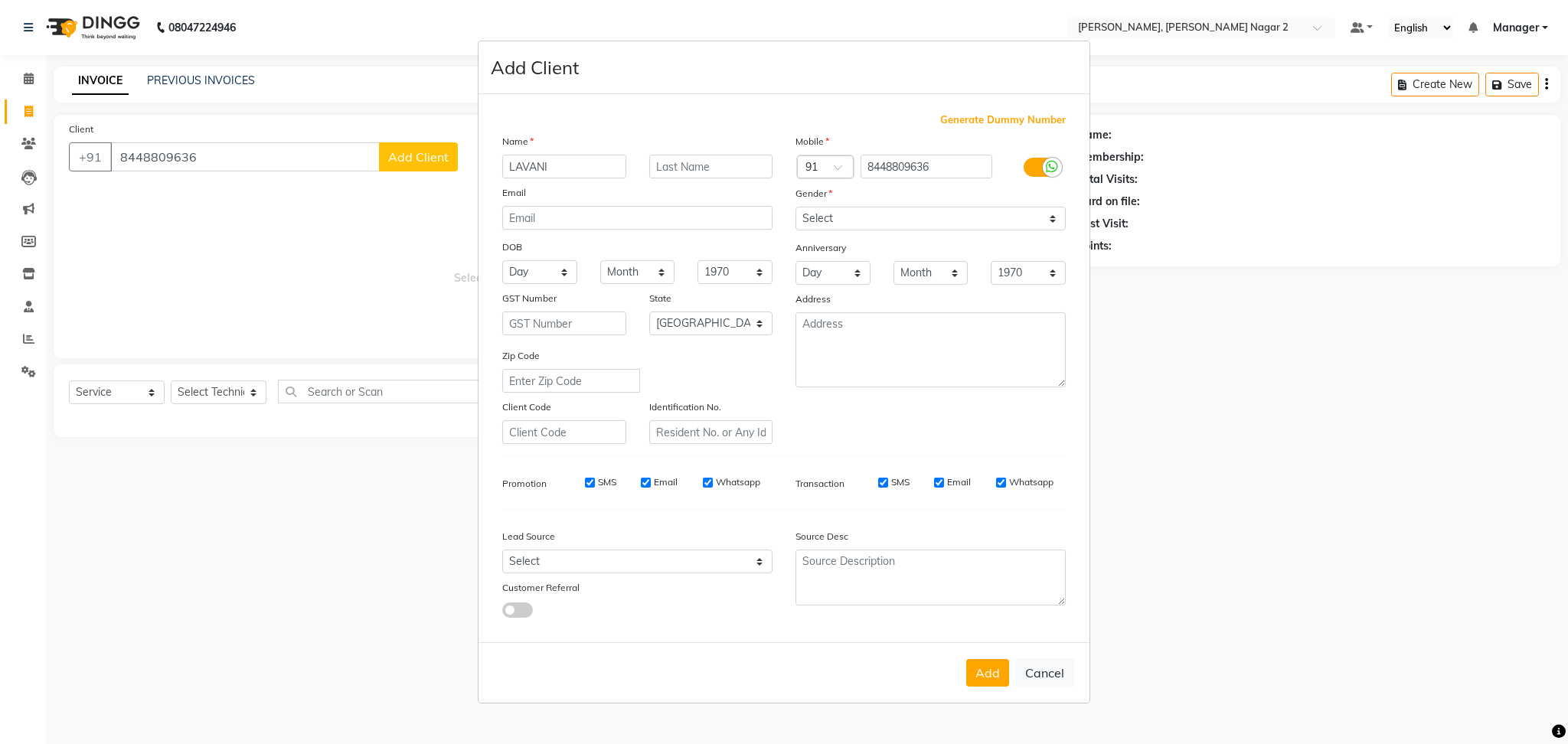
type input "LAVANI"
click at [889, 223] on select "Select [DEMOGRAPHIC_DATA] [DEMOGRAPHIC_DATA] Other Prefer Not To Say" at bounding box center [930, 218] width 270 height 24
select select "[DEMOGRAPHIC_DATA]"
click at [795, 207] on select "Select [DEMOGRAPHIC_DATA] [DEMOGRAPHIC_DATA] Other Prefer Not To Say" at bounding box center [930, 218] width 270 height 24
click at [982, 669] on button "Add" at bounding box center [988, 672] width 43 height 27
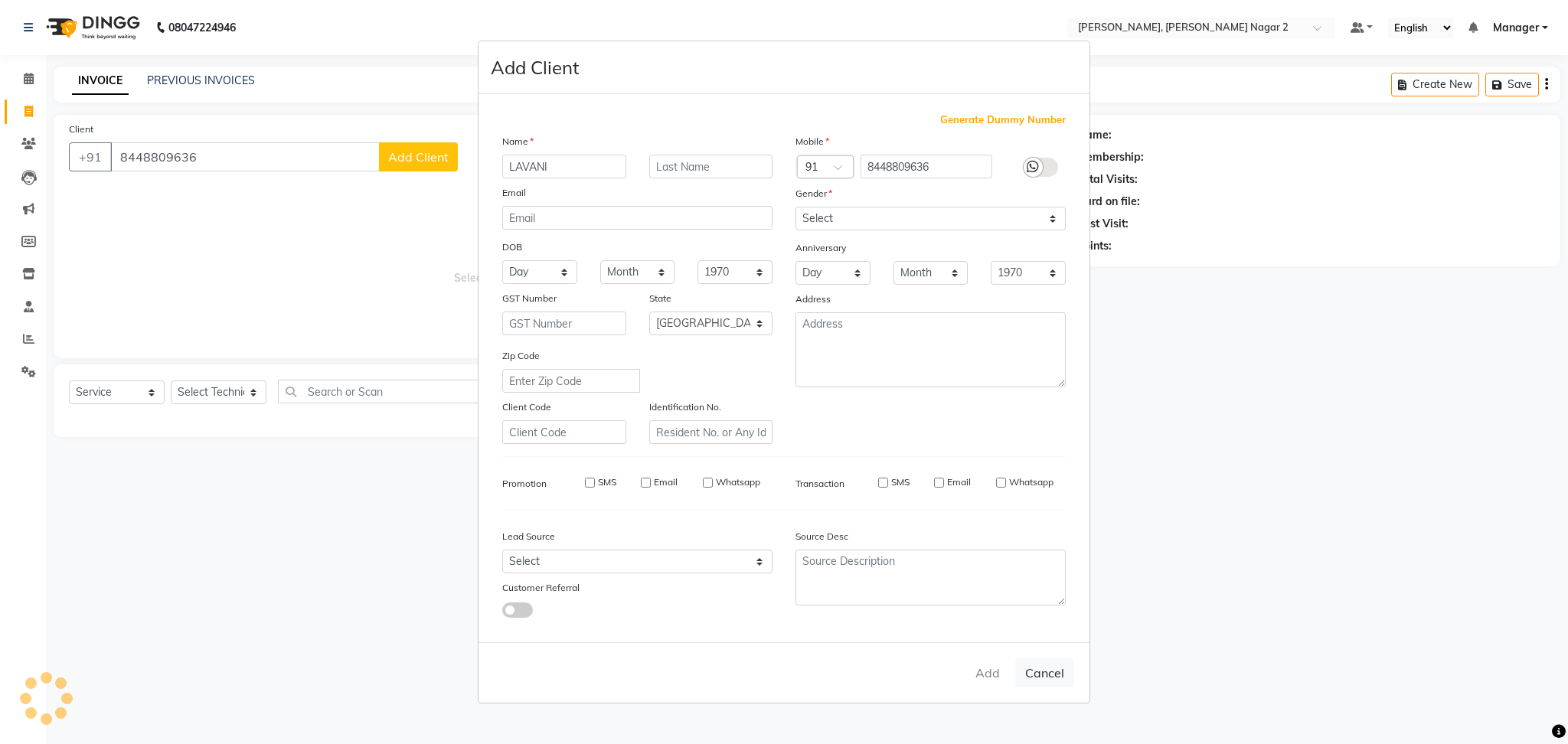
type input "84******36"
select select
select select "null"
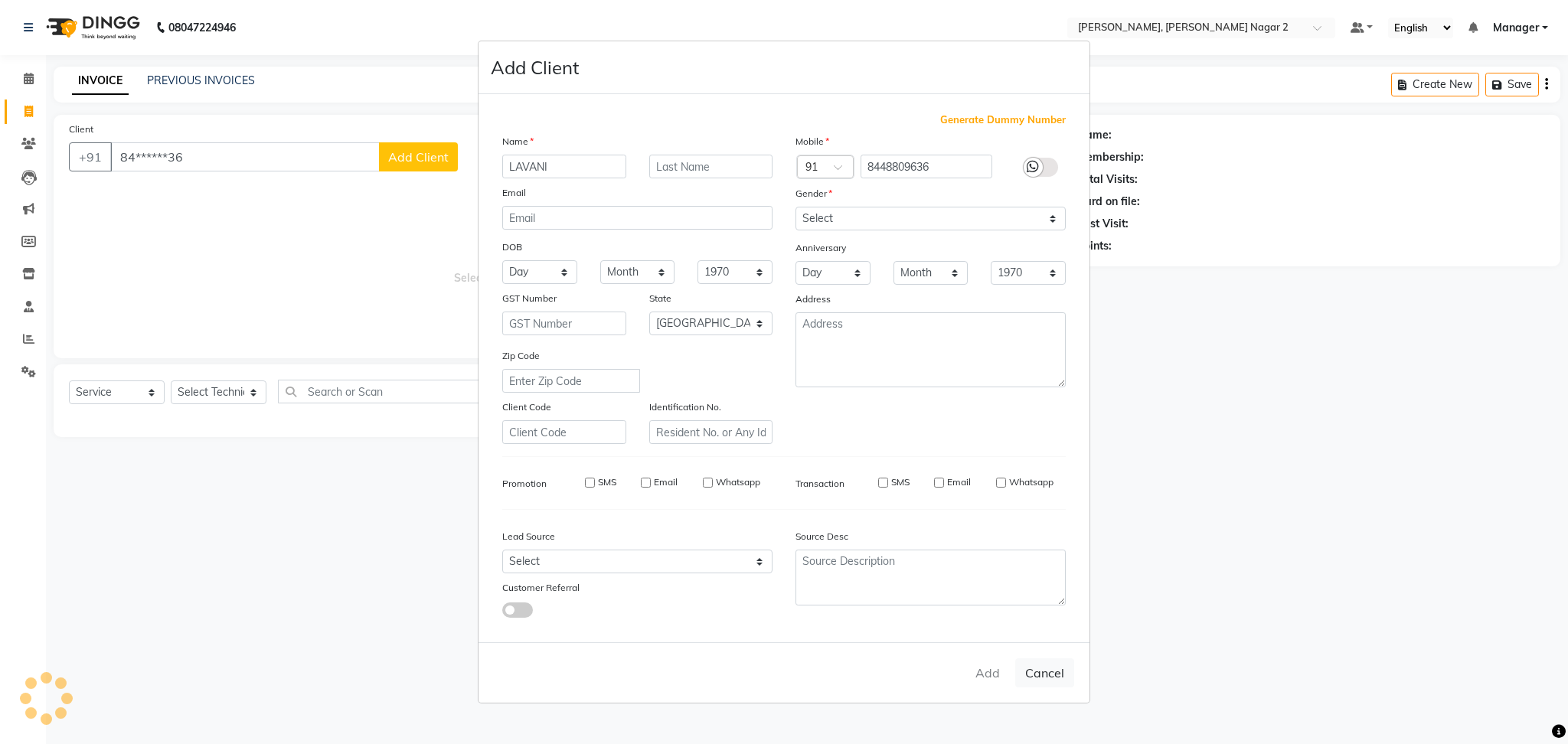
select select
checkbox input "false"
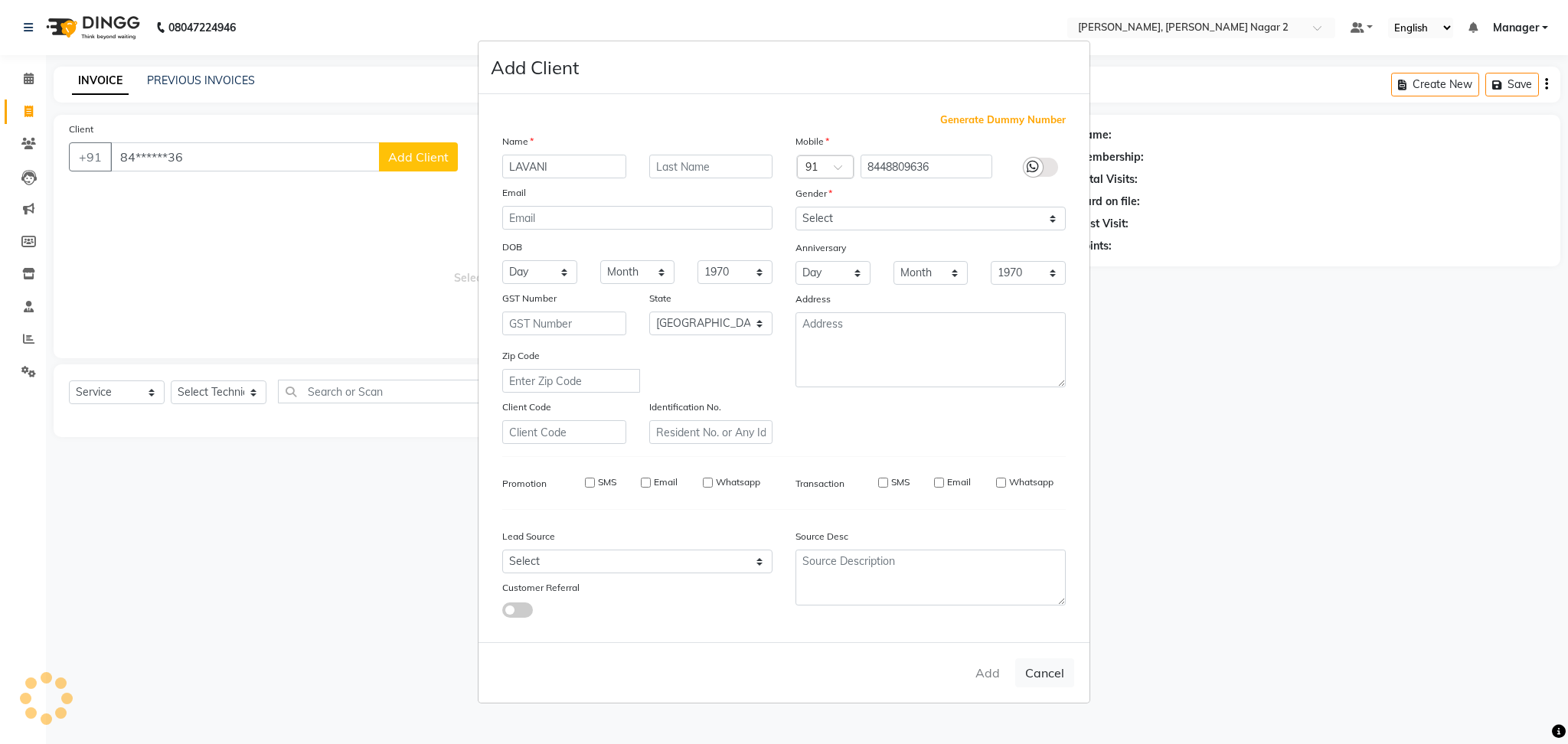
checkbox input "false"
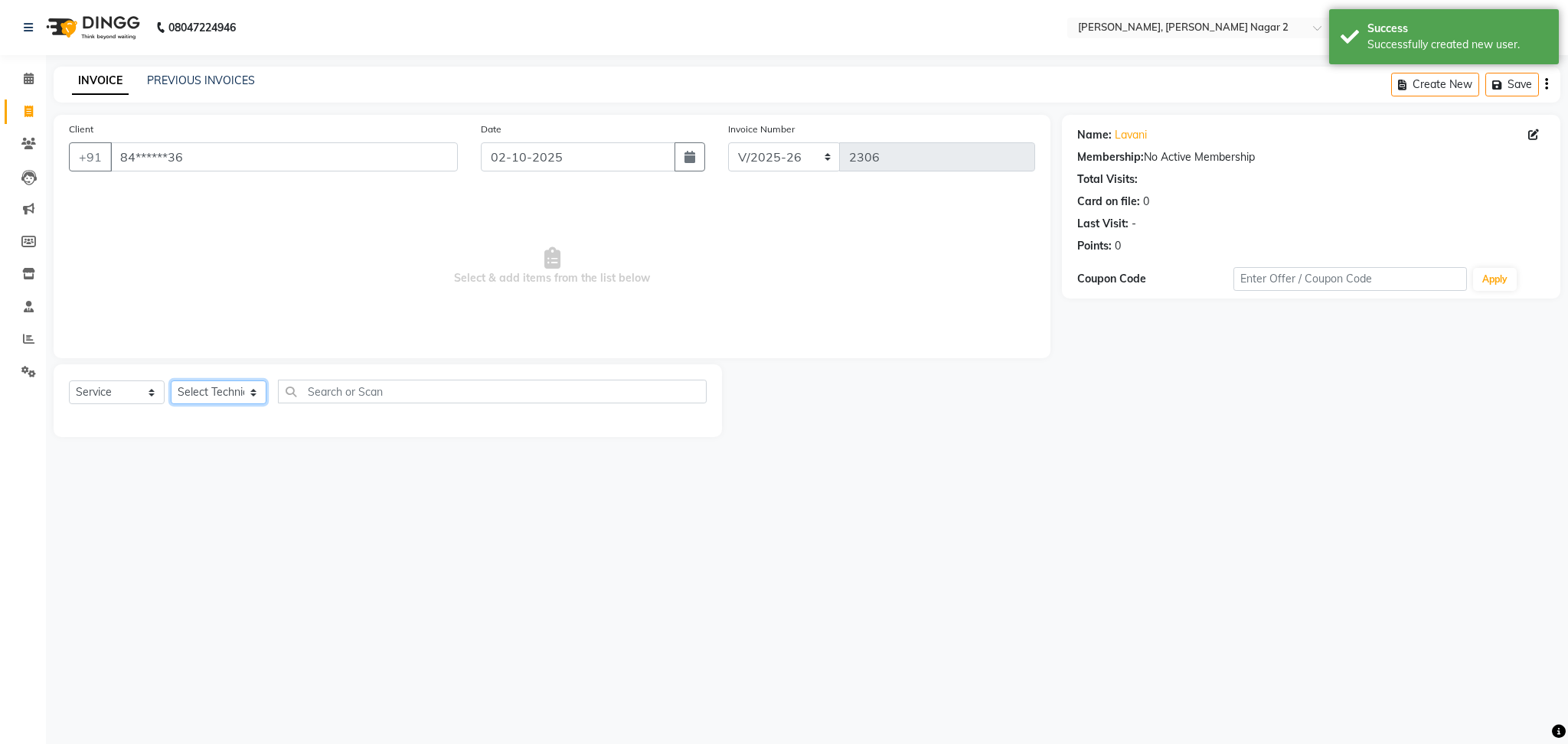
click at [197, 391] on select "Select Technician Ankit [PERSON_NAME] Manager [PERSON_NAME] [PERSON_NAME] [PERS…" at bounding box center [218, 392] width 95 height 24
select select "87880"
click at [170, 382] on select "Select Technician Ankit [PERSON_NAME] Manager [PERSON_NAME] [PERSON_NAME] [PERS…" at bounding box center [218, 392] width 95 height 24
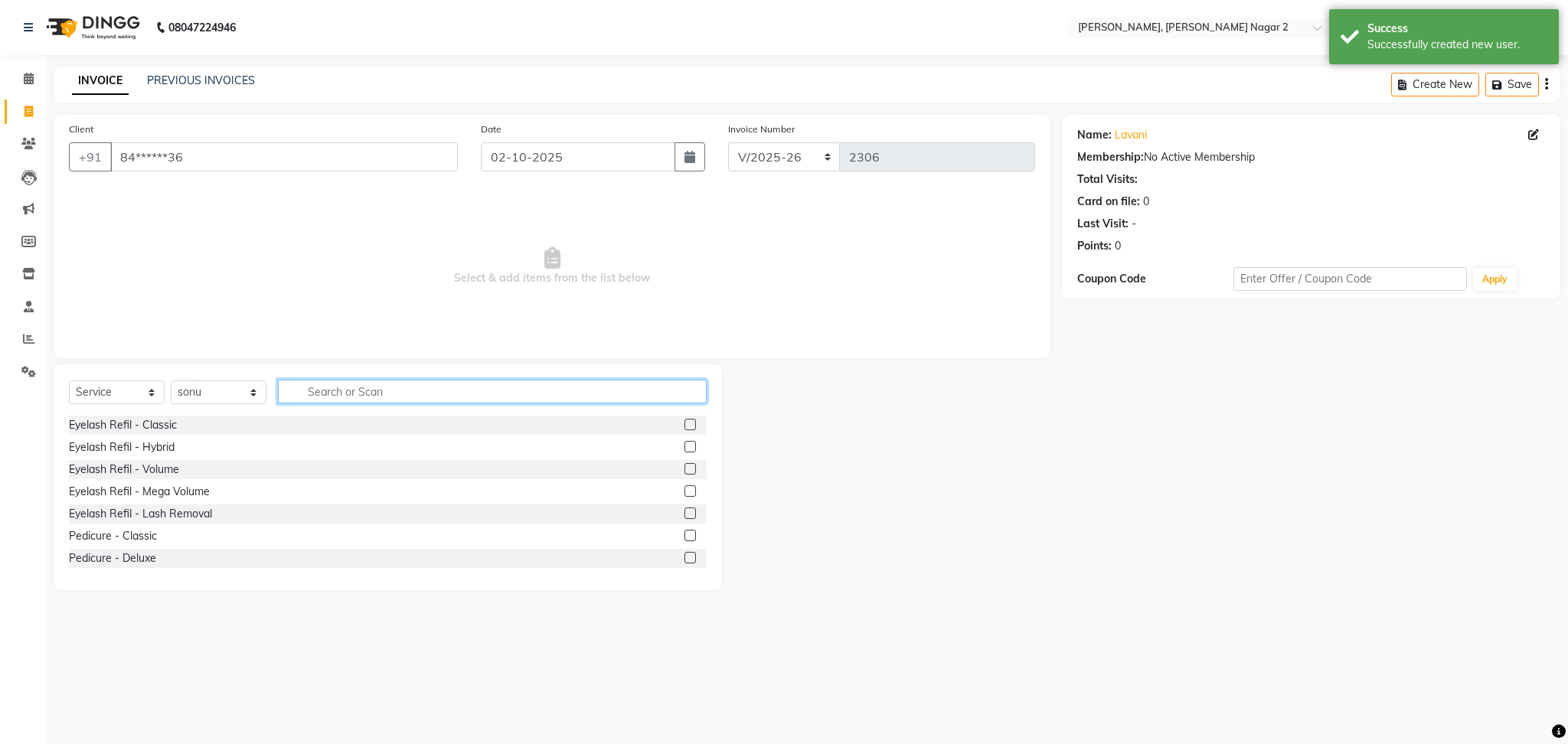
click at [333, 393] on input "text" at bounding box center [492, 391] width 428 height 24
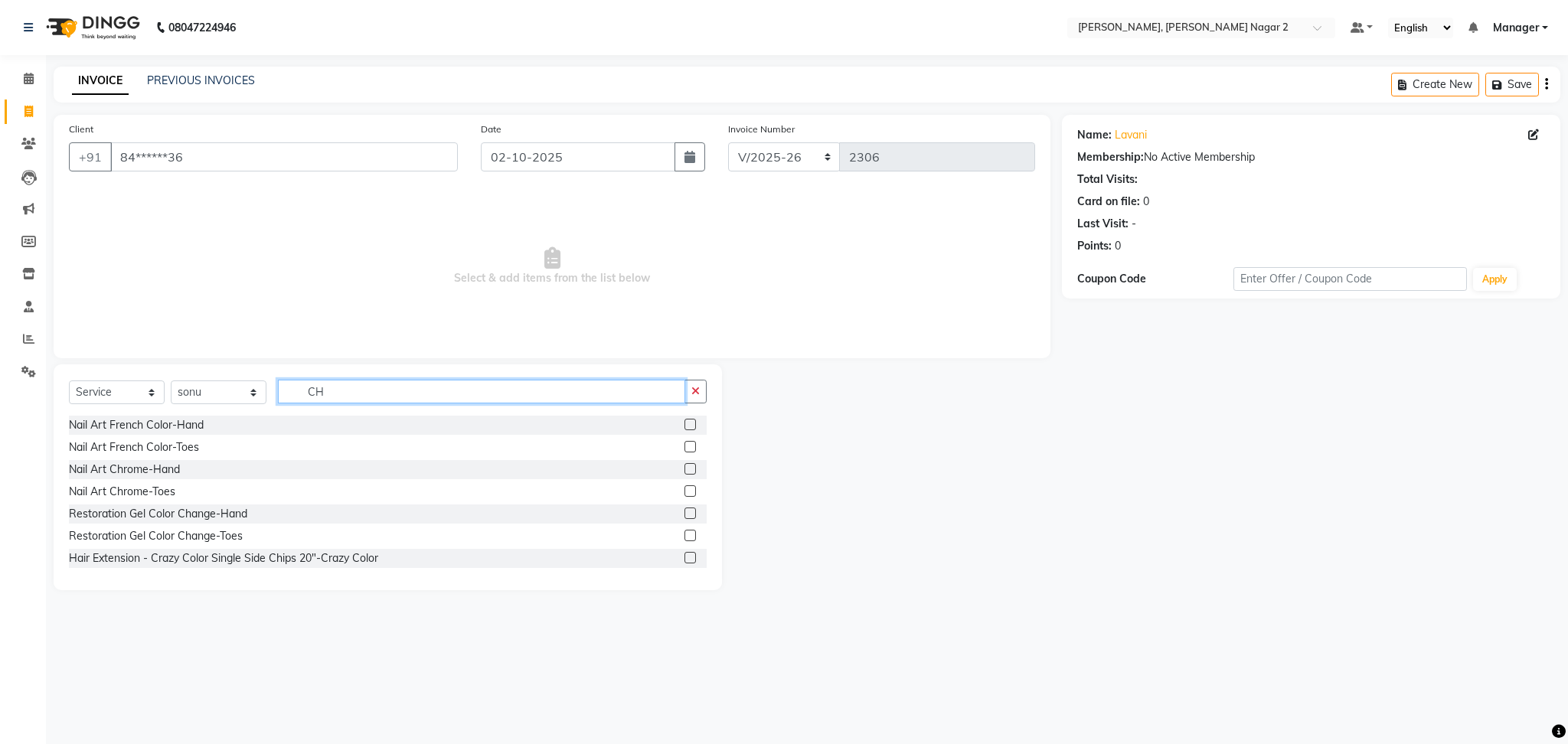
type input "CH"
click at [685, 471] on label at bounding box center [690, 468] width 11 height 11
click at [685, 471] on input "checkbox" at bounding box center [689, 469] width 10 height 10
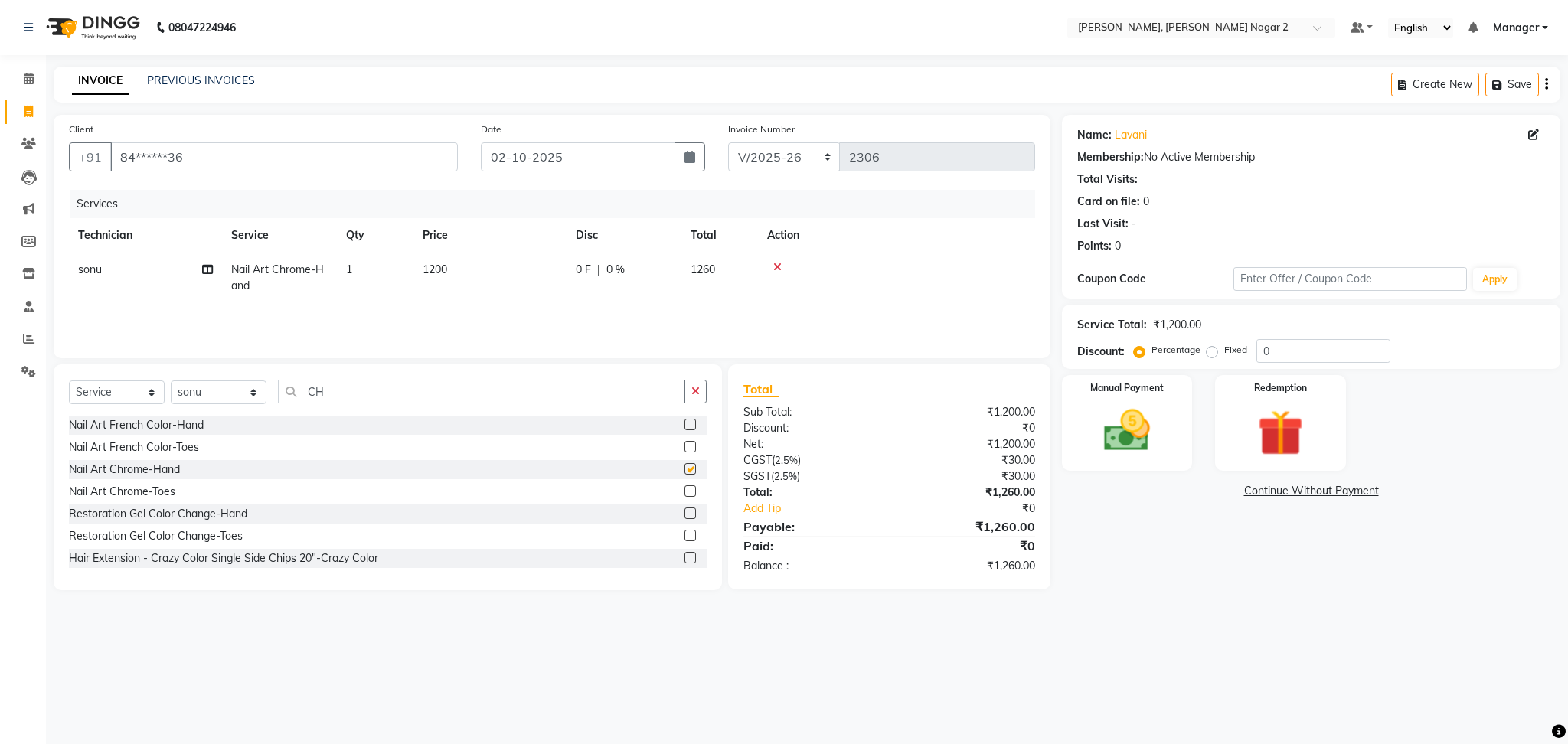
checkbox input "false"
click at [507, 265] on td "1200" at bounding box center [489, 277] width 153 height 50
select select "87880"
click at [507, 265] on input "1200" at bounding box center [562, 273] width 135 height 24
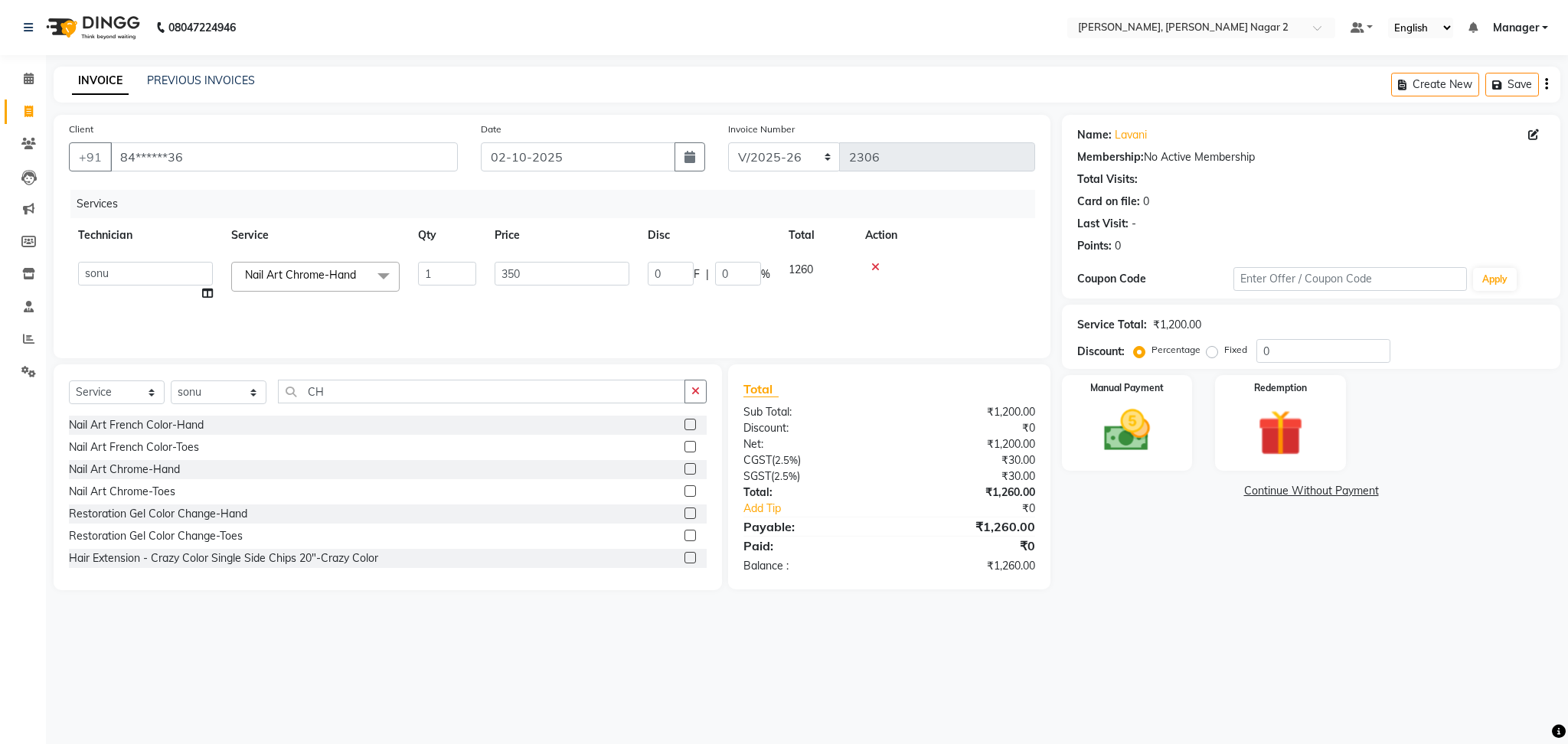
type input "3500"
click at [741, 276] on td "3675" at bounding box center [719, 277] width 77 height 50
select select "87880"
click at [741, 276] on input "0" at bounding box center [738, 273] width 46 height 24
type input "4.7"
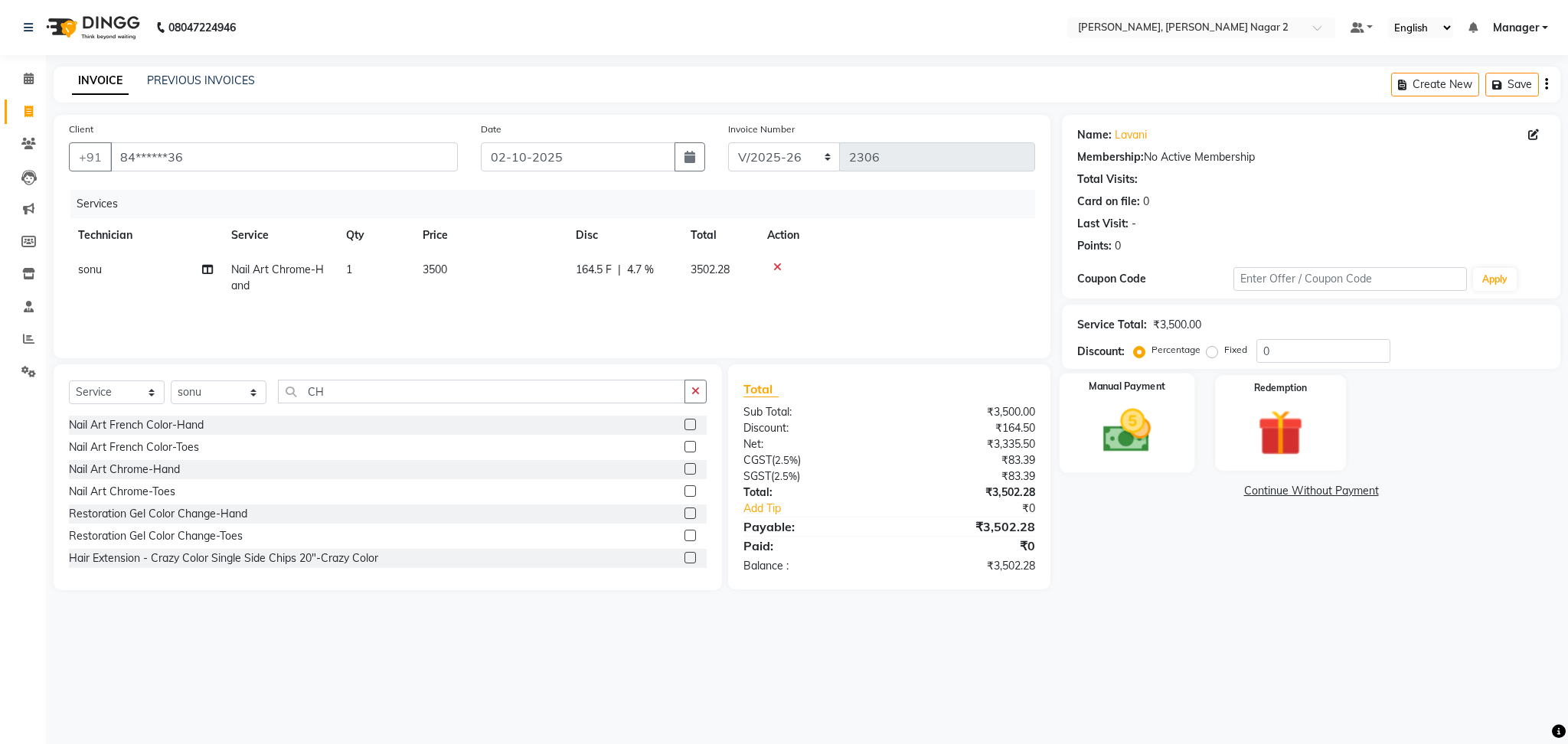
click at [1166, 416] on div "Manual Payment" at bounding box center [1126, 423] width 135 height 100
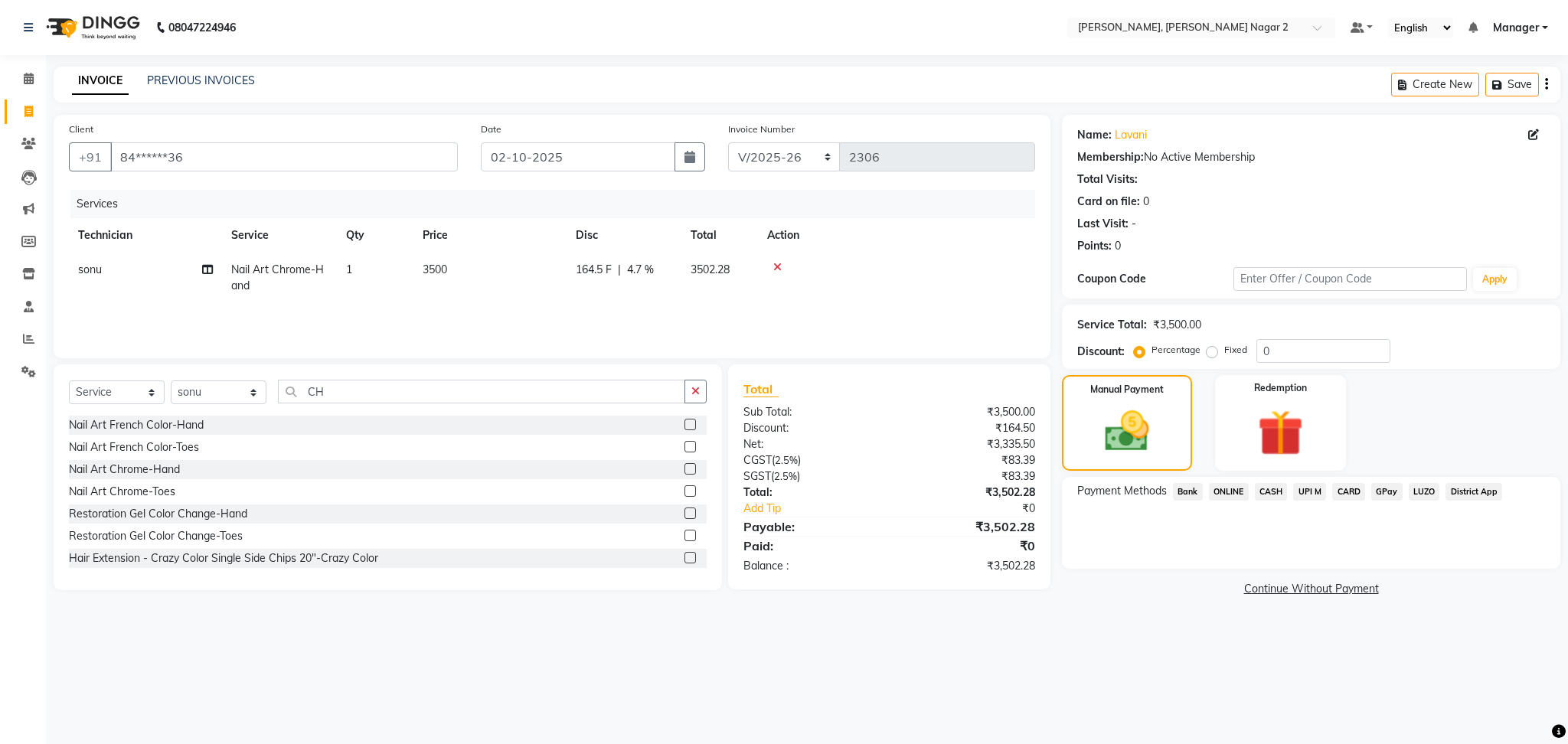
click at [1277, 491] on span "CASH" at bounding box center [1270, 492] width 33 height 18
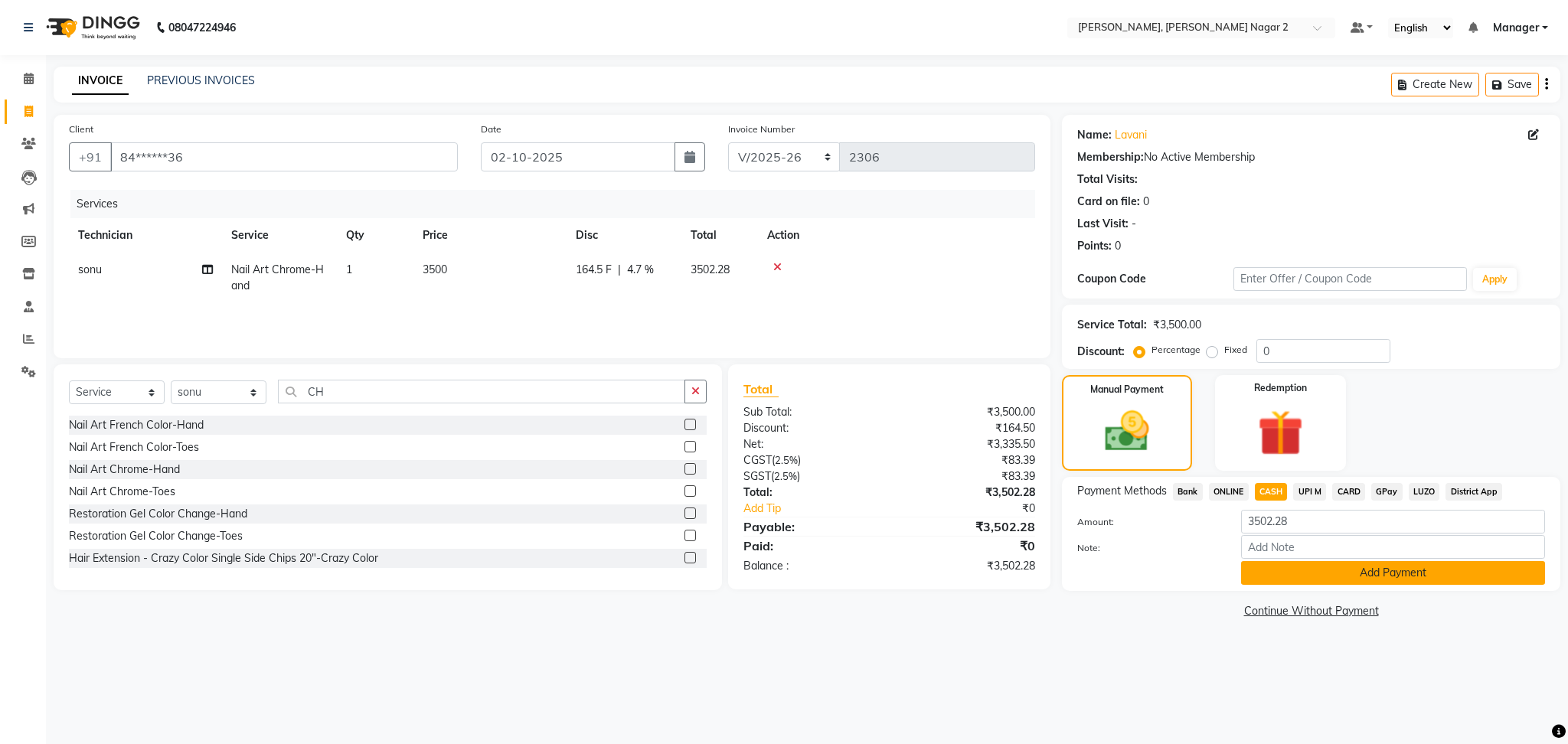
click at [1329, 577] on button "Add Payment" at bounding box center [1393, 573] width 304 height 24
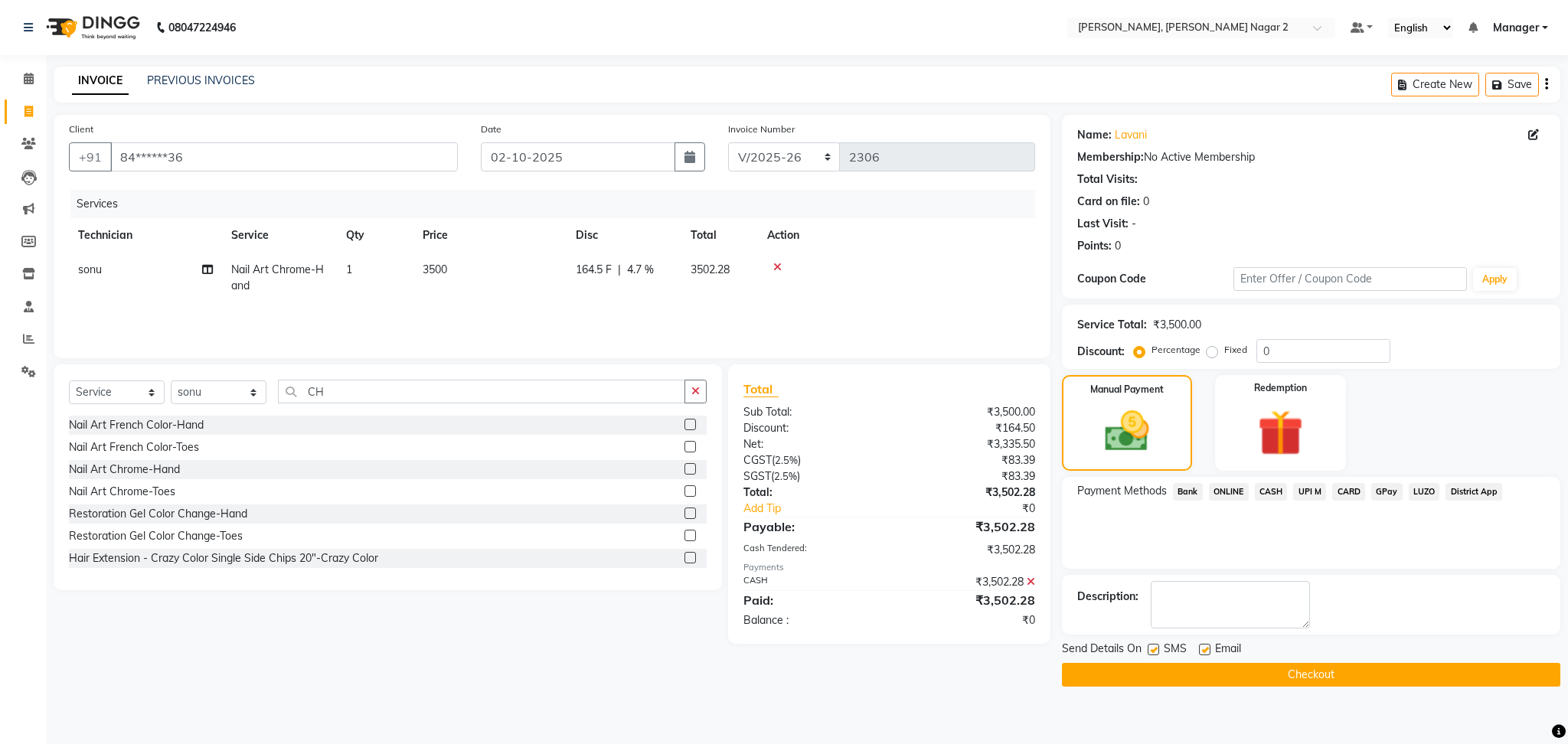
click at [1305, 676] on button "Checkout" at bounding box center [1311, 675] width 498 height 24
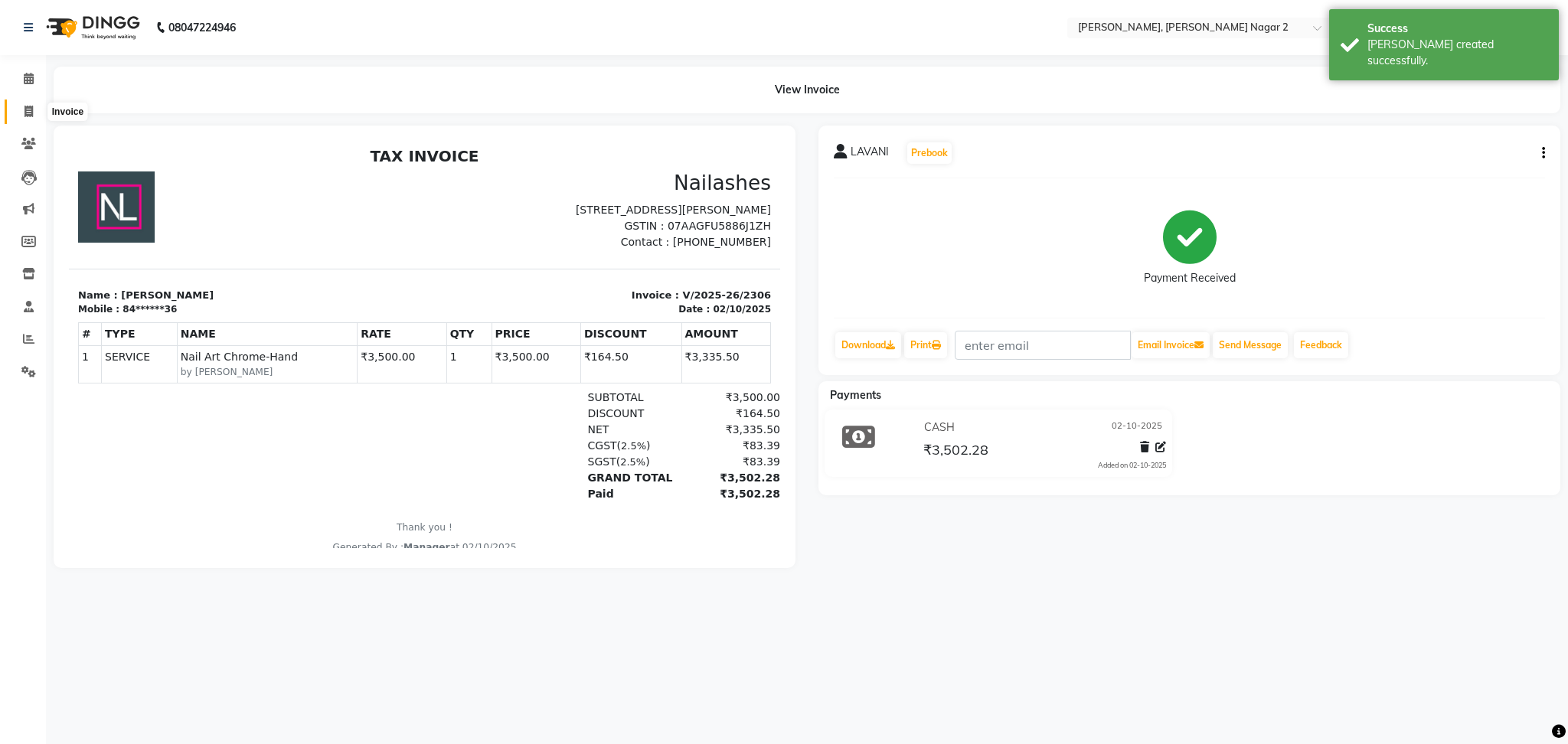
click at [19, 112] on span at bounding box center [28, 112] width 27 height 18
select select "service"
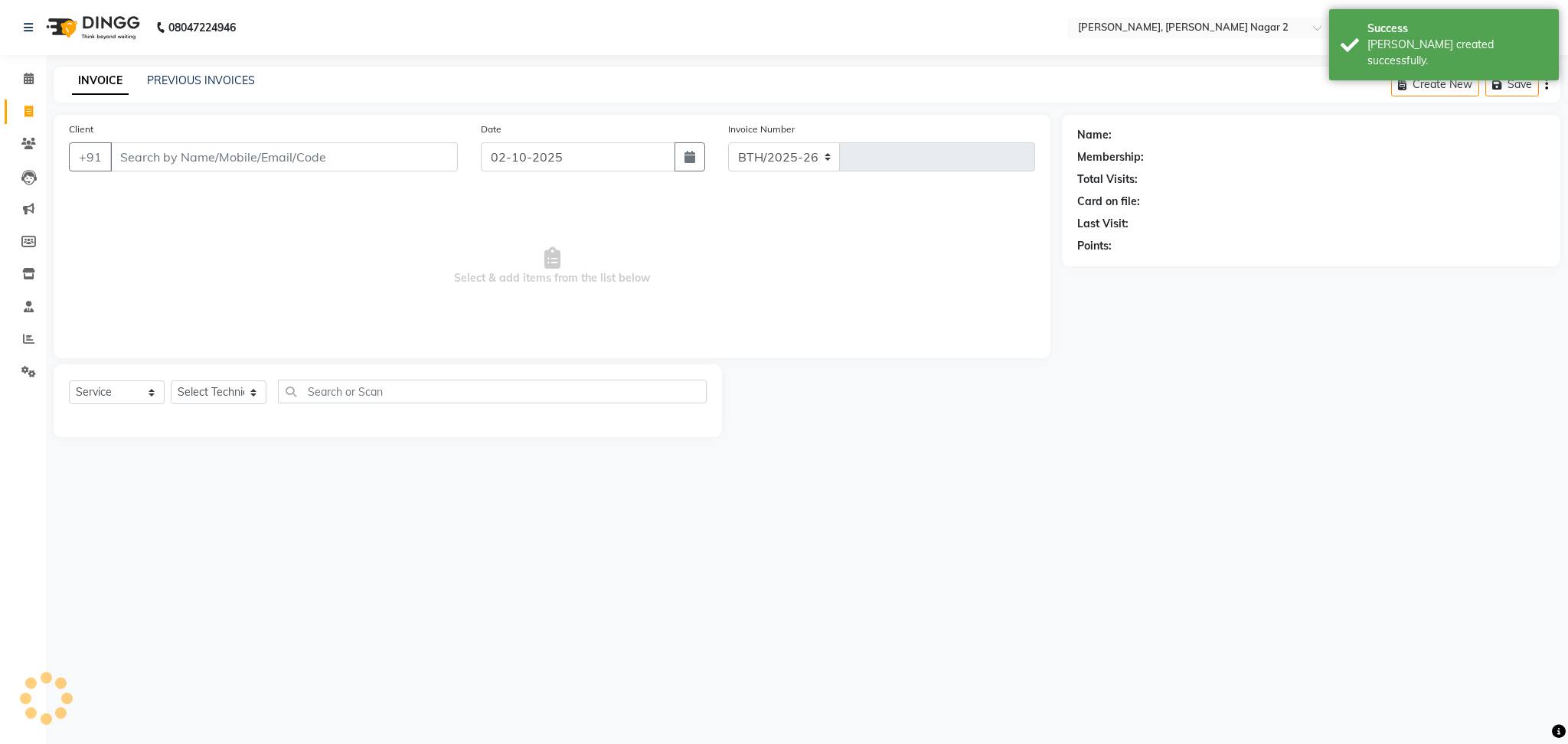
select select "4241"
type input "2307"
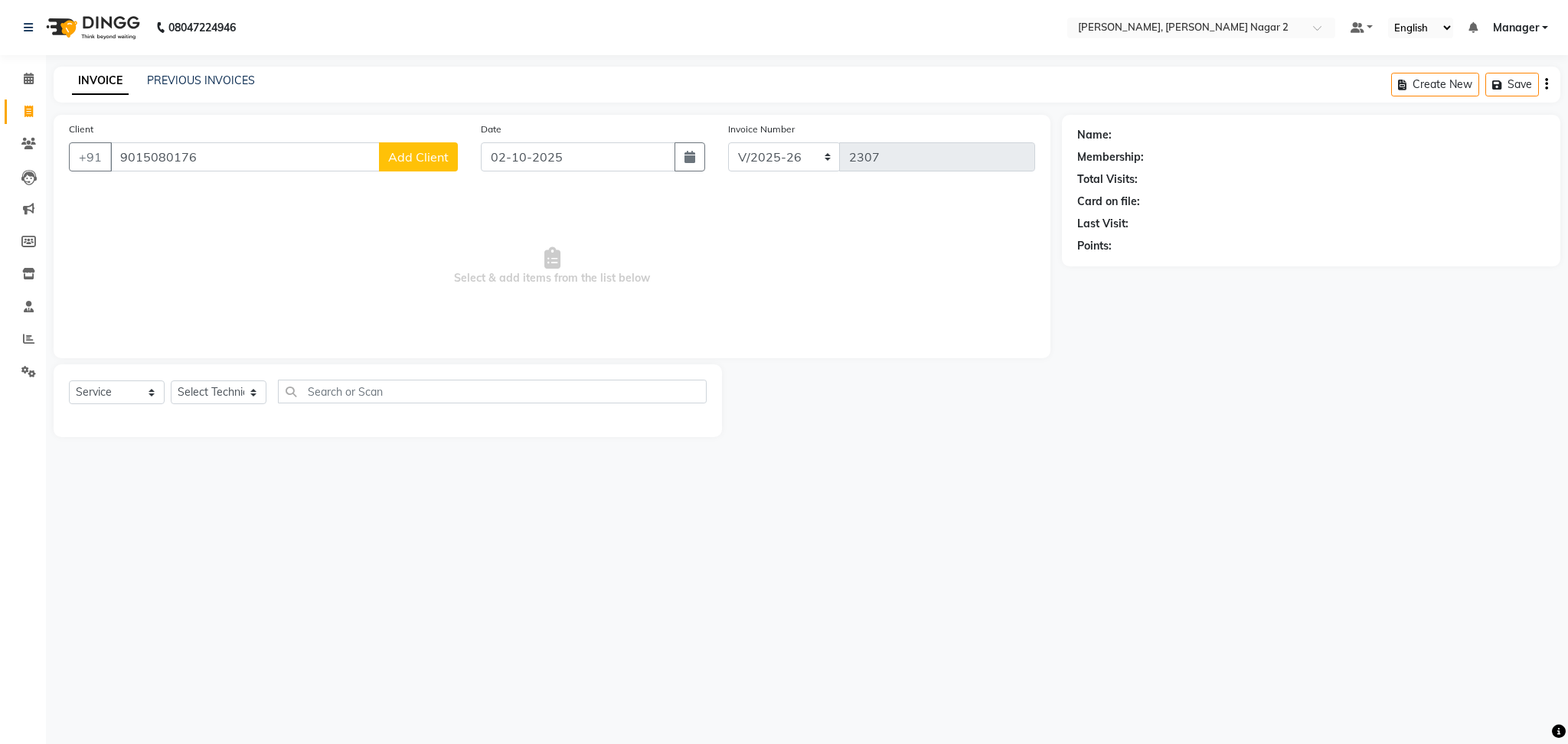
type input "9015080176"
click at [431, 155] on span "Add Client" at bounding box center [418, 156] width 60 height 15
select select "21"
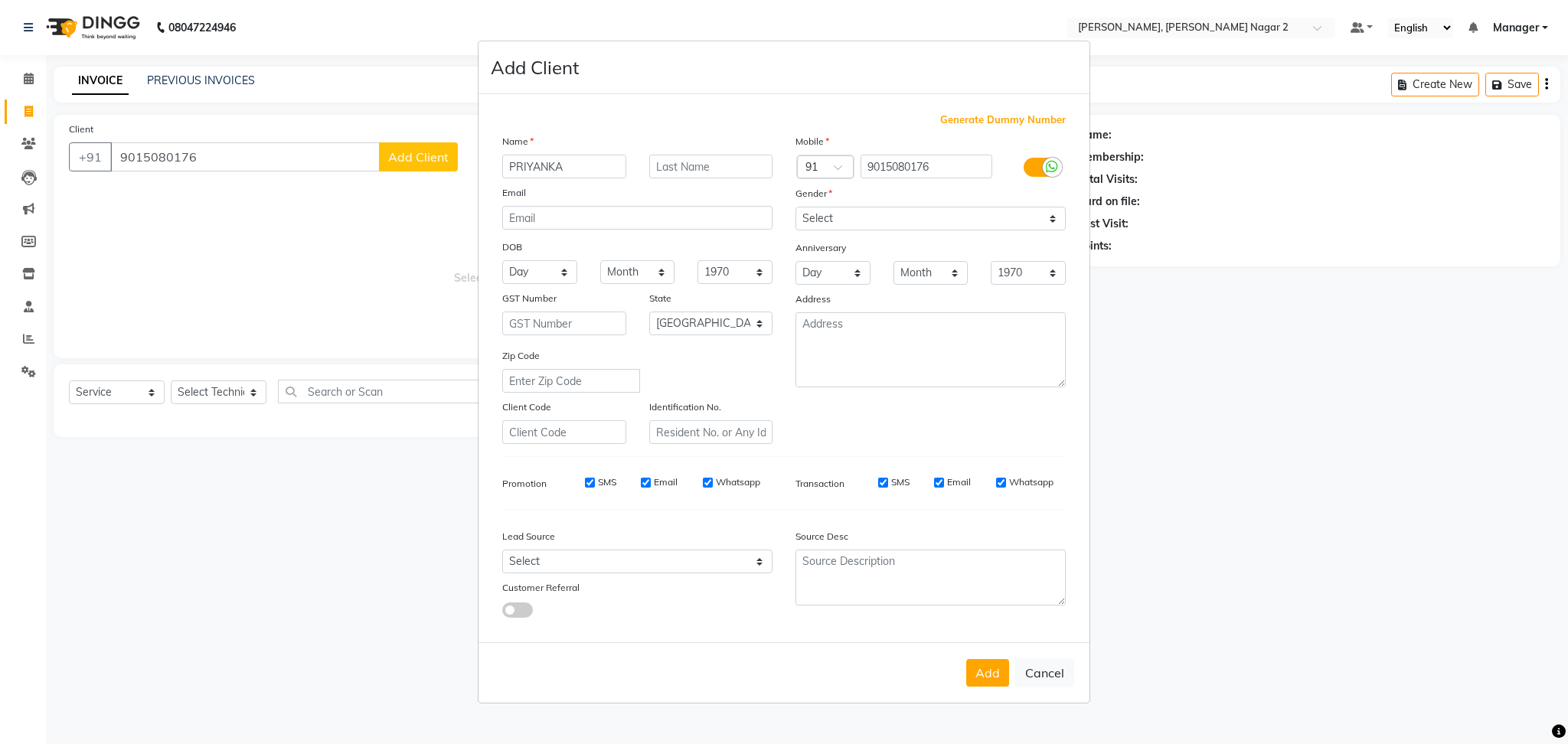
type input "PRIYANKA"
click at [891, 219] on select "Select [DEMOGRAPHIC_DATA] [DEMOGRAPHIC_DATA] Other Prefer Not To Say" at bounding box center [930, 218] width 270 height 24
select select "[DEMOGRAPHIC_DATA]"
click at [795, 207] on select "Select [DEMOGRAPHIC_DATA] [DEMOGRAPHIC_DATA] Other Prefer Not To Say" at bounding box center [930, 218] width 270 height 24
click at [996, 675] on button "Add" at bounding box center [988, 672] width 43 height 27
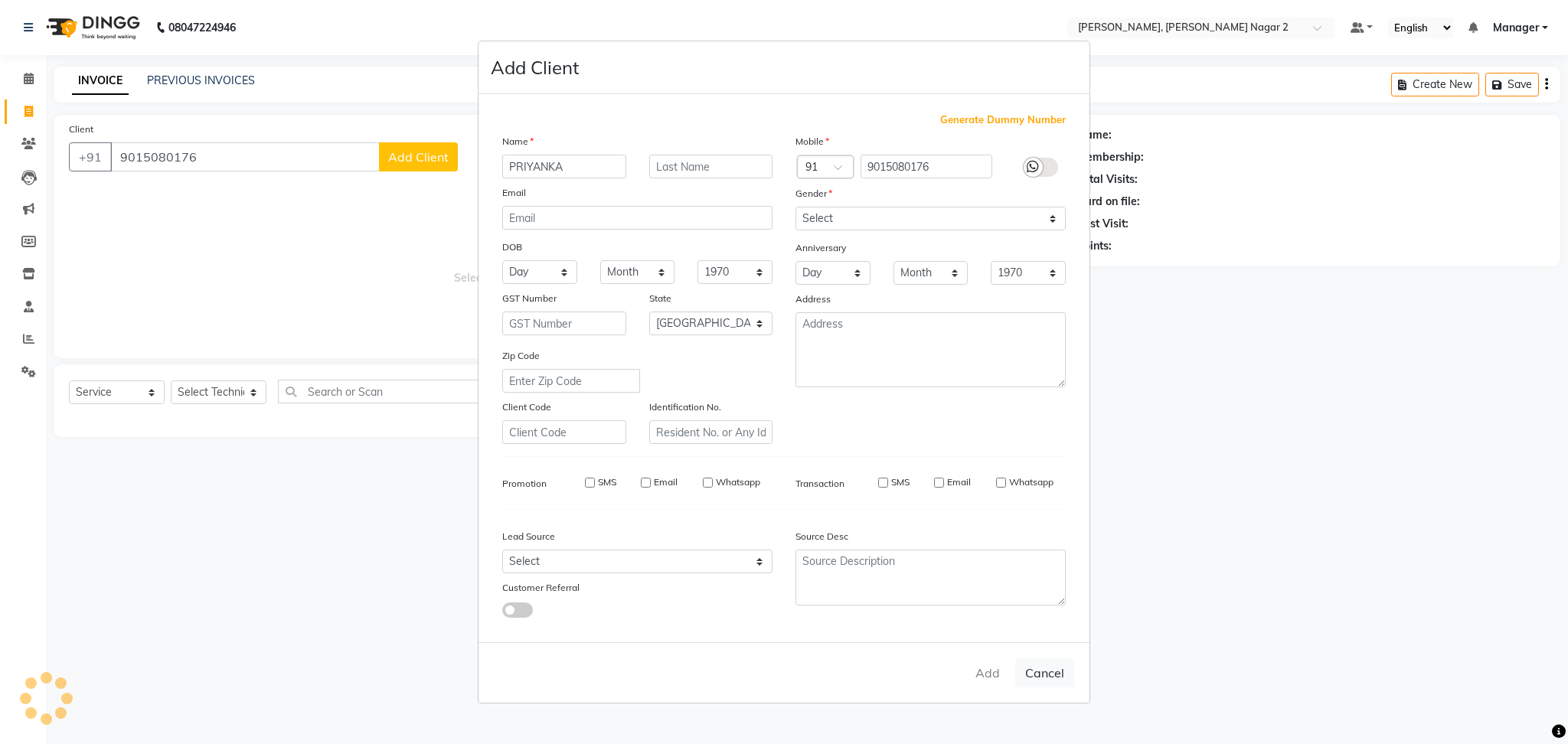
type input "90******76"
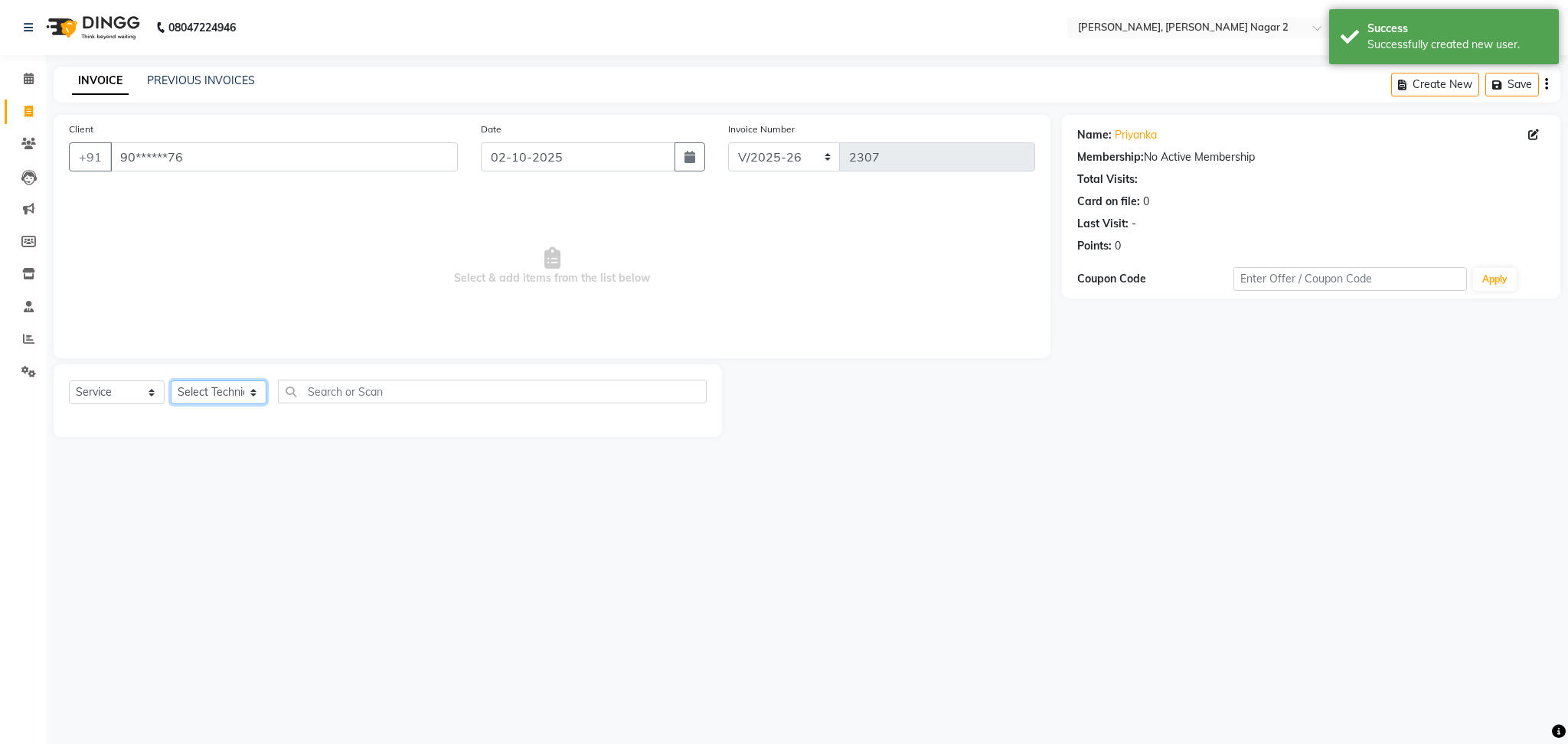
click at [203, 403] on select "Select Technician Ankit [PERSON_NAME] Manager [PERSON_NAME] [PERSON_NAME] [PERS…" at bounding box center [218, 392] width 95 height 24
click at [170, 382] on select "Select Technician Ankit [PERSON_NAME] Manager [PERSON_NAME] [PERSON_NAME] [PERS…" at bounding box center [218, 392] width 95 height 24
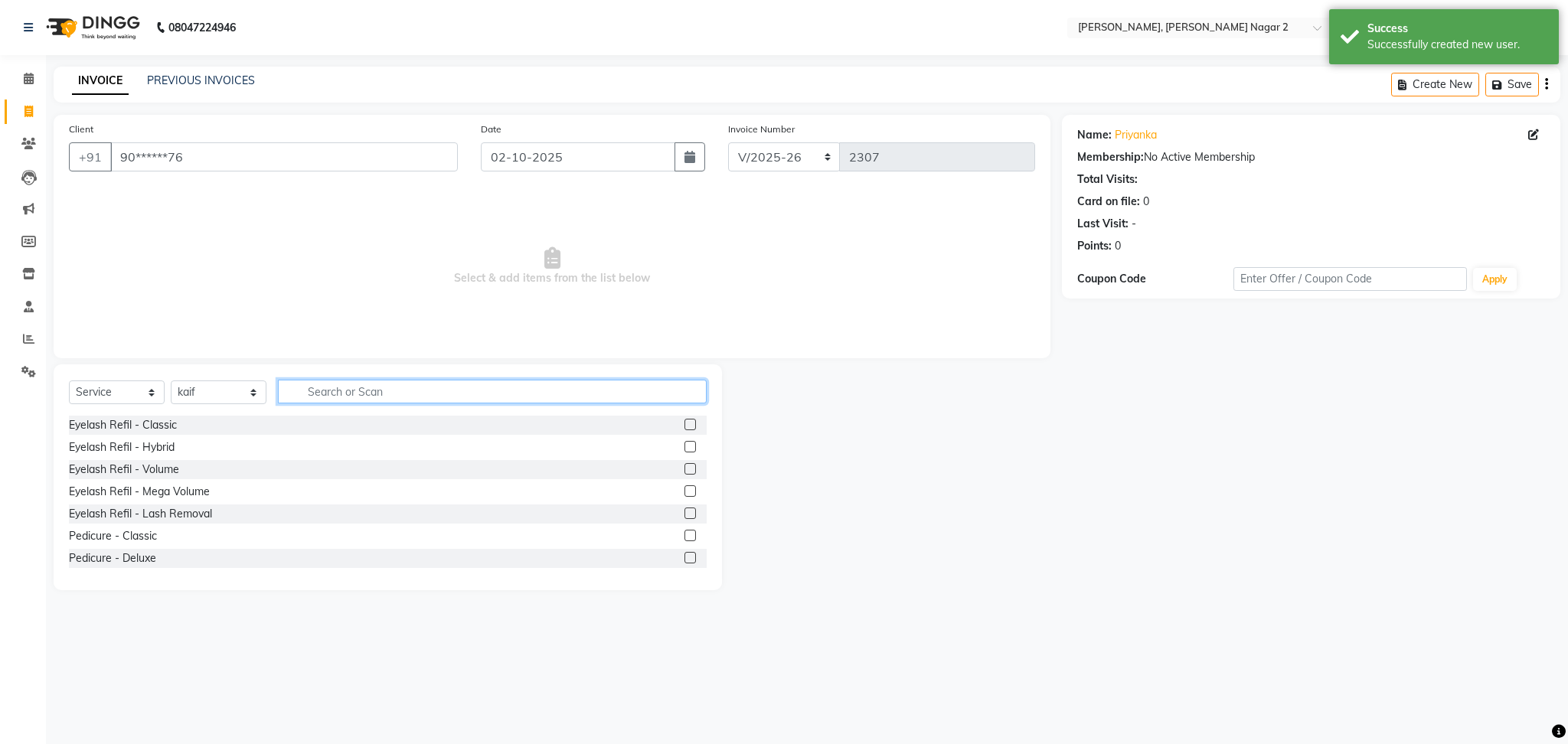
click at [308, 398] on input "text" at bounding box center [492, 391] width 428 height 24
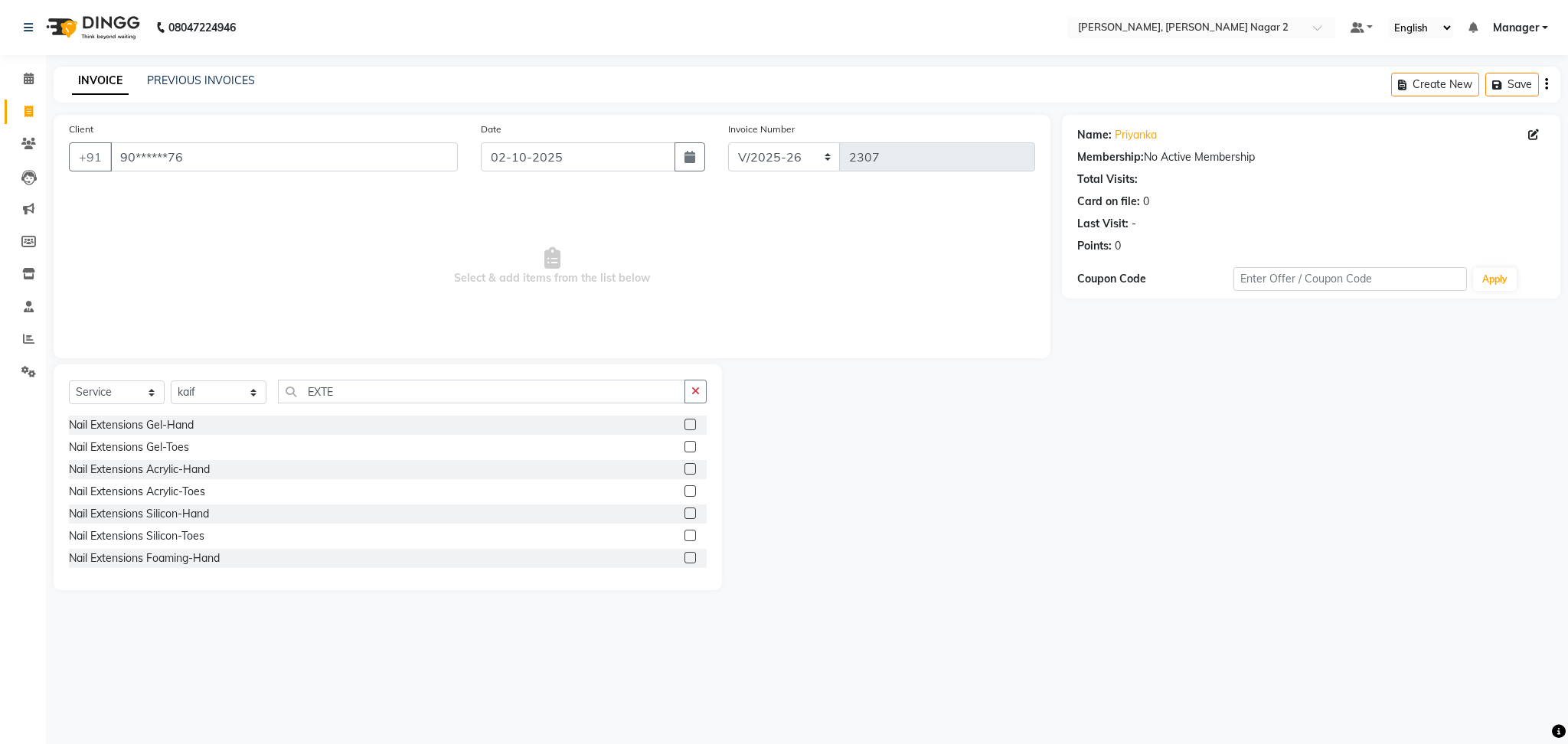
click at [685, 424] on label at bounding box center [690, 424] width 11 height 11
click at [685, 424] on input "checkbox" at bounding box center [689, 425] width 10 height 10
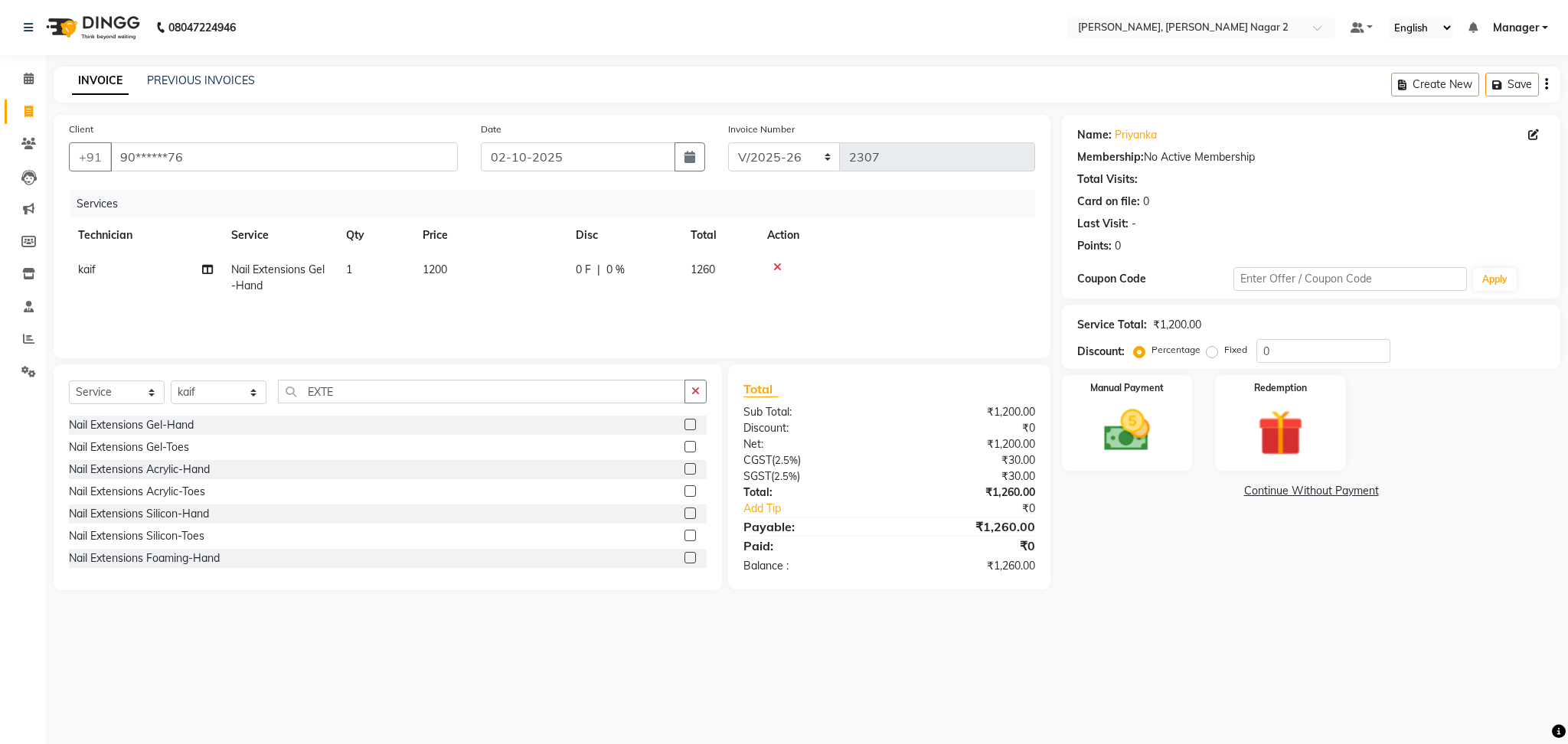
click at [566, 271] on td "0 F | 0 %" at bounding box center [624, 277] width 115 height 50
click at [565, 271] on input "1200" at bounding box center [562, 273] width 135 height 24
click at [749, 270] on td "1575" at bounding box center [719, 277] width 77 height 50
click at [749, 270] on input "0" at bounding box center [738, 273] width 46 height 24
click at [223, 399] on select "Select Technician Ankit [PERSON_NAME] Manager [PERSON_NAME] [PERSON_NAME] [PERS…" at bounding box center [218, 392] width 95 height 24
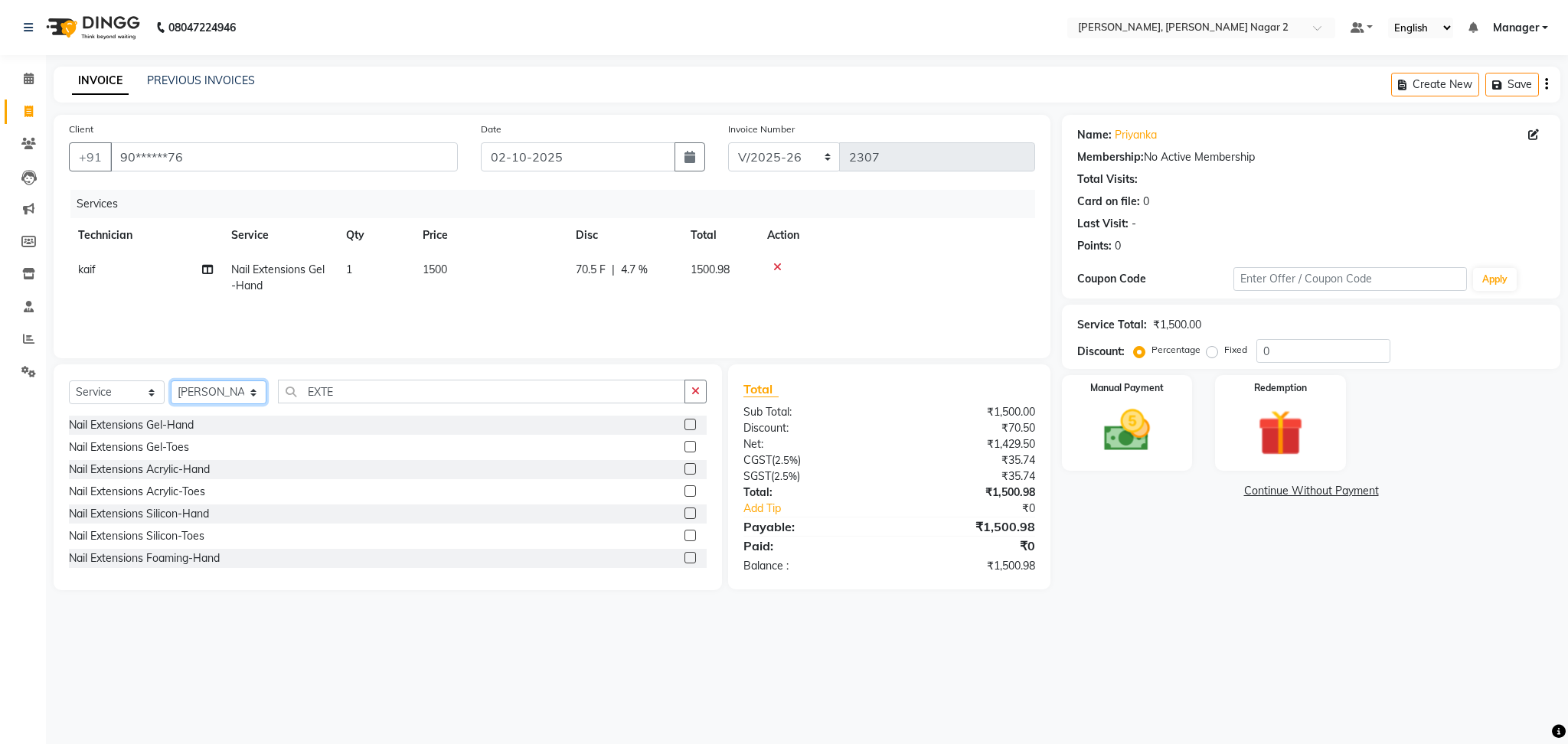
click at [170, 382] on select "Select Technician Ankit [PERSON_NAME] Manager [PERSON_NAME] [PERSON_NAME] [PERS…" at bounding box center [218, 392] width 95 height 24
click at [397, 390] on input "EXTE" at bounding box center [481, 391] width 407 height 24
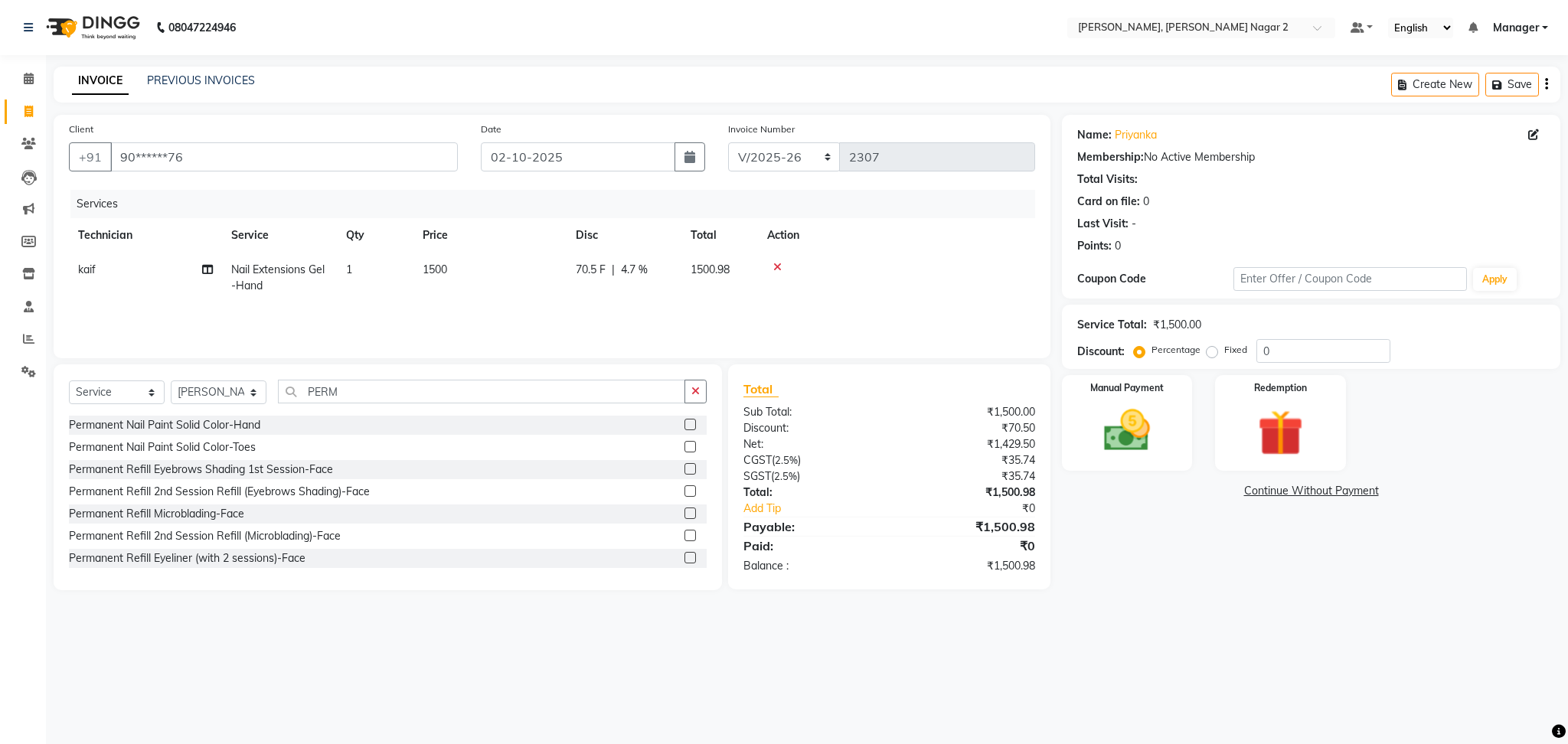
click at [685, 423] on label at bounding box center [690, 424] width 11 height 11
click at [685, 423] on input "checkbox" at bounding box center [689, 425] width 10 height 10
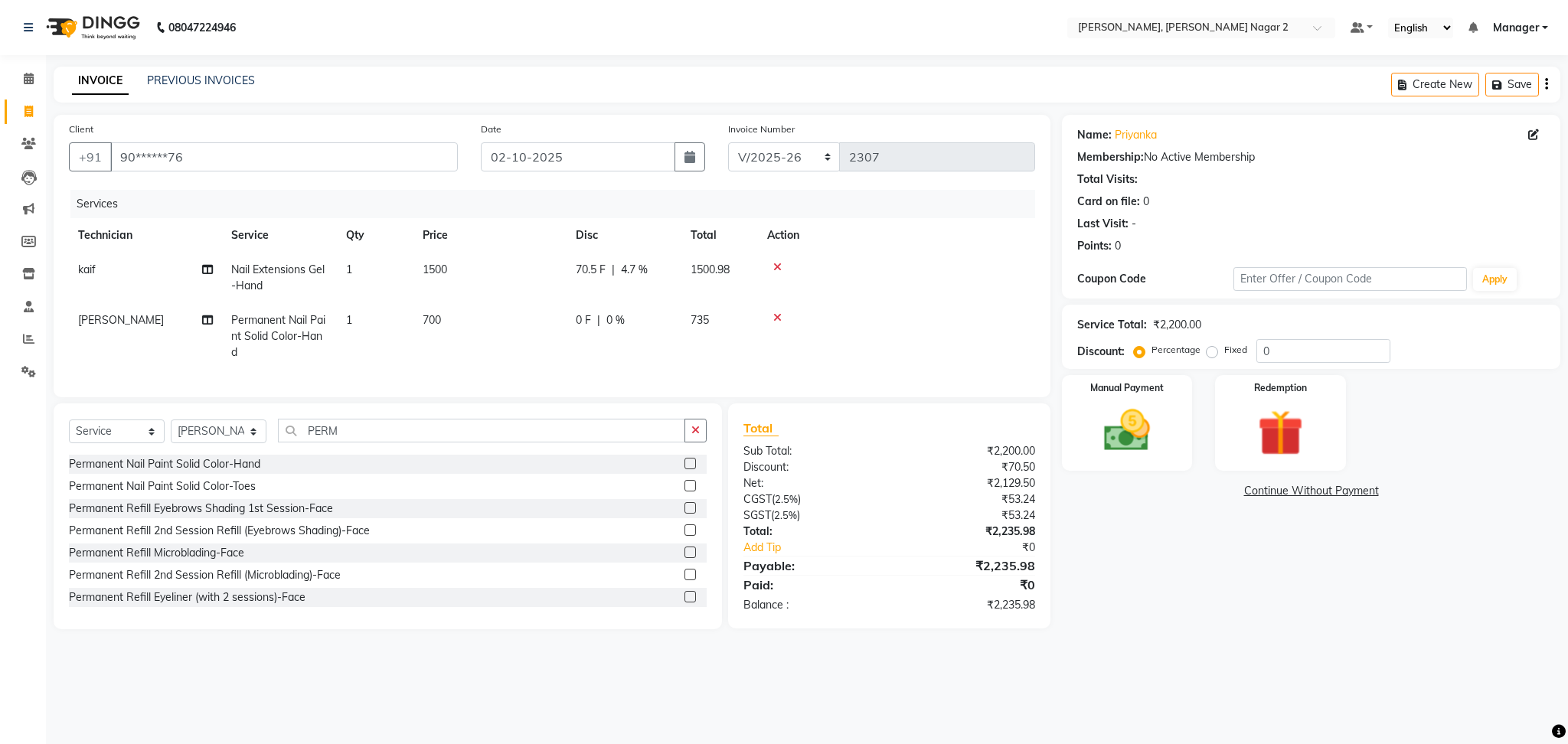
click at [510, 330] on td "700" at bounding box center [489, 336] width 153 height 66
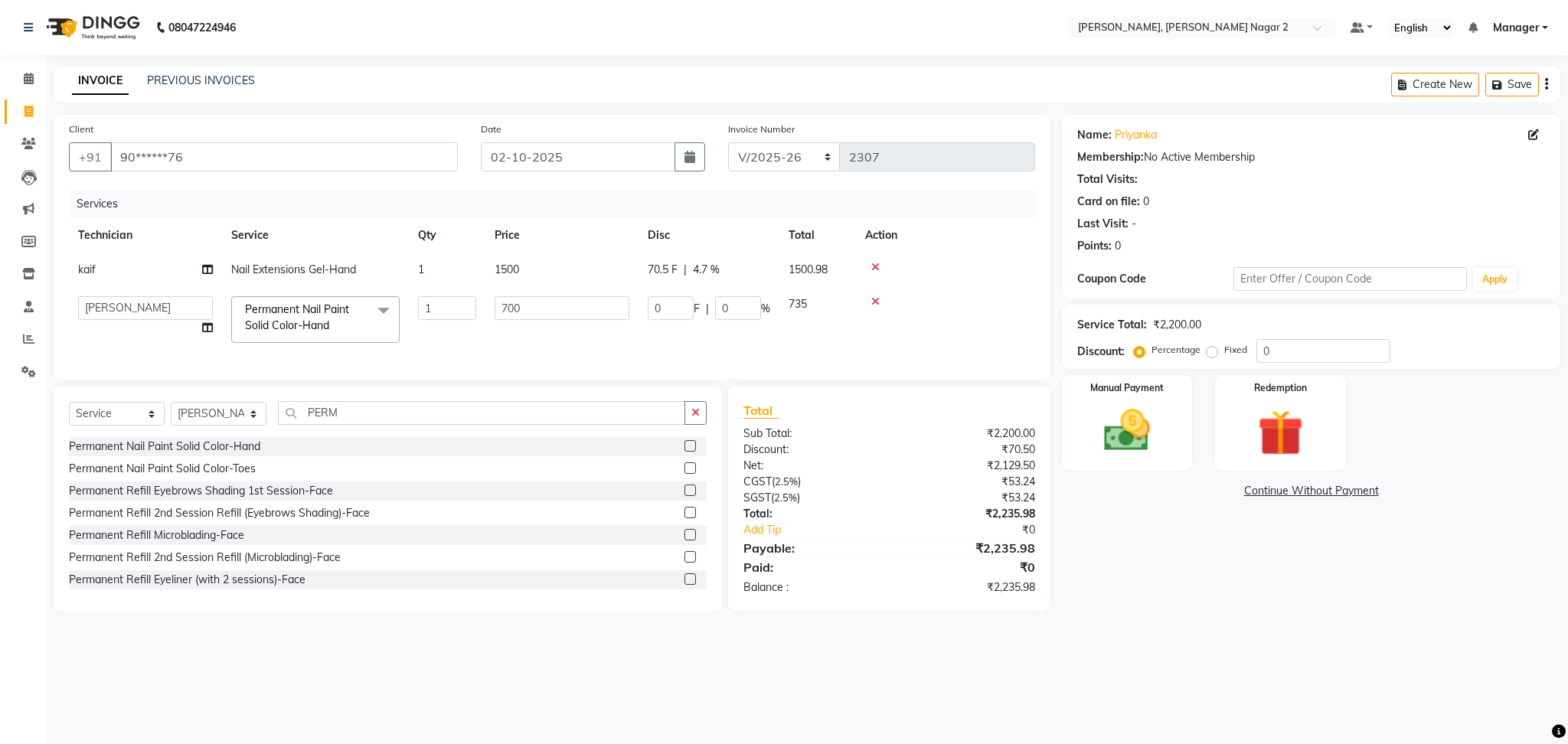
click at [510, 330] on td "700" at bounding box center [561, 320] width 153 height 65
click at [527, 313] on input "700" at bounding box center [562, 307] width 135 height 24
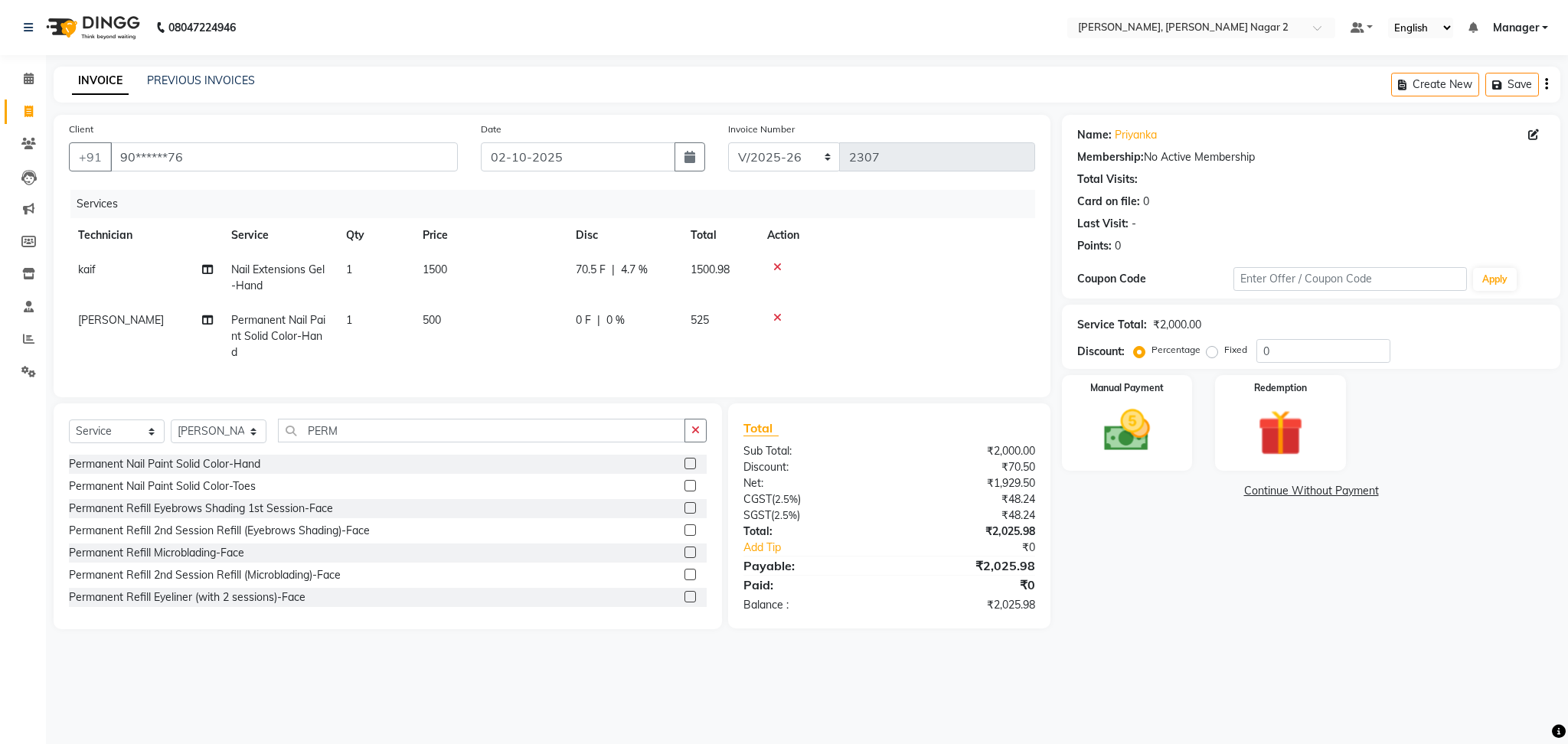
click at [742, 308] on td "525" at bounding box center [719, 336] width 77 height 66
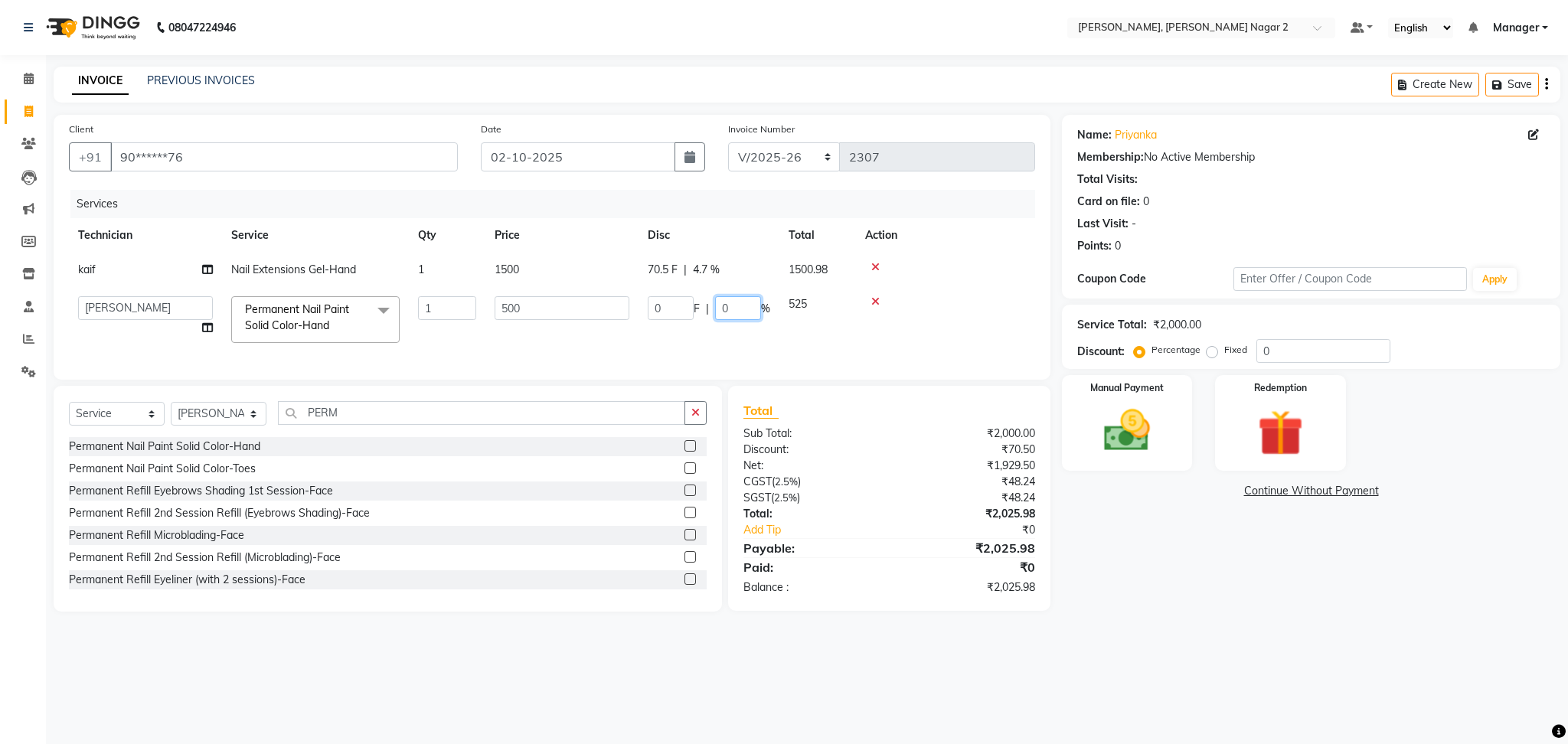
click at [742, 308] on input "0" at bounding box center [738, 307] width 46 height 24
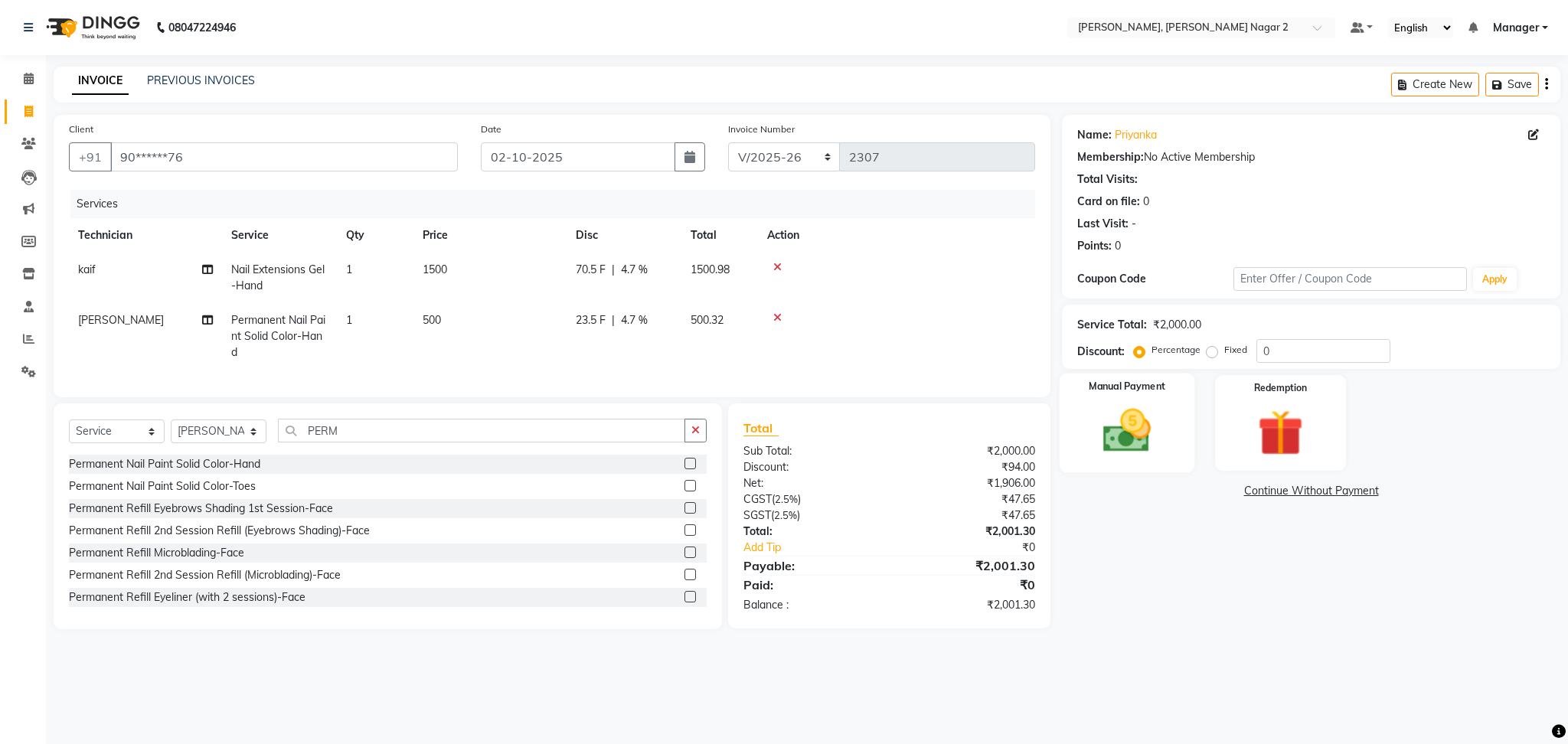
click at [1085, 421] on div "Manual Payment" at bounding box center [1126, 423] width 135 height 100
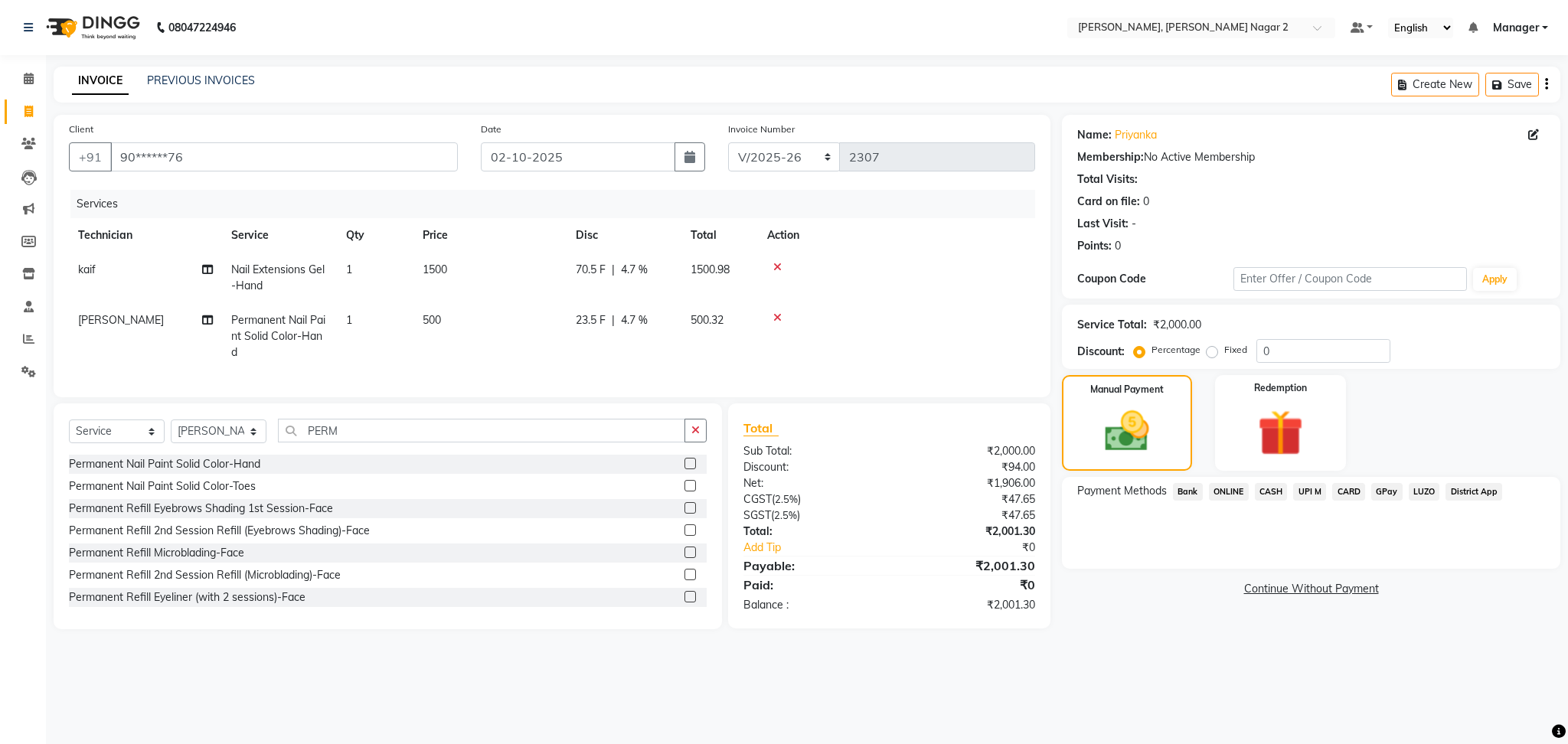
click at [1261, 488] on span "CASH" at bounding box center [1270, 492] width 33 height 18
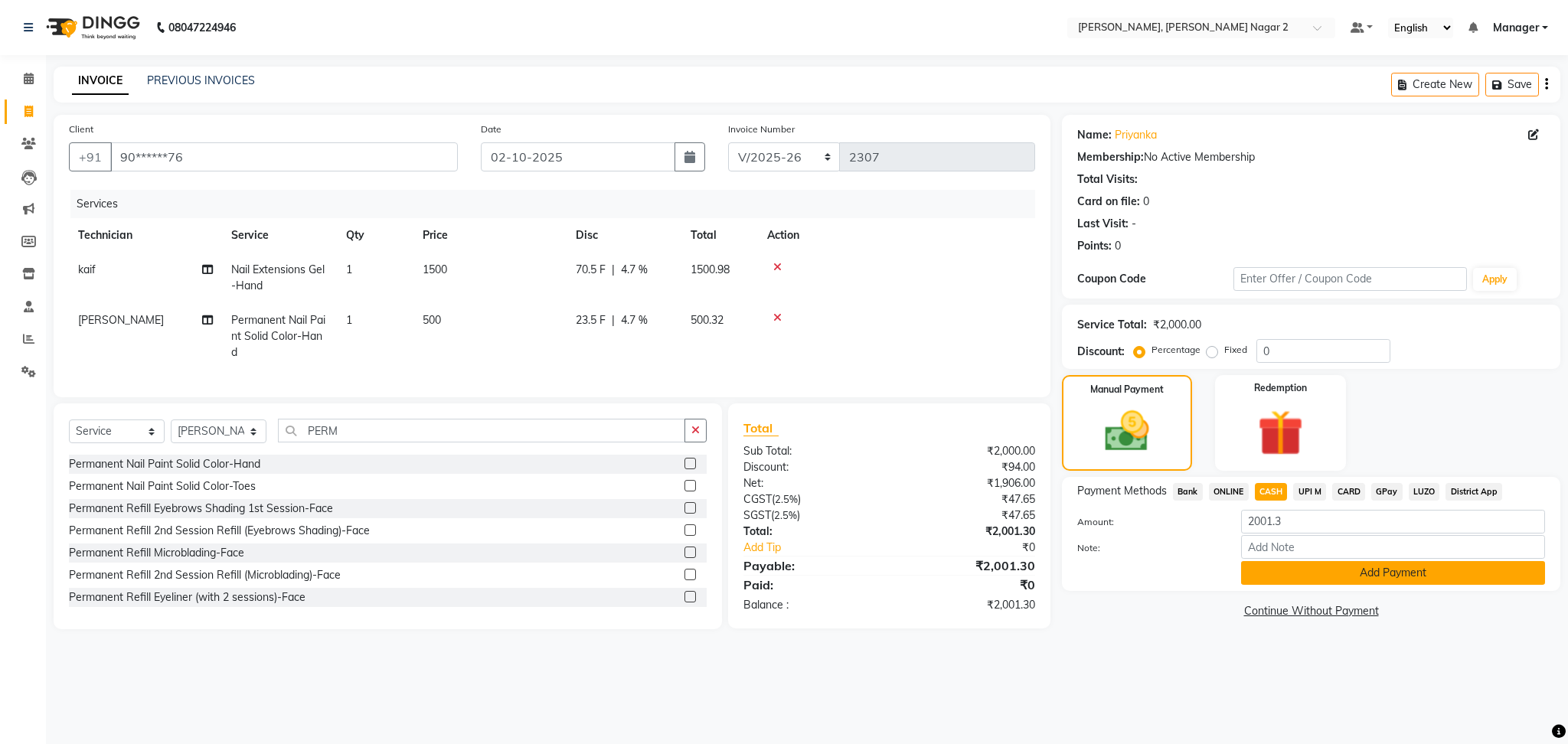
click at [1314, 572] on button "Add Payment" at bounding box center [1393, 573] width 304 height 24
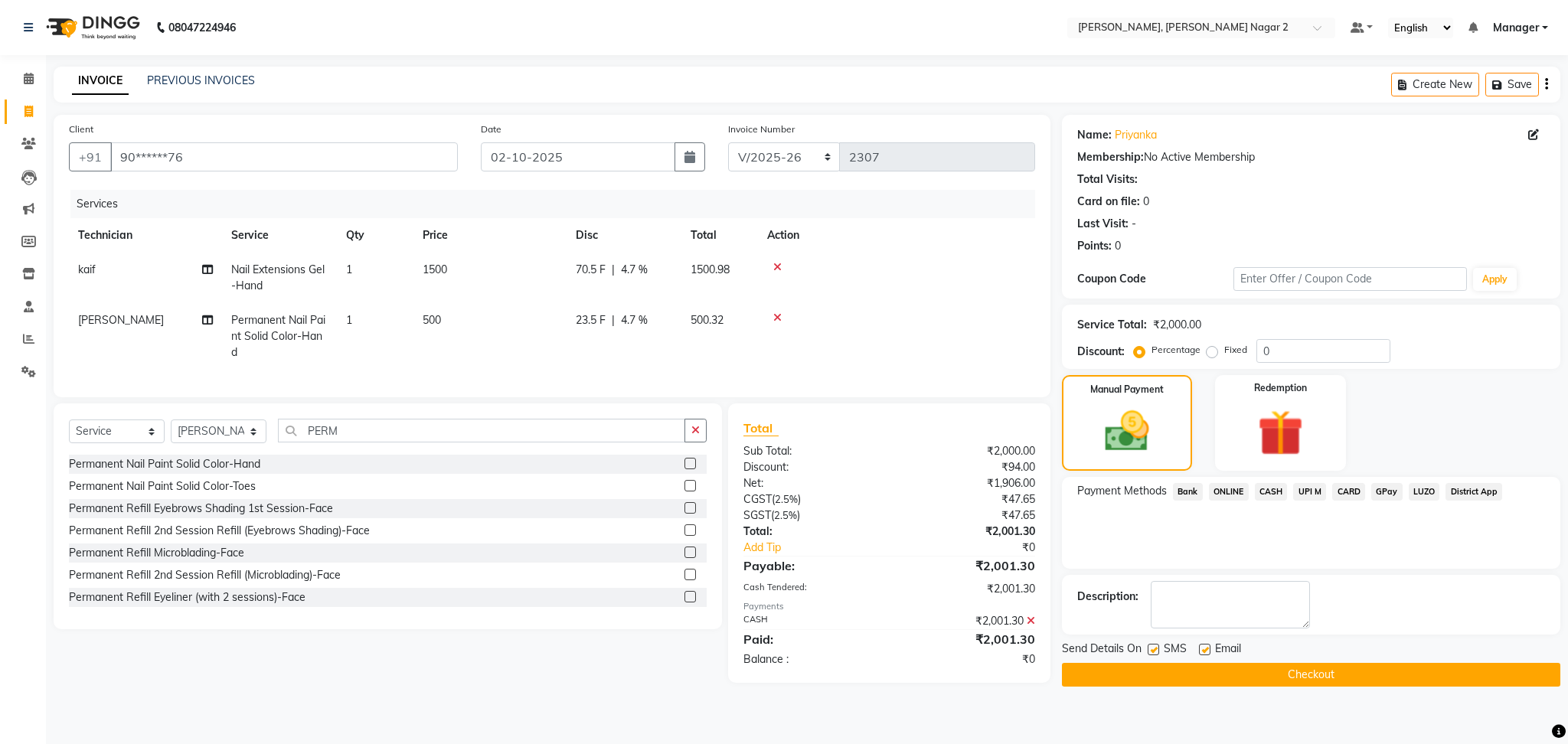
click at [1331, 679] on button "Checkout" at bounding box center [1311, 675] width 498 height 24
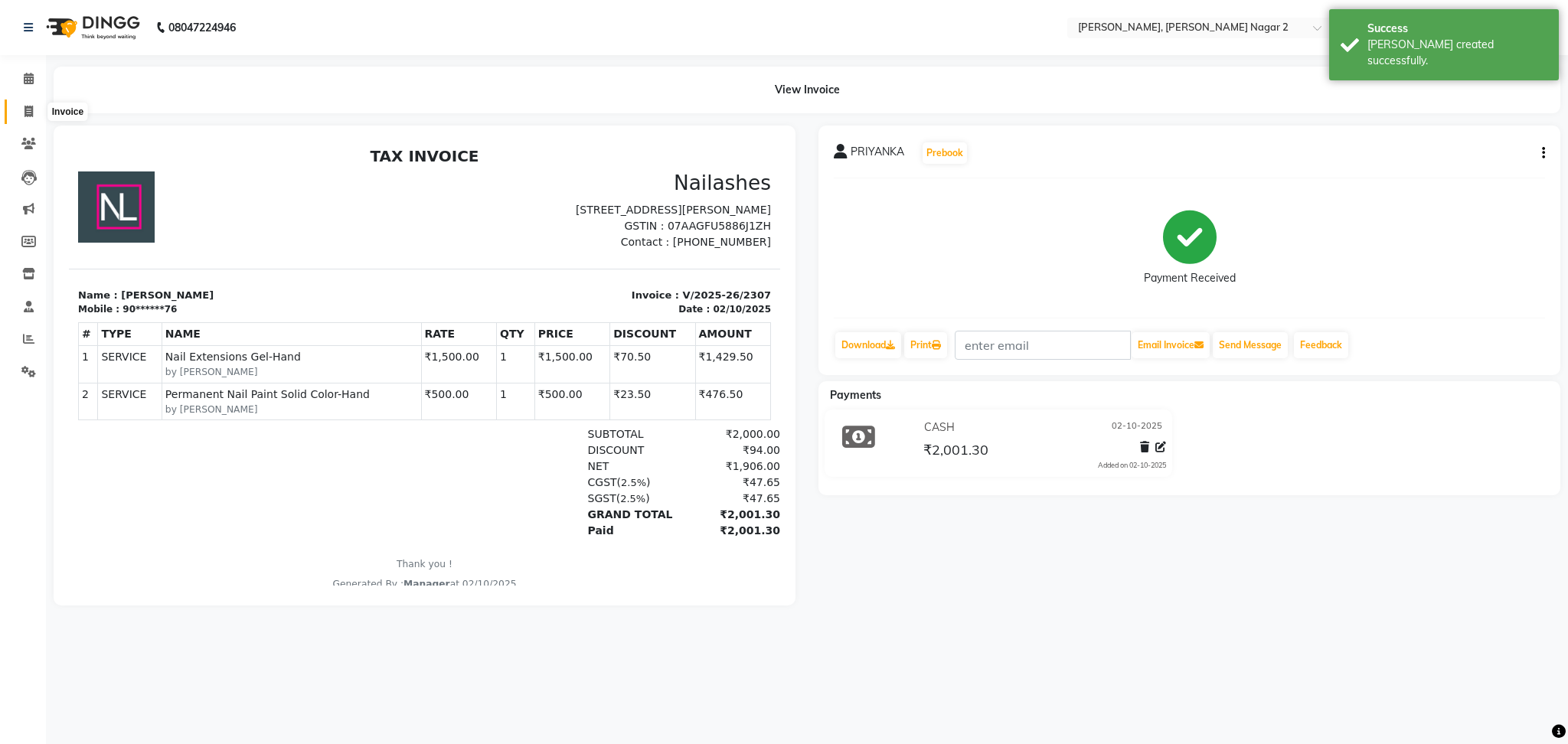
click at [28, 116] on icon at bounding box center [29, 111] width 9 height 11
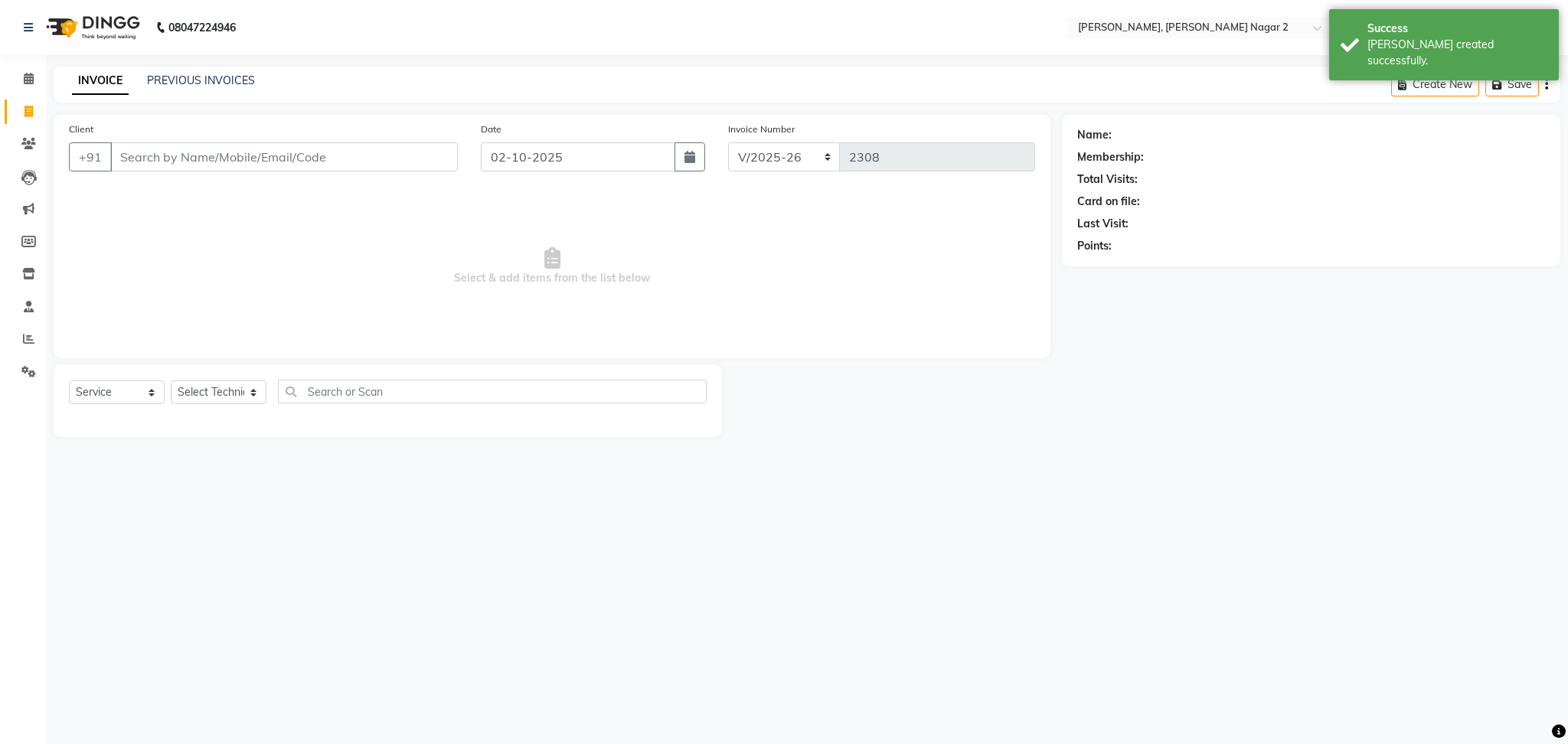
click at [243, 87] on div "PREVIOUS INVOICES" at bounding box center [201, 80] width 108 height 16
click at [232, 83] on link "PREVIOUS INVOICES" at bounding box center [201, 80] width 108 height 14
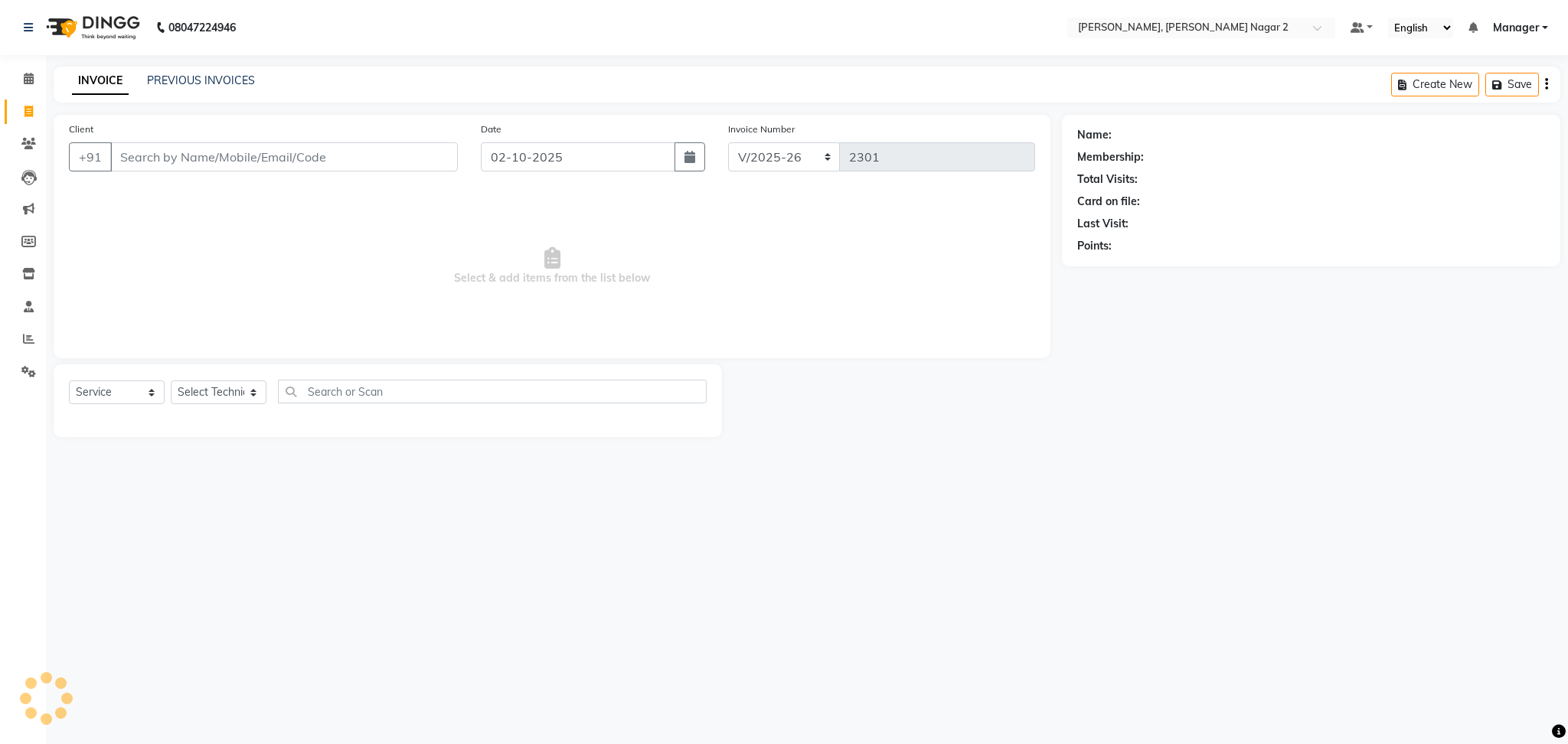
select select "4241"
select select "service"
